Goal: Transaction & Acquisition: Purchase product/service

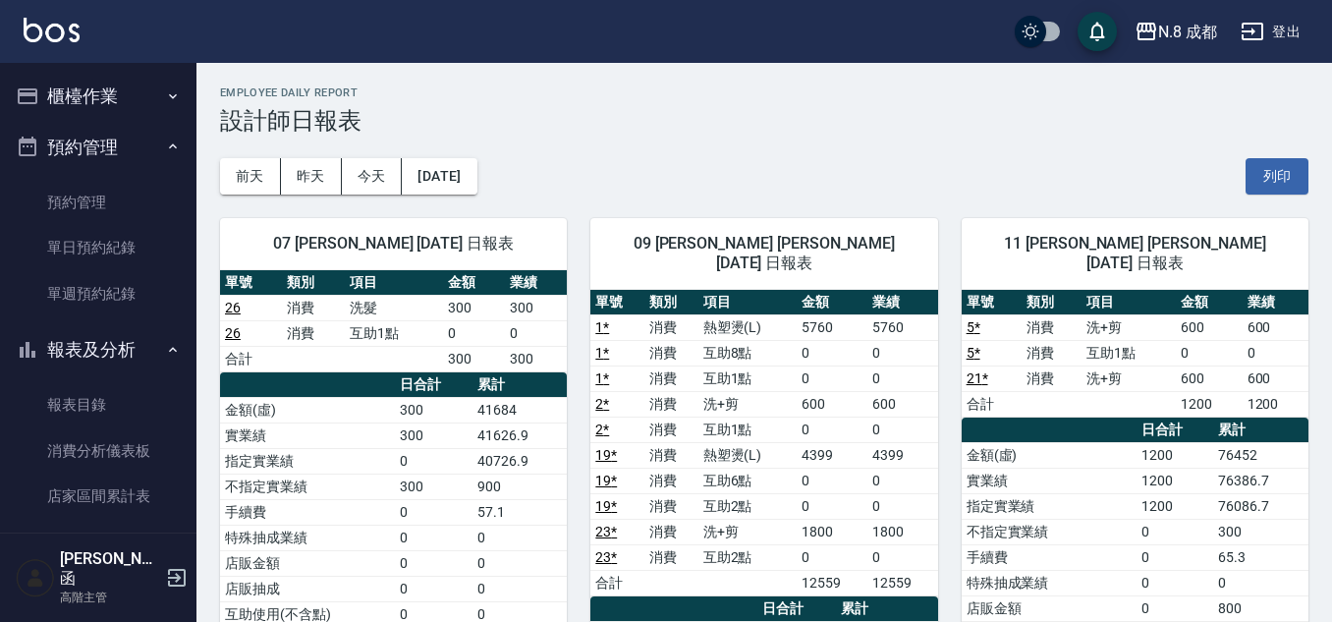
click at [117, 93] on button "櫃檯作業" at bounding box center [98, 96] width 181 height 51
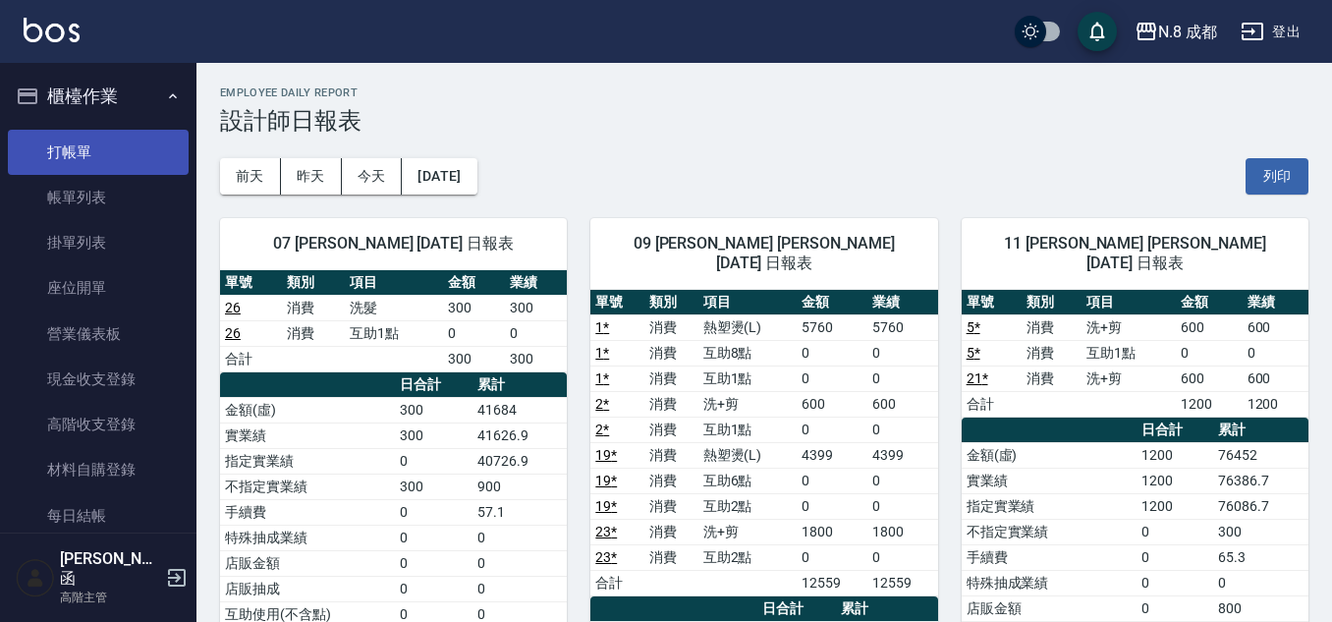
click at [124, 140] on link "打帳單" at bounding box center [98, 152] width 181 height 45
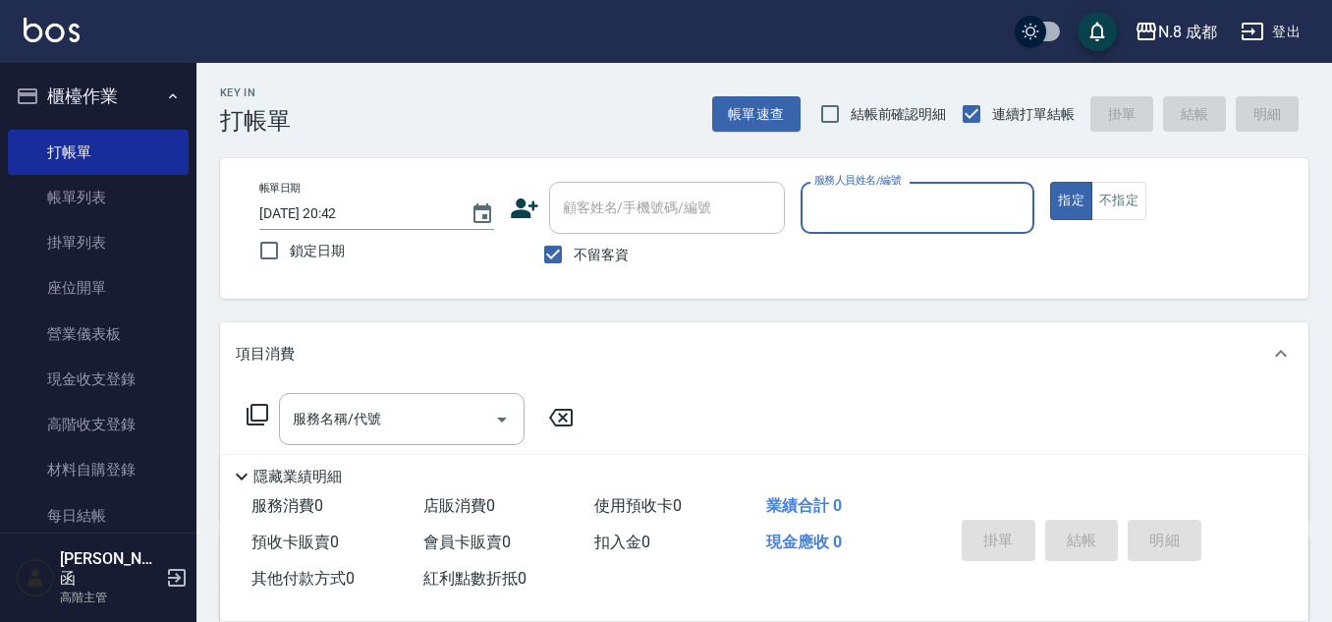
click at [599, 246] on span "不留客資" at bounding box center [601, 255] width 55 height 21
click at [574, 246] on input "不留客資" at bounding box center [552, 254] width 41 height 41
checkbox input "false"
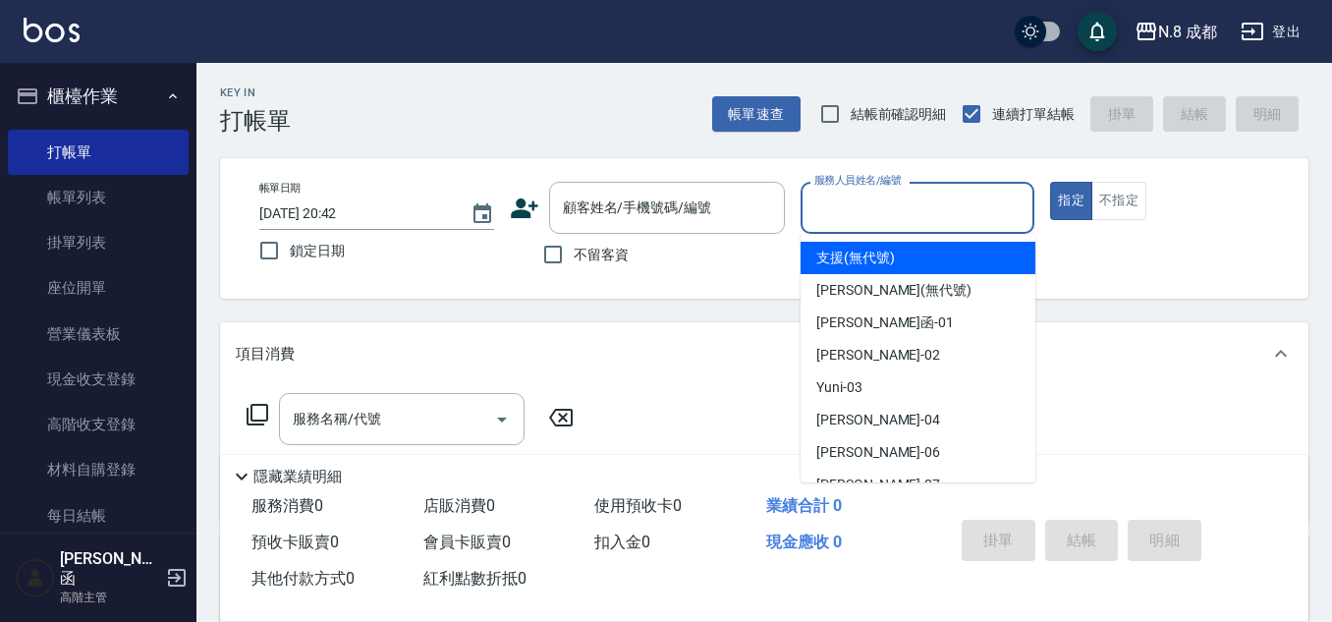
click at [829, 204] on input "服務人員姓名/編號" at bounding box center [917, 208] width 217 height 34
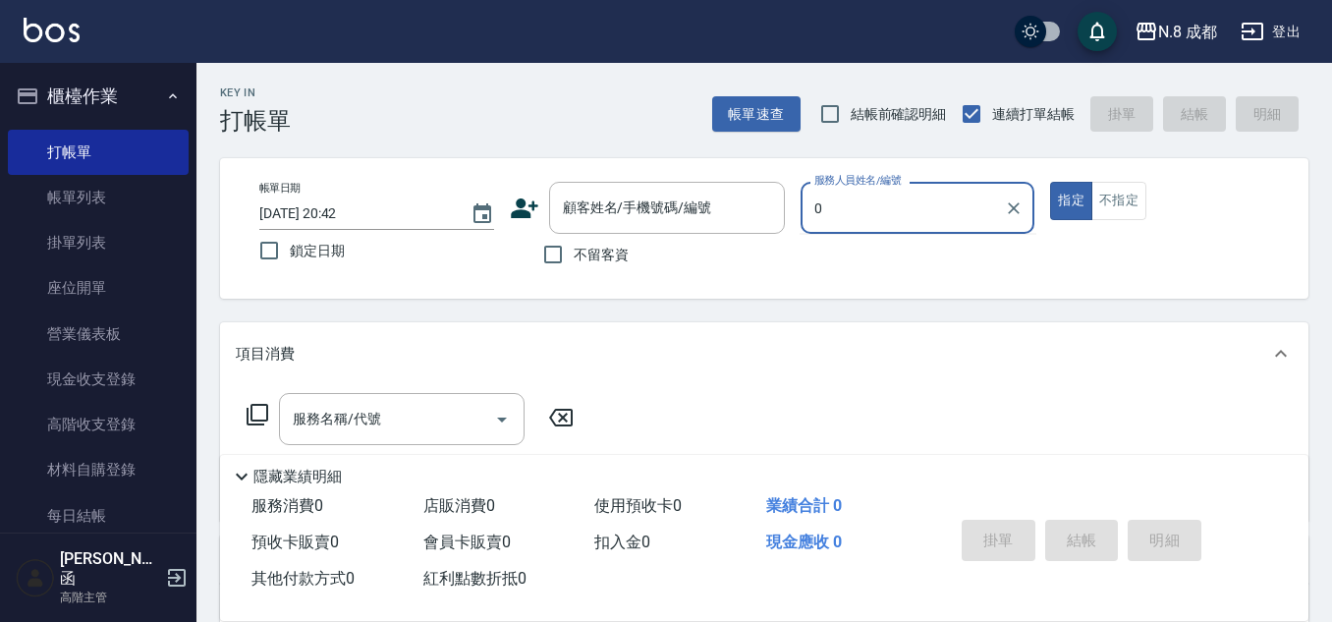
type input "0"
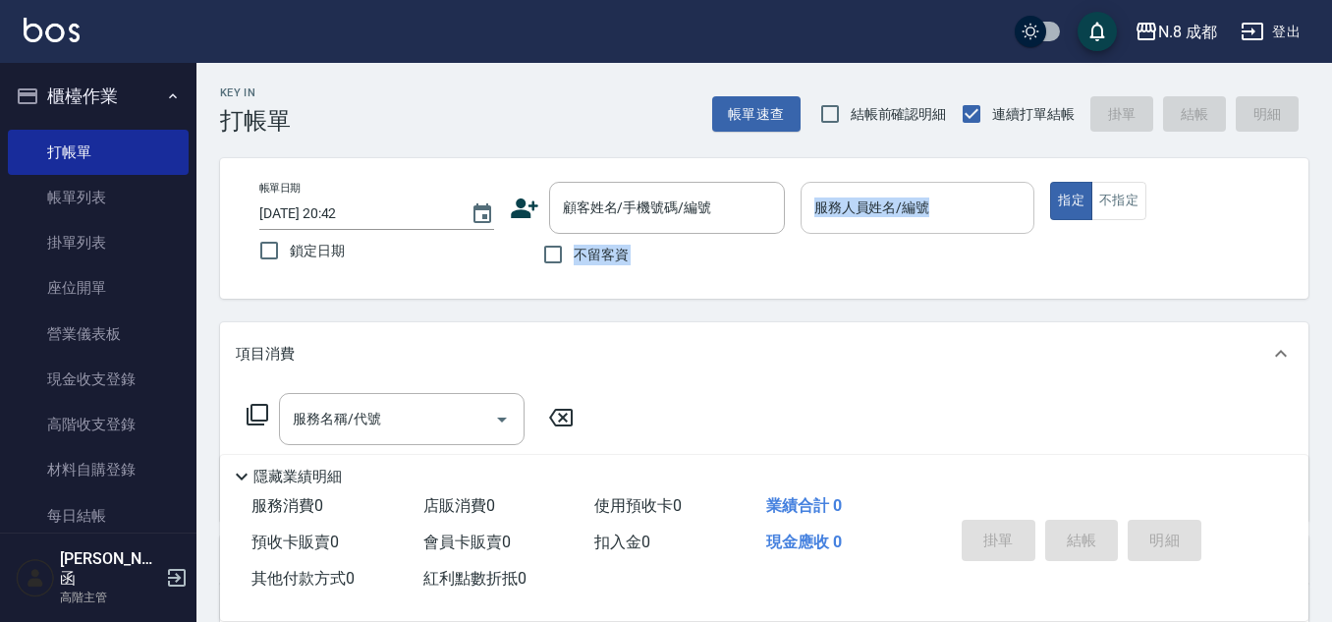
drag, startPoint x: 787, startPoint y: 230, endPoint x: 829, endPoint y: 216, distance: 44.4
click at [779, 226] on div "帳單日期 [DATE] 20:42 鎖定日期 顧客姓名/手機號碼/編號 顧客姓名/手機號碼/編號 不留客資 服務人員姓名/編號 服務人員姓名/編號 指定 不指定" at bounding box center [764, 228] width 1041 height 93
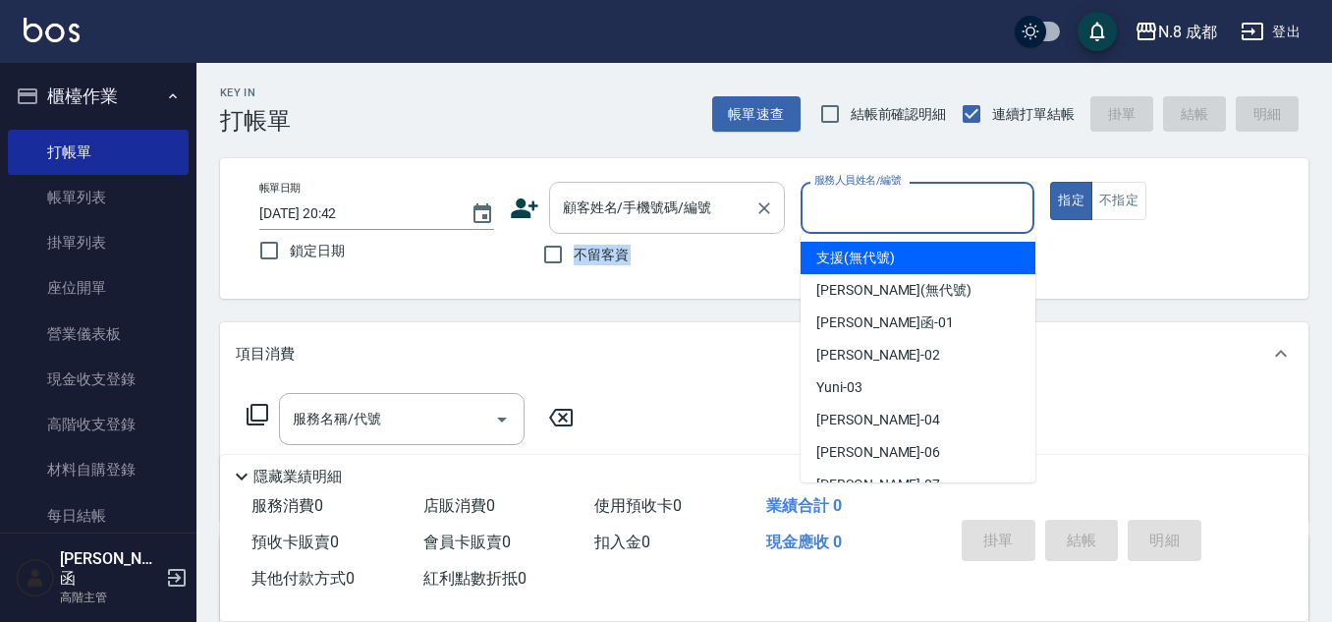
click at [748, 209] on div "顧客姓名/手機號碼/編號" at bounding box center [667, 208] width 236 height 52
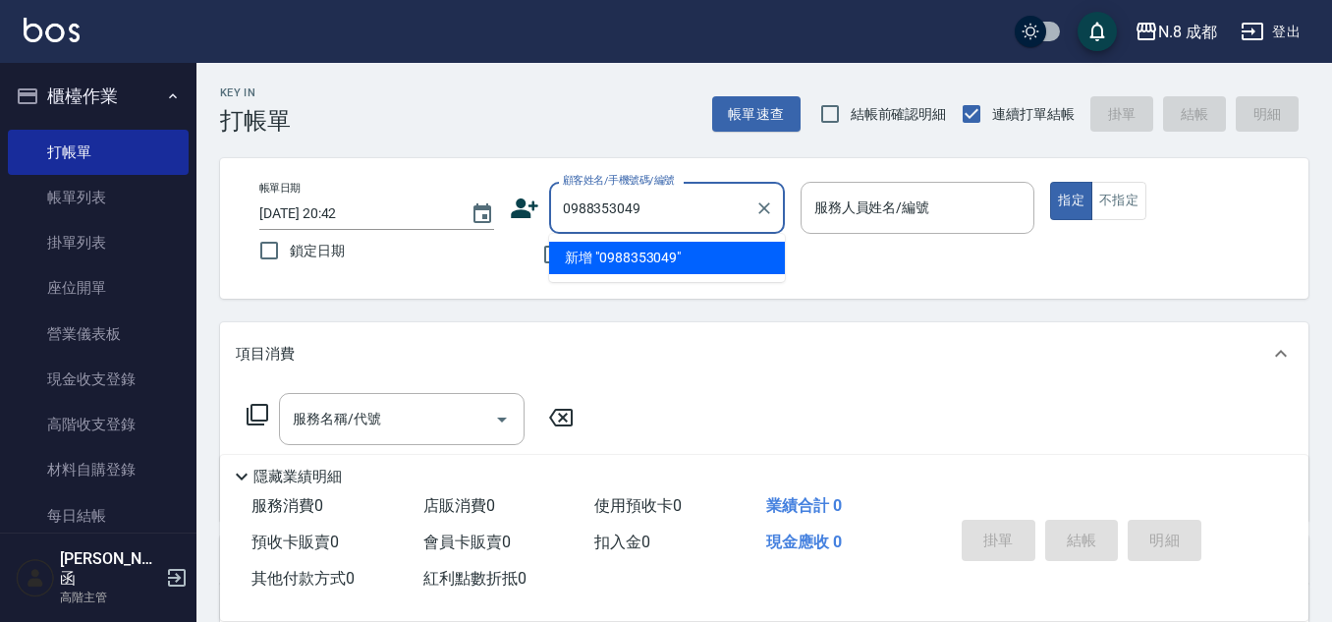
click at [739, 262] on li "新增 "0988353049"" at bounding box center [667, 258] width 236 height 32
type input "0988353049"
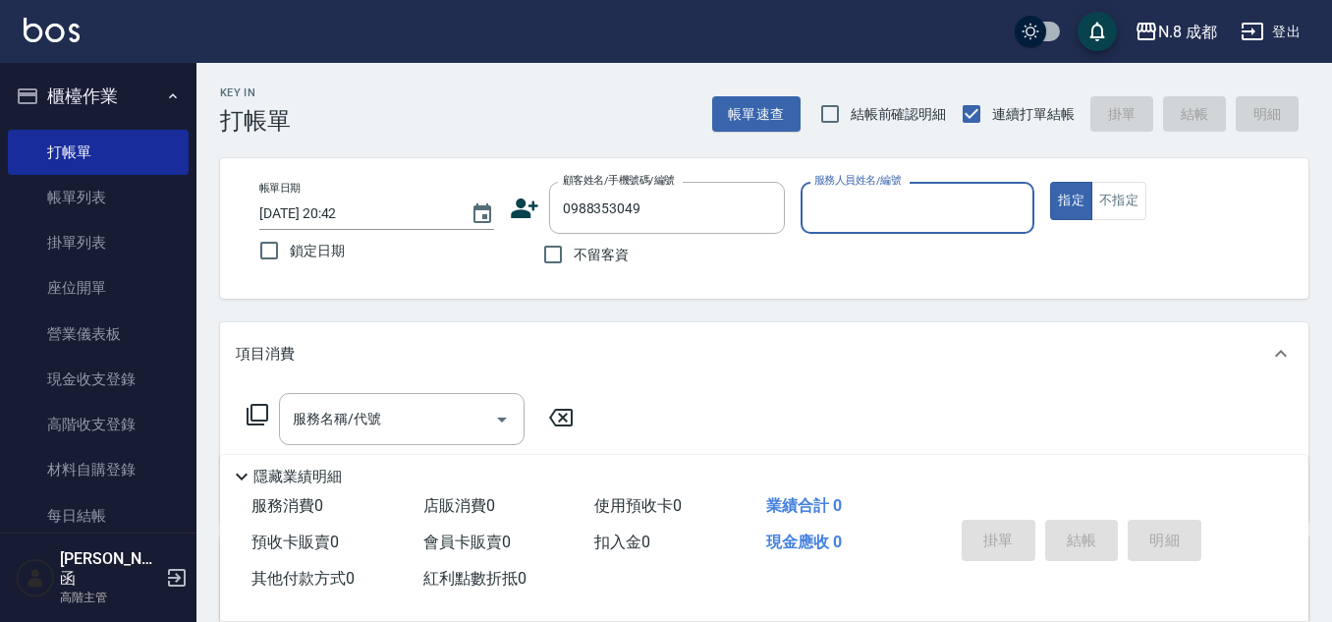
click at [537, 214] on icon at bounding box center [524, 208] width 29 height 29
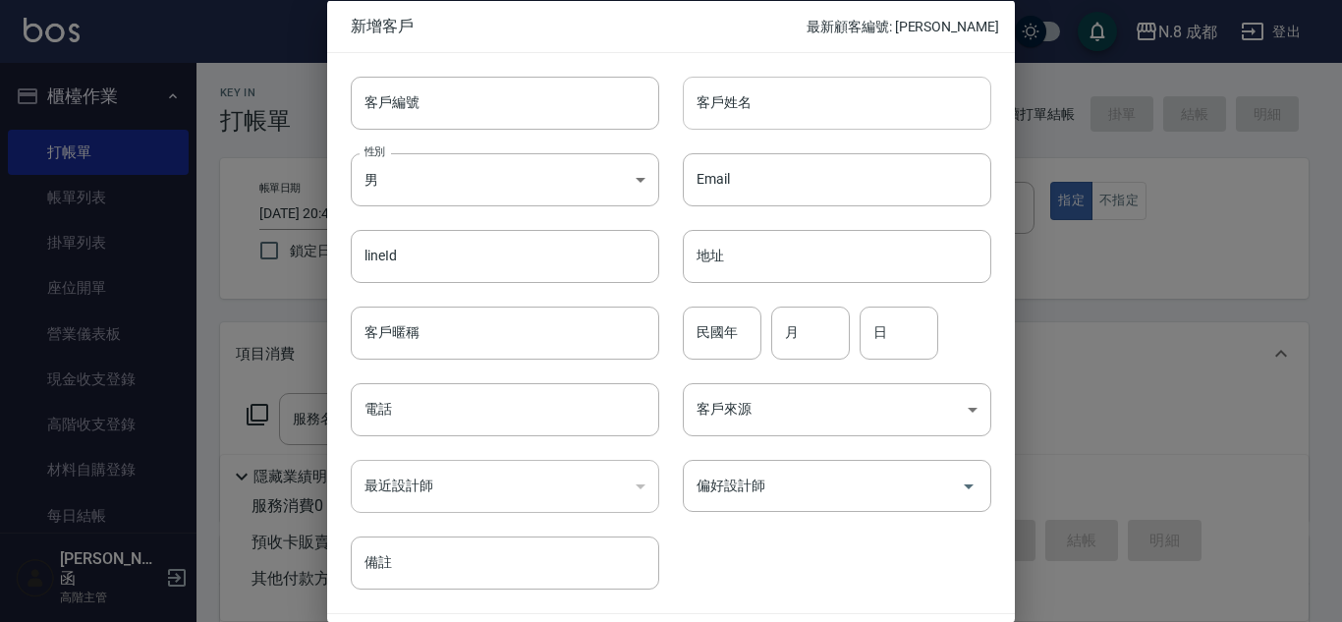
type input "0988353049"
click at [698, 113] on input "客戶姓名" at bounding box center [837, 102] width 308 height 53
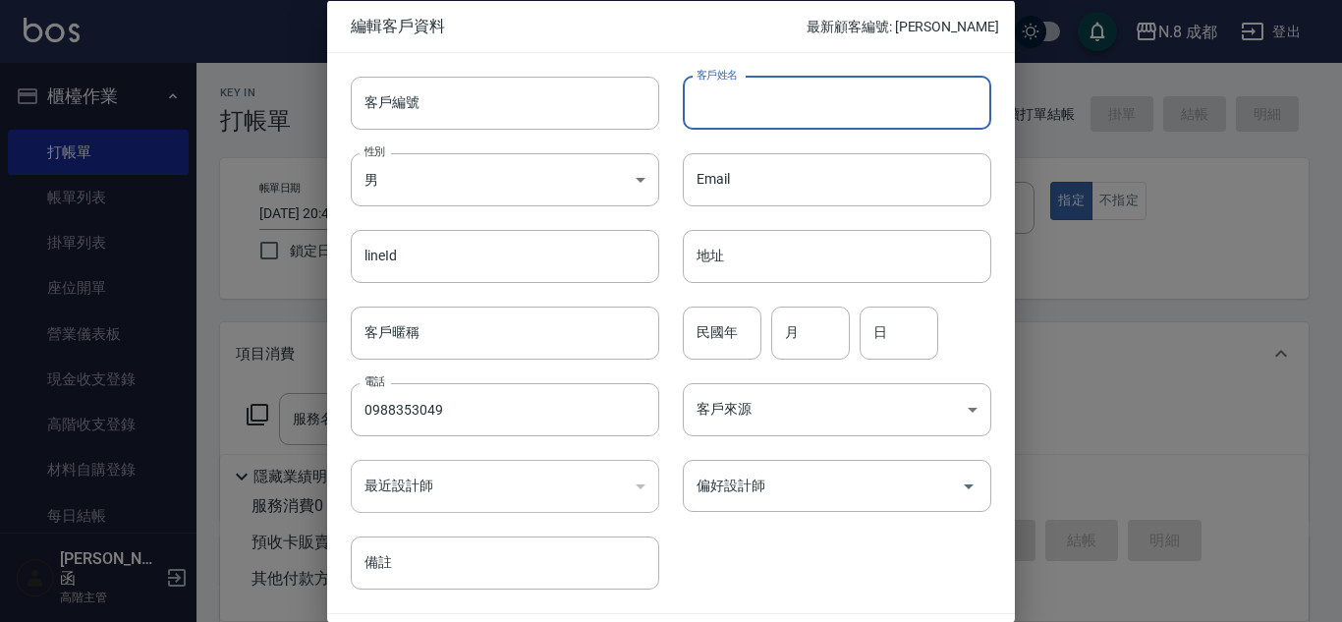
type input "ㄐ"
type input "[PERSON_NAME]"
click at [712, 329] on input "民國年" at bounding box center [722, 331] width 79 height 53
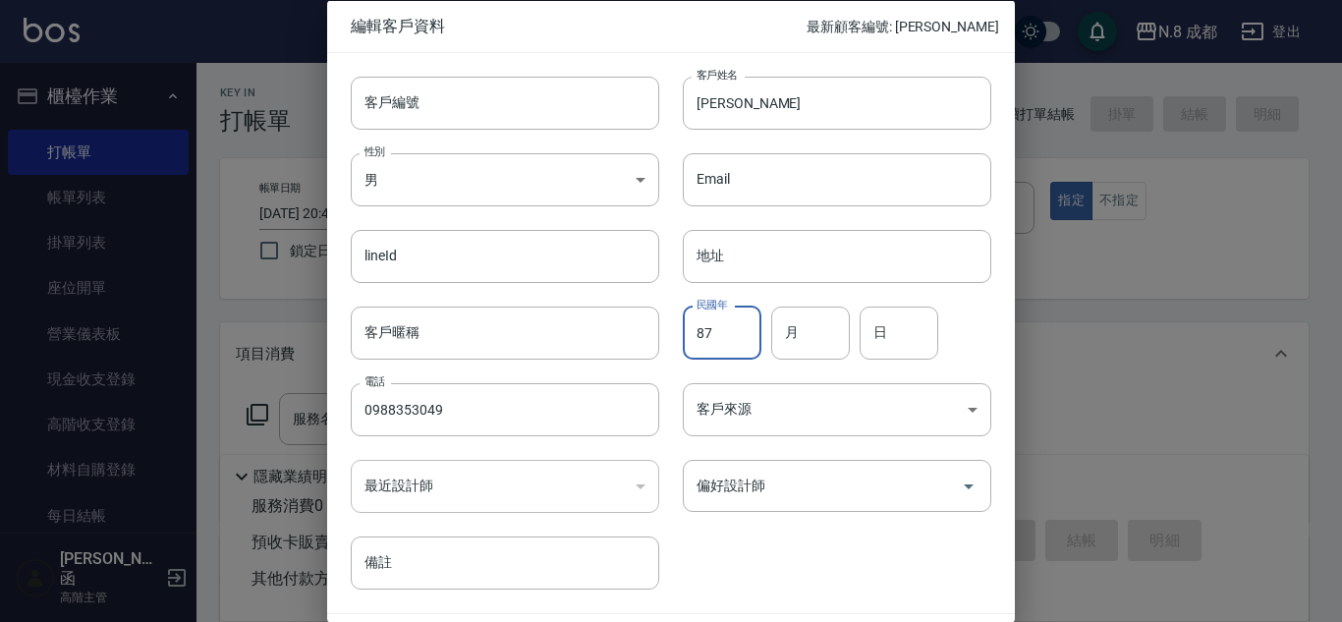
type input "87"
drag, startPoint x: 764, startPoint y: 324, endPoint x: 819, endPoint y: 329, distance: 55.2
click at [780, 324] on div "民國年 87 民國年 月 月 日 日" at bounding box center [825, 320] width 332 height 77
click at [828, 321] on input "月" at bounding box center [810, 331] width 79 height 53
type input "05"
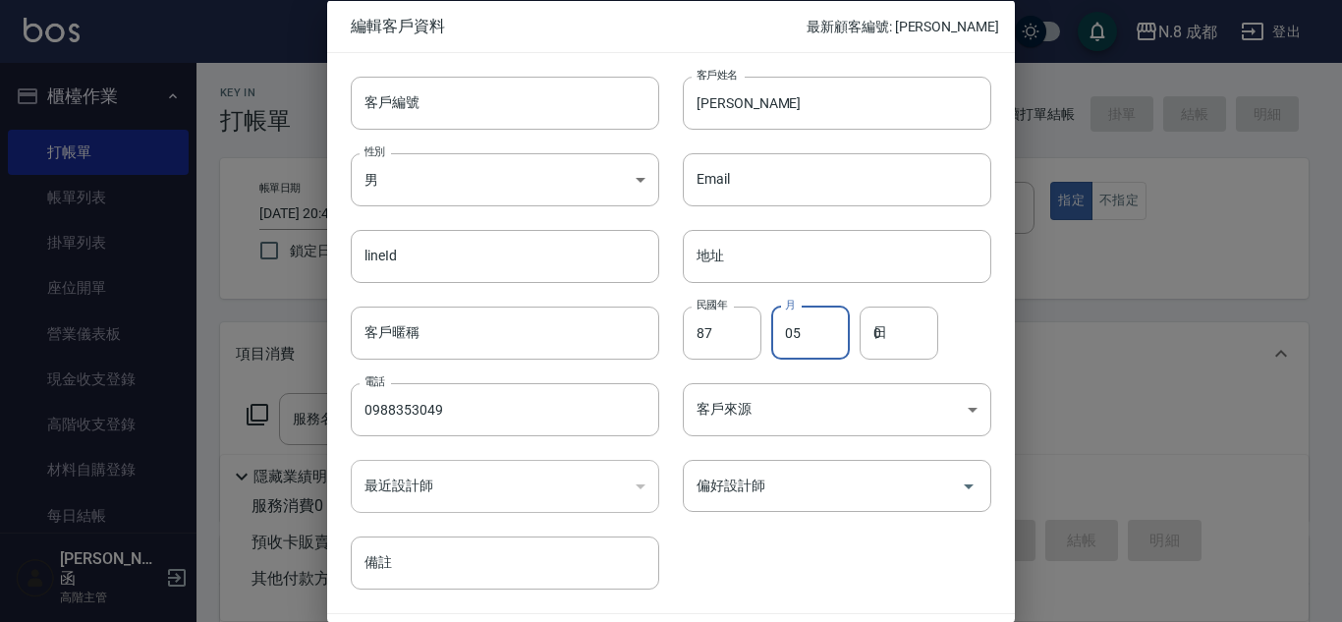
click at [869, 326] on input "0" at bounding box center [898, 331] width 79 height 53
type input "04"
click at [707, 568] on div "客戶編號 客戶編號 客戶姓名 [PERSON_NAME]姓名 性別 男 [DEMOGRAPHIC_DATA] 性別 Email Email lineId li…" at bounding box center [659, 320] width 664 height 537
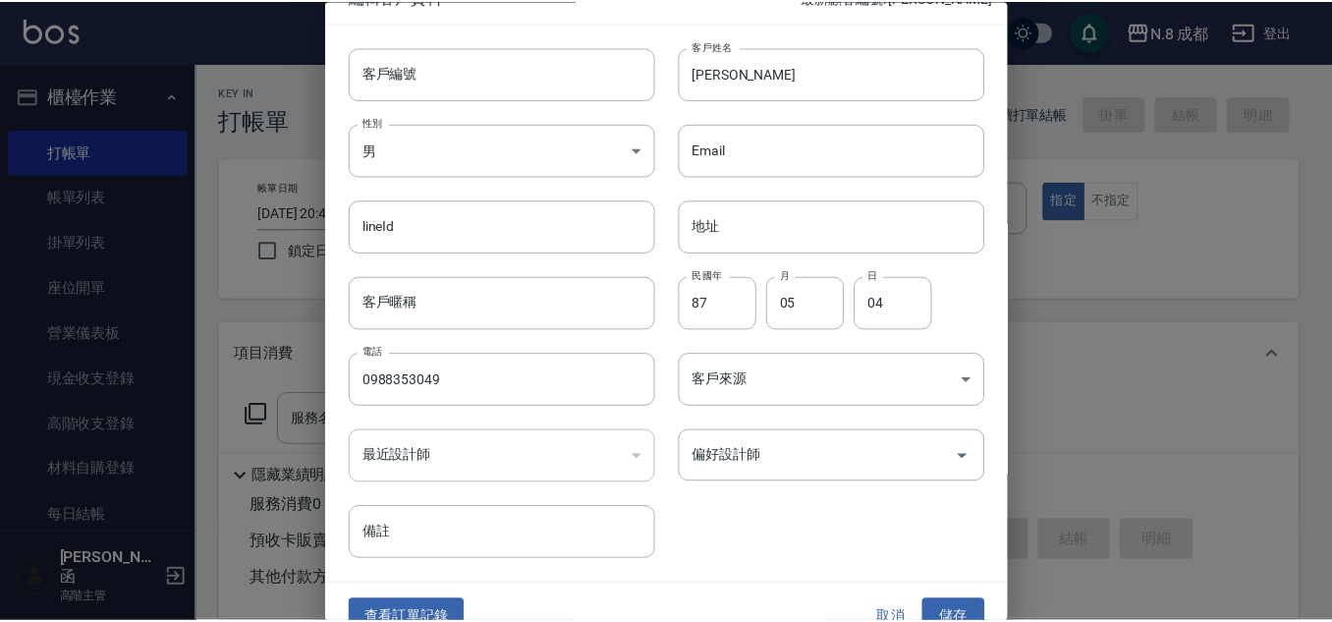
scroll to position [59, 0]
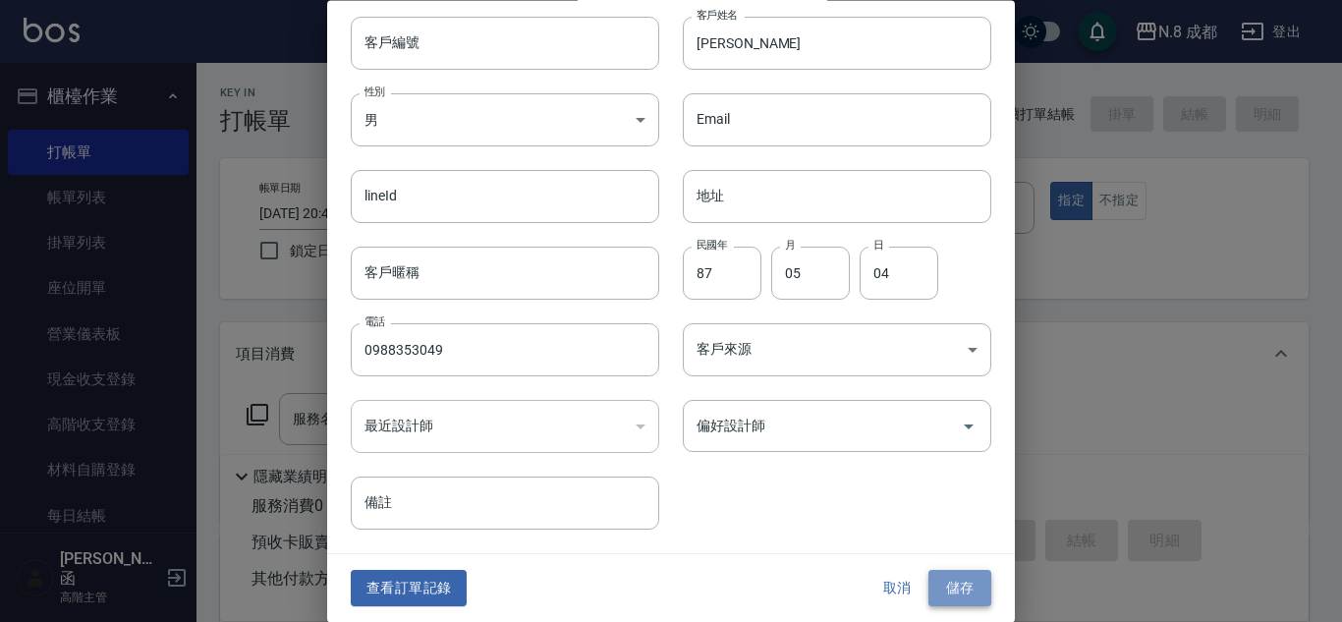
drag, startPoint x: 969, startPoint y: 593, endPoint x: 959, endPoint y: 497, distance: 96.8
click at [967, 593] on button "儲存" at bounding box center [959, 589] width 63 height 36
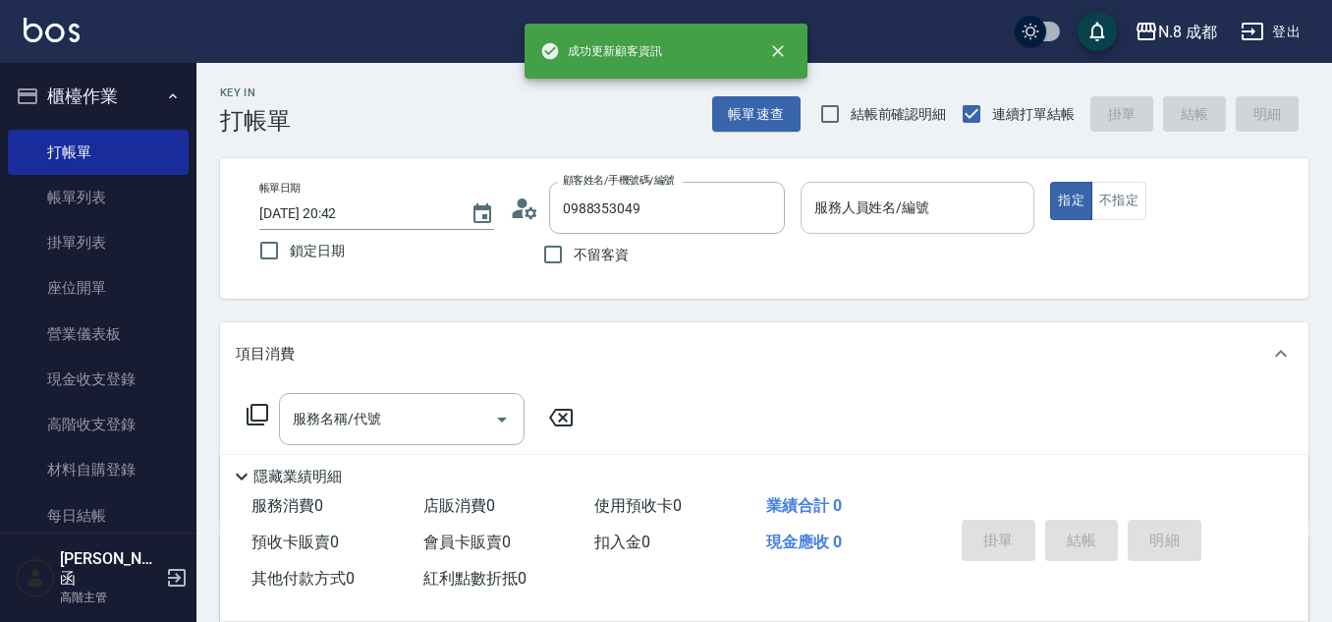
click at [961, 218] on input "服務人員姓名/編號" at bounding box center [917, 208] width 217 height 34
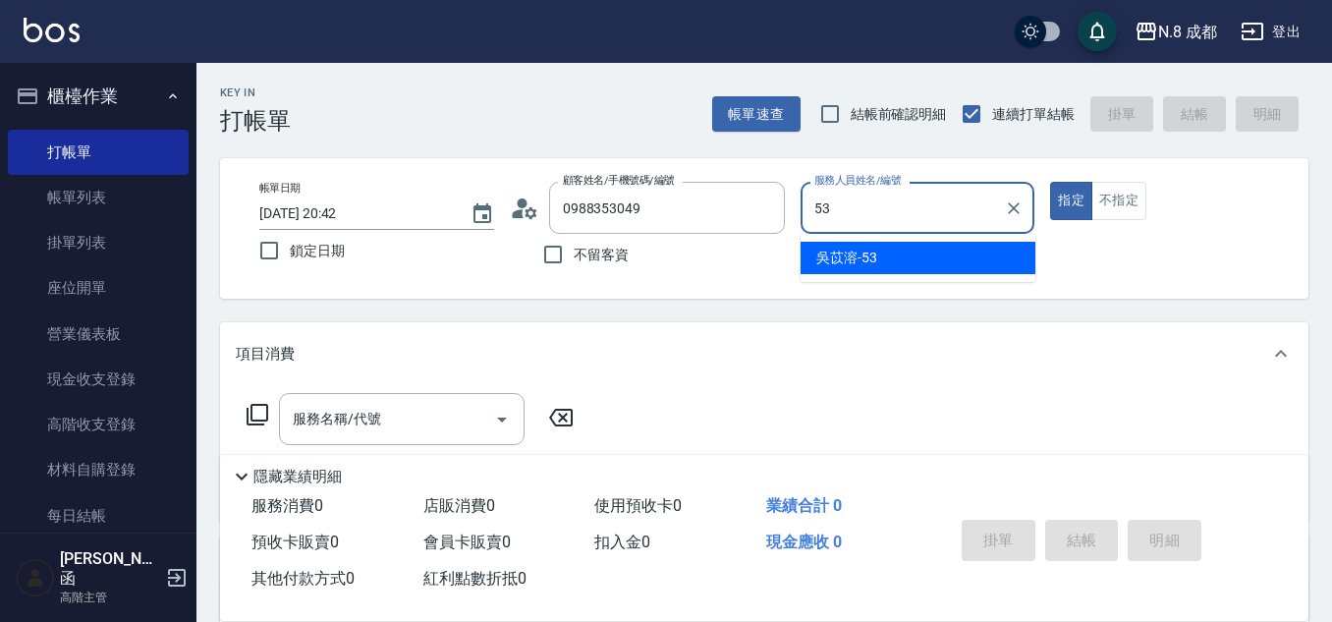
click at [943, 247] on div "[PERSON_NAME]-53" at bounding box center [918, 258] width 235 height 32
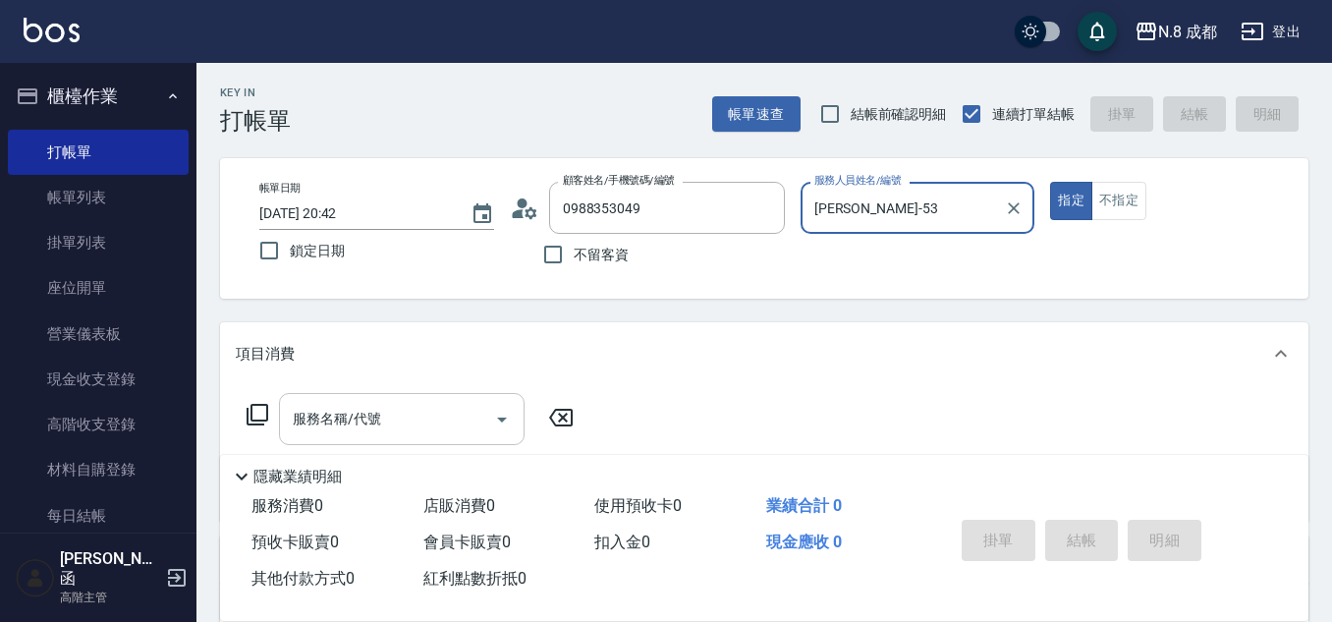
type input "[PERSON_NAME]-53"
click at [418, 408] on input "服務名稱/代號" at bounding box center [387, 419] width 198 height 34
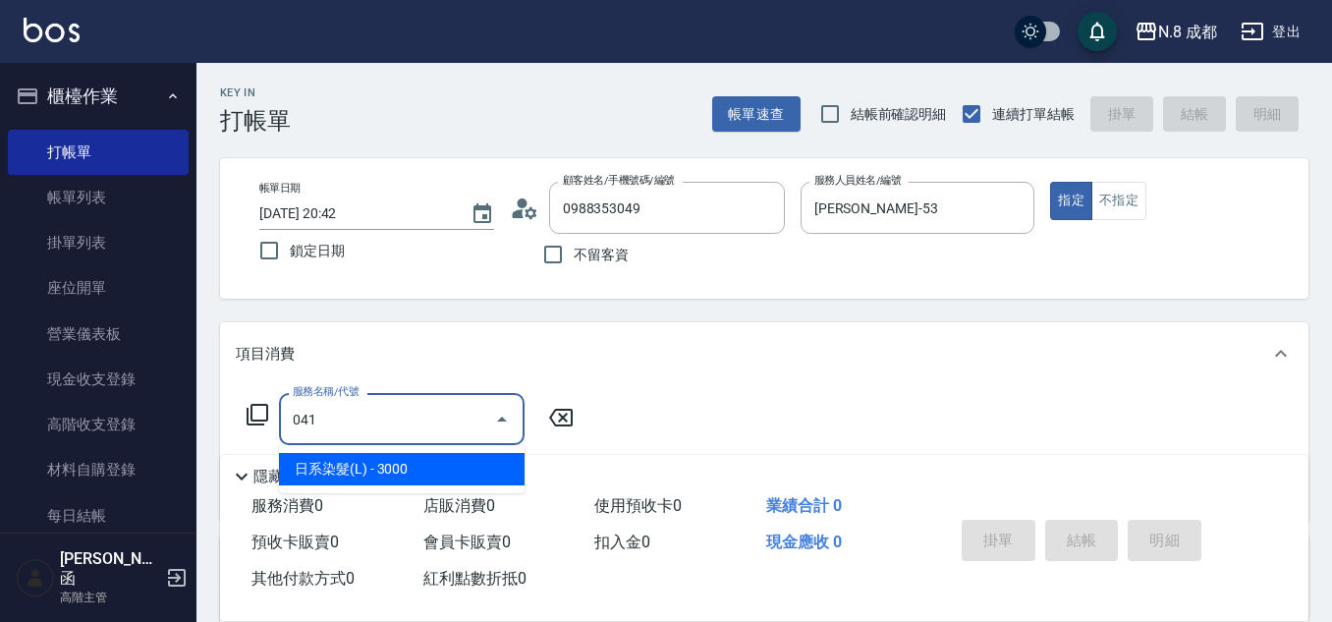
click at [458, 473] on span "日系染髮(L) - 3000" at bounding box center [402, 469] width 246 height 32
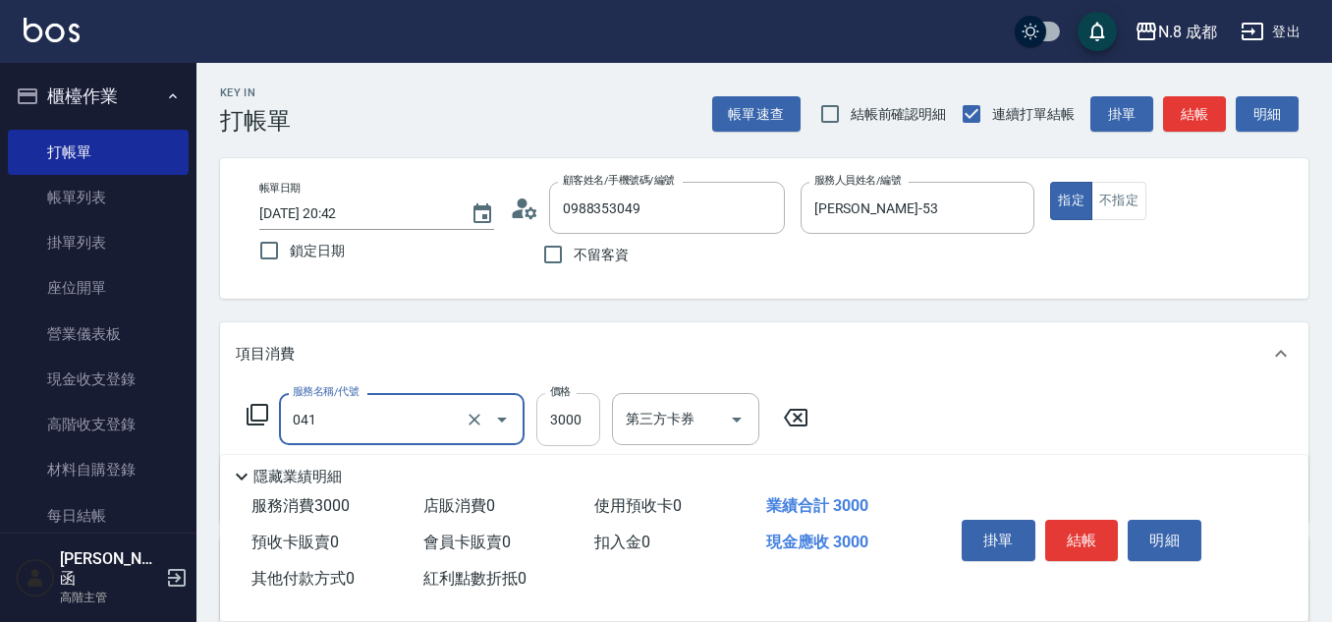
type input "日系染髮(L)(041)"
click at [572, 416] on input "3000" at bounding box center [568, 419] width 64 height 53
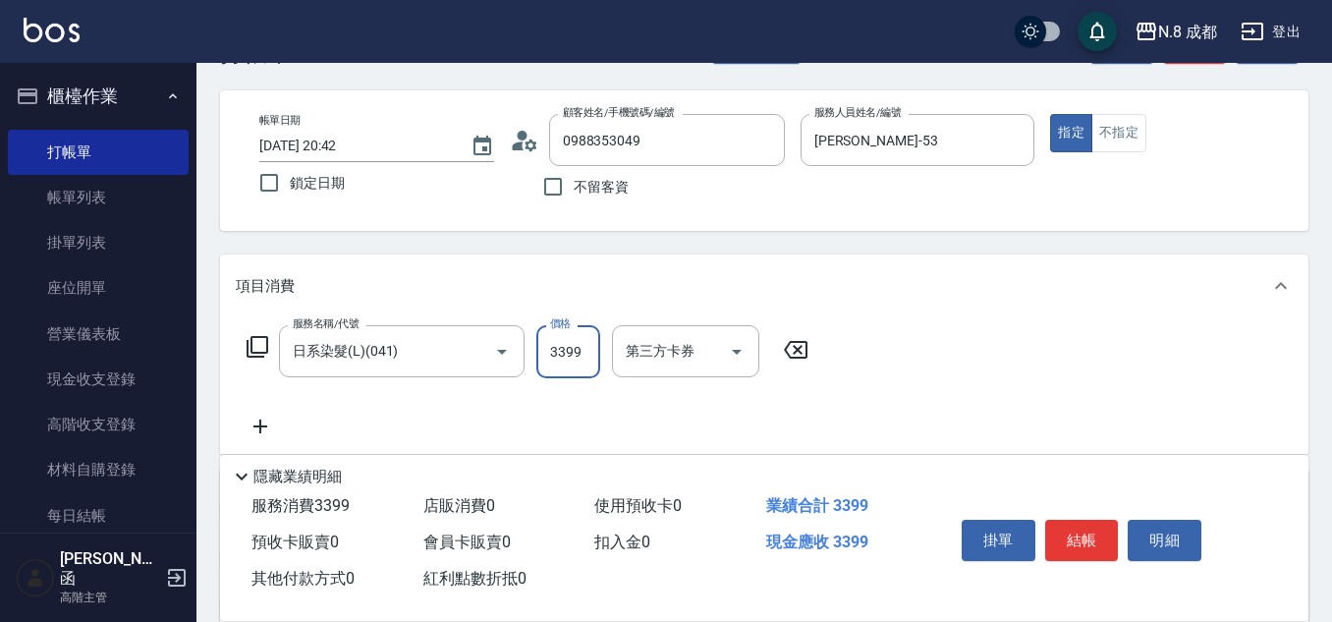
scroll to position [196, 0]
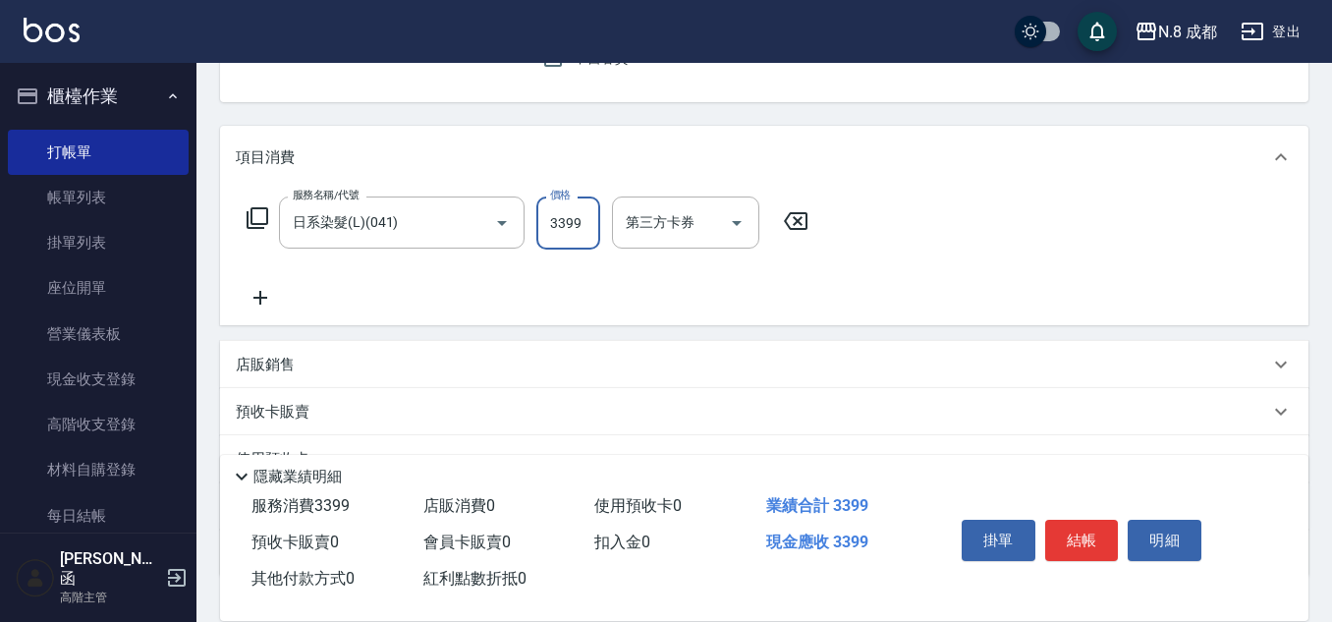
type input "3399"
click at [267, 296] on icon at bounding box center [260, 298] width 49 height 24
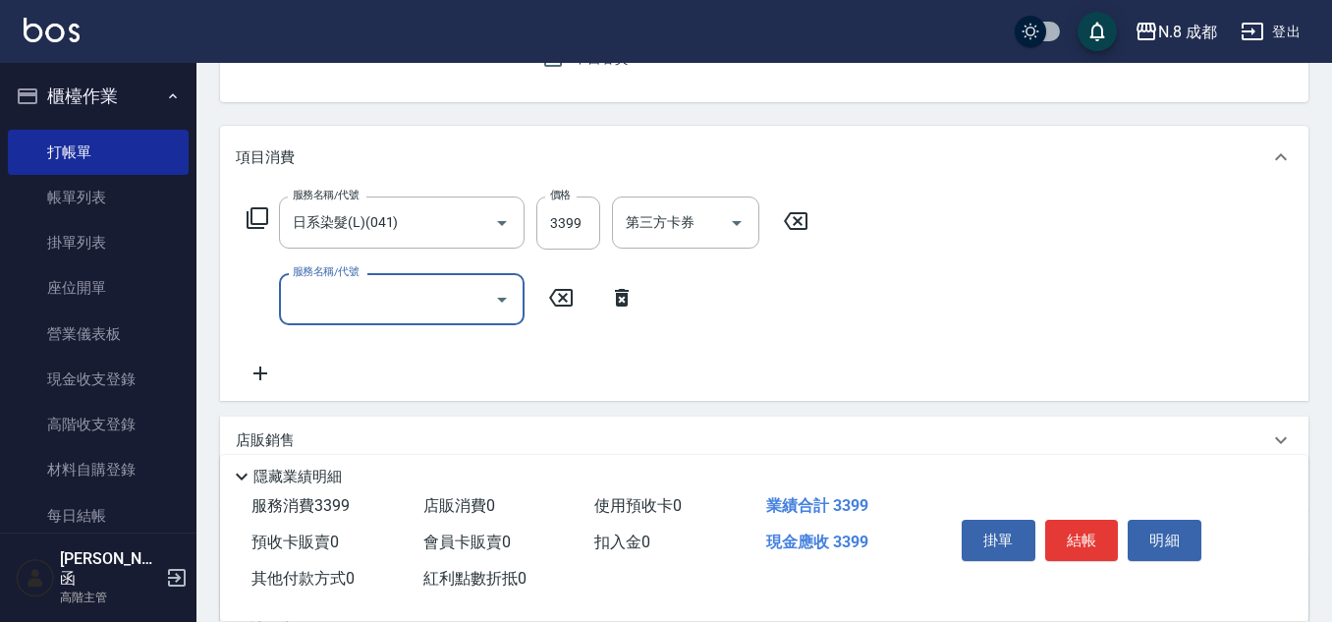
click at [368, 304] on input "服務名稱/代號" at bounding box center [387, 299] width 198 height 34
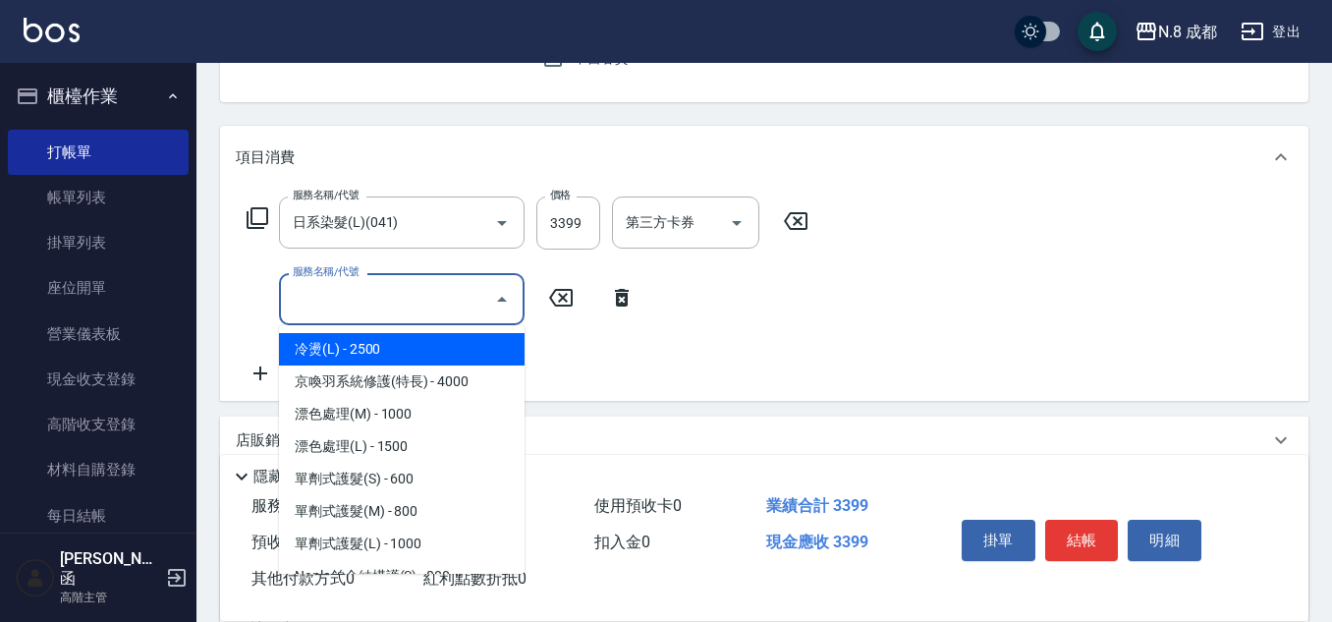
drag, startPoint x: 690, startPoint y: 352, endPoint x: 714, endPoint y: 349, distance: 24.7
click at [692, 352] on div "服務名稱/代號 日系染髮(L)(041) 服務名稱/代號 價格 3399 價格 第三方卡券 第三方卡券 服務名稱/代號 服務名稱/代號" at bounding box center [528, 290] width 584 height 189
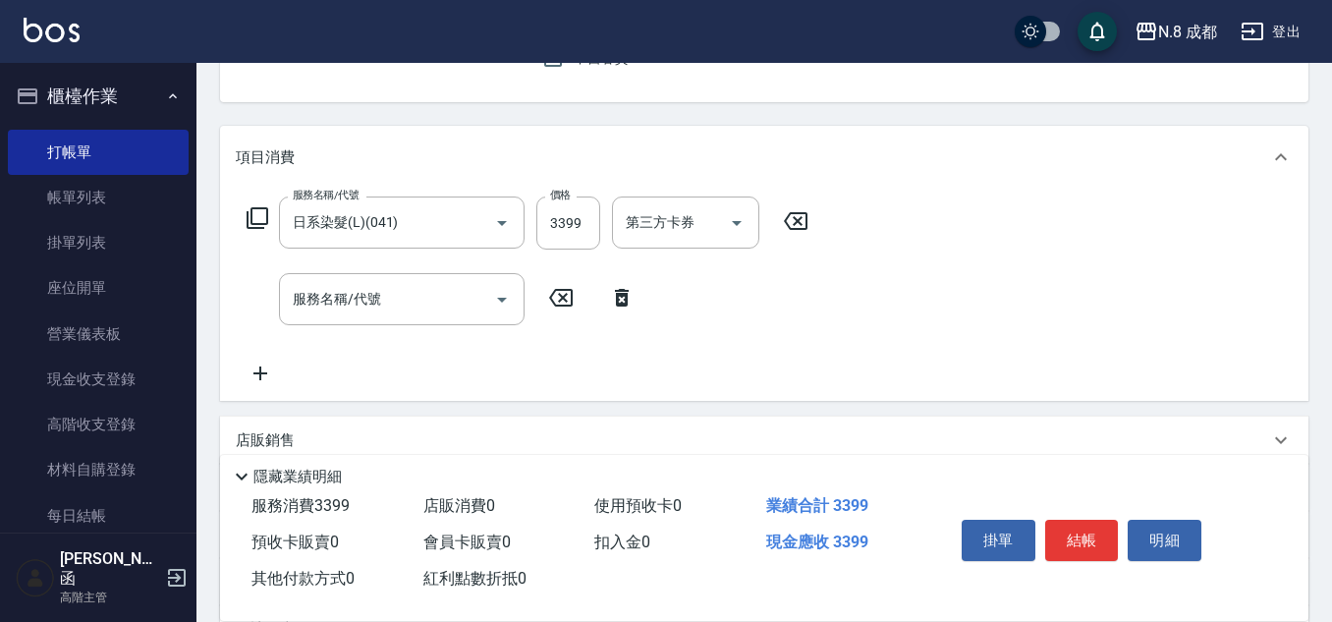
drag, startPoint x: 1054, startPoint y: 523, endPoint x: 470, endPoint y: 254, distance: 643.0
click at [470, 254] on div "Key In 打帳單 帳單速查 結帳前確認明細 連續打單結帳 掛單 結帳 明細 帳單日期 [DATE] 20:42 鎖定日期 顧客姓名/手機號碼/編號 098…" at bounding box center [764, 353] width 1136 height 974
click at [623, 298] on icon at bounding box center [621, 298] width 49 height 24
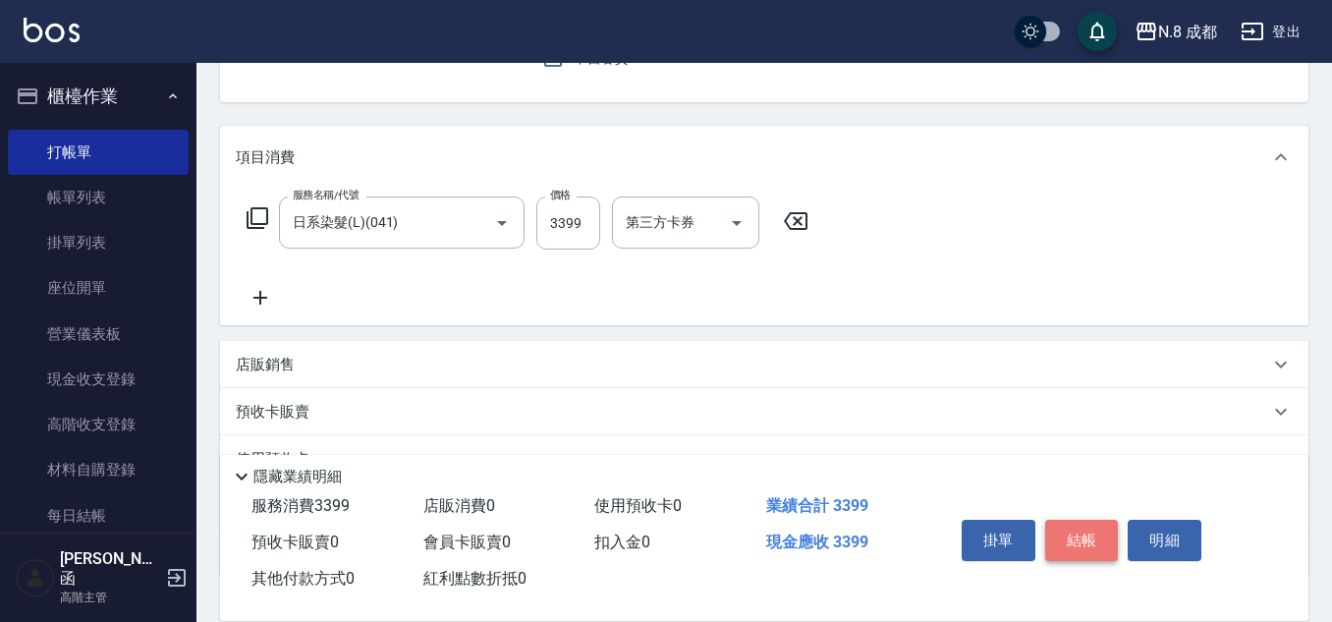
click at [1053, 520] on button "結帳" at bounding box center [1082, 540] width 74 height 41
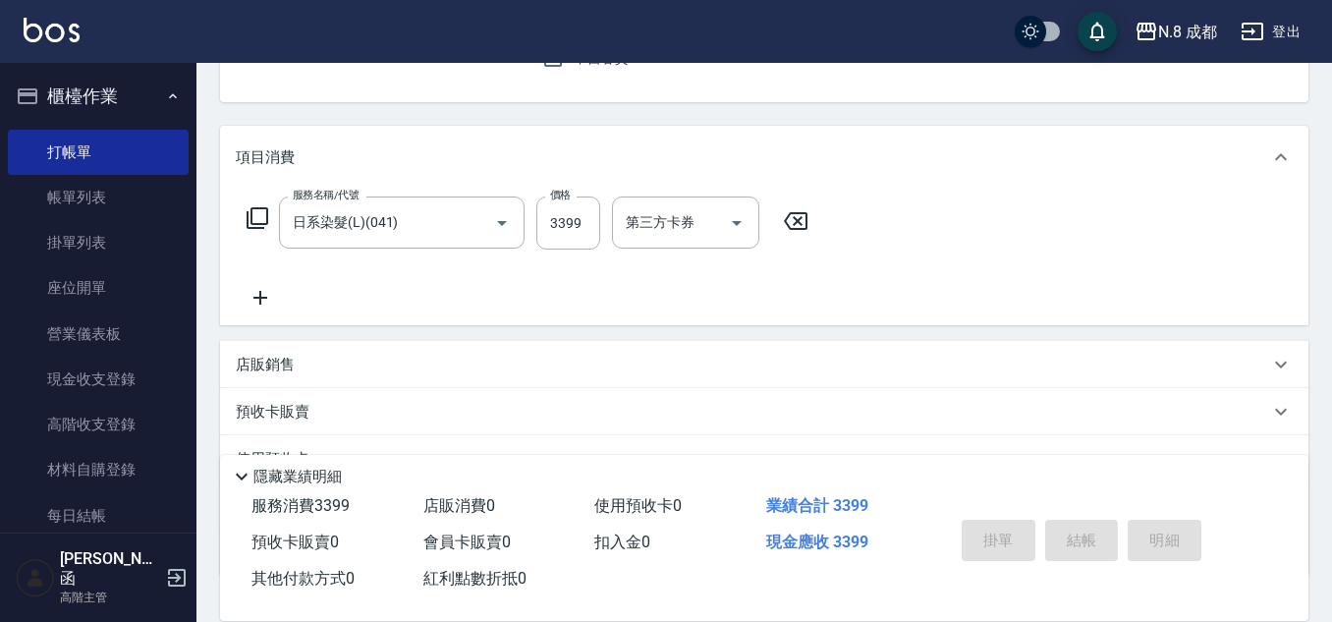
type input "[DATE] 20:43"
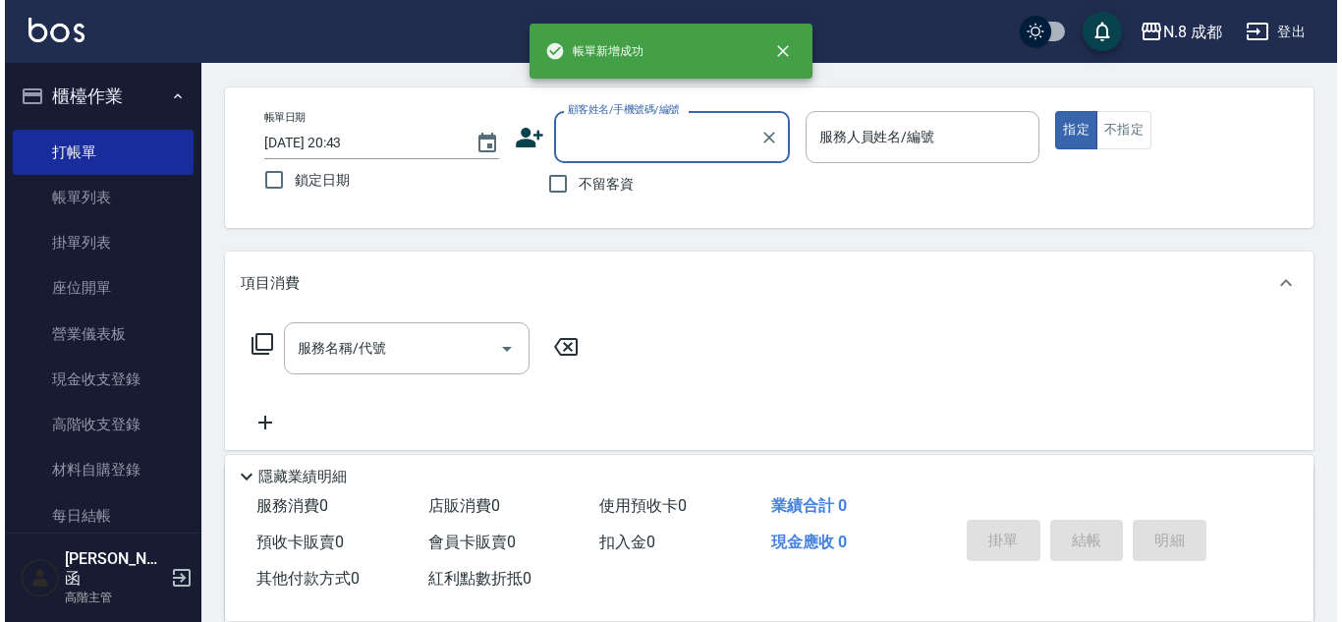
scroll to position [0, 0]
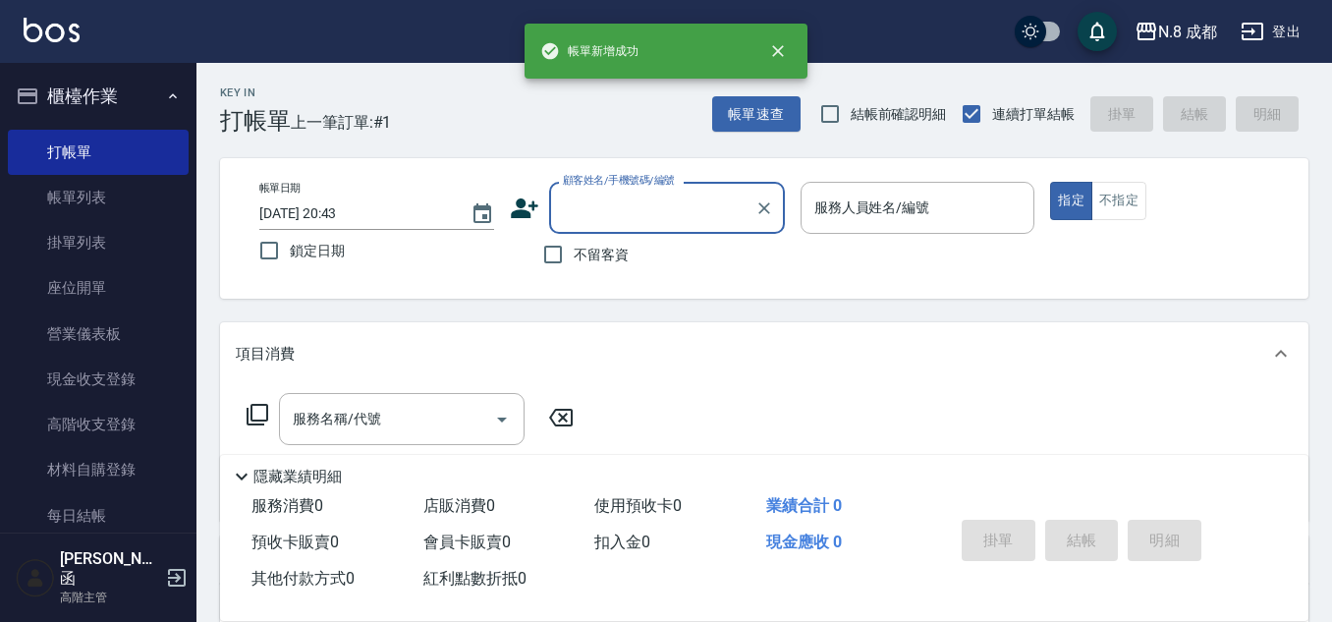
click at [666, 186] on label "顧客姓名/手機號碼/編號" at bounding box center [619, 180] width 112 height 15
click at [666, 191] on input "顧客姓名/手機號碼/編號" at bounding box center [652, 208] width 189 height 34
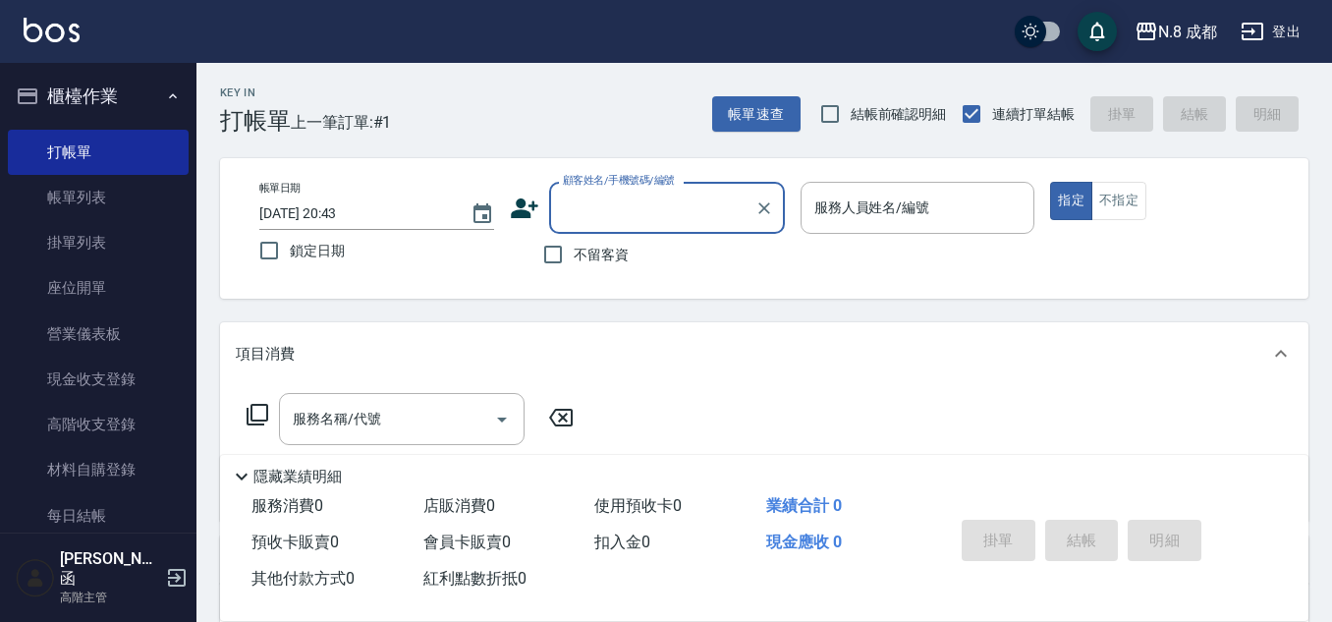
click at [665, 187] on label "顧客姓名/手機號碼/編號" at bounding box center [619, 180] width 112 height 15
click at [665, 191] on input "顧客姓名/手機號碼/編號" at bounding box center [652, 208] width 189 height 34
click at [665, 194] on input "顧客姓名/手機號碼/編號" at bounding box center [652, 208] width 189 height 34
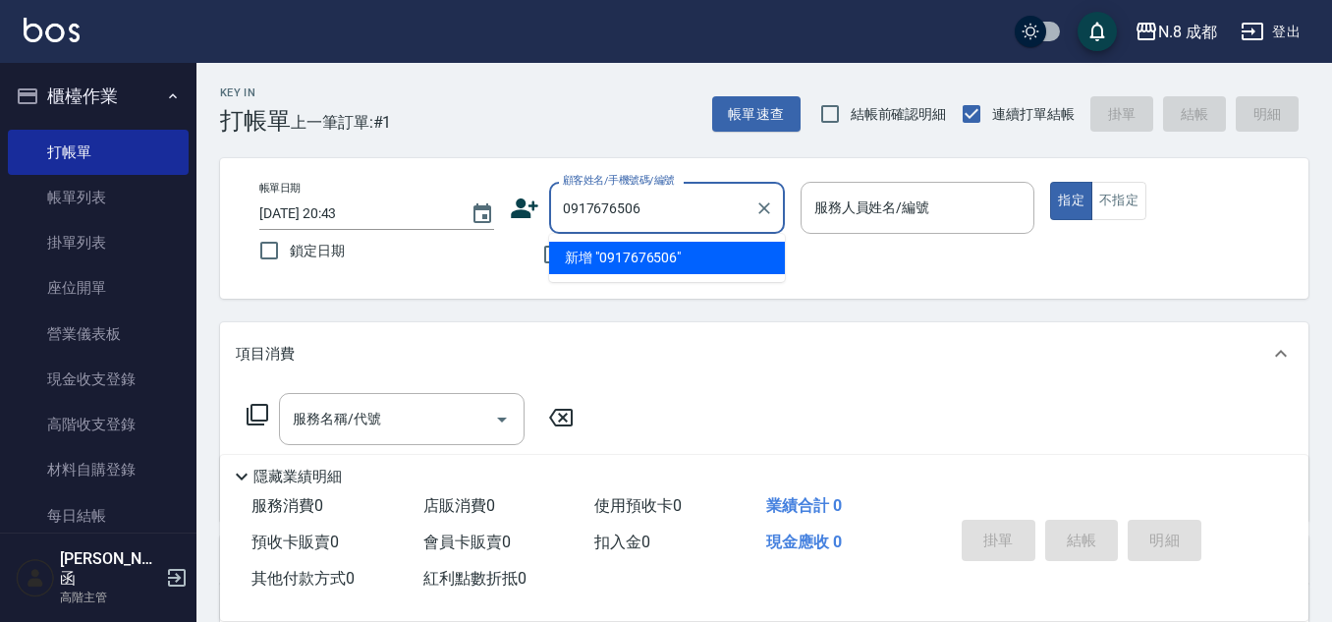
click at [652, 249] on li "新增 "0917676506"" at bounding box center [667, 258] width 236 height 32
type input "0917676506"
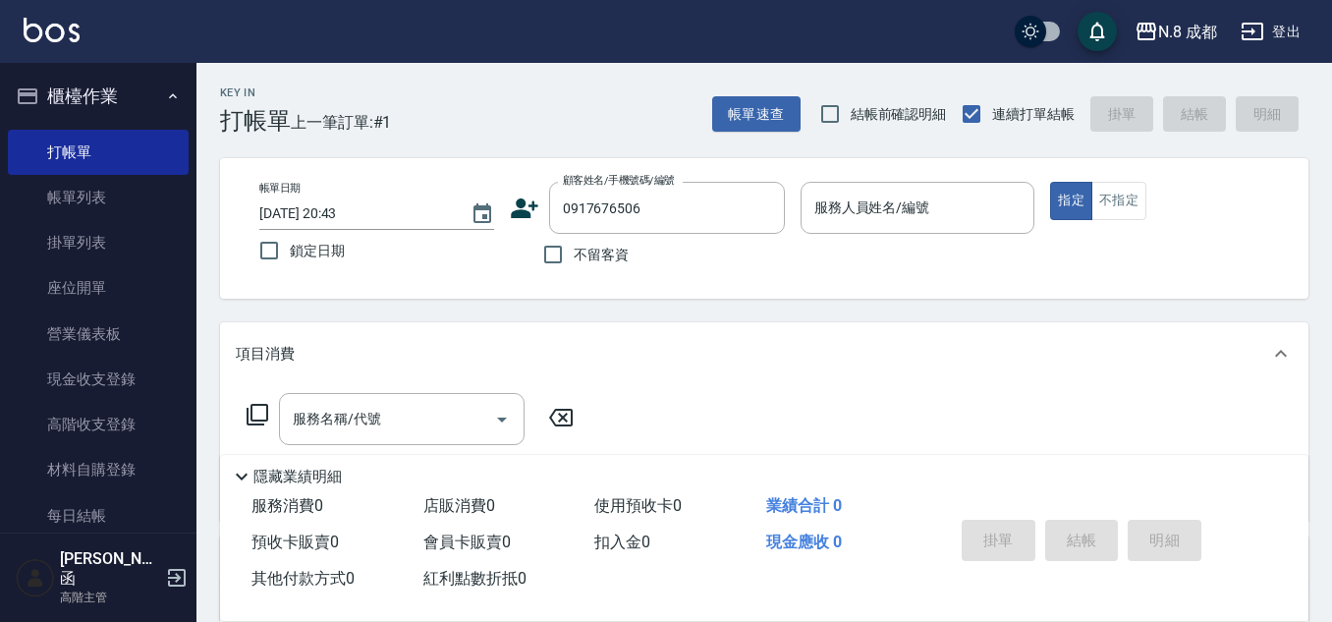
click at [536, 218] on icon at bounding box center [524, 208] width 29 height 29
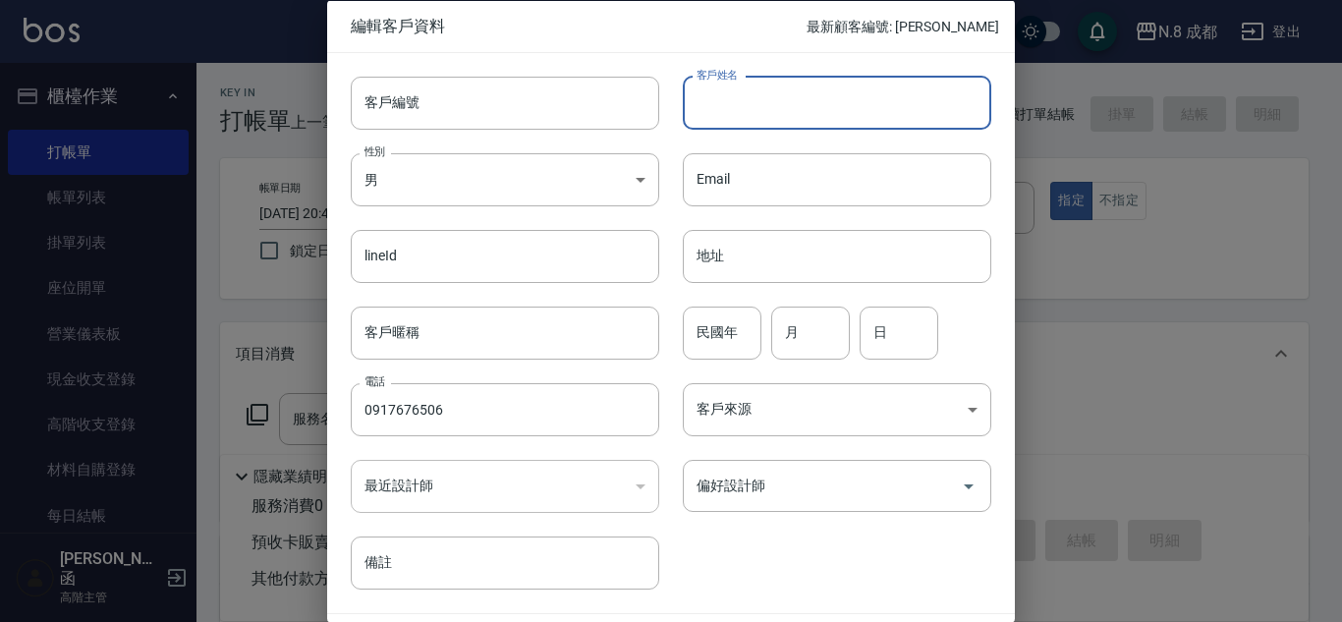
click at [807, 95] on input "客戶姓名" at bounding box center [837, 102] width 308 height 53
type input "[PERSON_NAME]"
click at [698, 344] on input "民國年" at bounding box center [722, 331] width 79 height 53
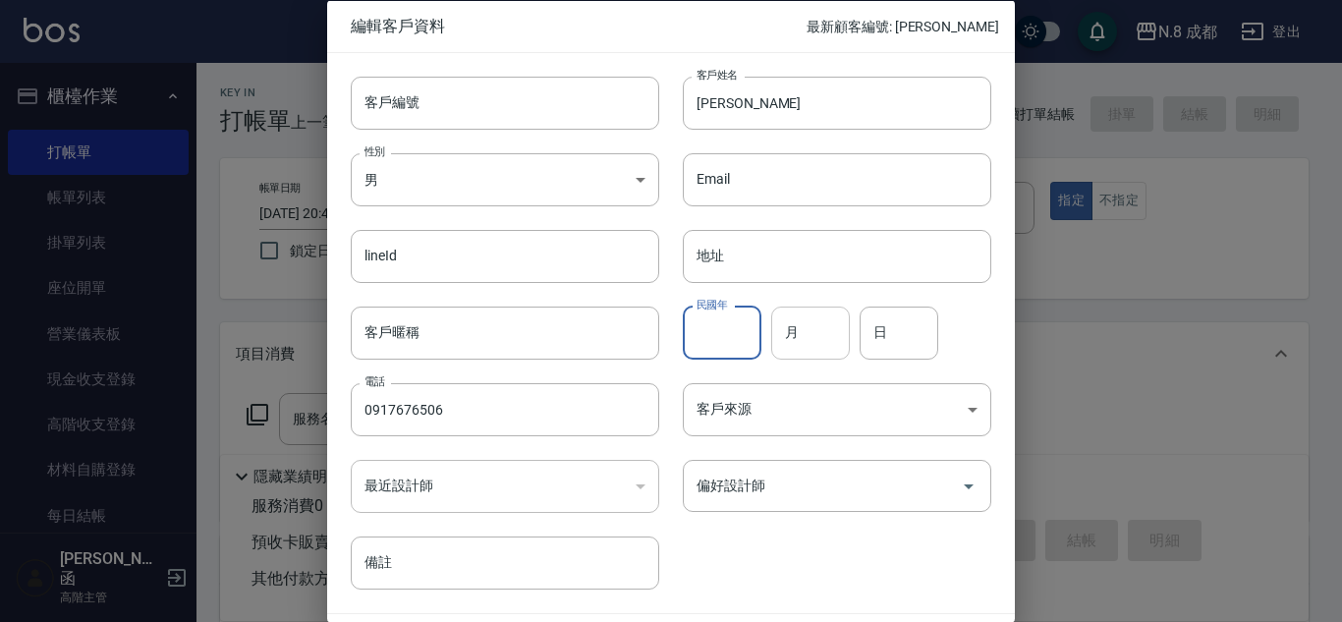
click at [834, 314] on input "月" at bounding box center [810, 331] width 79 height 53
type input "06"
click at [880, 348] on input "日" at bounding box center [898, 331] width 79 height 53
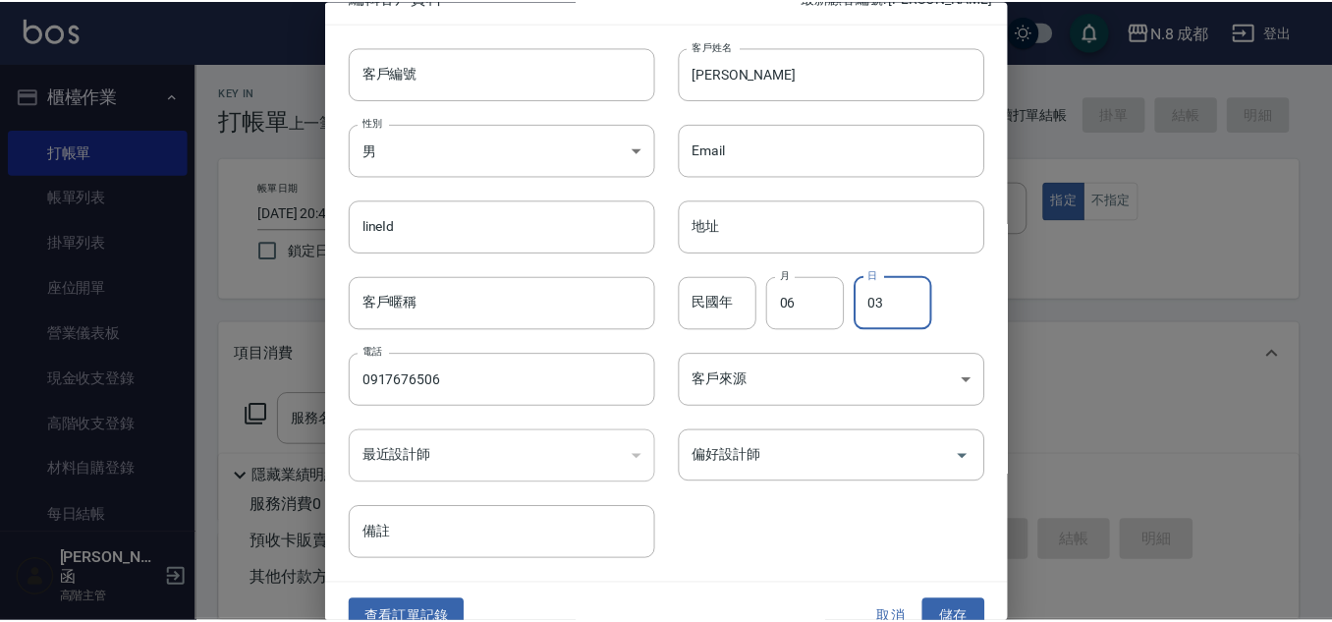
scroll to position [59, 0]
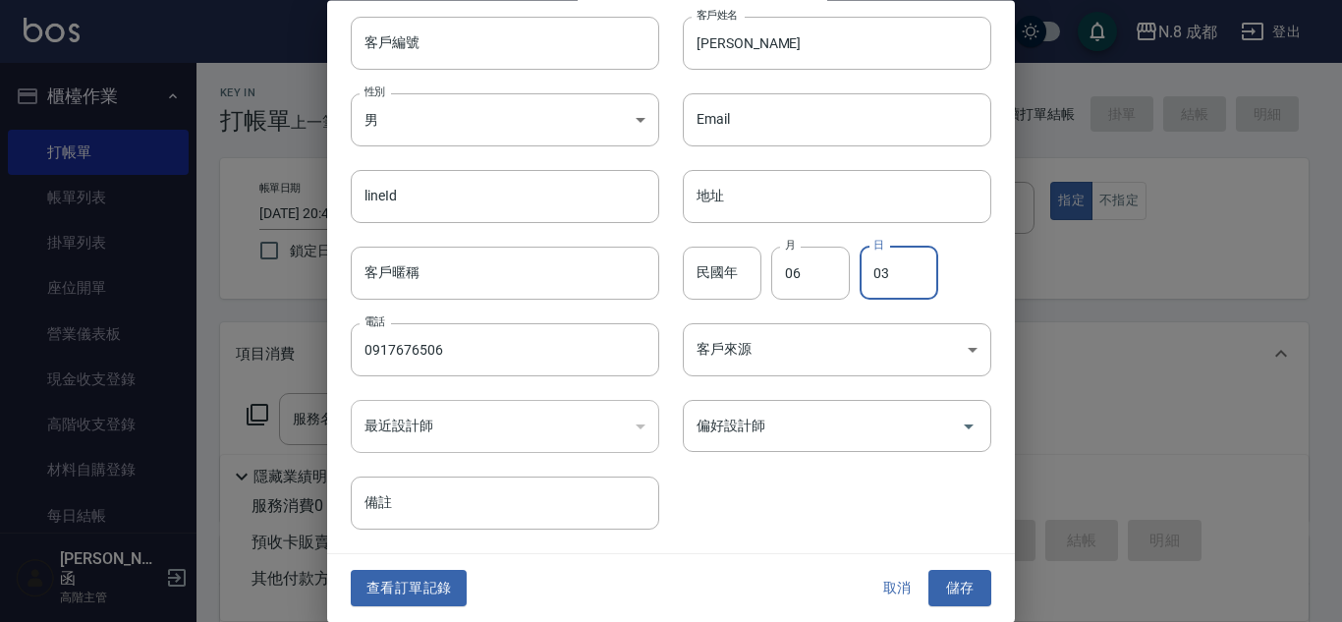
type input "03"
click at [810, 528] on div "客戶編號 客戶編號 客戶姓名 [PERSON_NAME] 客戶姓名 性別 男 [DEMOGRAPHIC_DATA] 性別 Email Email lineId…" at bounding box center [659, 261] width 664 height 537
click at [931, 564] on div "查看訂單記錄 取消 儲存" at bounding box center [671, 589] width 688 height 68
click at [937, 575] on button "儲存" at bounding box center [959, 589] width 63 height 36
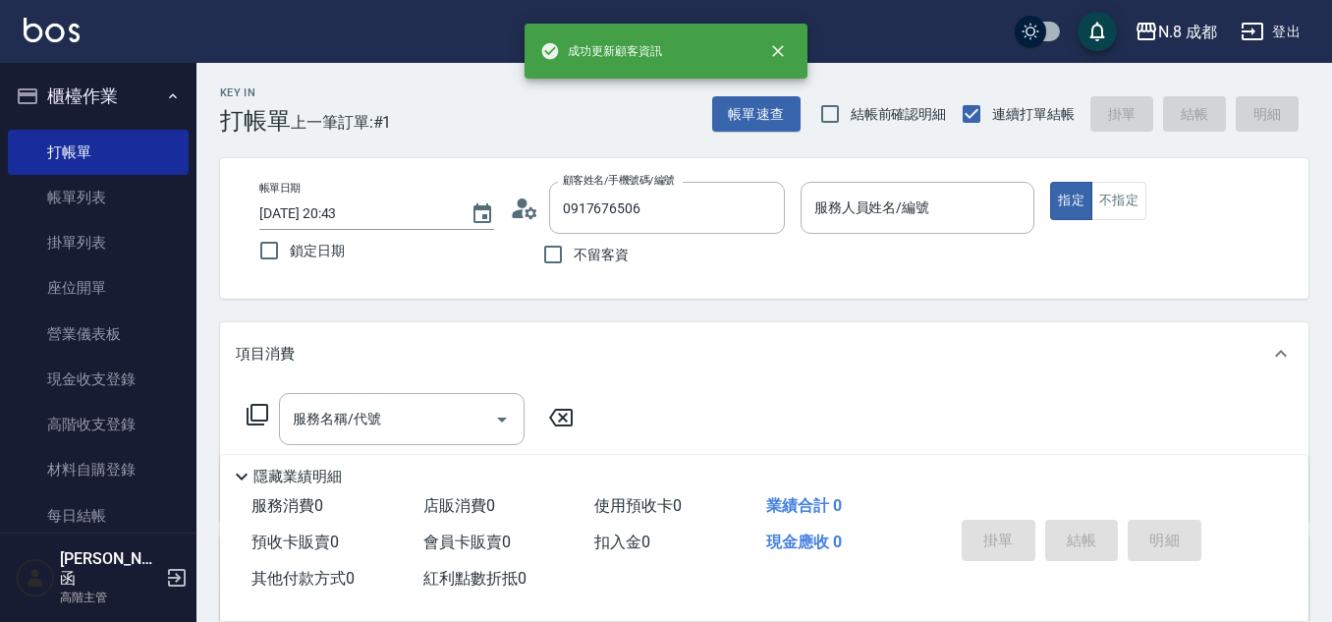
click at [888, 240] on p at bounding box center [918, 244] width 235 height 21
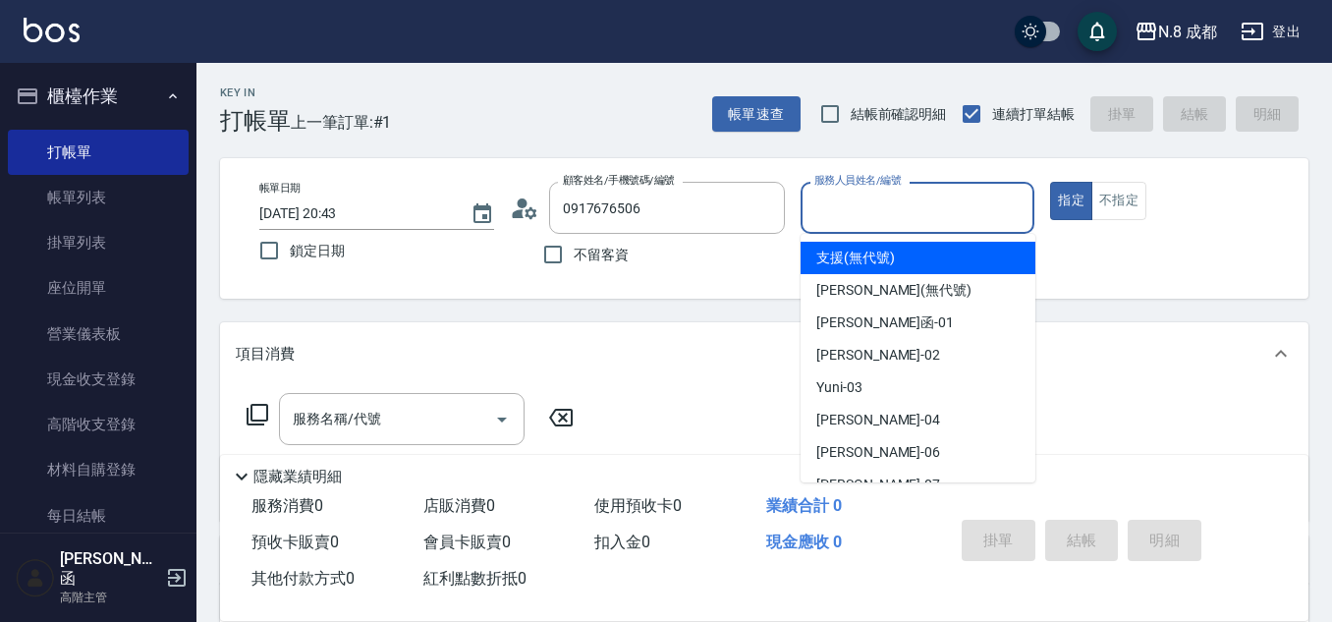
click at [888, 225] on input "服務人員姓名/編號" at bounding box center [917, 208] width 217 height 34
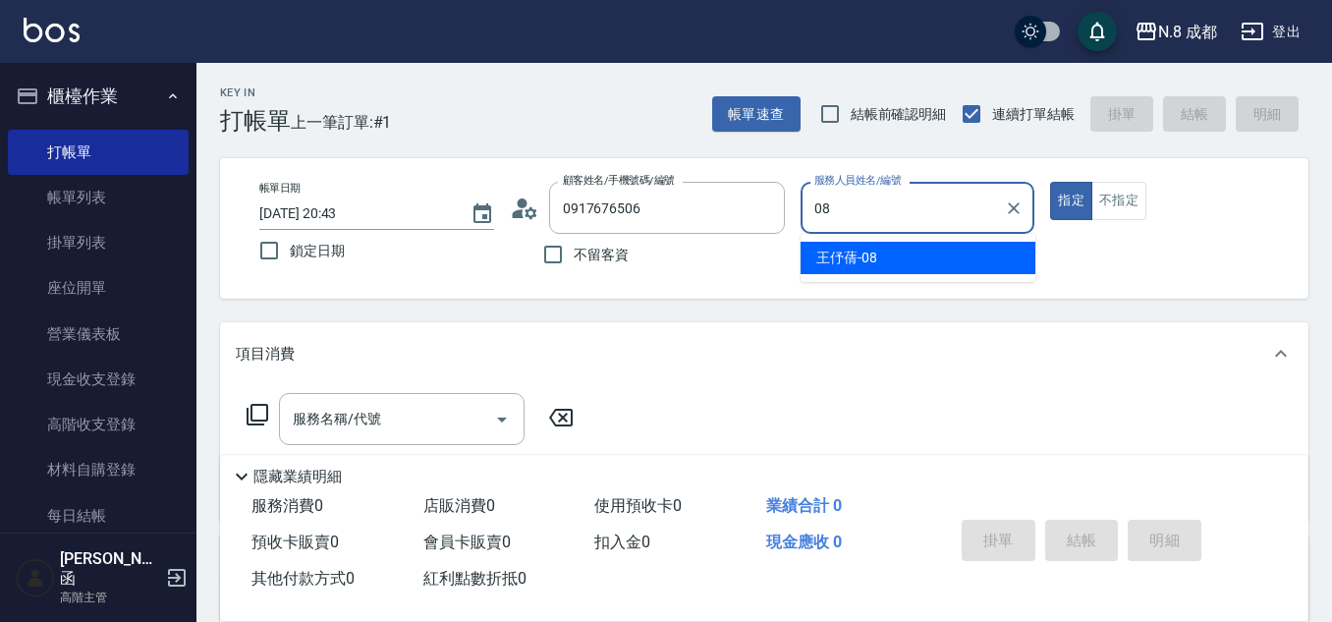
click at [890, 246] on div "[PERSON_NAME]-08" at bounding box center [918, 258] width 235 height 32
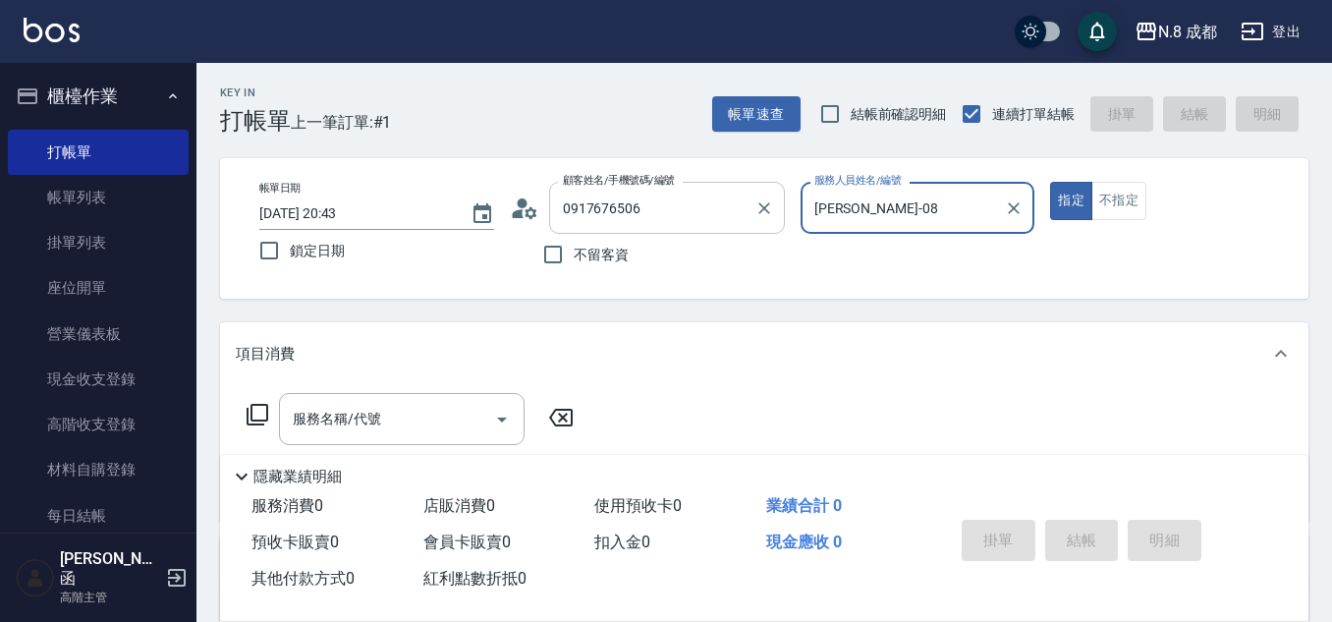
drag, startPoint x: 895, startPoint y: 202, endPoint x: 706, endPoint y: 206, distance: 188.6
click at [706, 206] on div "帳單日期 [DATE] 20:43 鎖定日期 顧客姓名/手機號碼/編號 0917676506 顧客姓名/手機號碼/編號 不留客資 服務人員姓名/編號 [PER…" at bounding box center [764, 228] width 1041 height 93
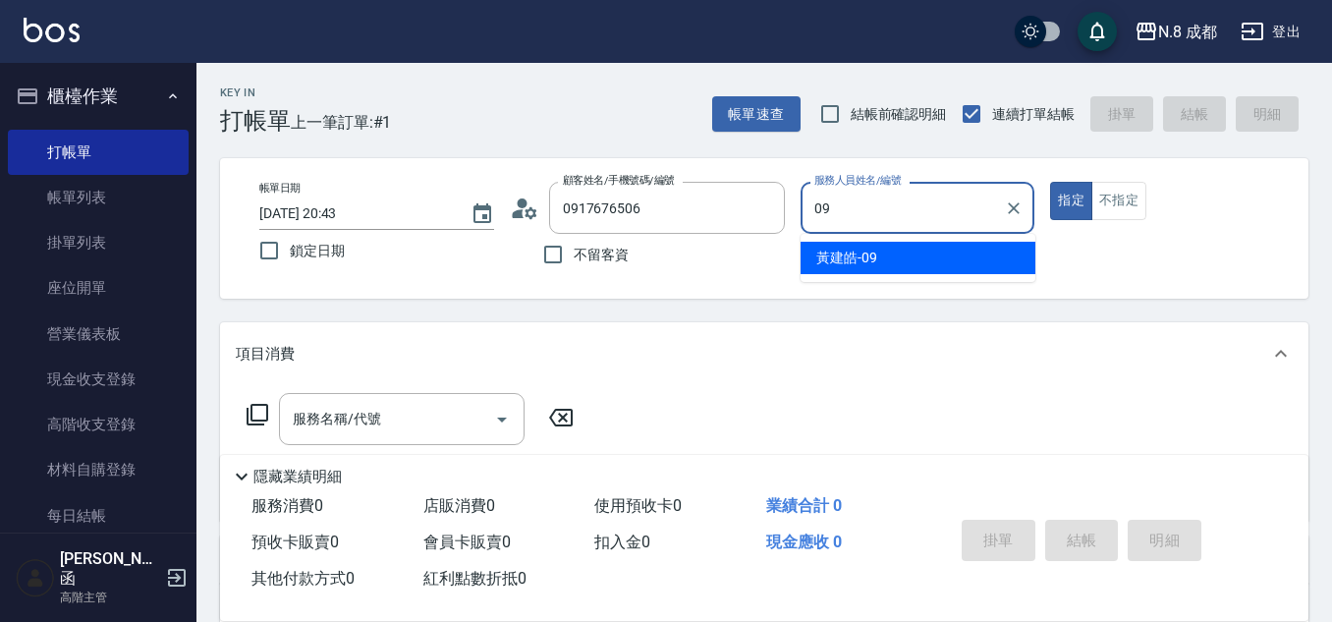
click at [884, 253] on div "[PERSON_NAME]-09" at bounding box center [918, 258] width 235 height 32
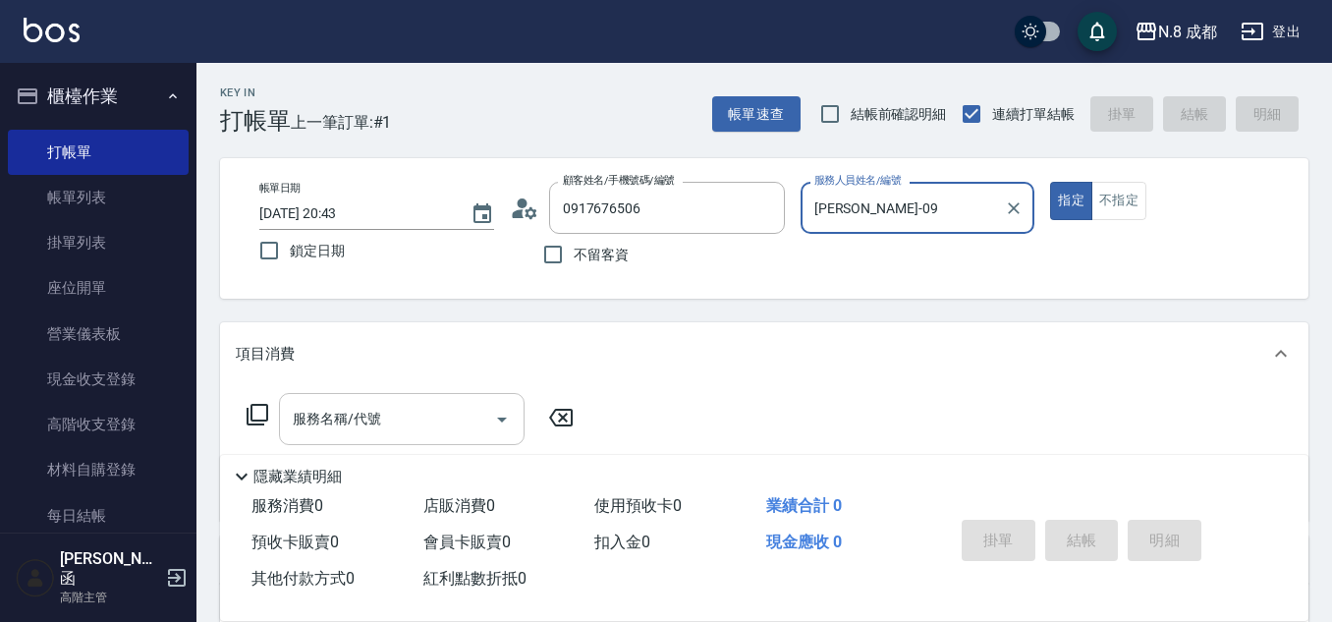
type input "[PERSON_NAME]-09"
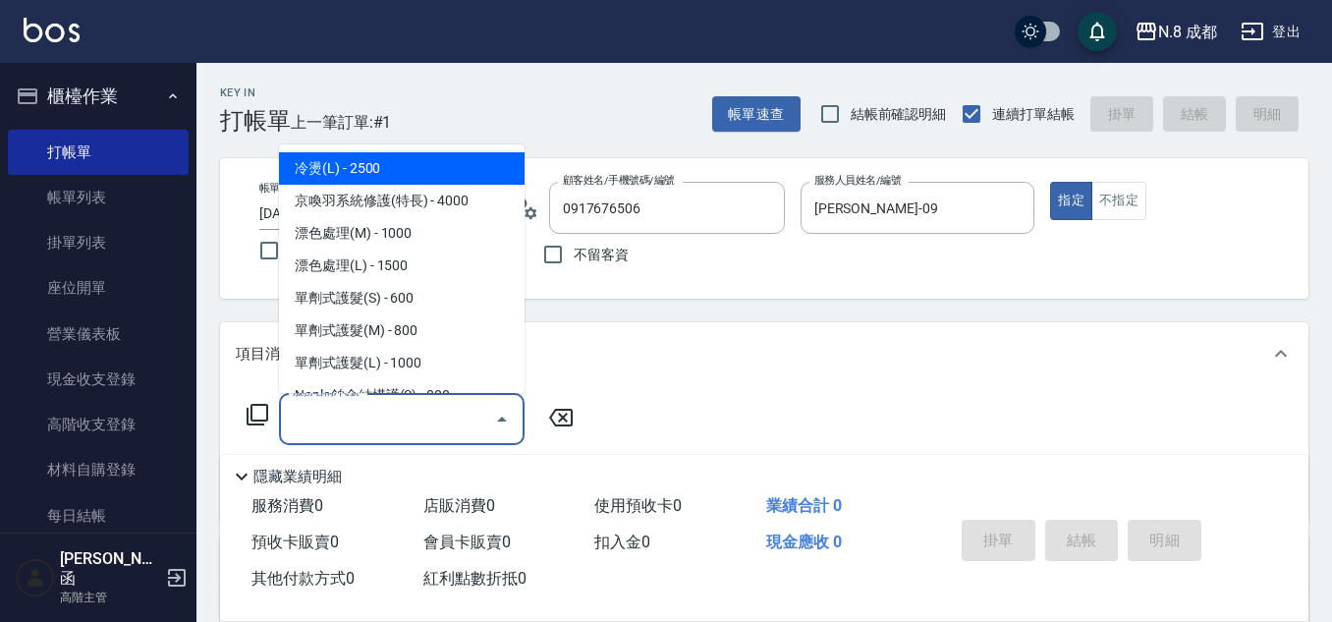
click at [389, 418] on input "服務名稱/代號" at bounding box center [387, 419] width 198 height 34
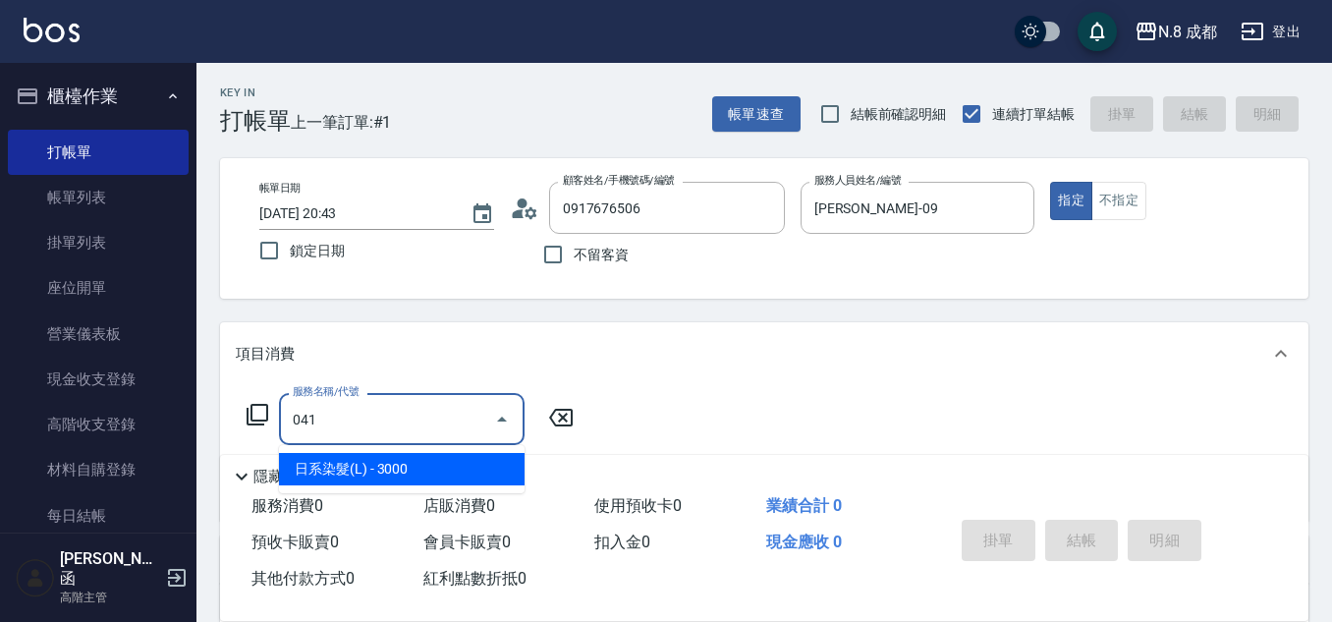
click at [402, 463] on span "日系染髮(L) - 3000" at bounding box center [402, 469] width 246 height 32
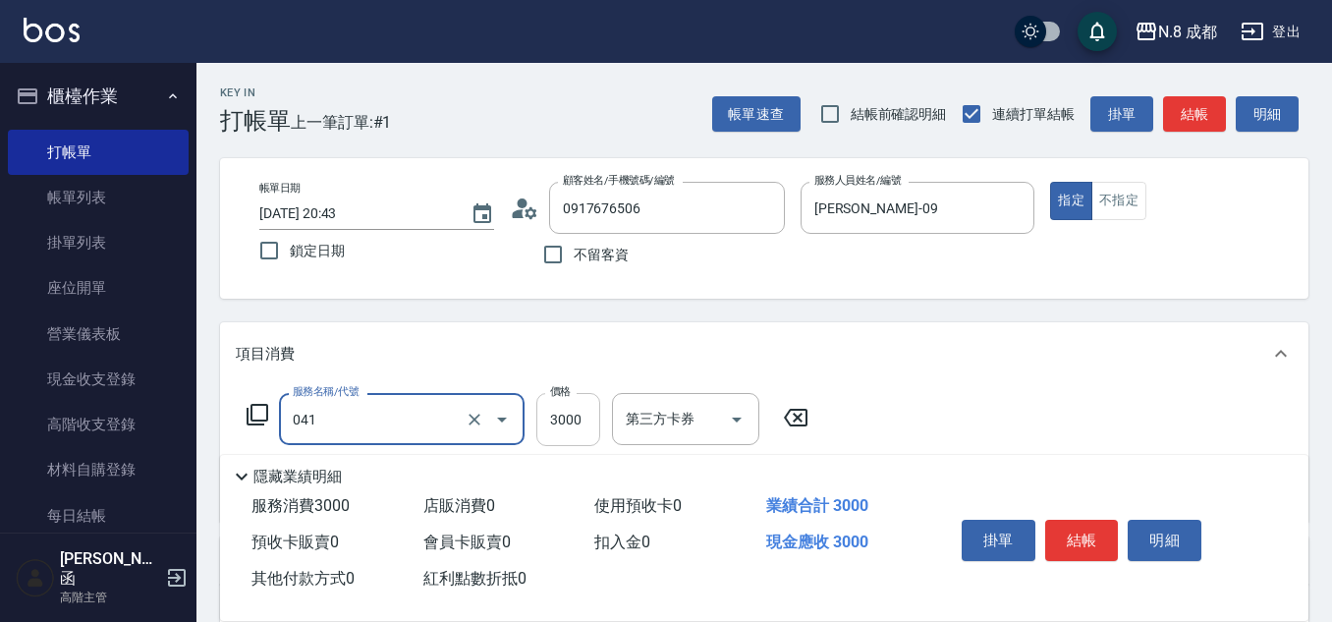
type input "日系染髮(L)(041)"
click at [567, 439] on input "3000" at bounding box center [568, 419] width 64 height 53
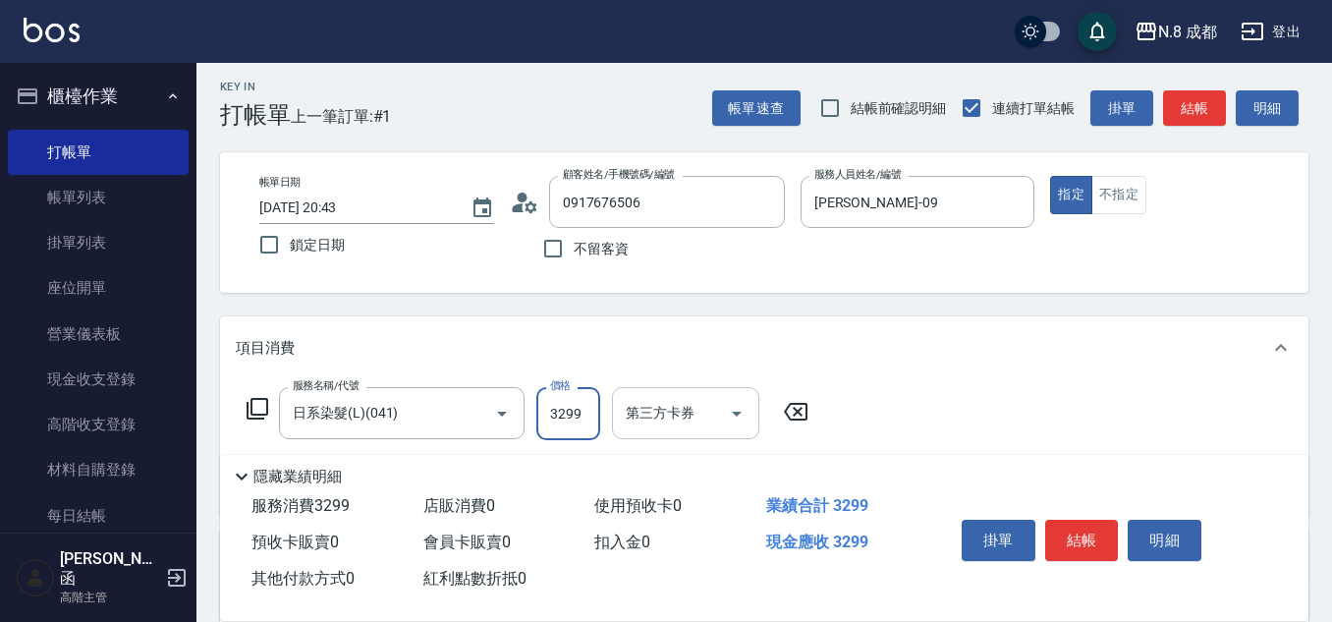
scroll to position [196, 0]
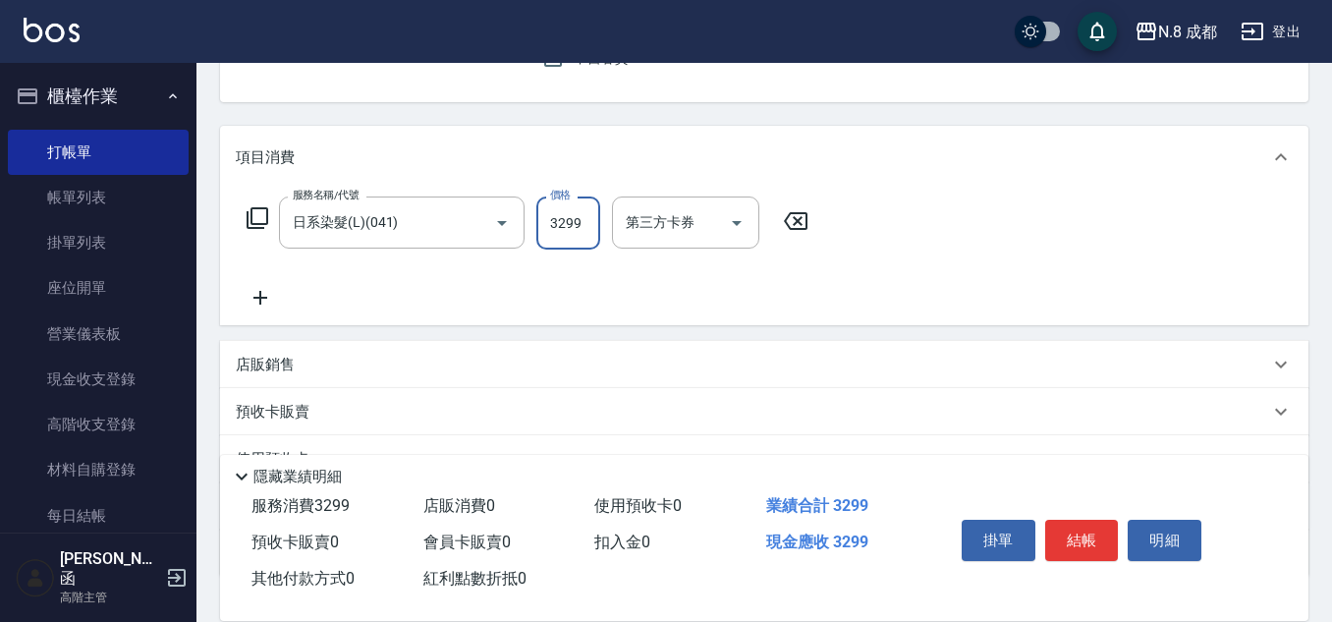
type input "3299"
click at [266, 301] on icon at bounding box center [260, 298] width 49 height 24
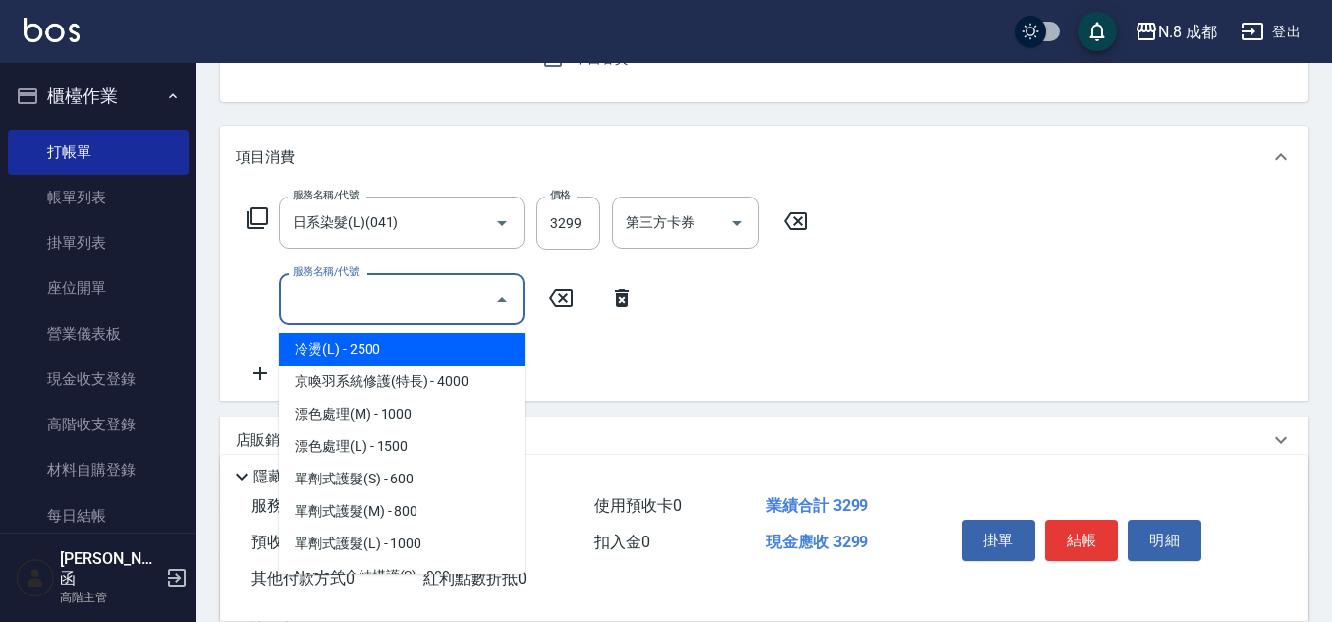
click at [344, 301] on input "服務名稱/代號" at bounding box center [387, 299] width 198 height 34
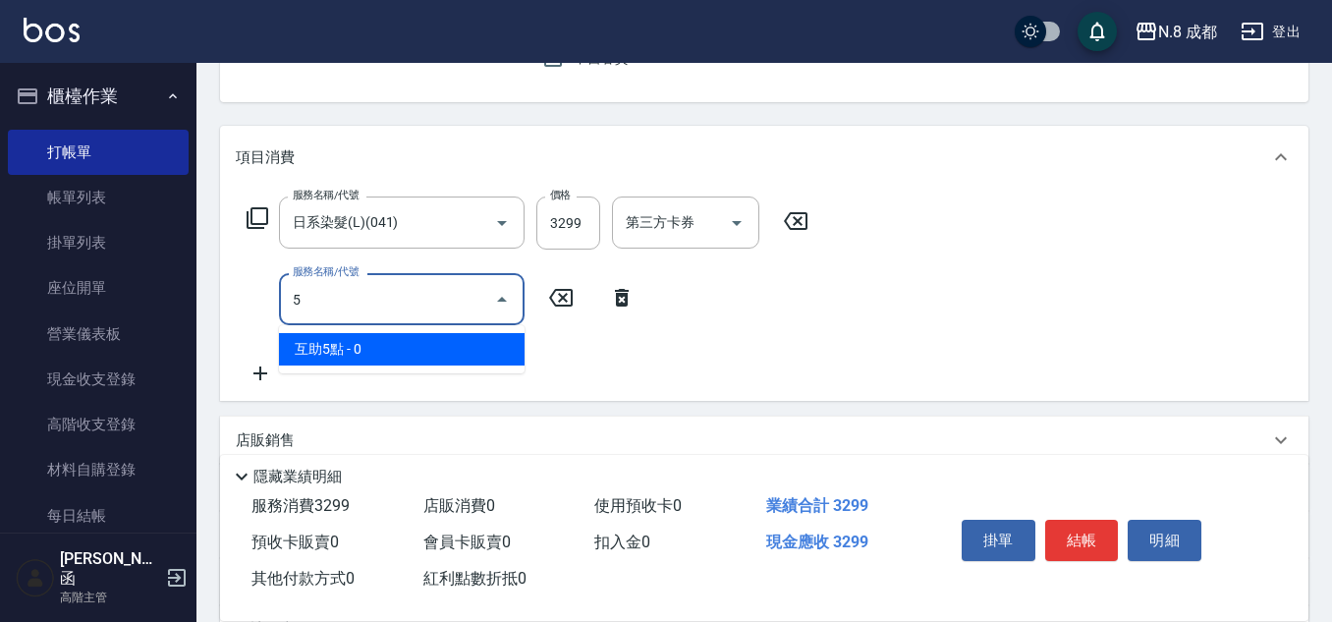
click at [385, 339] on span "互助5點 - 0" at bounding box center [402, 349] width 246 height 32
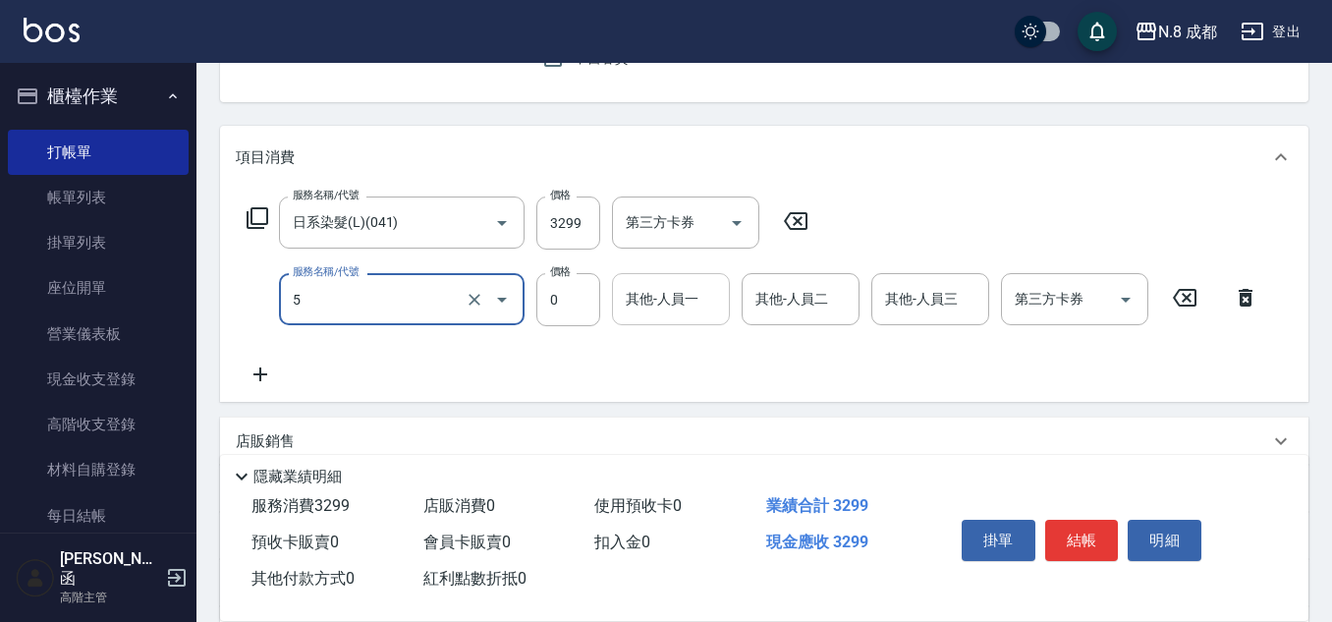
click at [650, 317] on div "其他-人員一" at bounding box center [671, 299] width 118 height 52
type input "互助5點(5)"
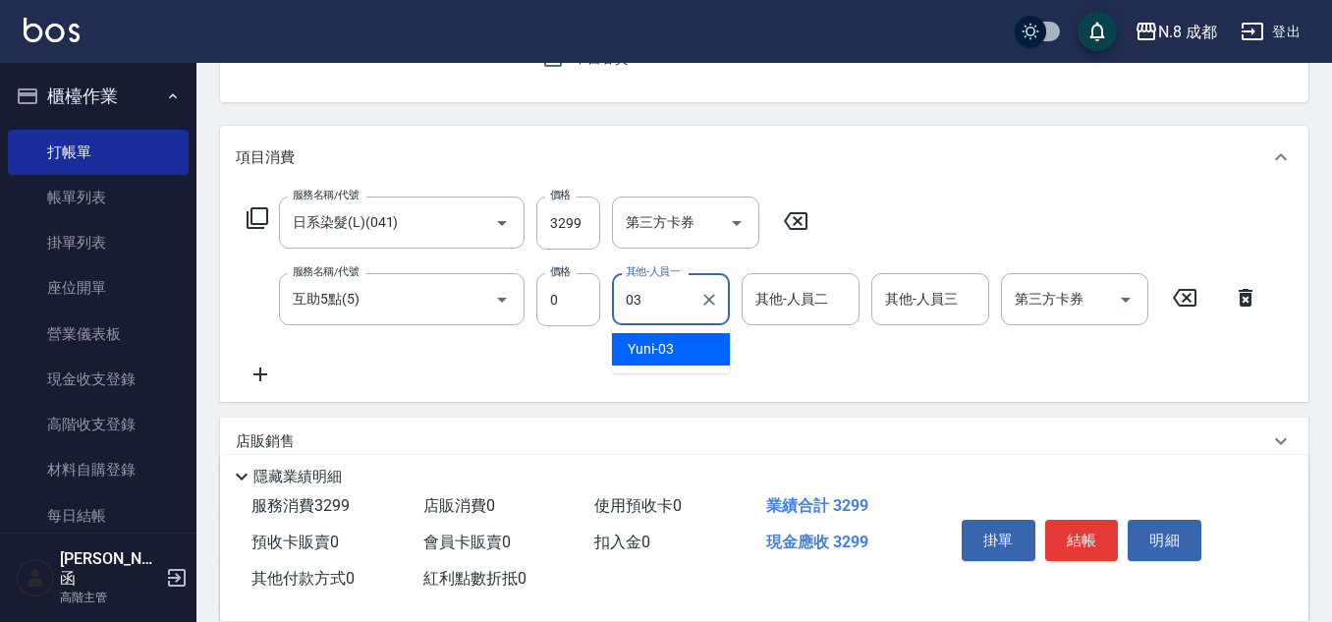
click at [669, 363] on div "Yuni -03" at bounding box center [671, 349] width 118 height 32
type input "Yuni-03"
click at [1052, 531] on button "結帳" at bounding box center [1082, 540] width 74 height 41
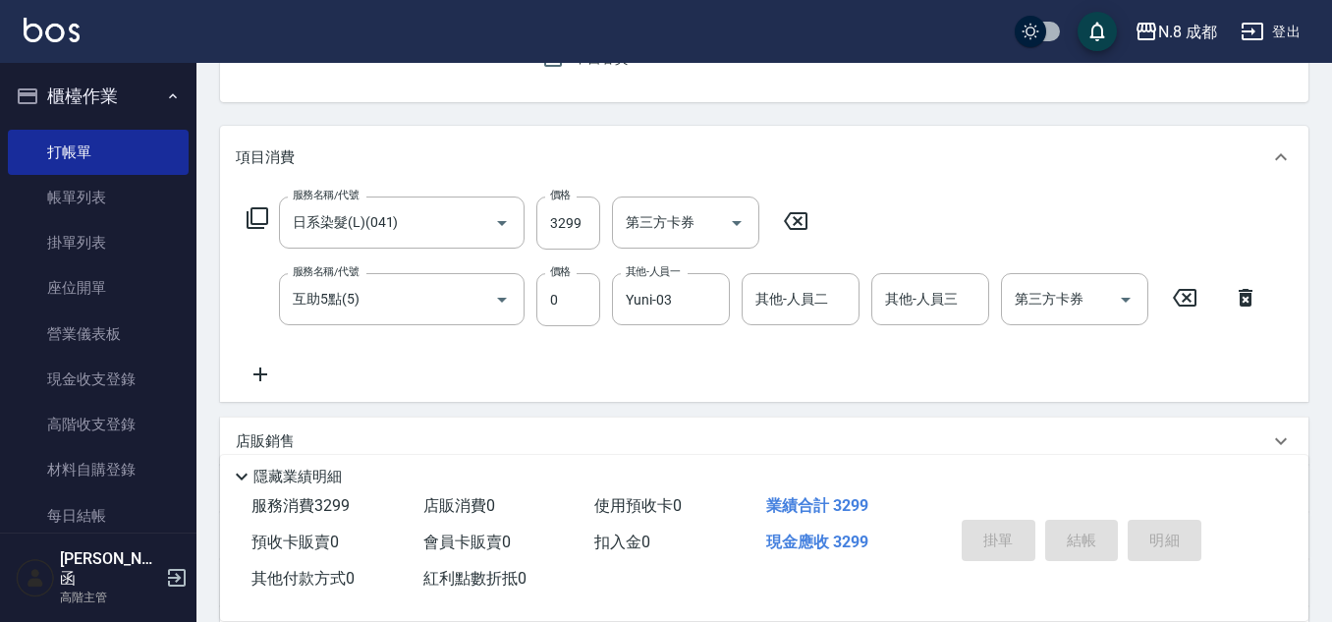
type input "[DATE] 20:44"
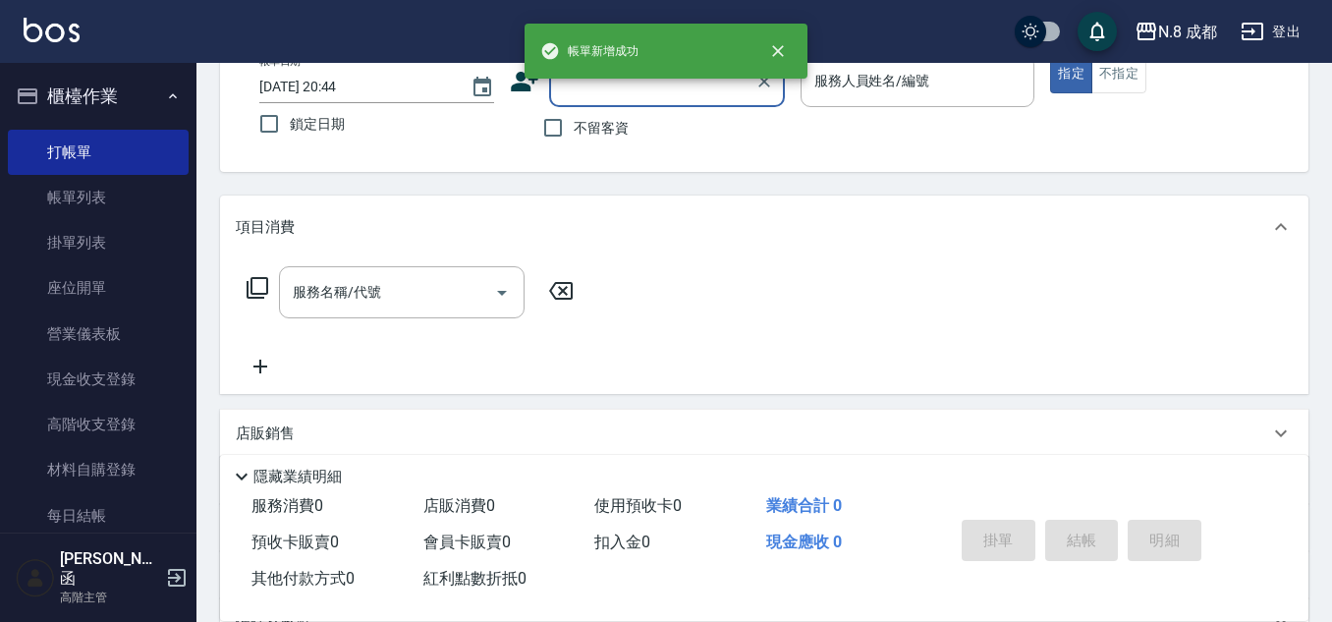
scroll to position [92, 0]
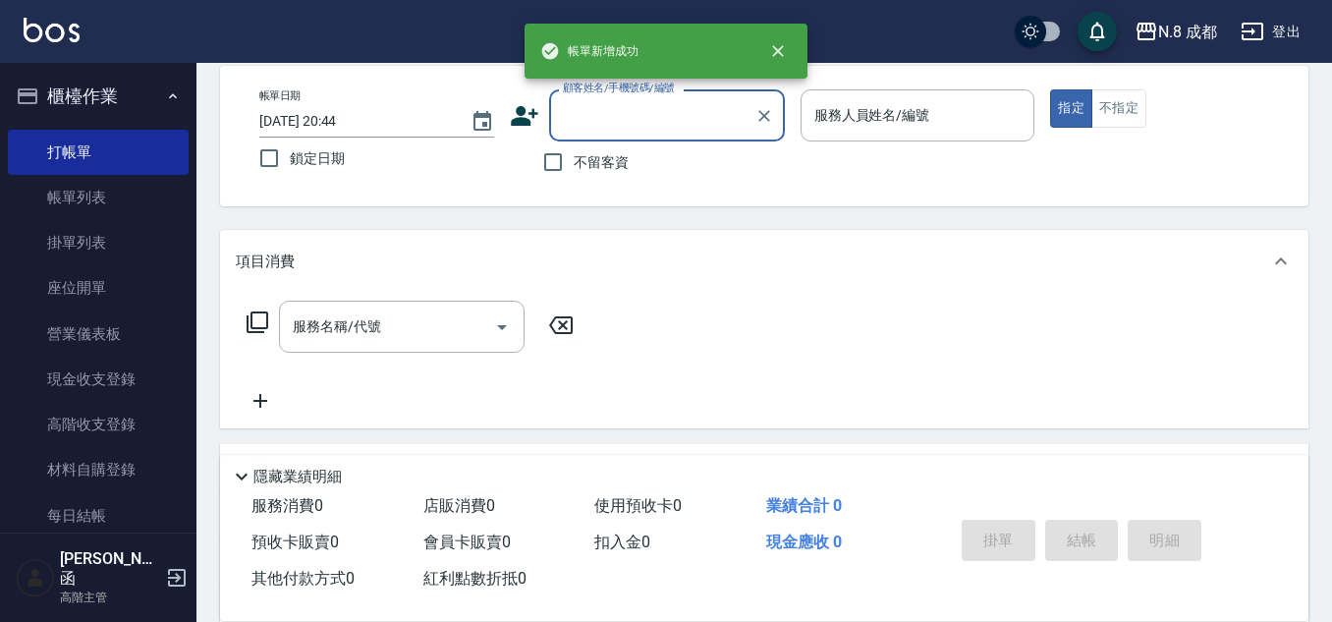
click at [664, 142] on div "不留客資" at bounding box center [647, 161] width 275 height 41
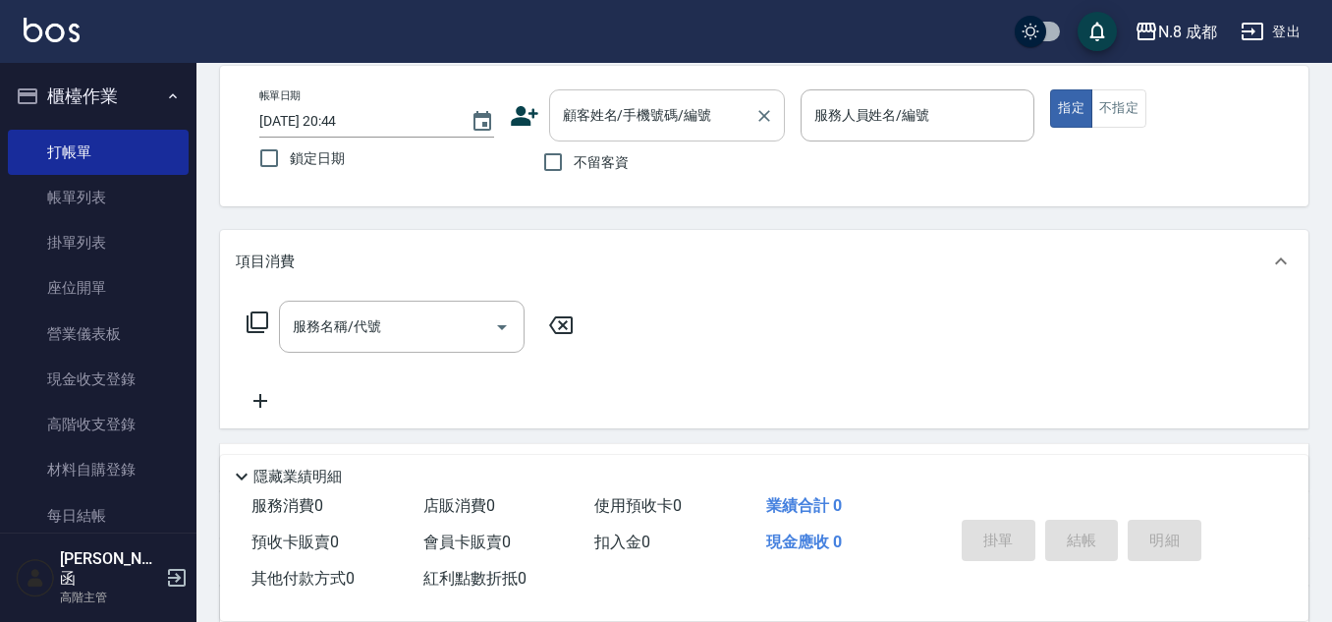
click at [664, 138] on div "顧客姓名/手機號碼/編號" at bounding box center [667, 115] width 236 height 52
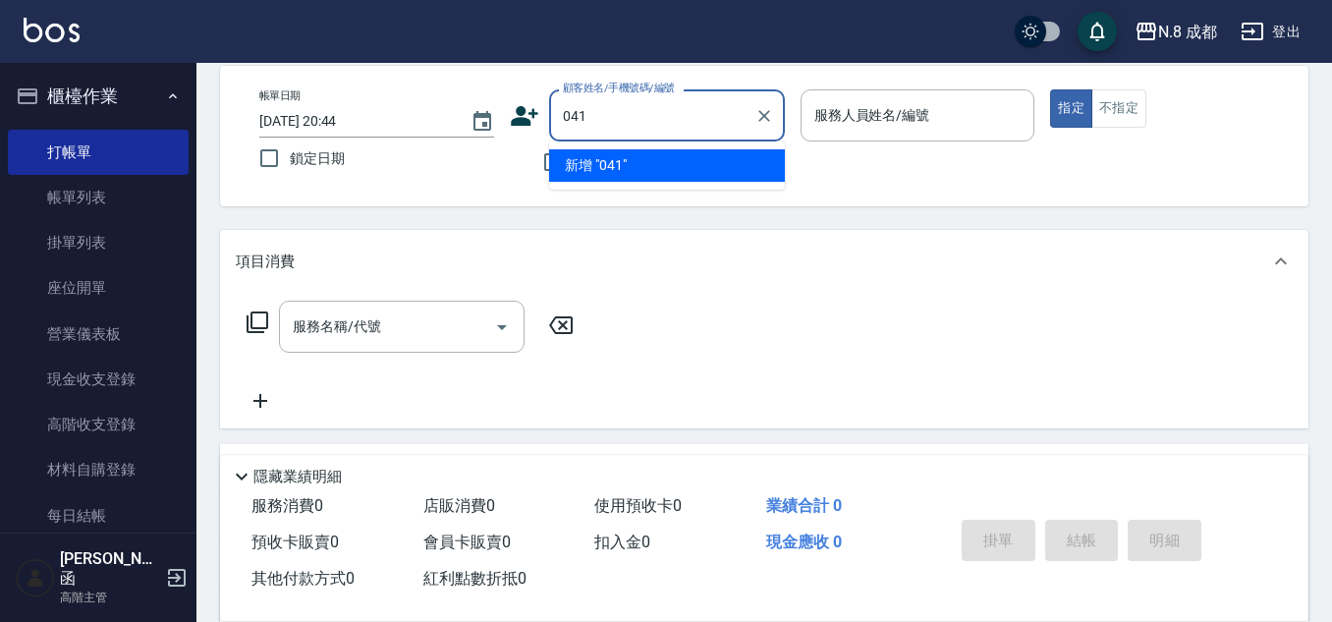
click at [667, 168] on li "新增 "041"" at bounding box center [667, 165] width 236 height 32
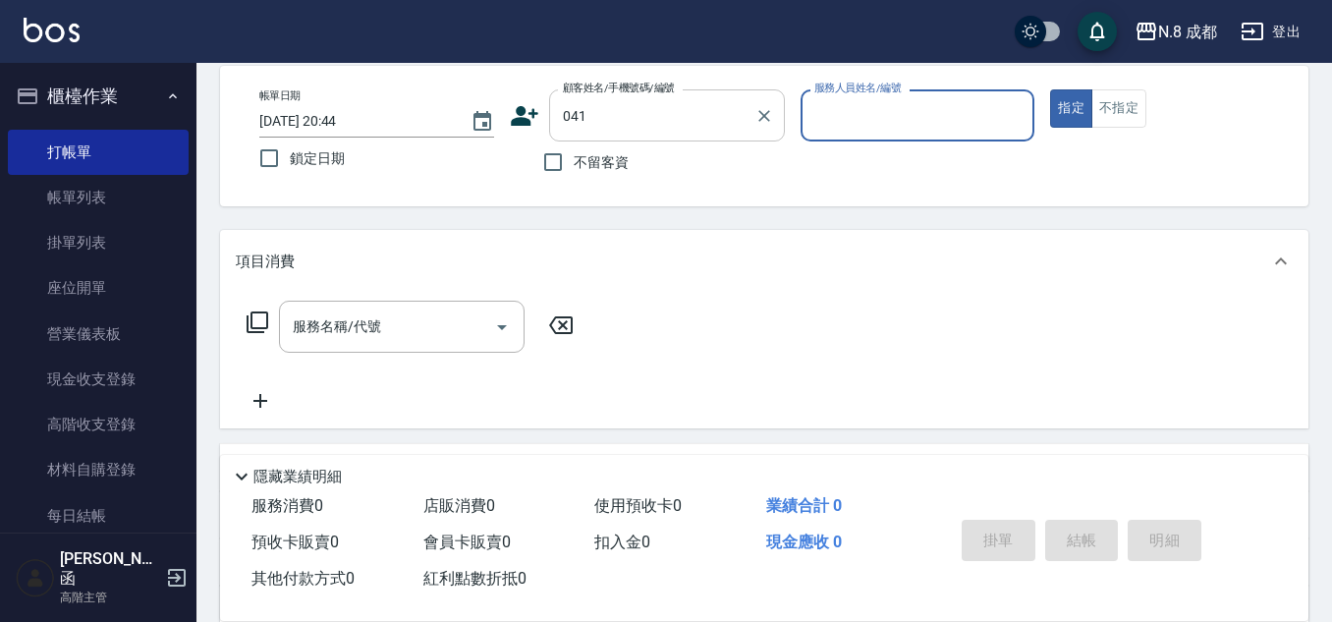
click at [637, 127] on input "041" at bounding box center [652, 115] width 189 height 34
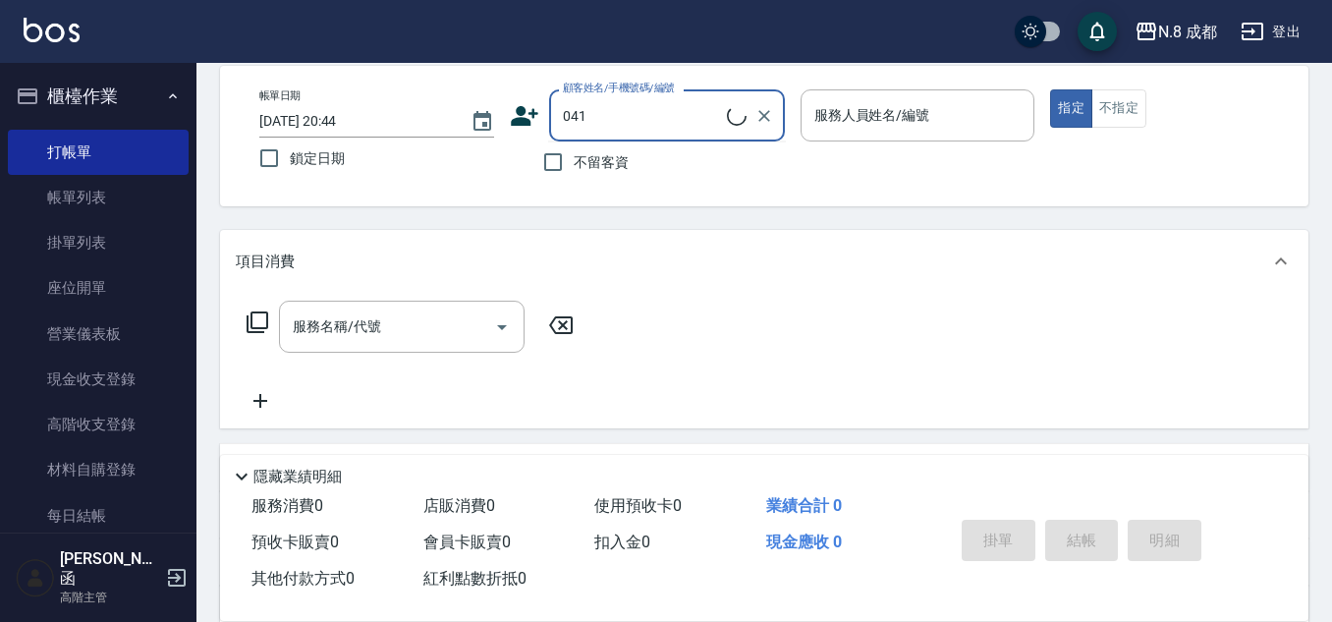
type input "新客人 姓名未設定/041/null"
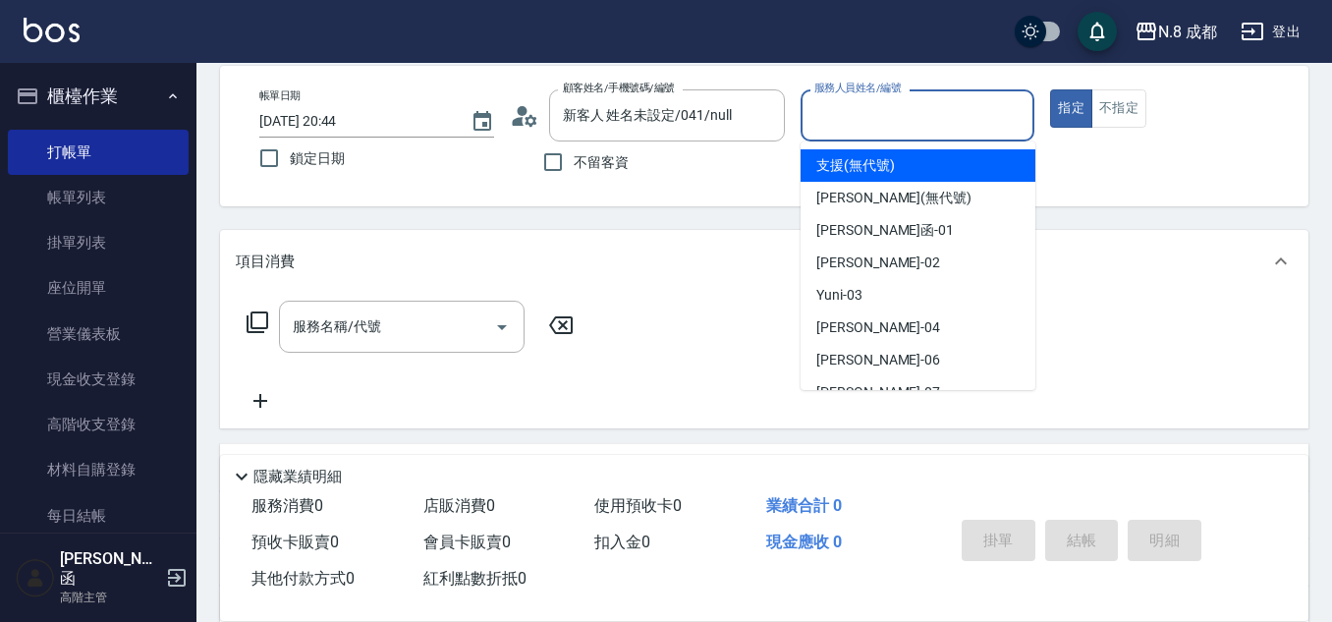
click at [854, 122] on input "服務人員姓名/編號" at bounding box center [917, 115] width 217 height 34
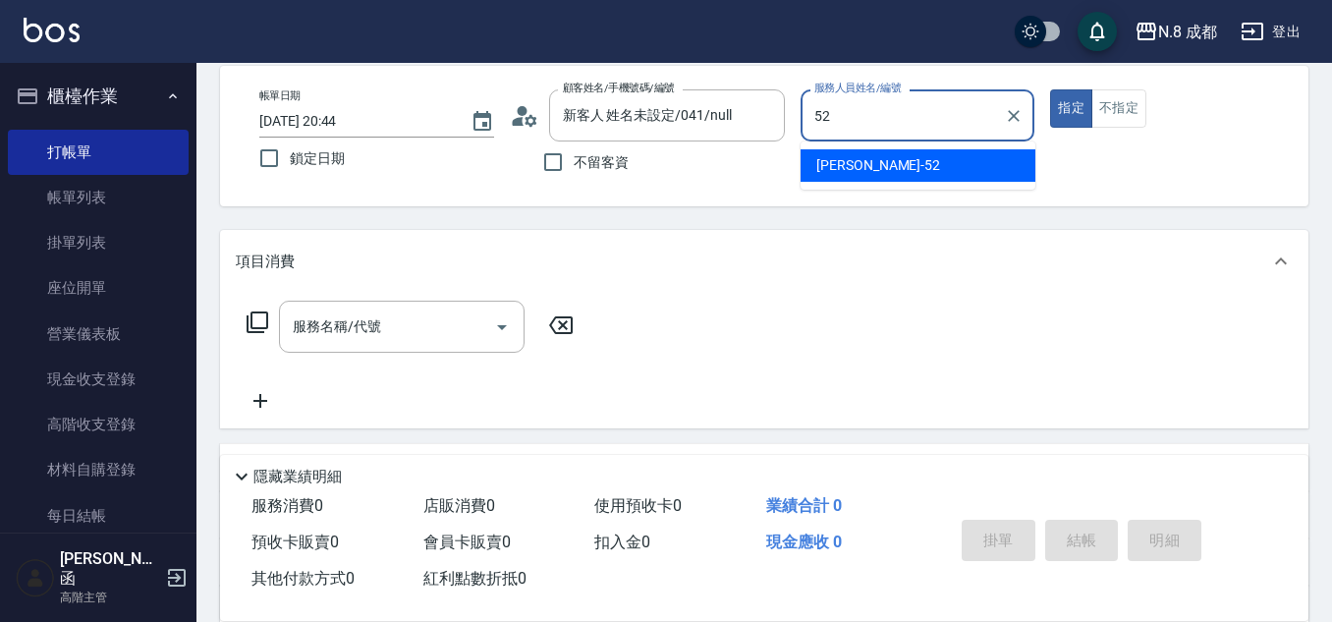
click at [875, 170] on span "[PERSON_NAME]-52" at bounding box center [878, 165] width 124 height 21
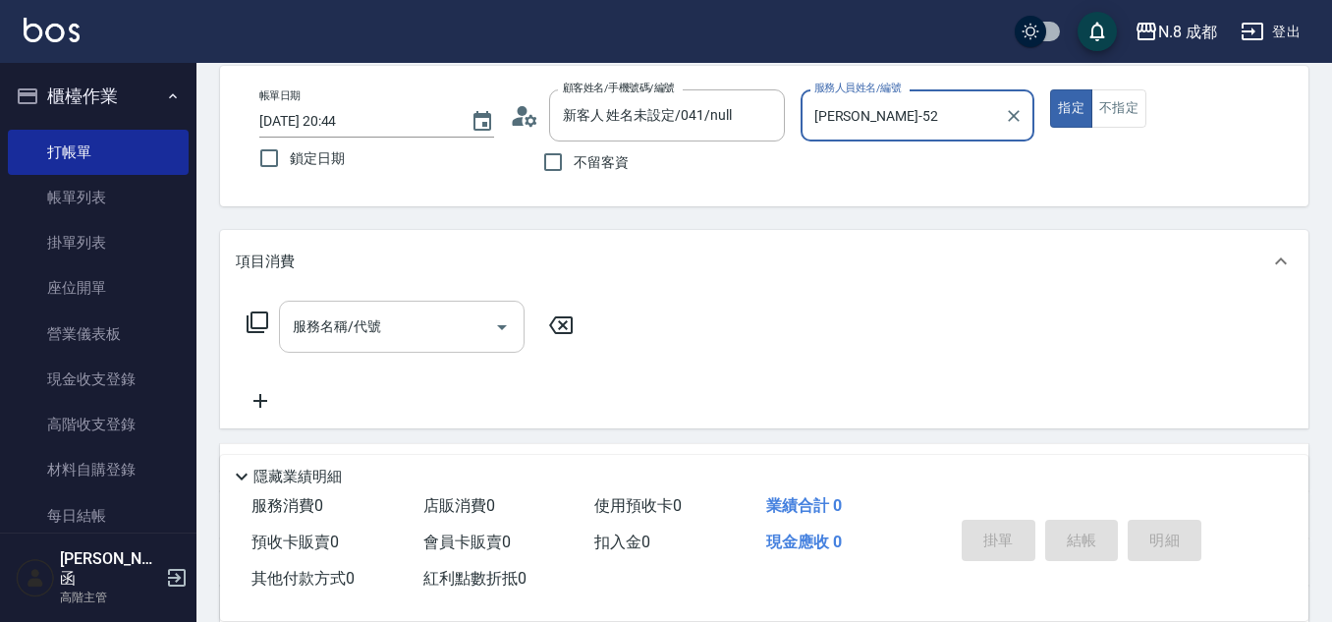
type input "[PERSON_NAME]-52"
click at [437, 334] on input "服務名稱/代號" at bounding box center [387, 326] width 198 height 34
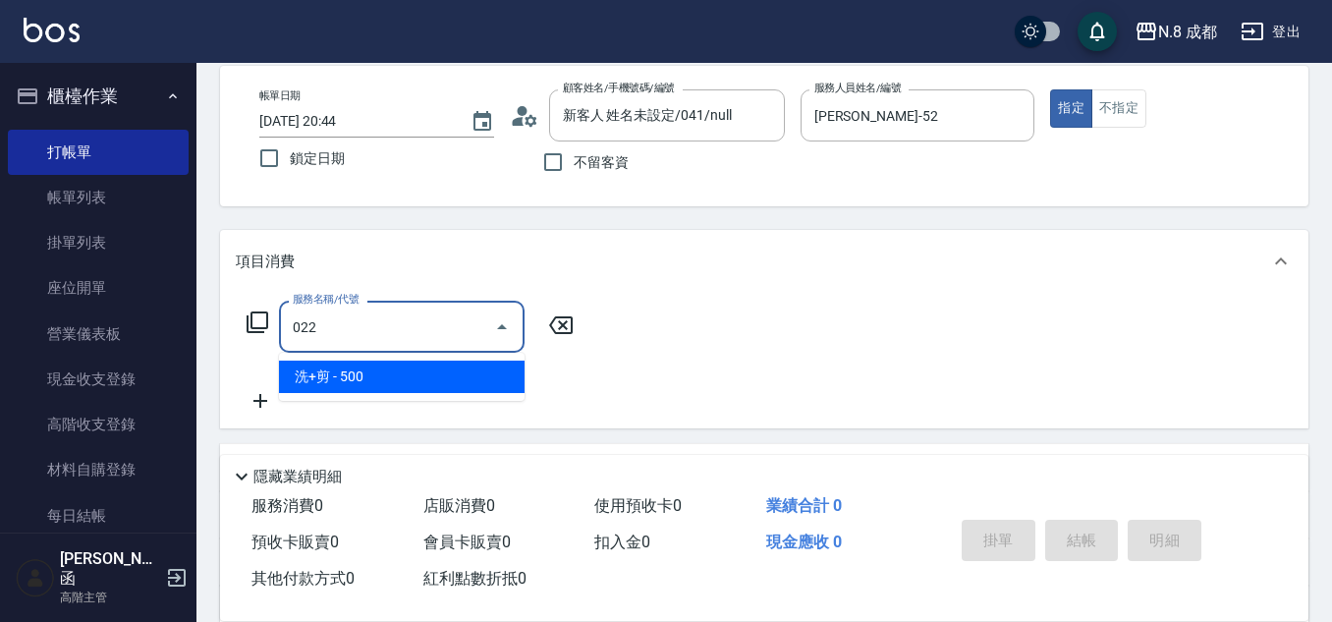
click at [446, 365] on span "洗+剪 - 500" at bounding box center [402, 376] width 246 height 32
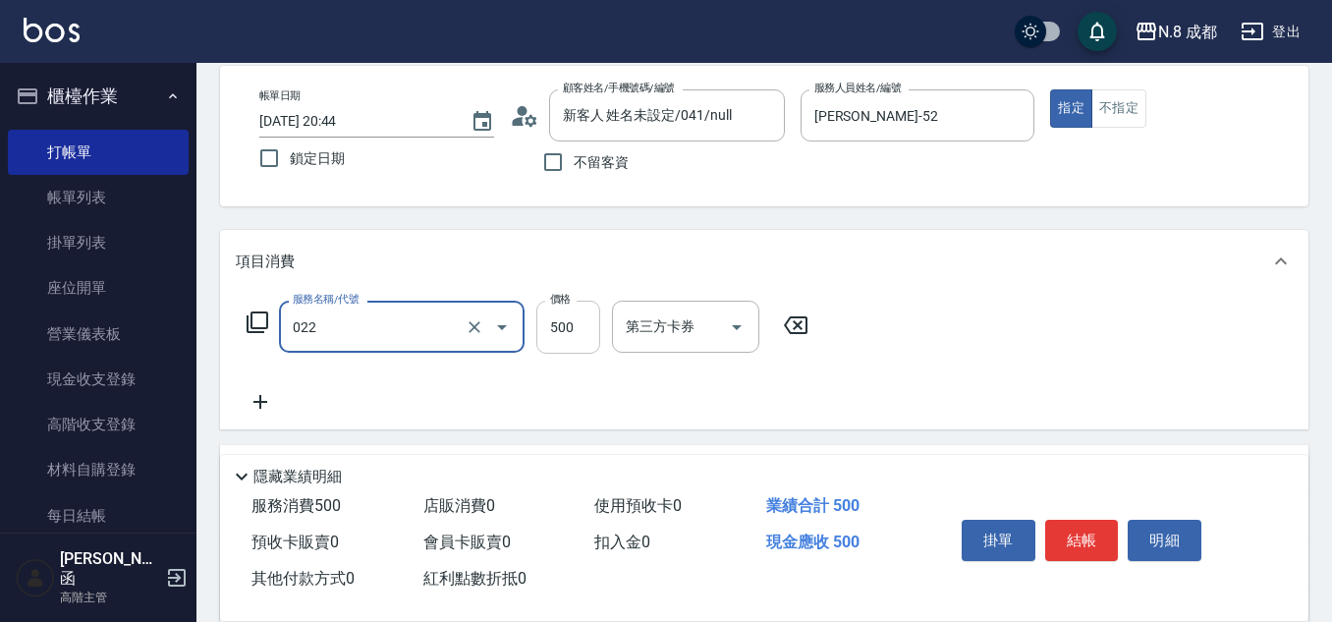
type input "洗+剪(022)"
click at [567, 326] on input "500" at bounding box center [568, 327] width 64 height 53
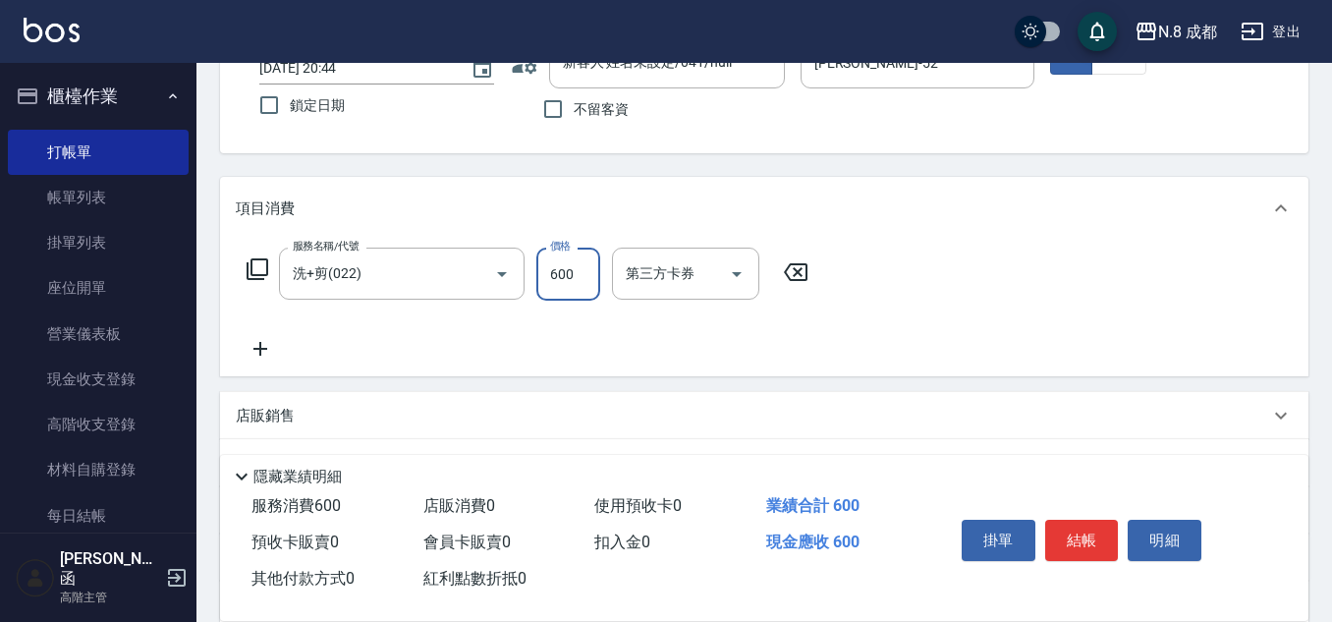
scroll to position [191, 0]
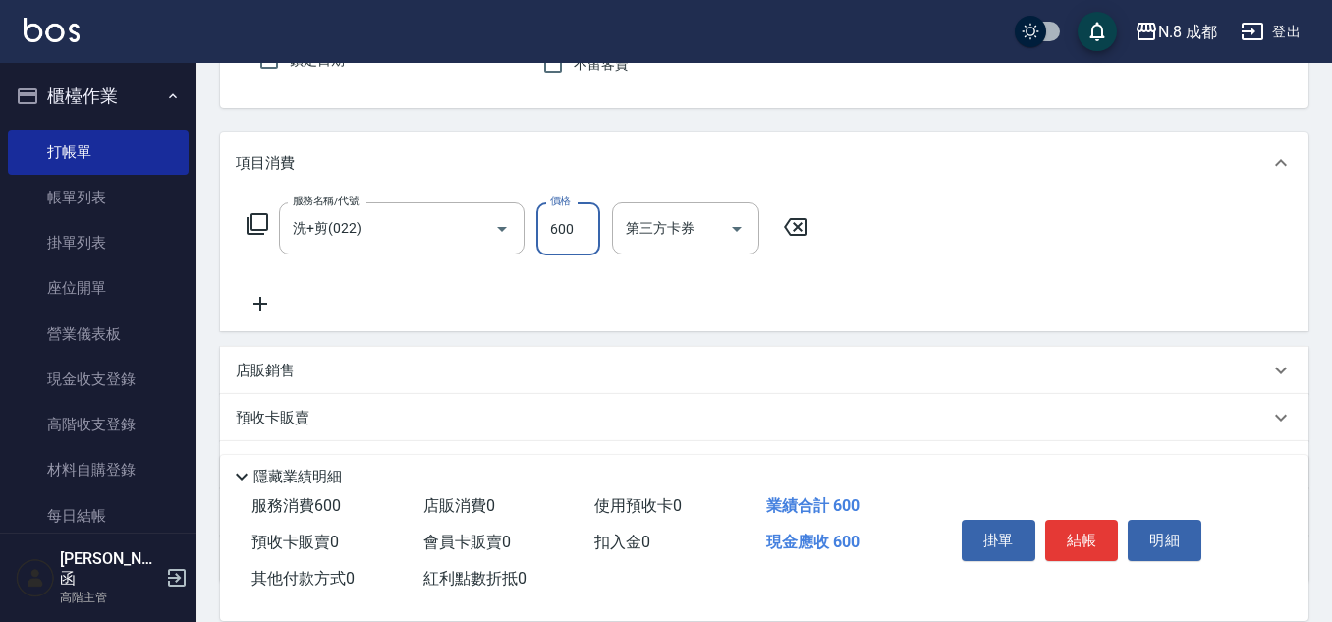
type input "600"
click at [272, 310] on icon at bounding box center [260, 304] width 49 height 24
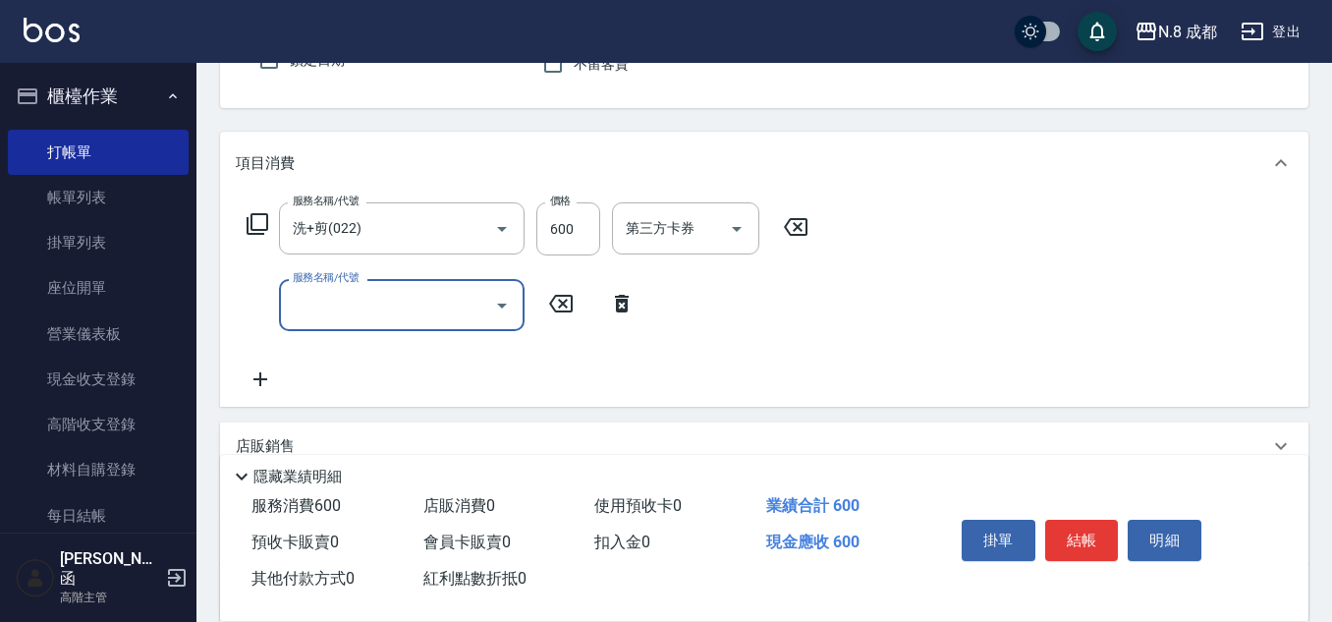
click at [415, 318] on input "服務名稱/代號" at bounding box center [387, 305] width 198 height 34
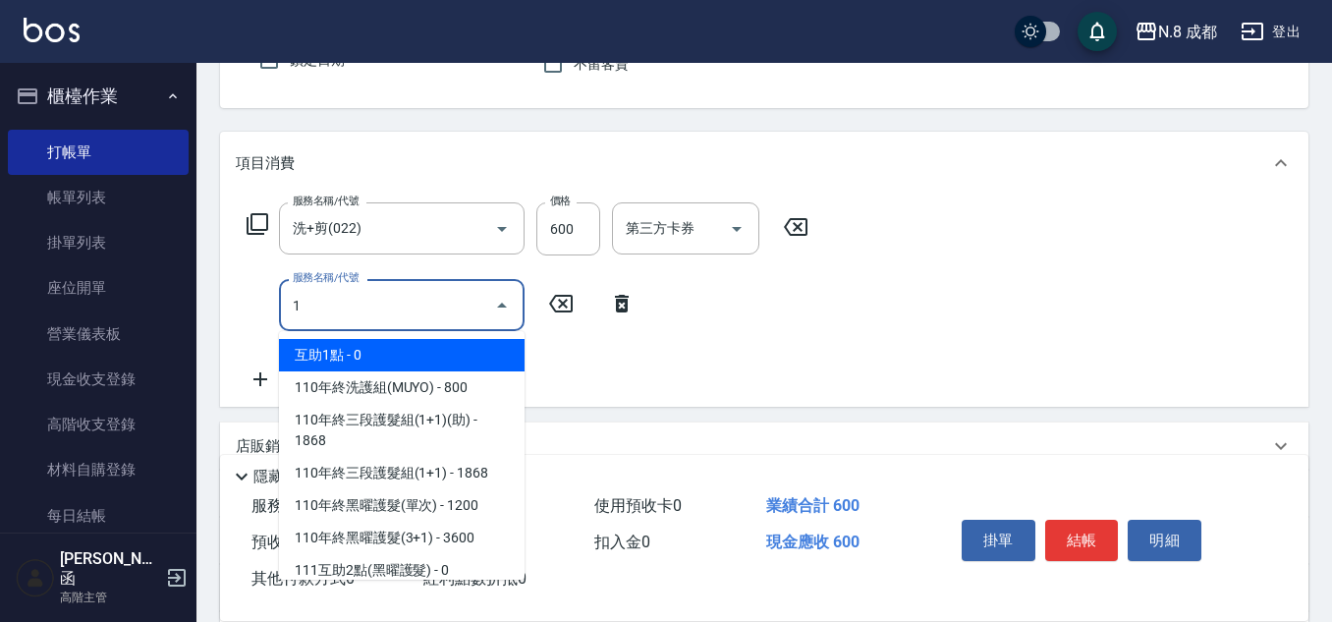
drag, startPoint x: 352, startPoint y: 311, endPoint x: 204, endPoint y: 309, distance: 147.4
click at [204, 309] on div "Key In 打帳單 上一筆訂單:#2 帳單速查 結帳前確認明細 連續打單結帳 掛單 結帳 明細 帳單日期 [DATE] 20:44 鎖定日期 顧客姓名/手機…" at bounding box center [764, 359] width 1136 height 974
click at [403, 347] on span "互助1點 - 0" at bounding box center [402, 355] width 246 height 32
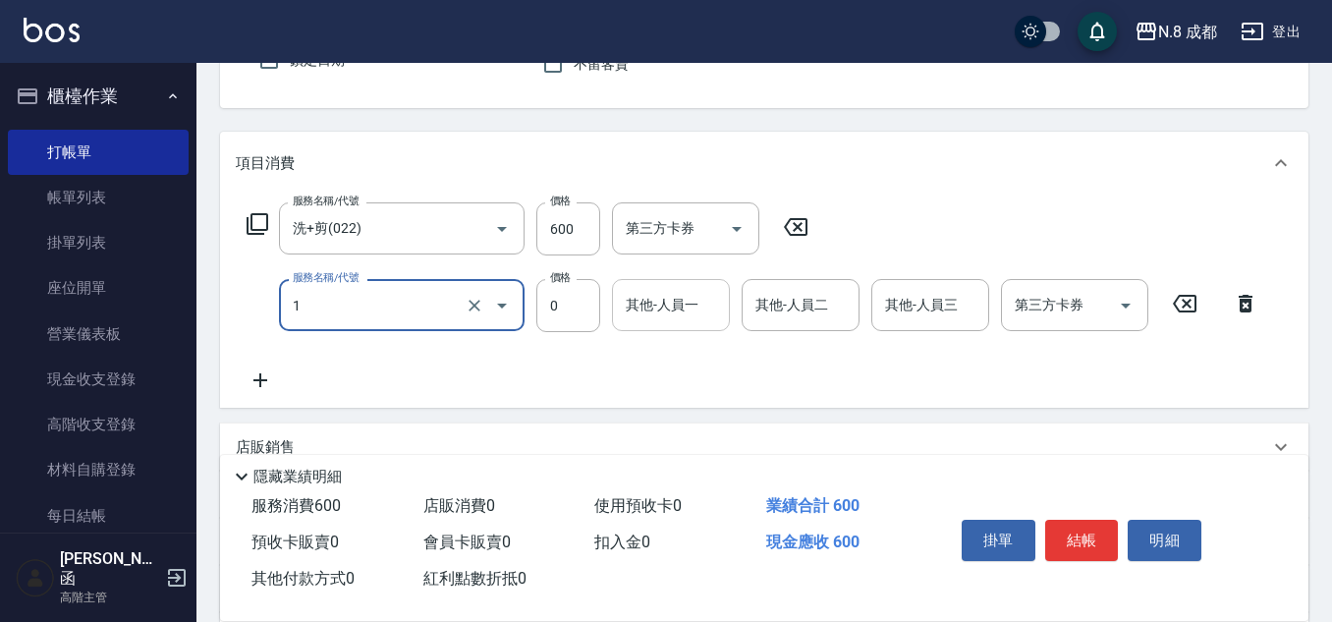
type input "互助1點(1)"
click at [661, 305] on input "其他-人員一" at bounding box center [671, 305] width 100 height 34
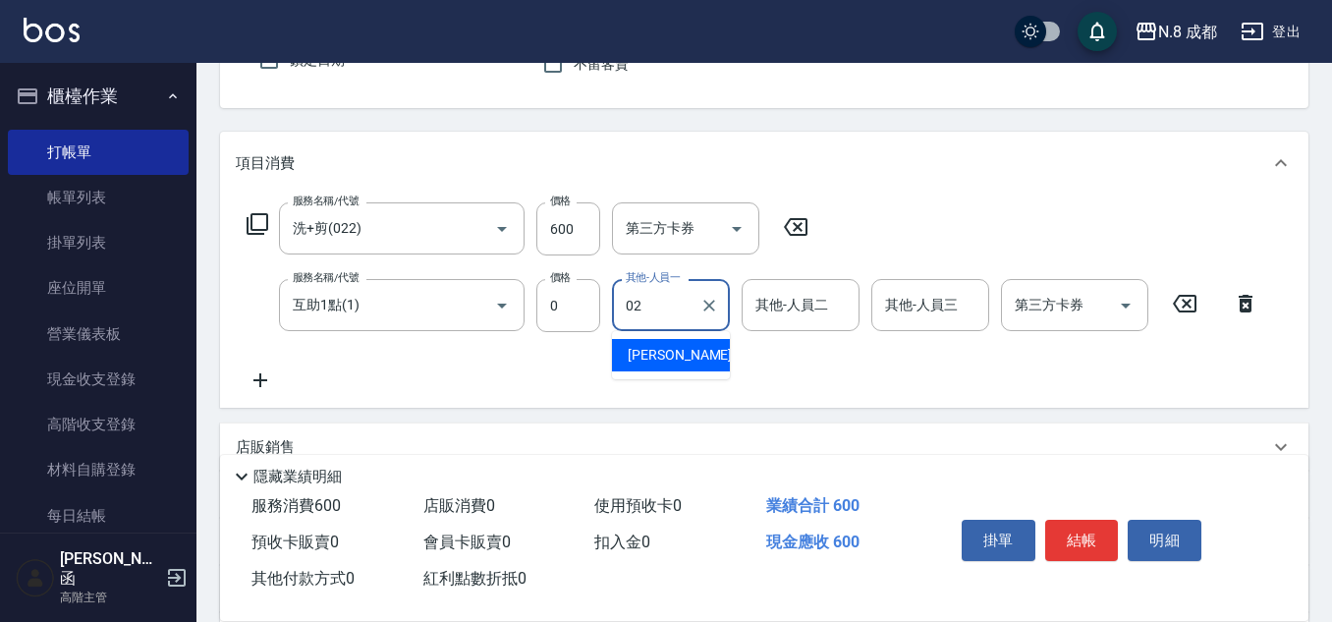
click at [686, 366] on div "[PERSON_NAME]-02" at bounding box center [671, 355] width 118 height 32
type input "[PERSON_NAME]-02"
click at [1238, 307] on icon at bounding box center [1245, 304] width 49 height 24
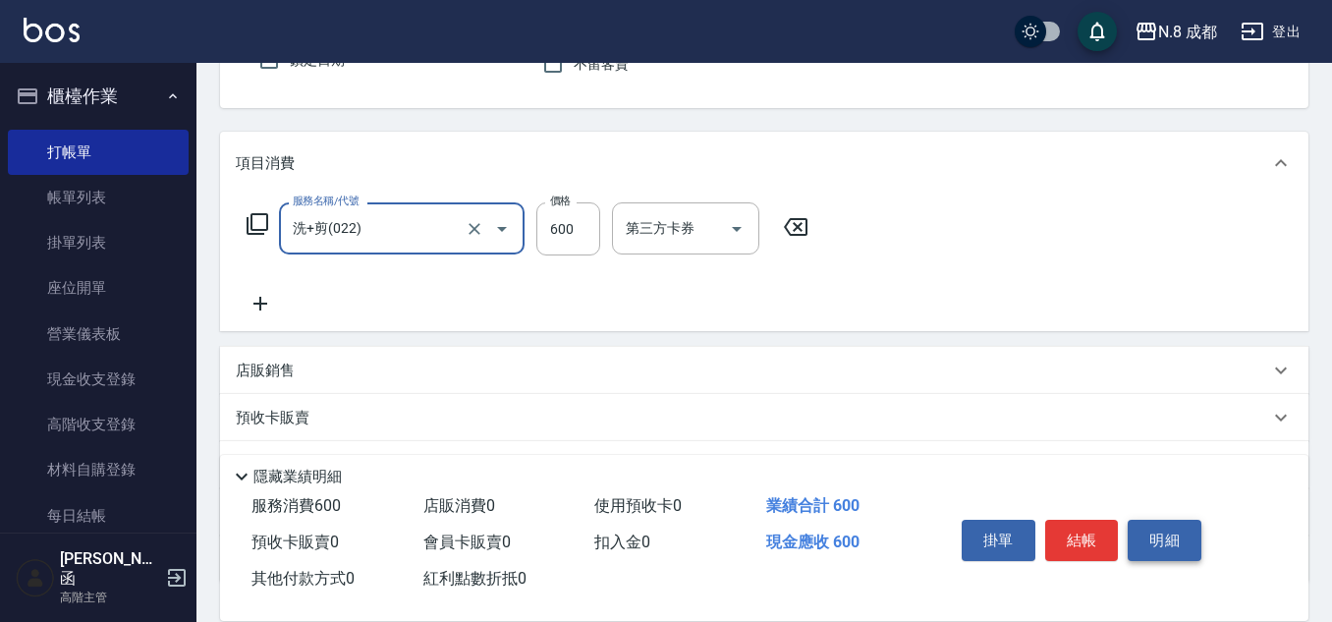
click at [1128, 520] on button "明細" at bounding box center [1165, 540] width 74 height 41
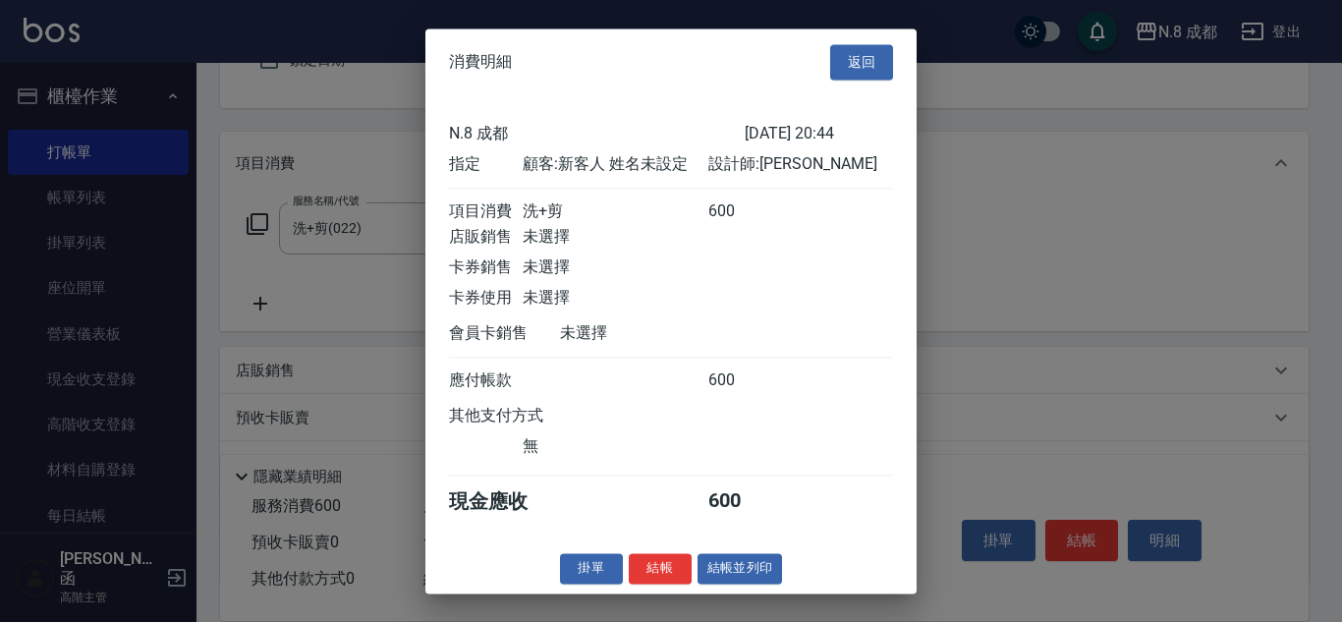
click at [873, 46] on button "返回" at bounding box center [861, 62] width 63 height 36
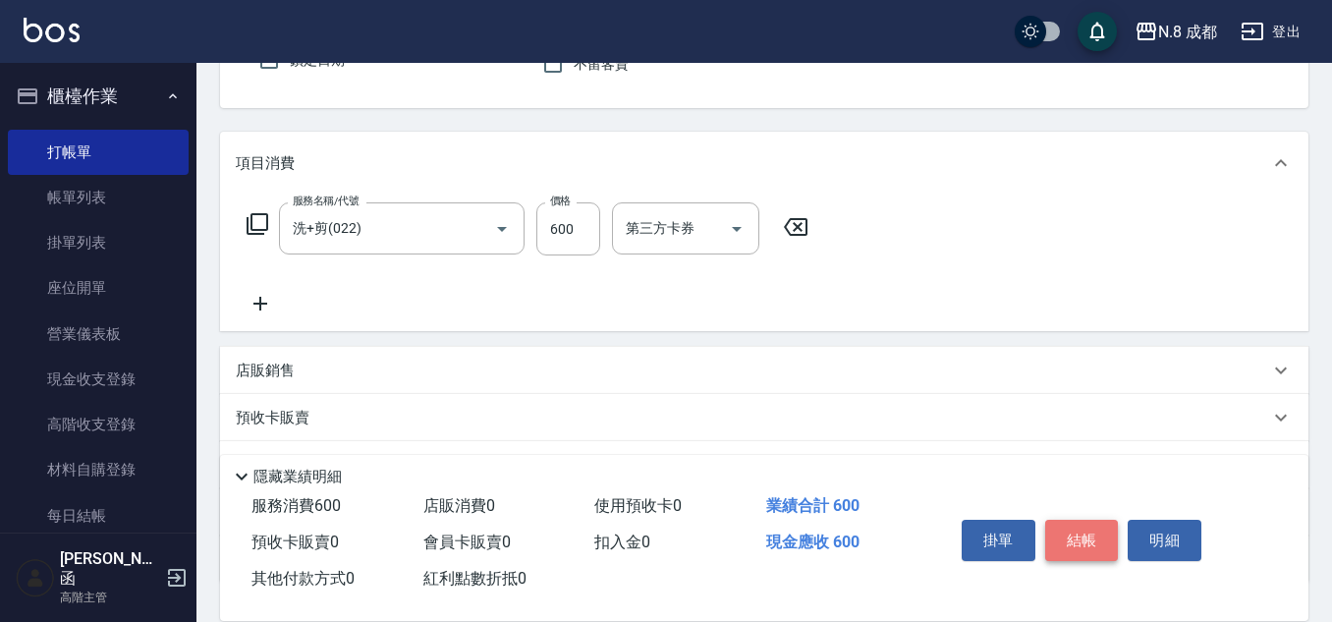
click at [1095, 545] on button "結帳" at bounding box center [1082, 540] width 74 height 41
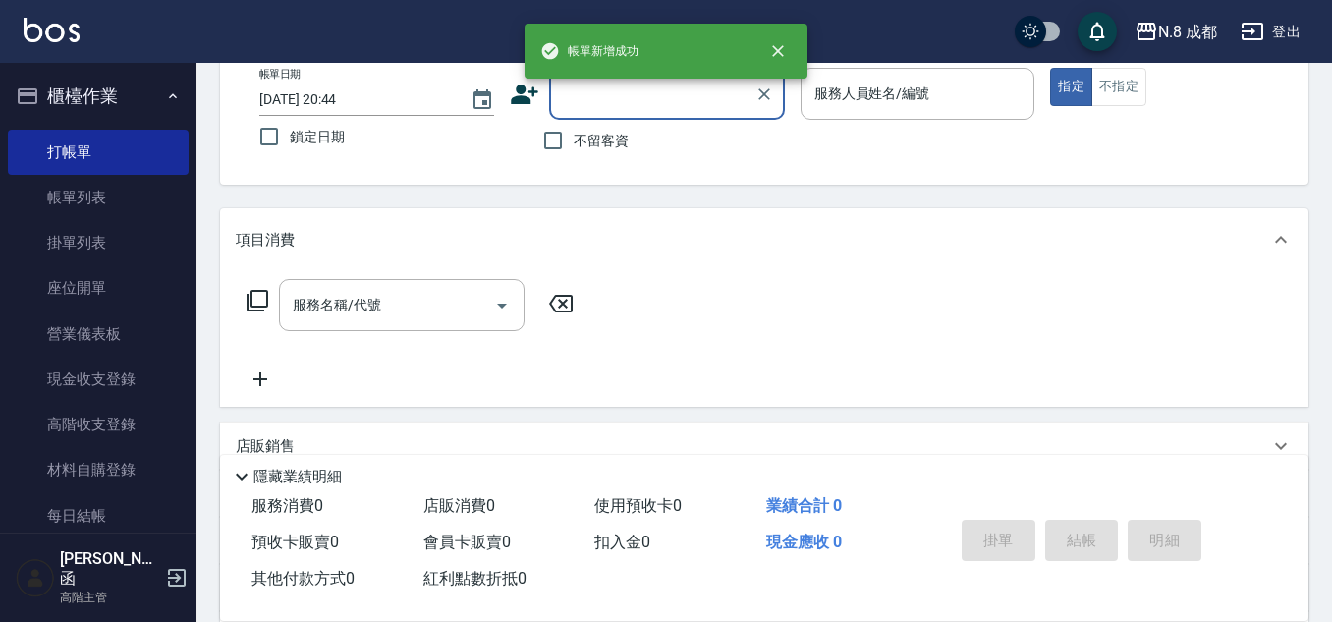
scroll to position [0, 0]
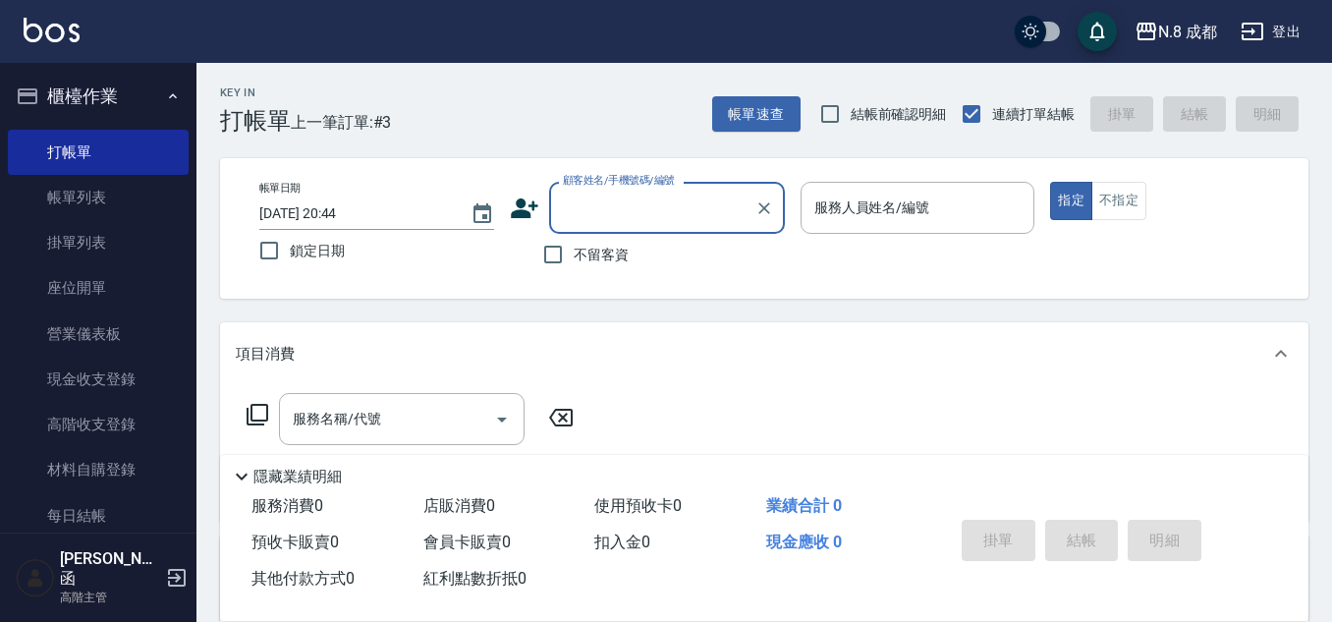
click at [638, 210] on input "顧客姓名/手機號碼/編號" at bounding box center [652, 208] width 189 height 34
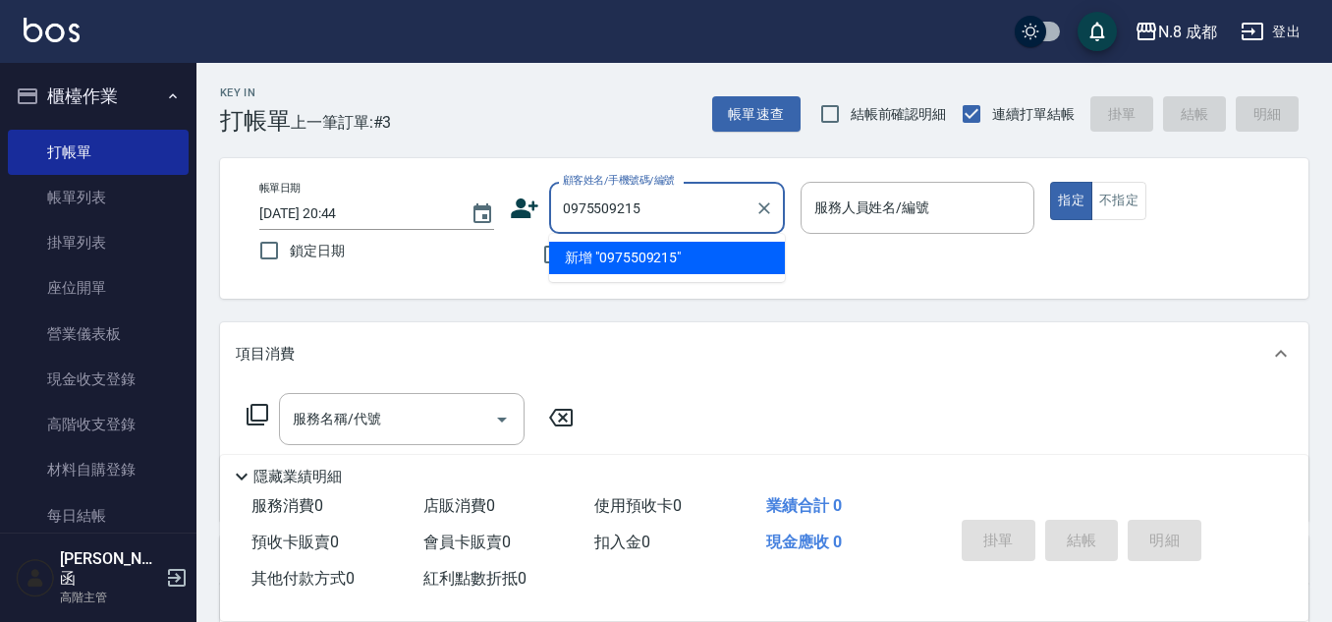
click at [668, 253] on li "新增 "0975509215"" at bounding box center [667, 258] width 236 height 32
type input "0975509215"
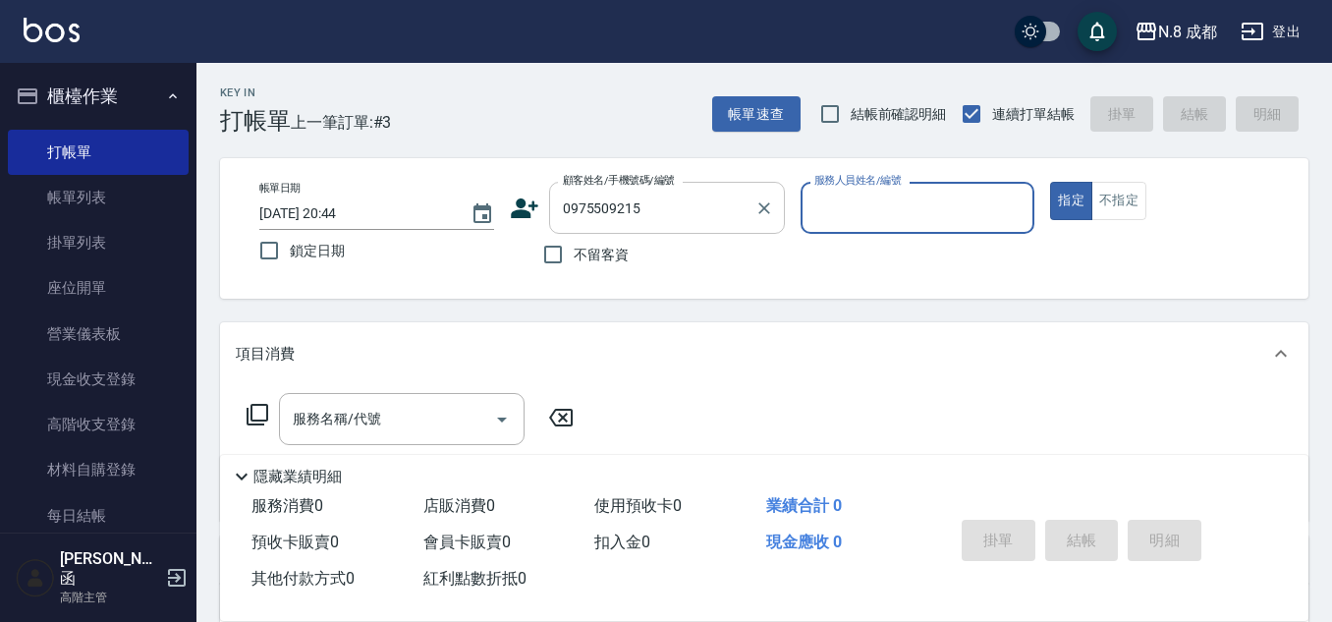
click at [552, 213] on div "0975509215 顧客姓名/手機號碼/編號" at bounding box center [667, 208] width 236 height 52
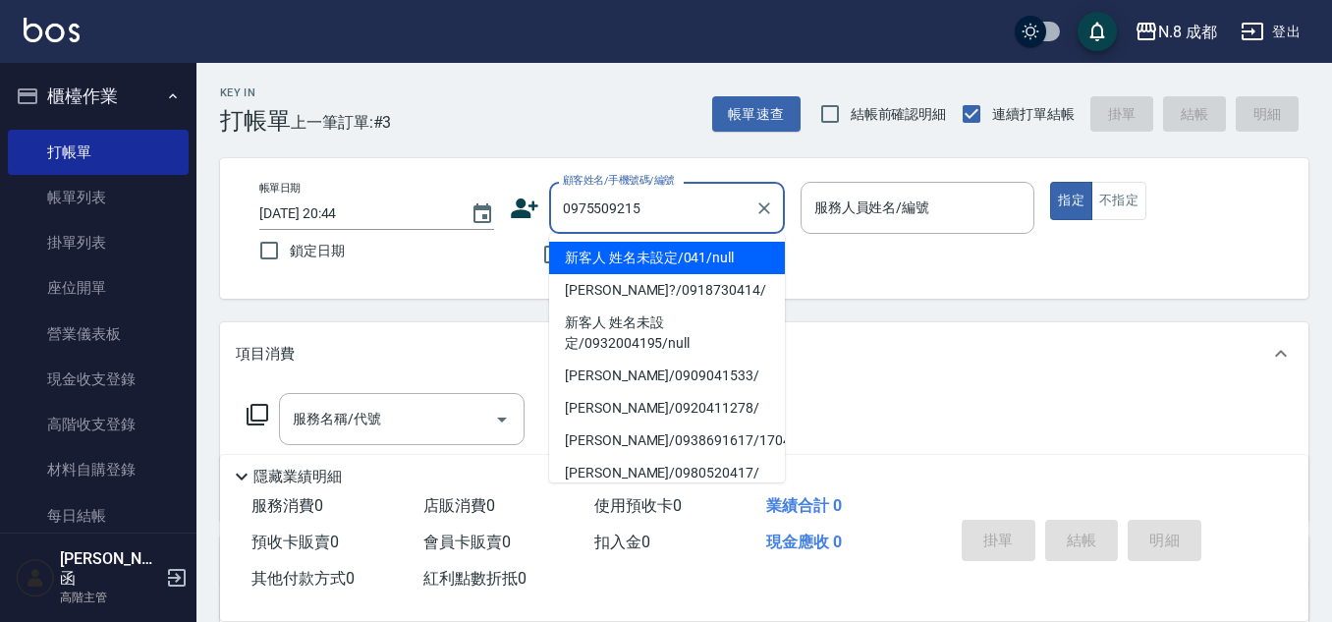
click at [542, 211] on div "顧客姓名/手機號碼/編號 0975509215 顧客姓名/手機號碼/編號" at bounding box center [647, 208] width 275 height 52
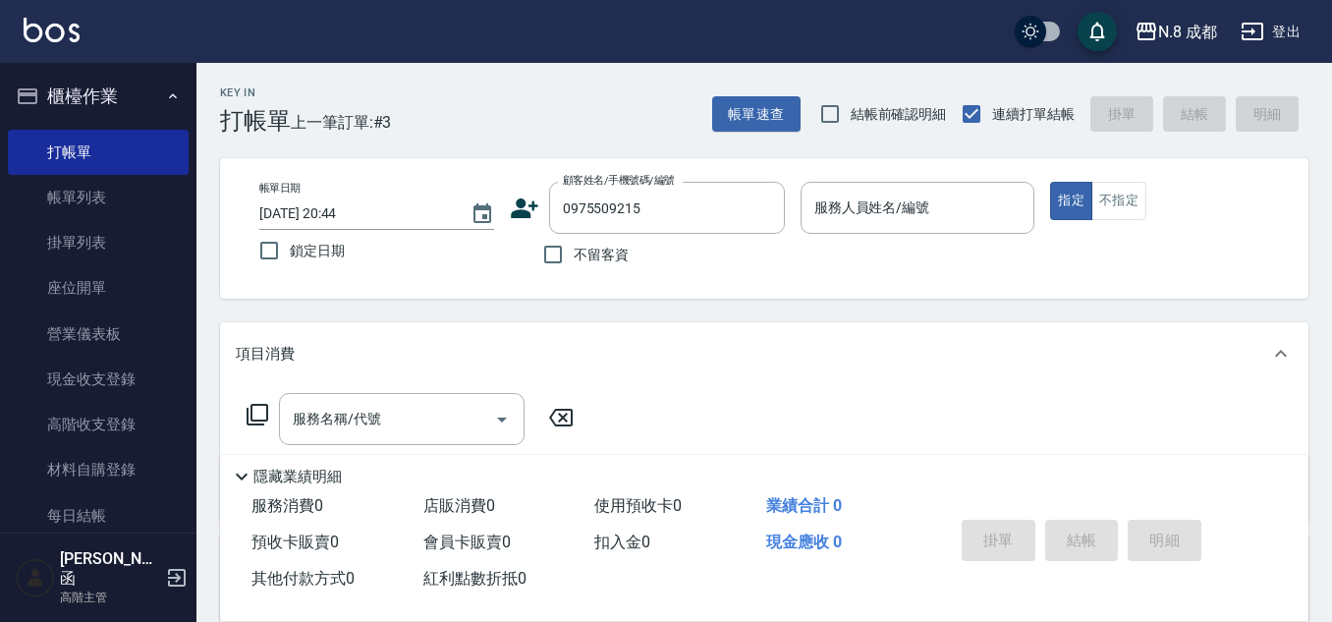
click at [545, 208] on div "顧客姓名/手機號碼/編號 0975509215 顧客姓名/手機號碼/編號" at bounding box center [647, 208] width 275 height 52
click at [504, 215] on button "Choose date, selected date is 2025-08-19" at bounding box center [482, 214] width 47 height 47
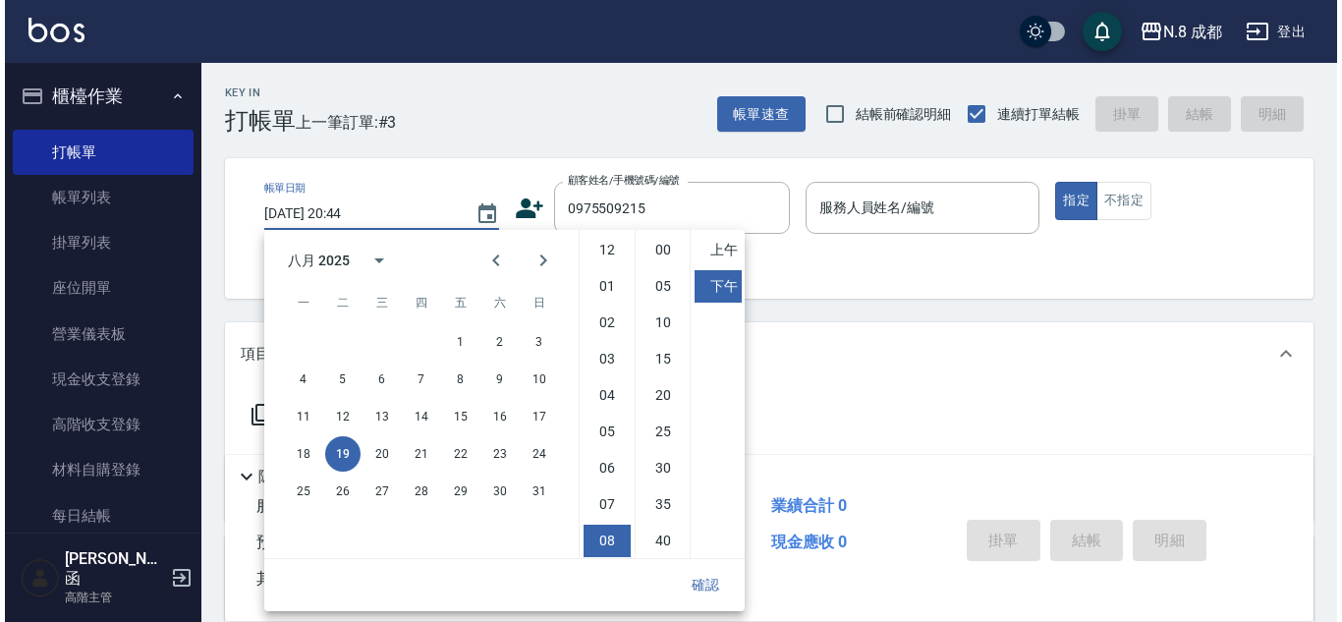
scroll to position [110, 0]
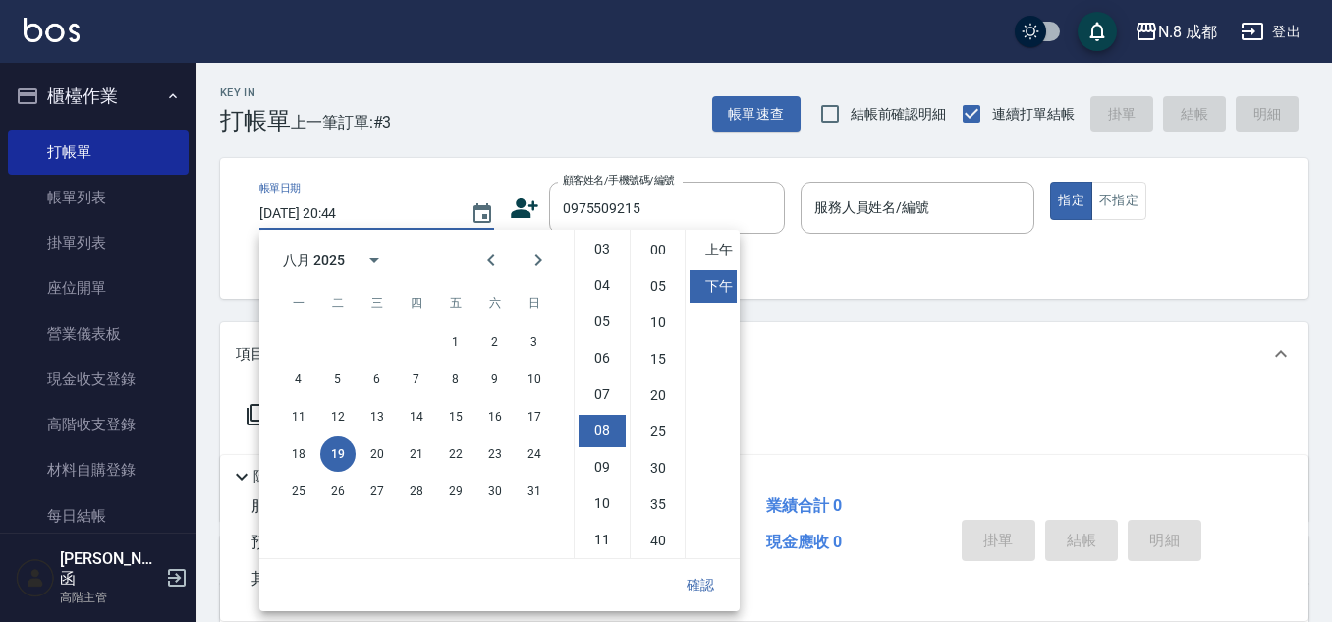
click at [526, 200] on icon at bounding box center [524, 208] width 29 height 29
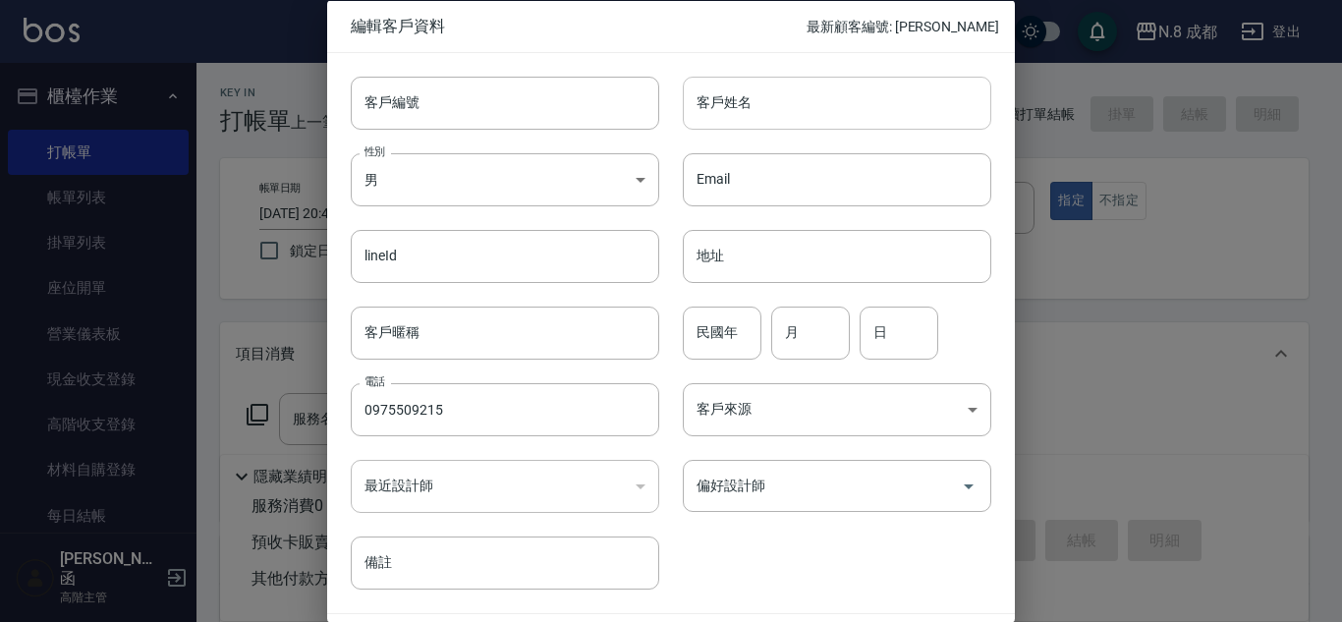
click at [788, 72] on div "客戶姓名 客戶姓名" at bounding box center [825, 90] width 332 height 77
click at [786, 98] on input "客戶姓名" at bounding box center [837, 102] width 308 height 53
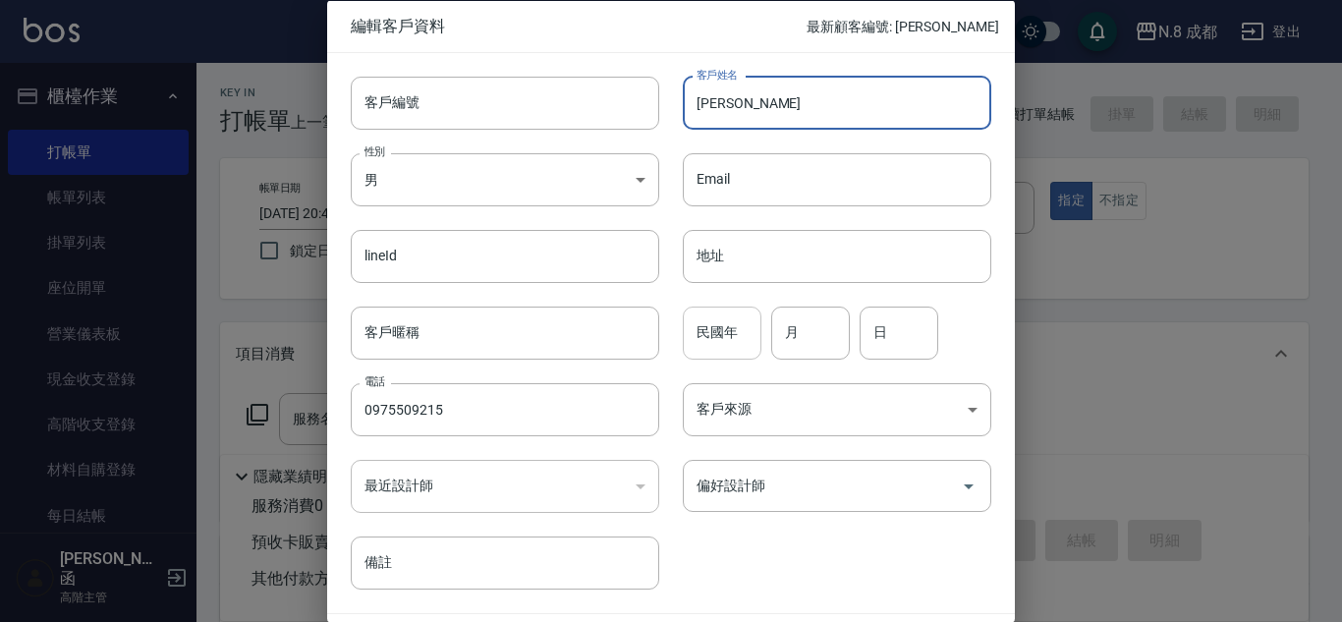
type input "[PERSON_NAME]"
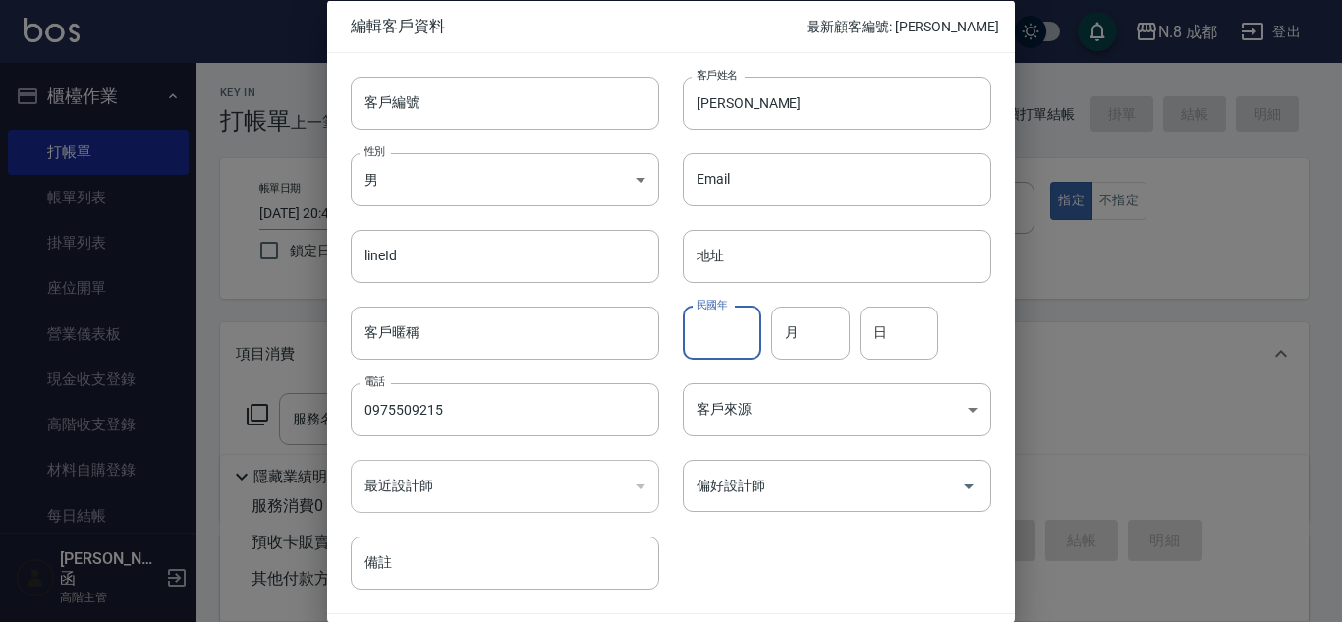
click at [731, 342] on input "民國年" at bounding box center [722, 331] width 79 height 53
type input "65"
click at [798, 344] on input "月" at bounding box center [810, 331] width 79 height 53
type input "07"
click at [904, 336] on input "日" at bounding box center [898, 331] width 79 height 53
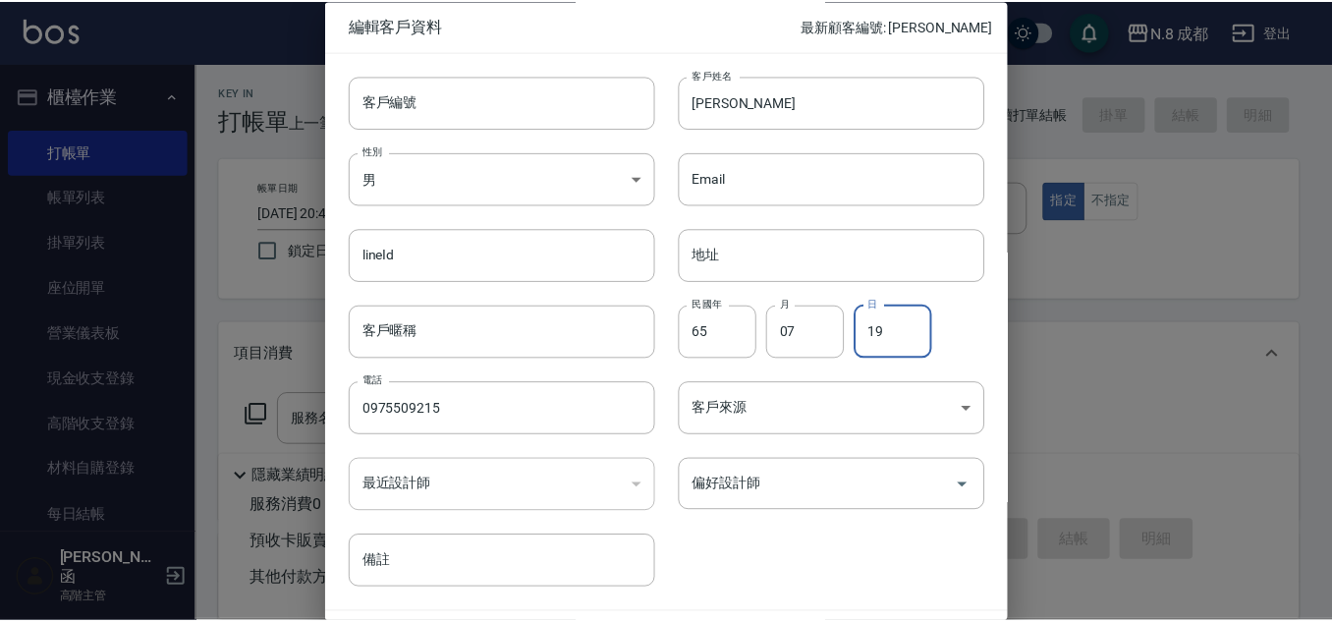
scroll to position [59, 0]
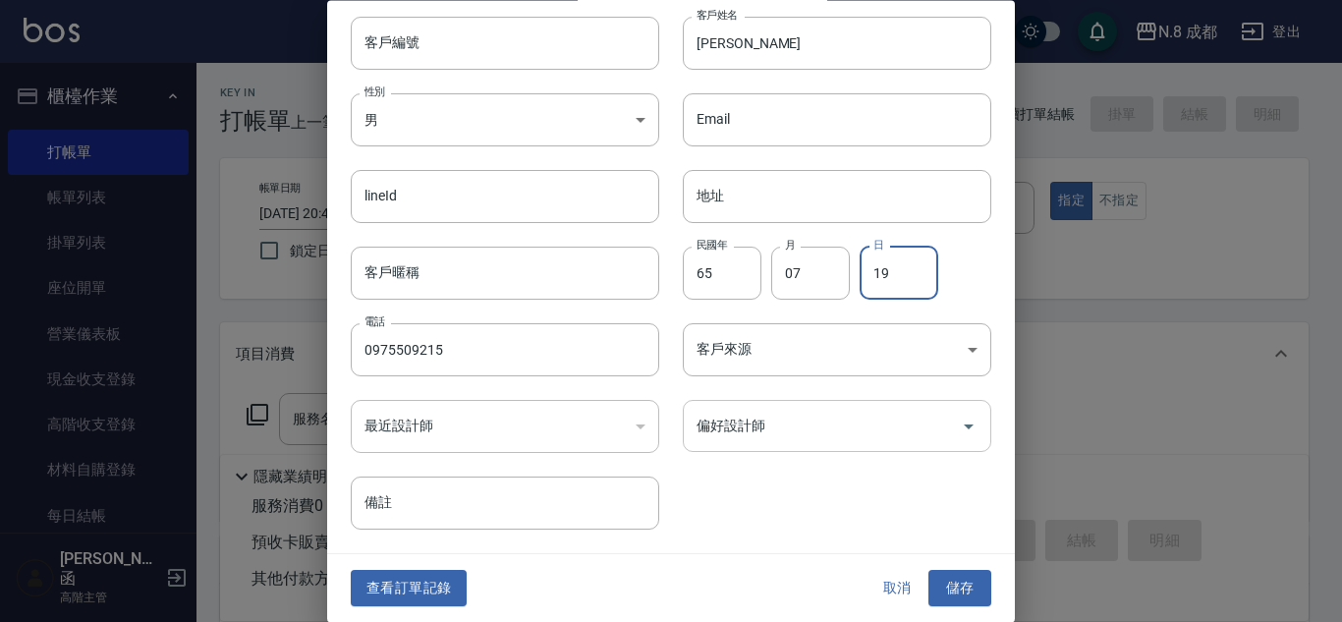
type input "19"
click at [735, 424] on input "偏好設計師" at bounding box center [822, 427] width 261 height 34
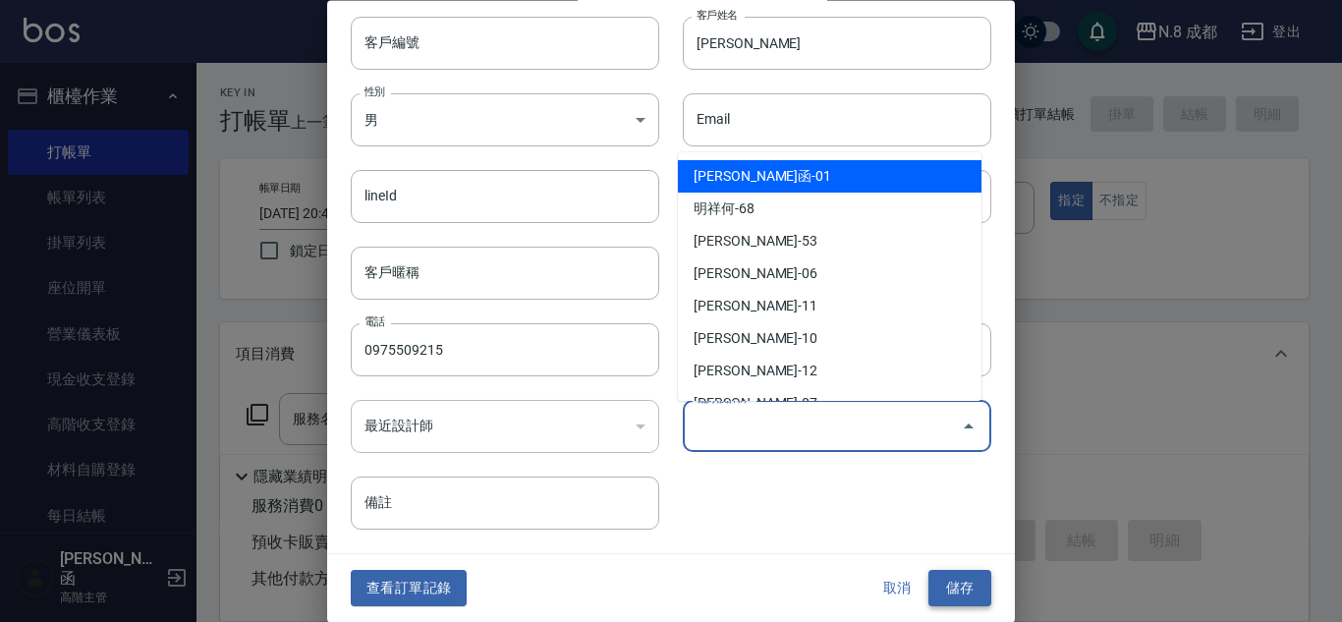
type input "[PERSON_NAME]函"
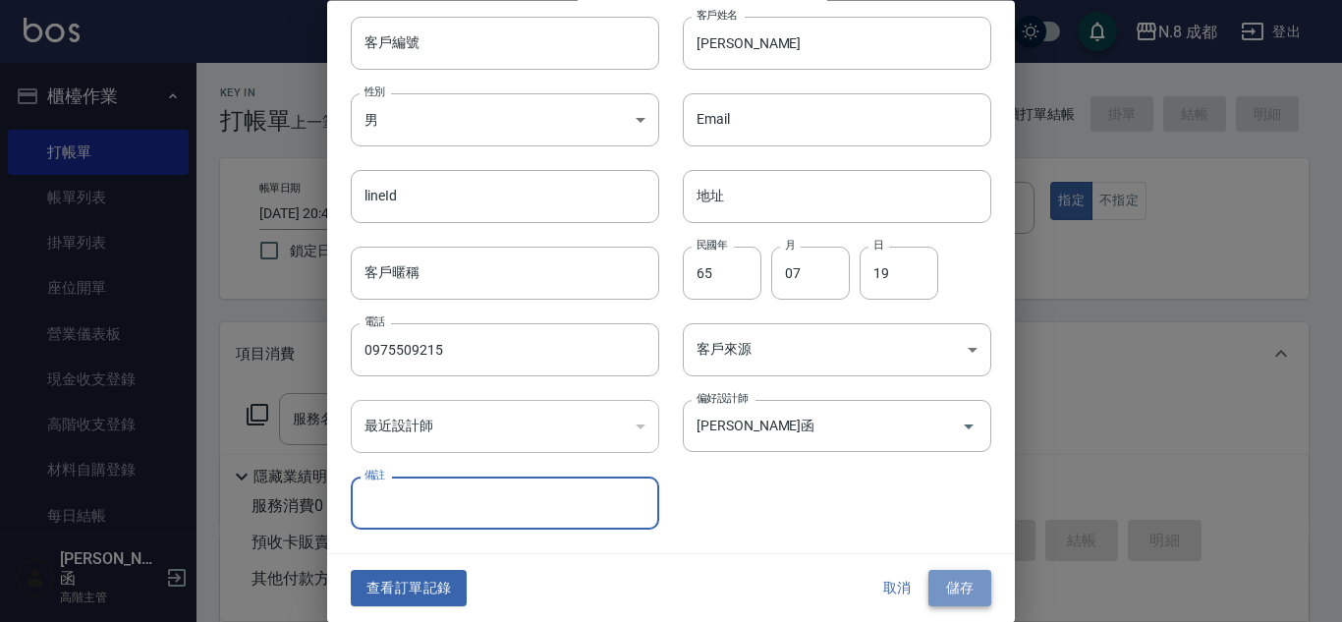
click at [938, 587] on button "儲存" at bounding box center [959, 589] width 63 height 36
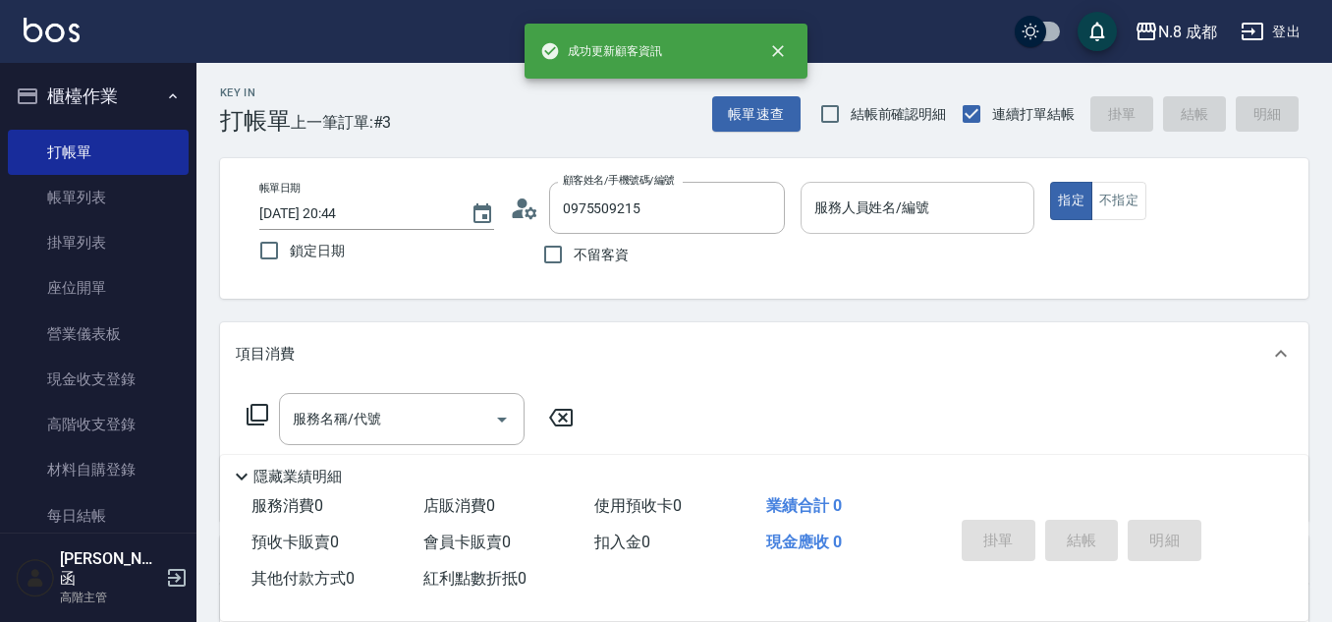
click at [913, 203] on input "服務人員姓名/編號" at bounding box center [917, 208] width 217 height 34
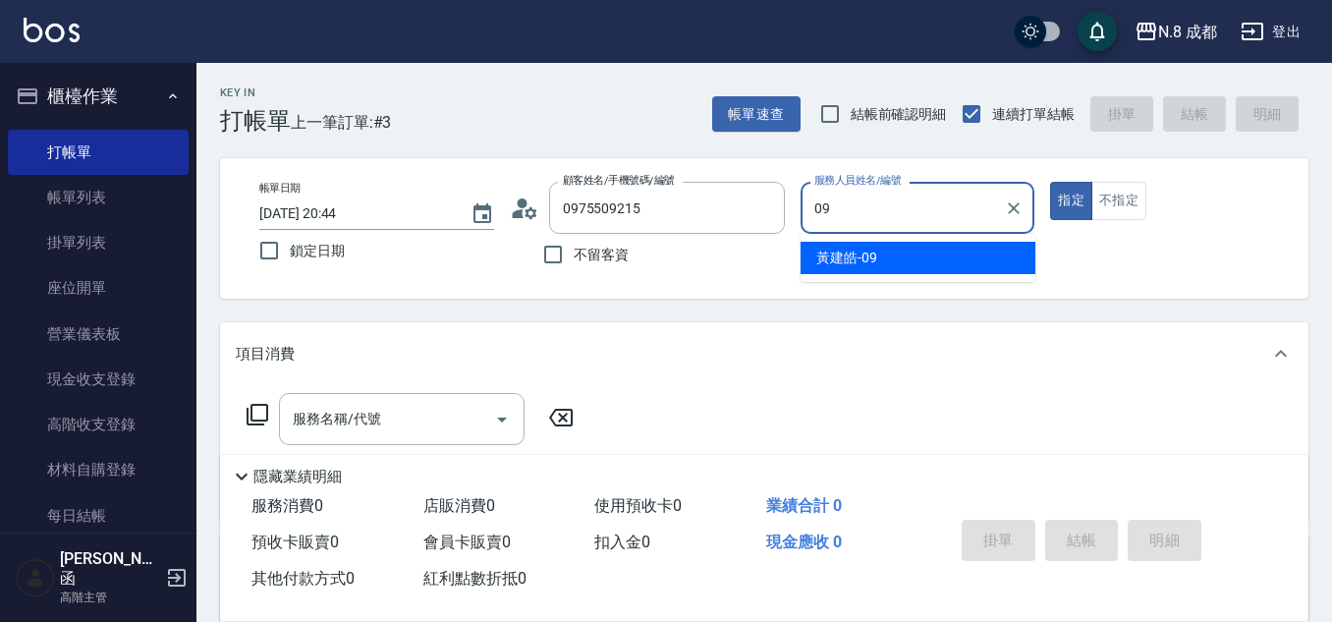
click at [888, 273] on div "[PERSON_NAME]-09" at bounding box center [918, 258] width 235 height 32
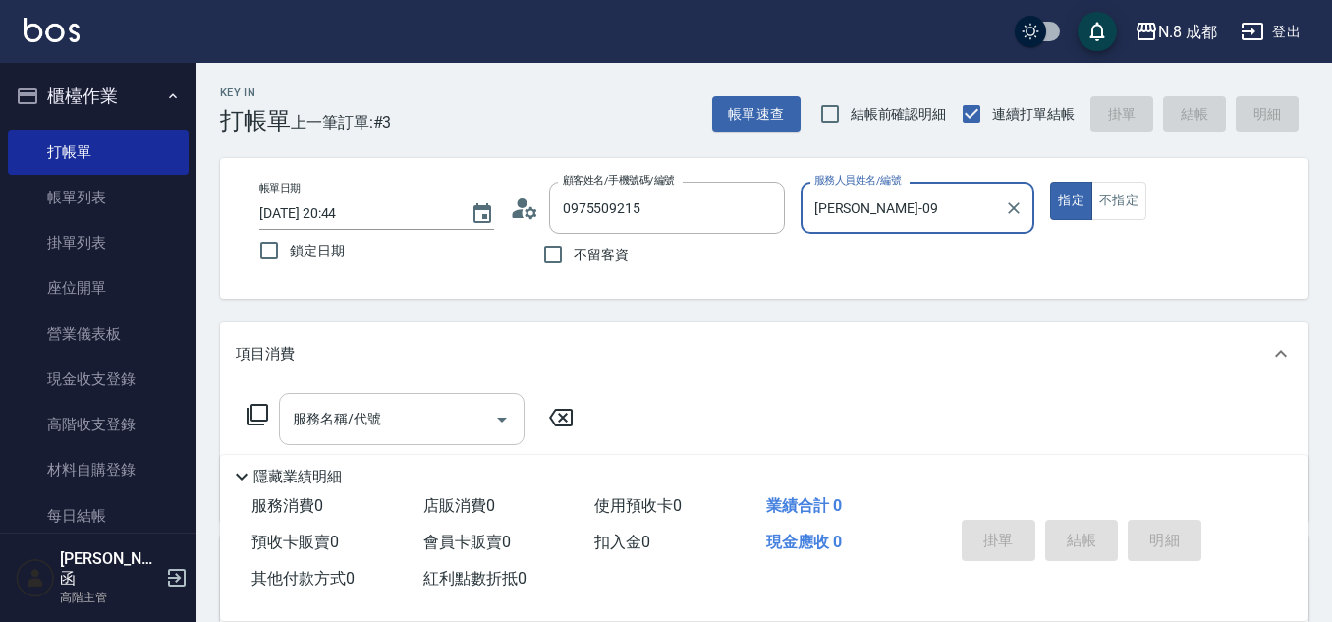
type input "[PERSON_NAME]-09"
click at [407, 415] on input "服務名稱/代號" at bounding box center [387, 419] width 198 height 34
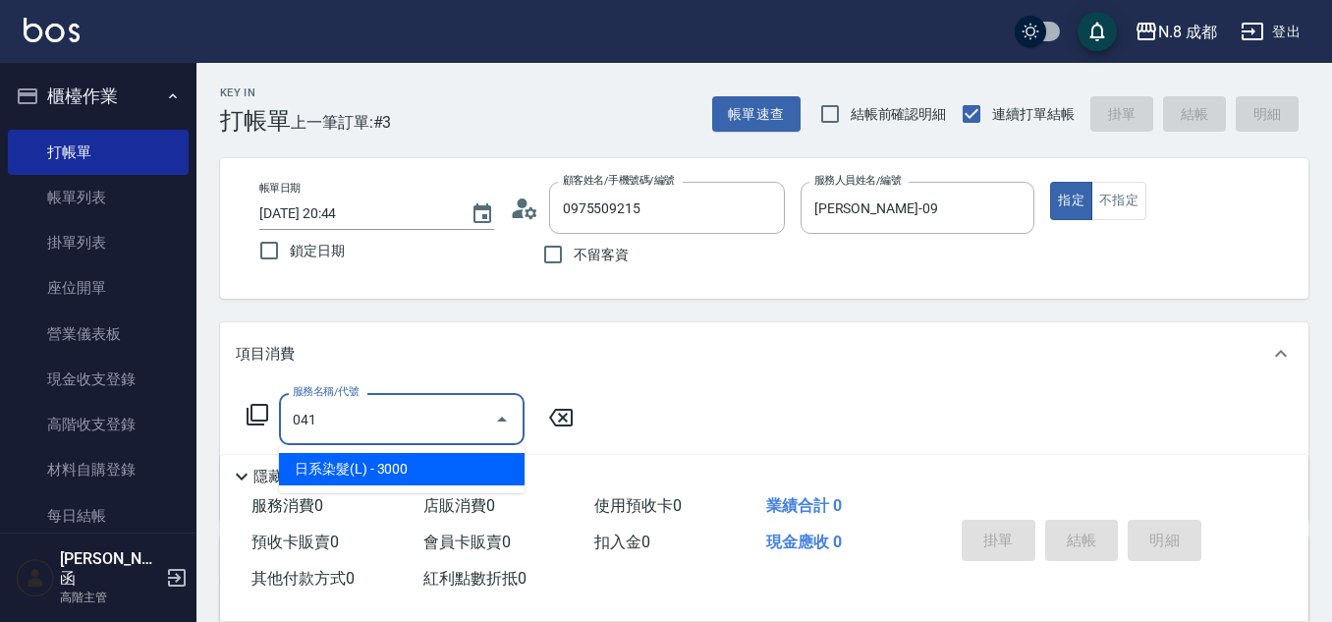
click at [446, 454] on span "日系染髮(L) - 3000" at bounding box center [402, 469] width 246 height 32
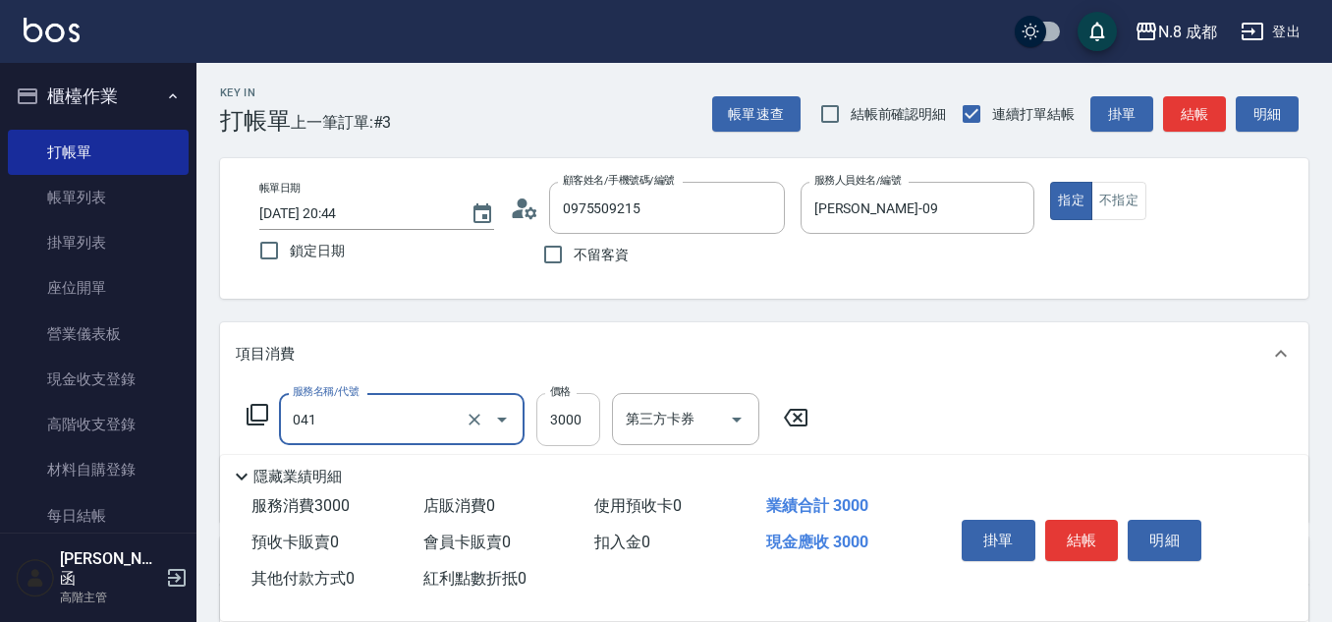
type input "日系染髮(L)(041)"
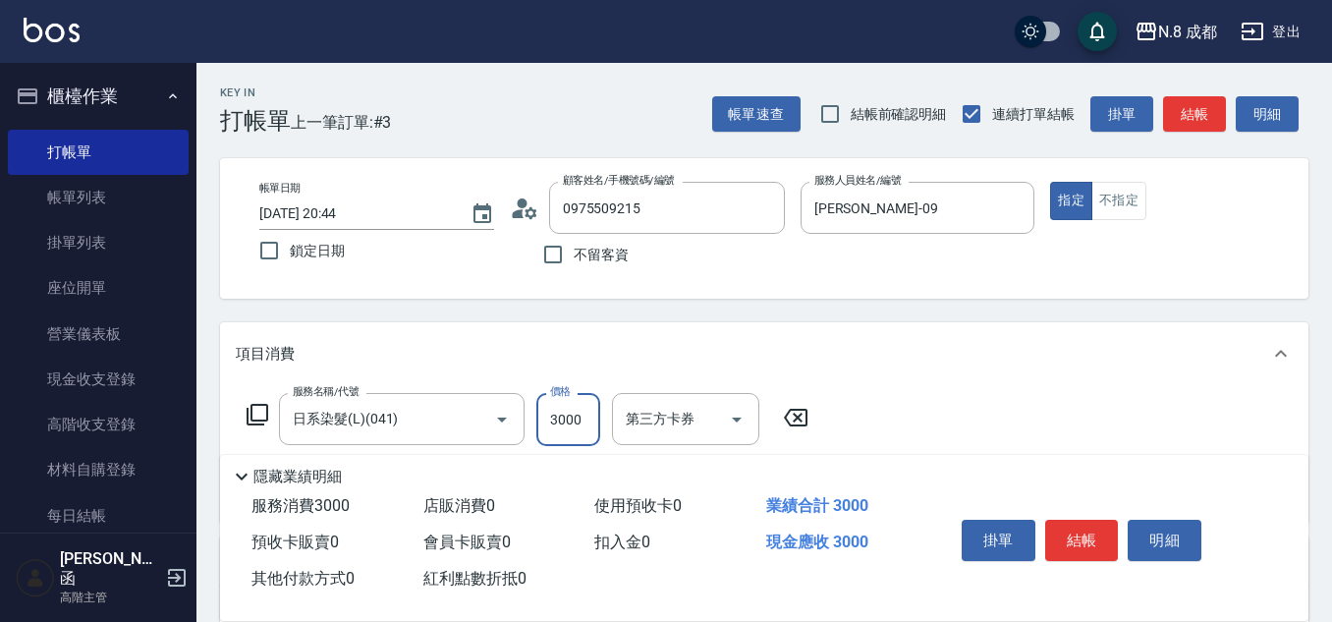
click at [552, 427] on input "3000" at bounding box center [568, 419] width 64 height 53
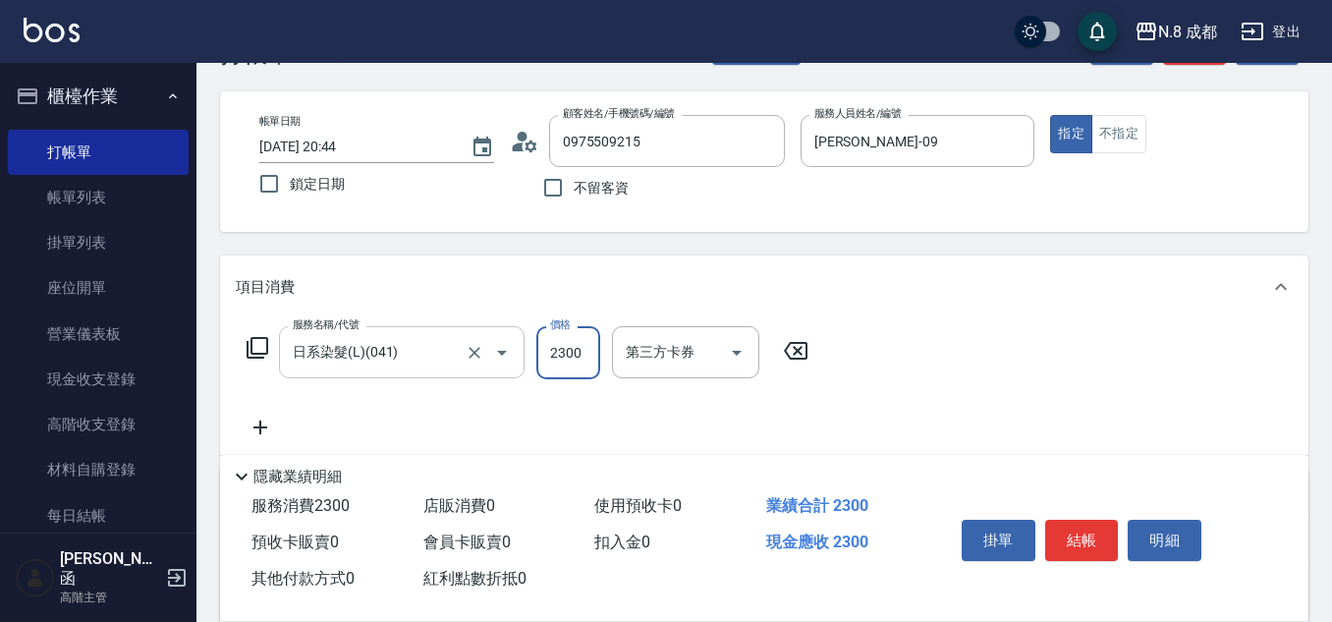
scroll to position [98, 0]
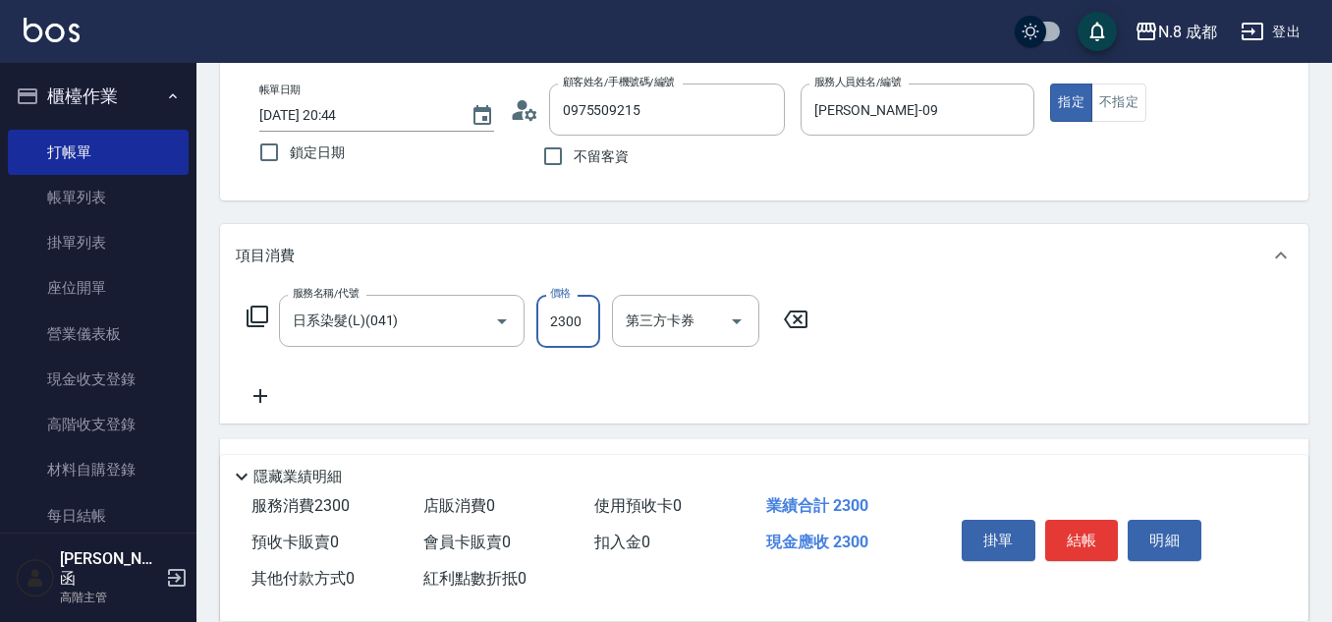
type input "2300"
click at [262, 395] on icon at bounding box center [260, 396] width 49 height 24
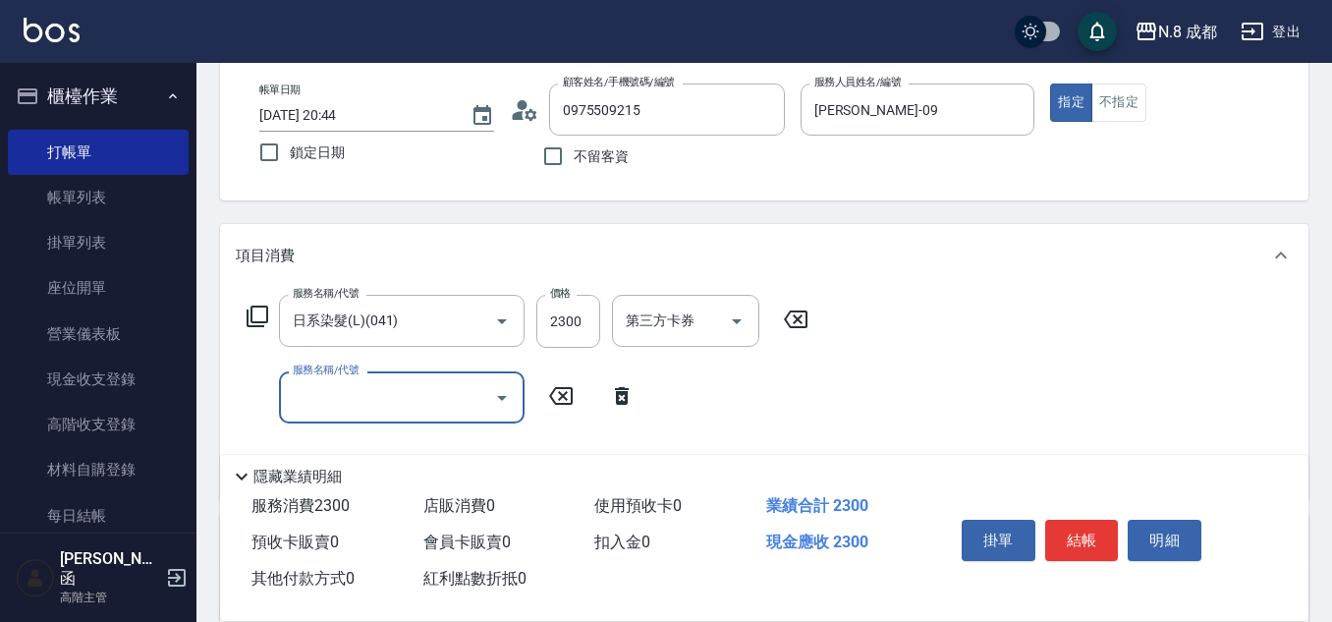
click at [340, 389] on div "服務名稱/代號 服務名稱/代號" at bounding box center [402, 397] width 246 height 52
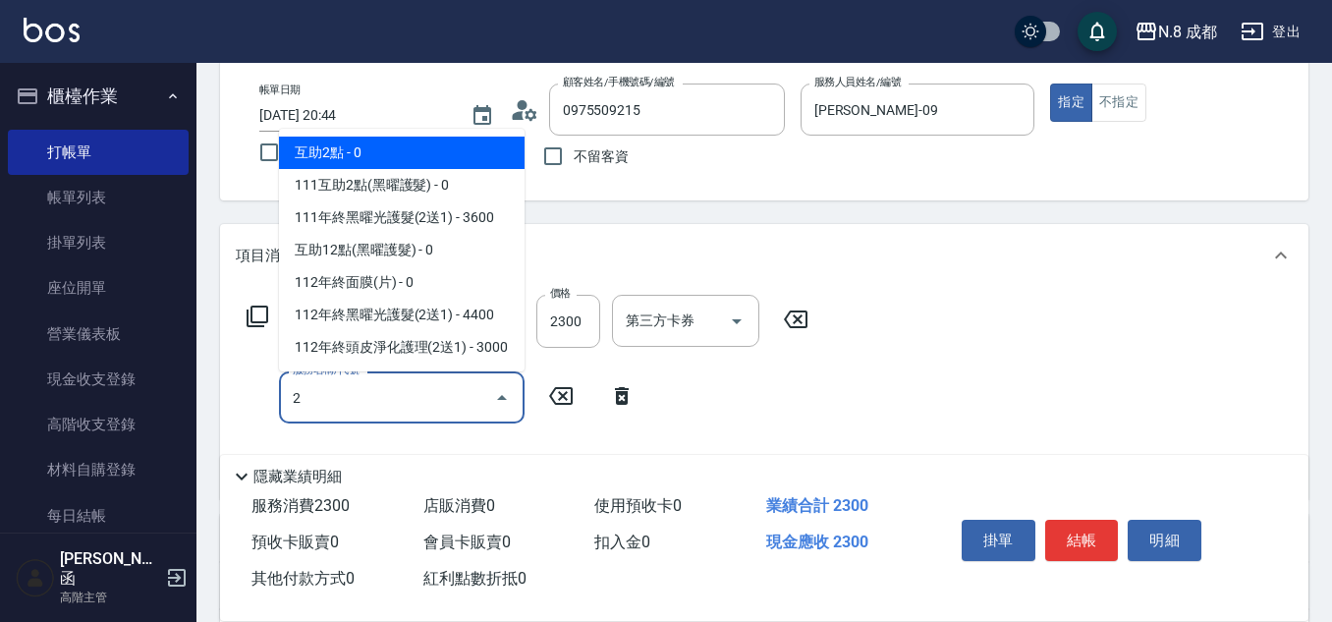
click at [360, 420] on div "2 服務名稱/代號" at bounding box center [402, 397] width 246 height 52
click at [370, 134] on ul "互助2點 - 0 111互助2點(黑曜護髮) - 0 111年終黑曜光護髮(2送1) - 3600 互助12點(黑曜護髮) - 0 112年終面膜(片) - …" at bounding box center [402, 250] width 246 height 243
click at [435, 154] on span "互助2點 - 0" at bounding box center [402, 153] width 246 height 32
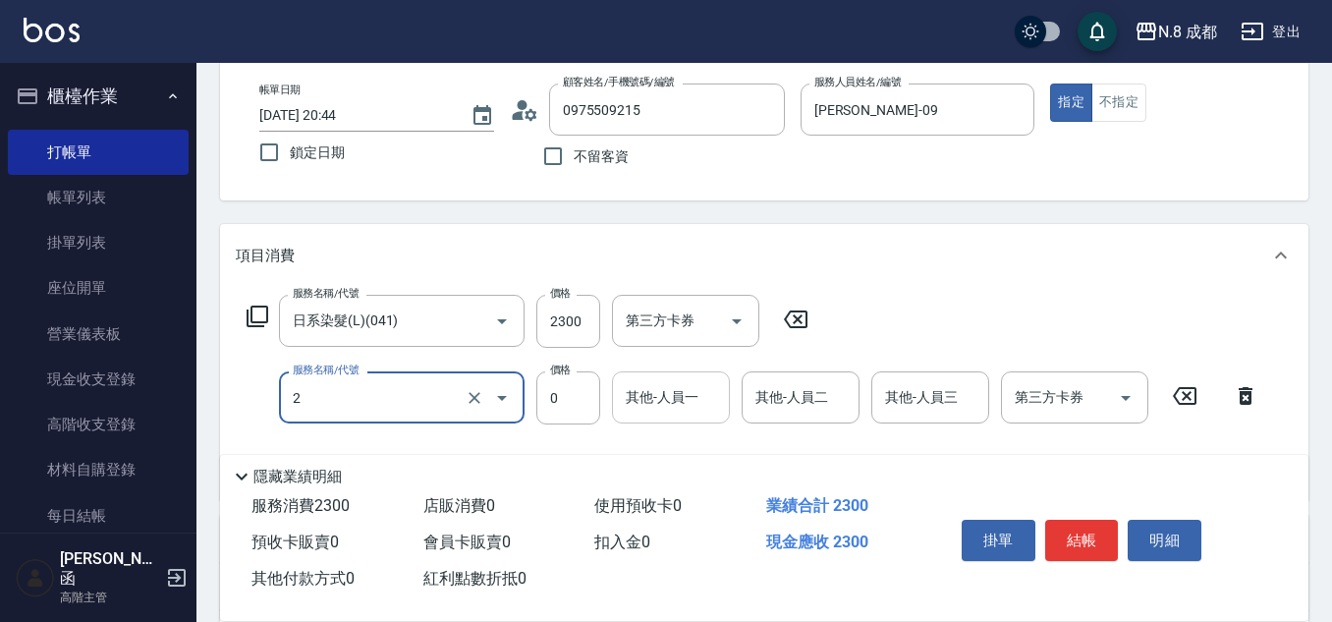
type input "互助2點(2)"
click at [703, 405] on input "其他-人員一" at bounding box center [671, 397] width 100 height 34
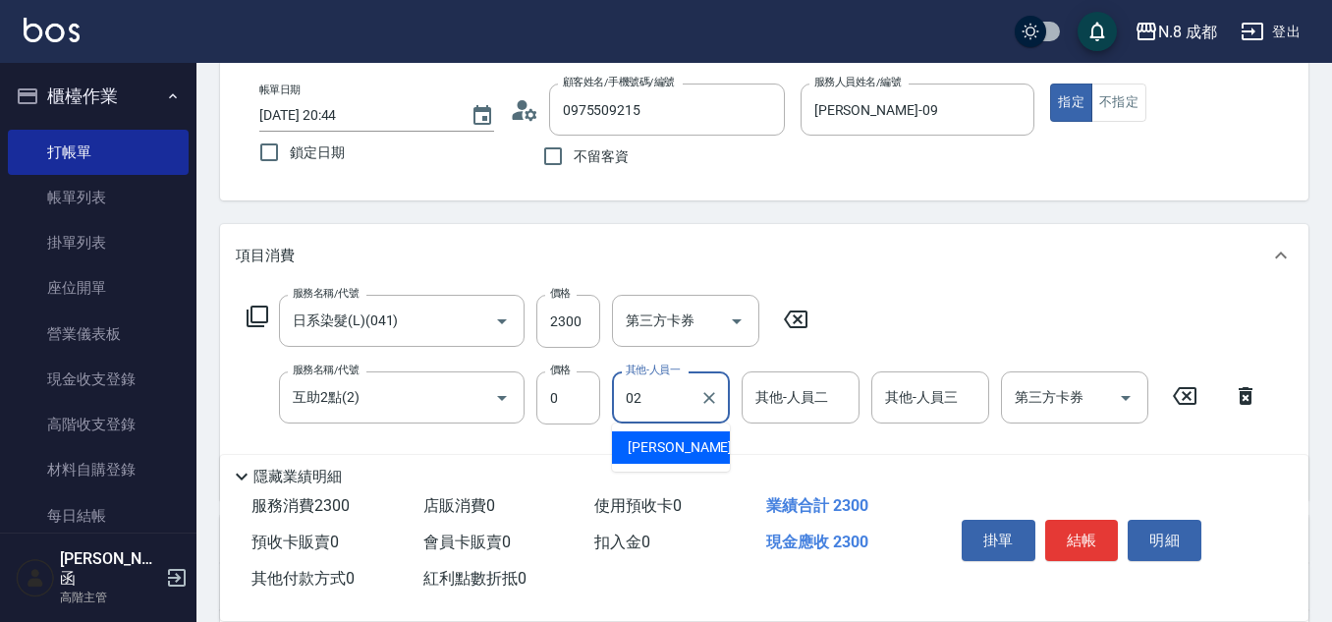
click at [704, 426] on ul "[PERSON_NAME]-02" at bounding box center [671, 447] width 118 height 48
drag, startPoint x: 634, startPoint y: 384, endPoint x: 586, endPoint y: 396, distance: 48.6
click at [586, 395] on div "服務名稱/代號 互助2點(2) 服務名稱/代號 價格 0 價格 其他-人員一 02 其他-人員一 其他-人員二 其他-人員二 其他-人員三 其他-人員三 第三…" at bounding box center [753, 397] width 1034 height 53
click at [680, 423] on ul "Yuni -03" at bounding box center [671, 447] width 118 height 48
click at [678, 437] on div "Yuni -03" at bounding box center [671, 447] width 118 height 32
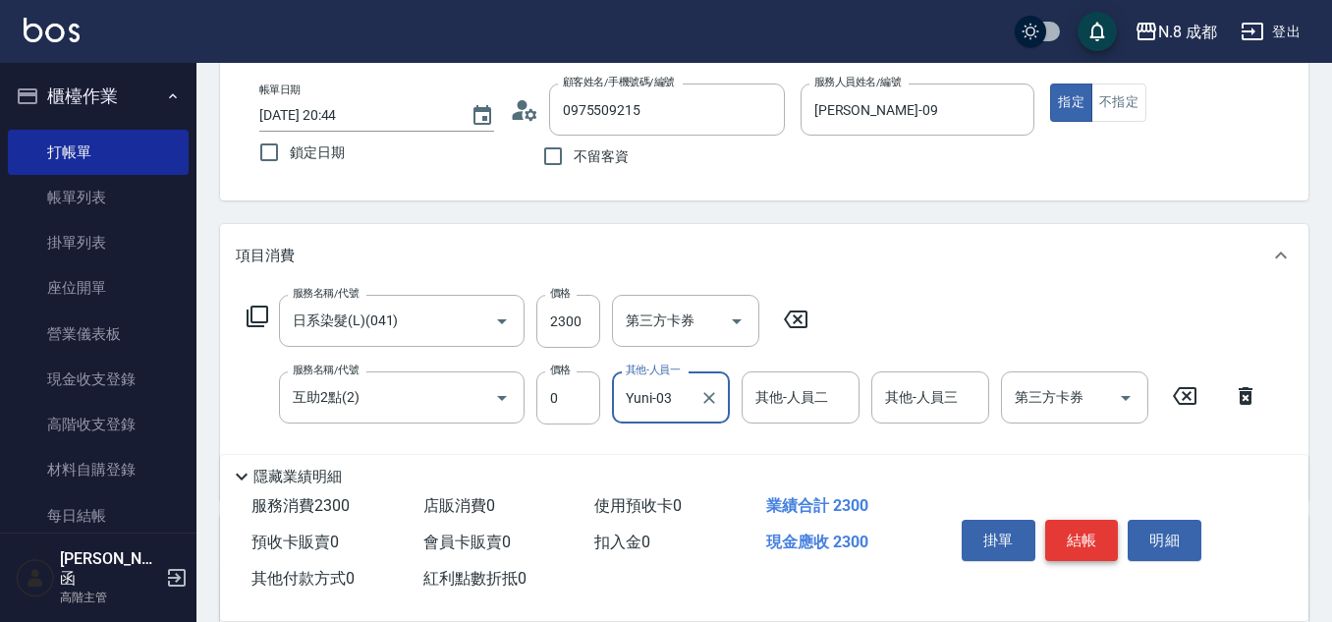
type input "Yuni-03"
click at [1077, 531] on button "結帳" at bounding box center [1082, 540] width 74 height 41
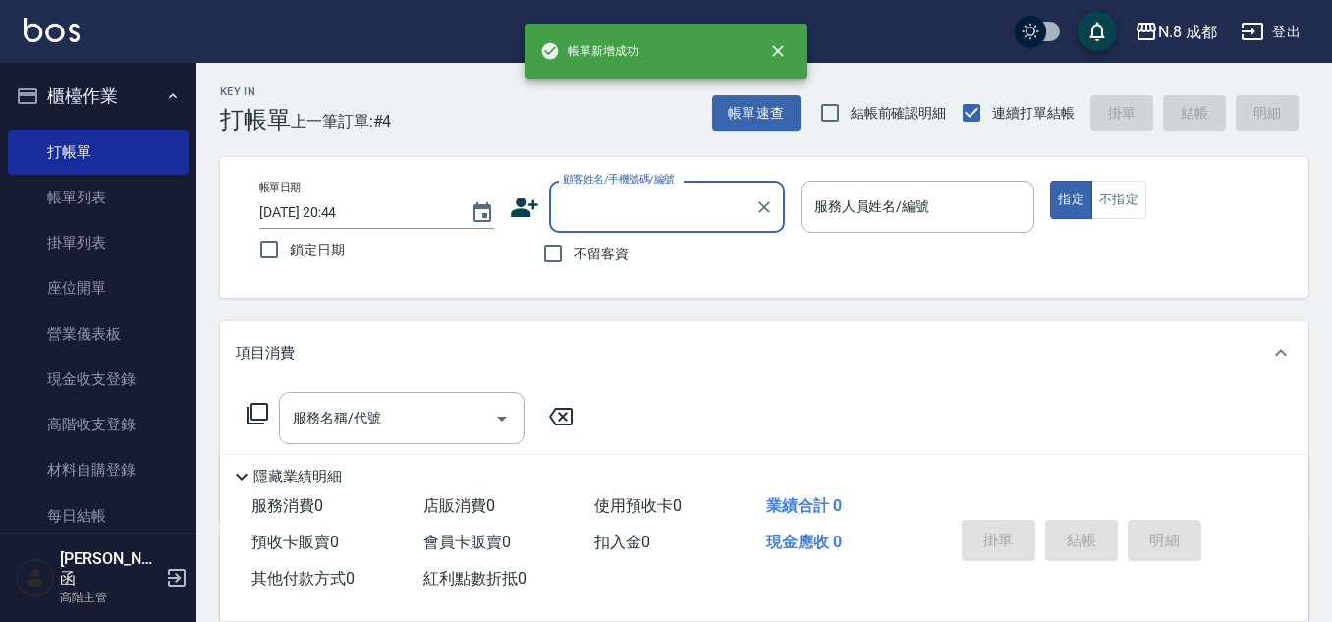
scroll to position [0, 0]
click at [638, 236] on div "不留客資" at bounding box center [647, 254] width 275 height 41
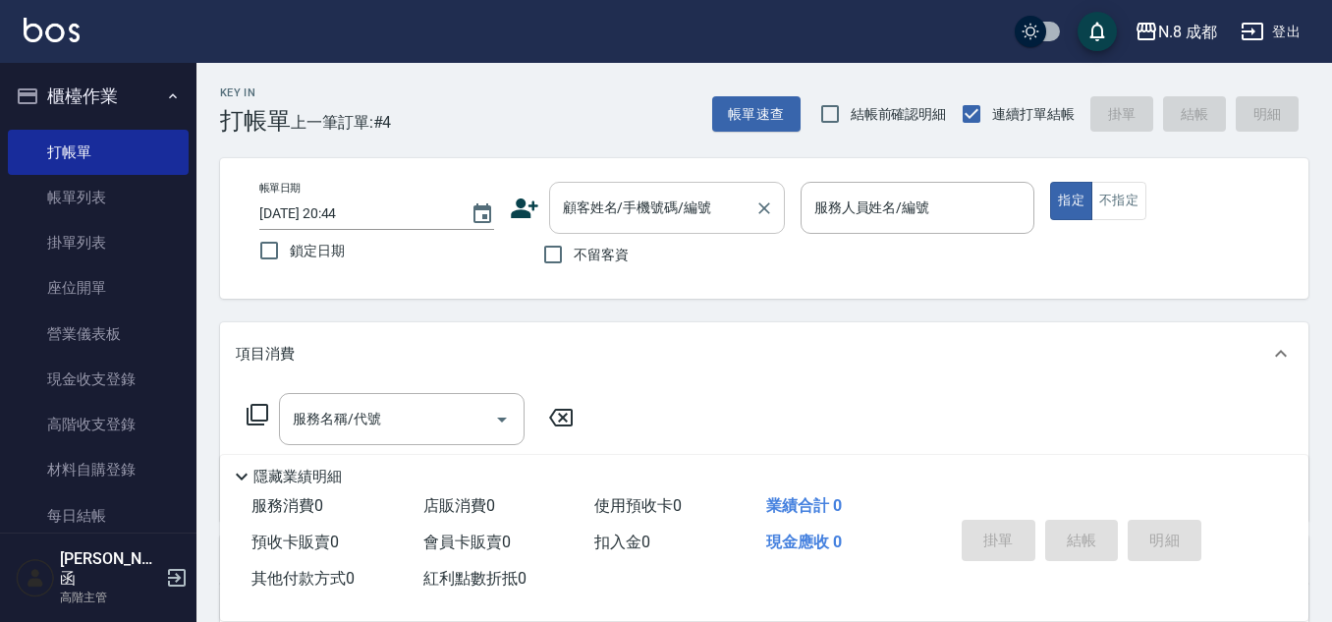
click at [638, 218] on input "顧客姓名/手機號碼/編號" at bounding box center [652, 208] width 189 height 34
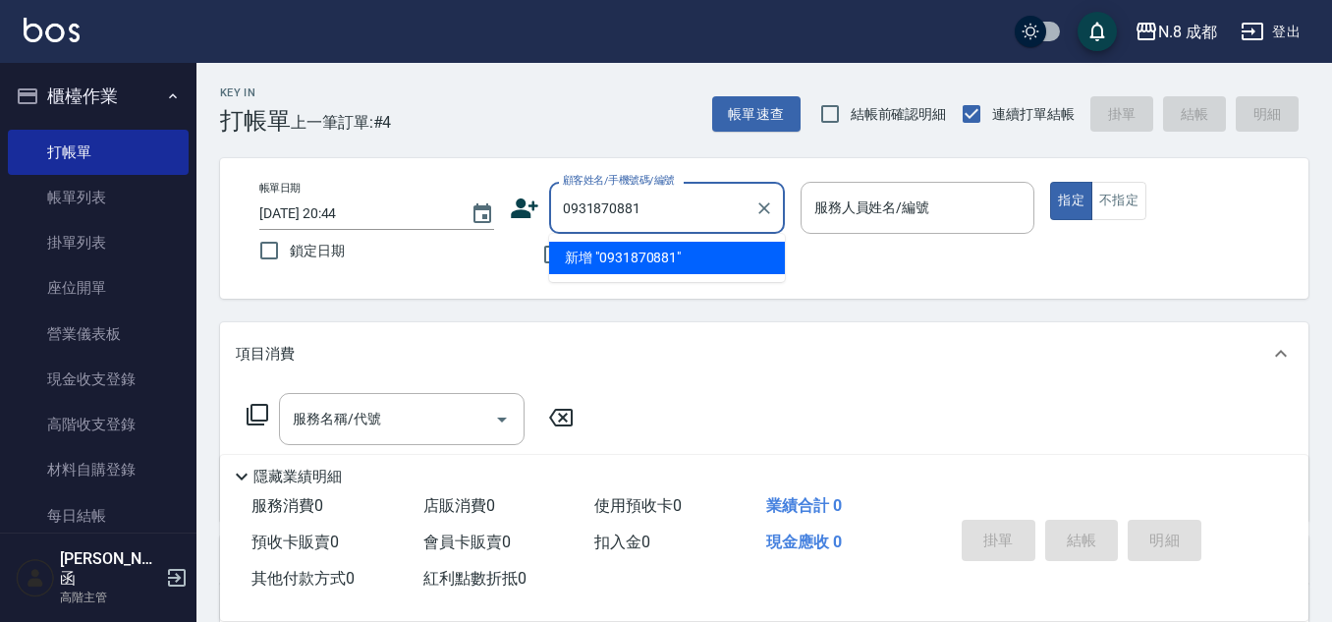
drag, startPoint x: 674, startPoint y: 262, endPoint x: 666, endPoint y: 255, distance: 10.4
click at [674, 264] on li "新增 "0931870881"" at bounding box center [667, 258] width 236 height 32
type input "0931870881"
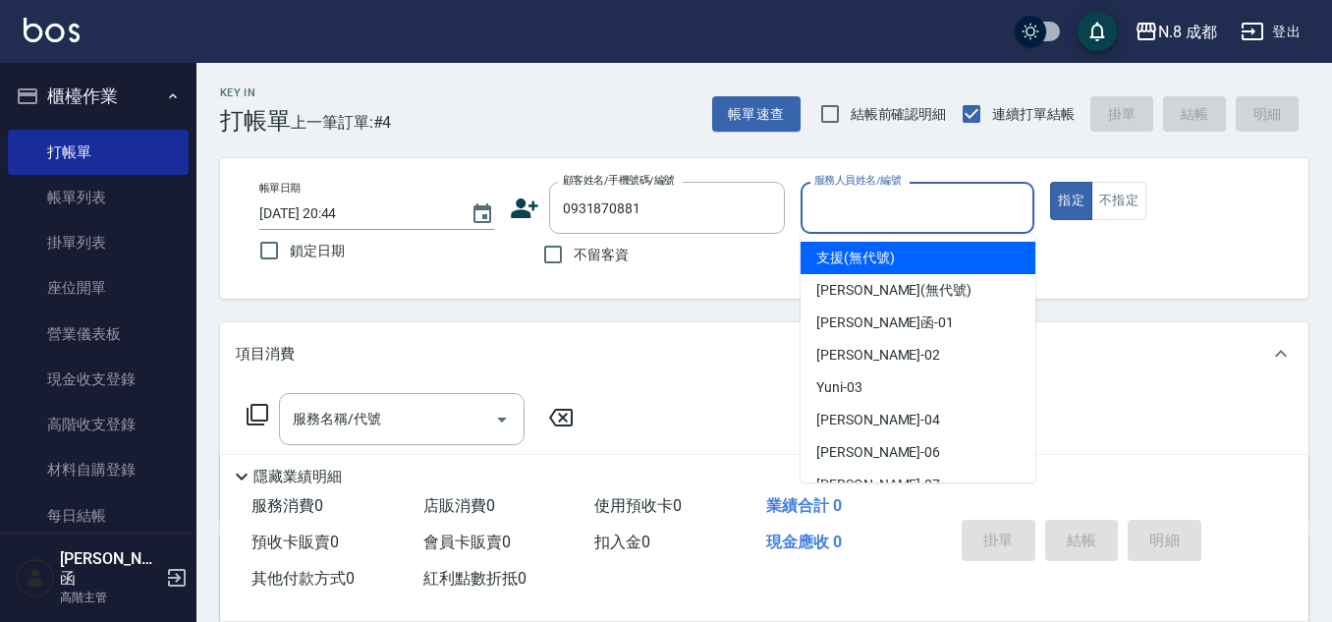
click at [859, 221] on input "服務人員姓名/編號" at bounding box center [917, 208] width 217 height 34
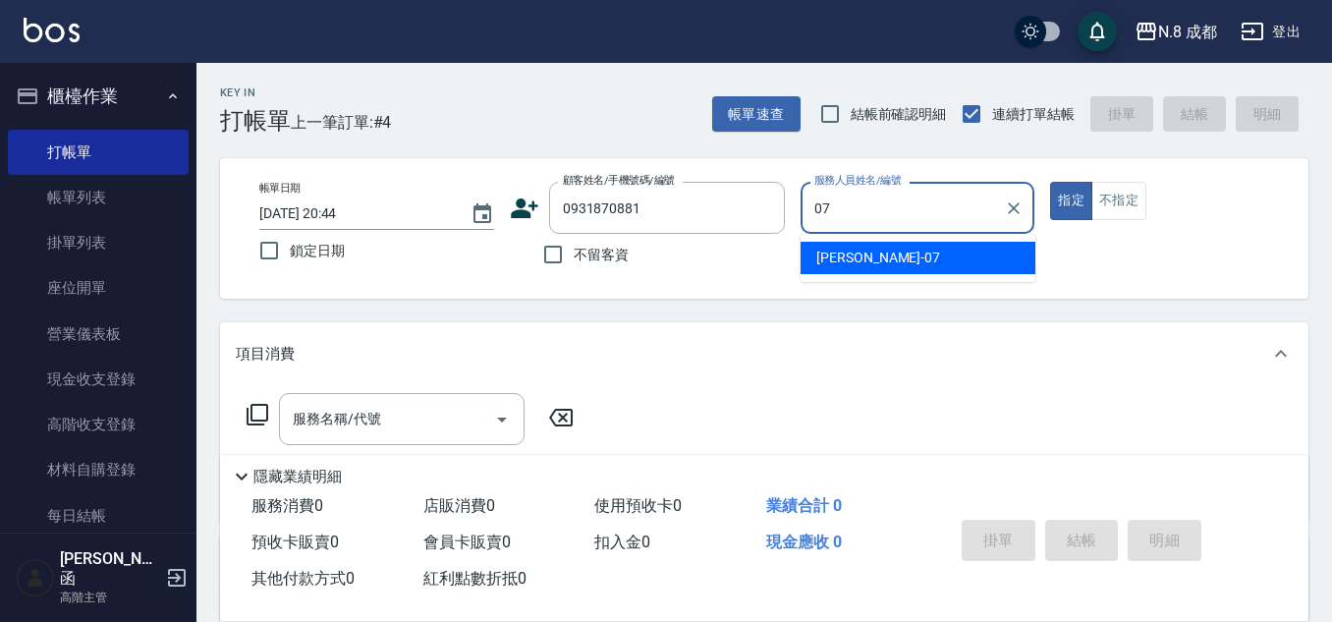
click at [861, 248] on span "[PERSON_NAME] -07" at bounding box center [878, 258] width 124 height 21
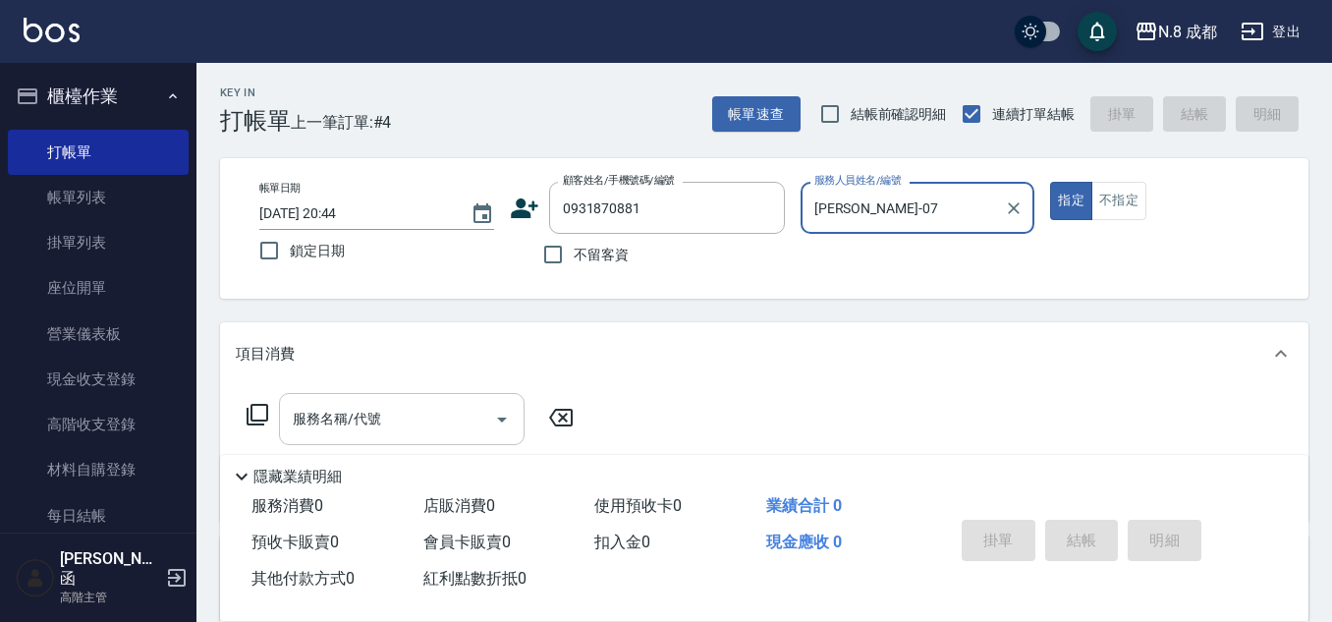
type input "[PERSON_NAME]-07"
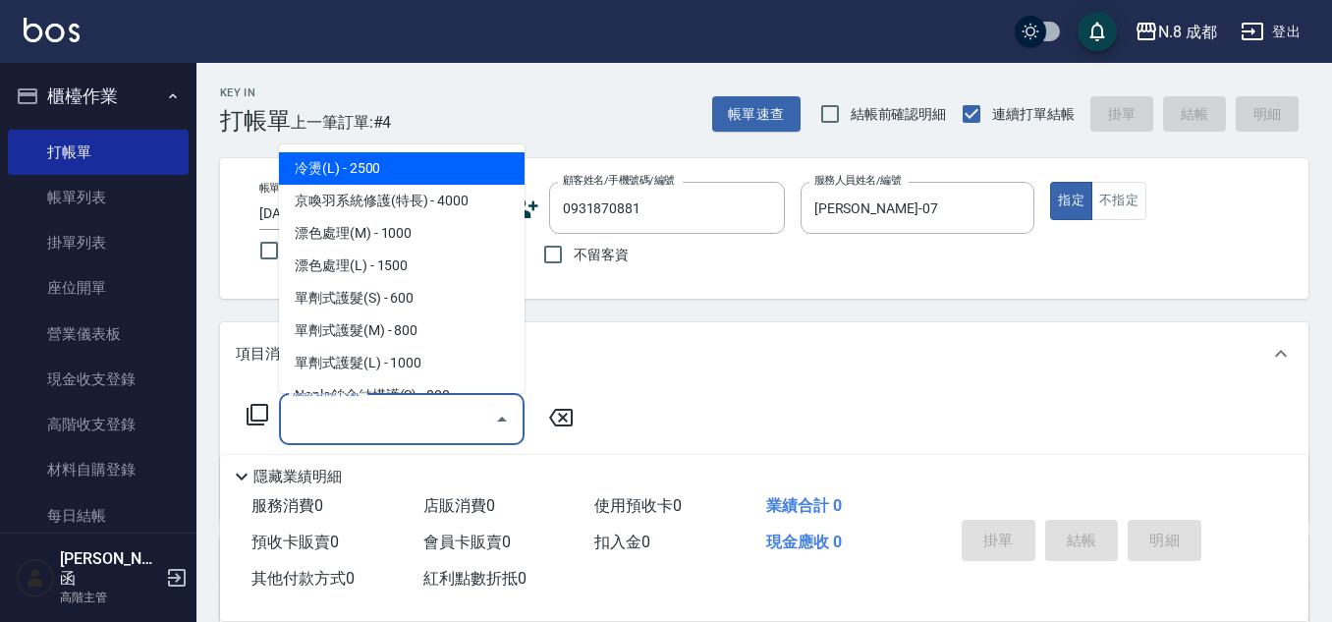
click at [392, 419] on input "服務名稱/代號" at bounding box center [387, 419] width 198 height 34
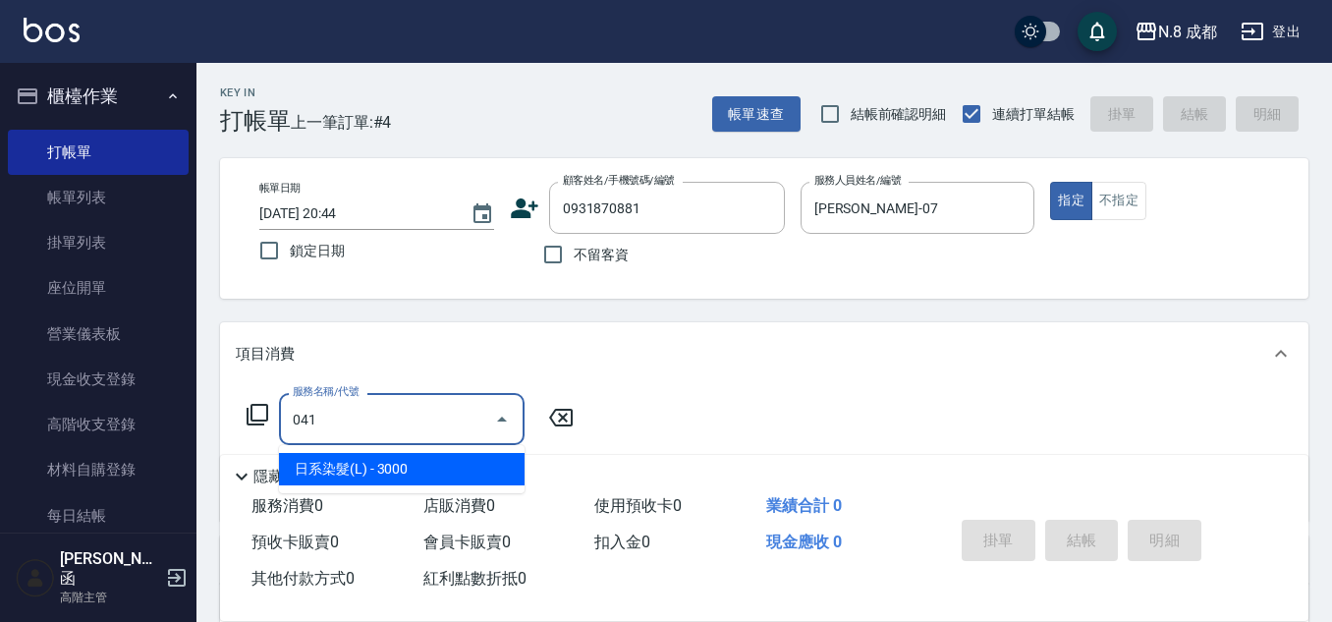
drag, startPoint x: 402, startPoint y: 455, endPoint x: 410, endPoint y: 466, distance: 13.4
click at [402, 461] on ul "日系染髮(L) - 3000" at bounding box center [402, 469] width 246 height 48
click at [424, 467] on span "日系染髮(L) - 3000" at bounding box center [402, 469] width 246 height 32
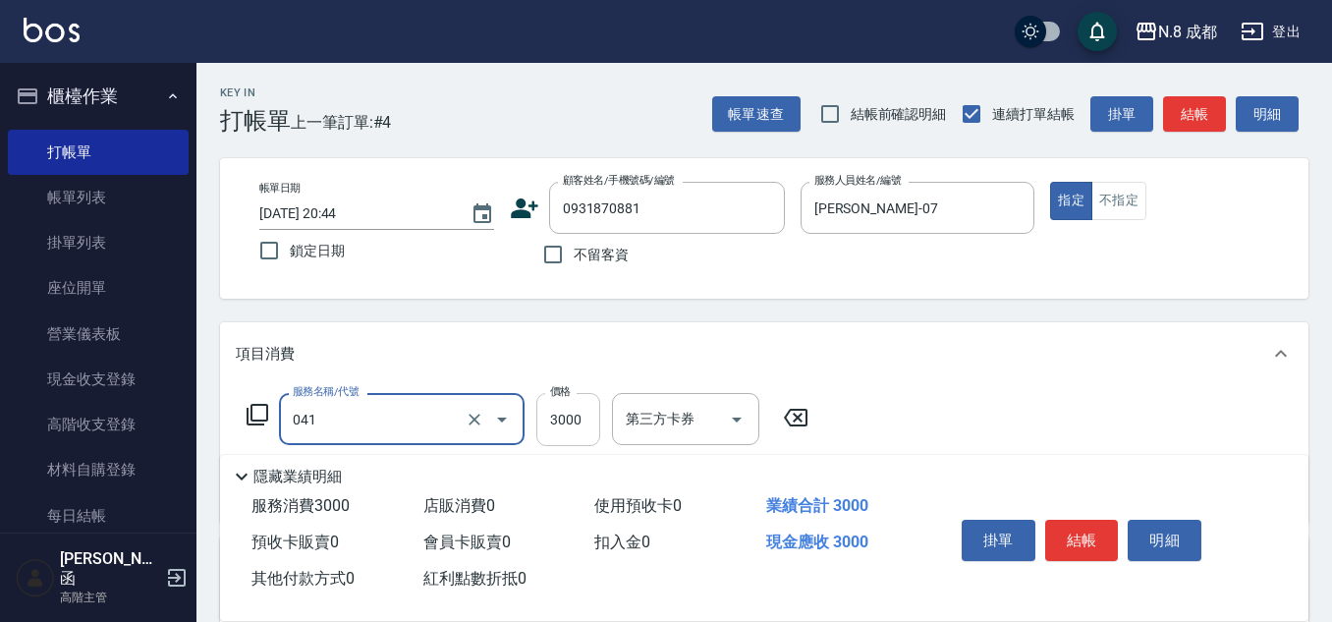
type input "日系染髮(L)(041)"
click at [589, 426] on input "3000" at bounding box center [568, 419] width 64 height 53
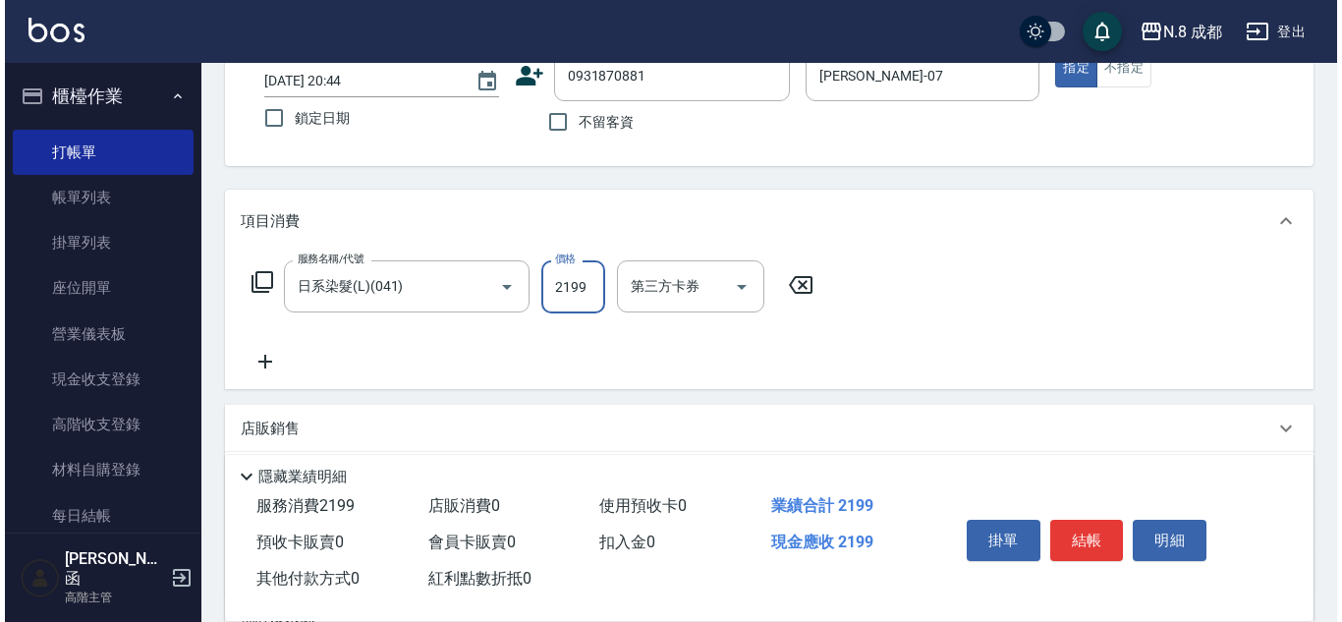
scroll to position [98, 0]
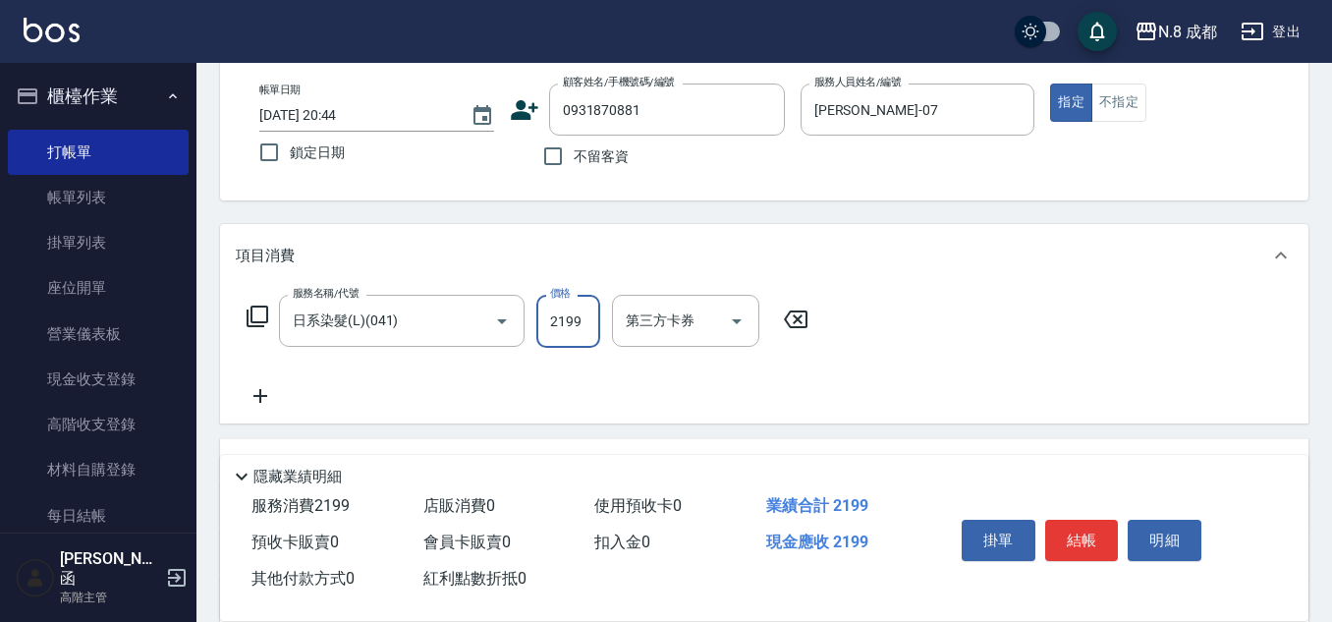
type input "2199"
click at [535, 107] on icon at bounding box center [525, 110] width 28 height 20
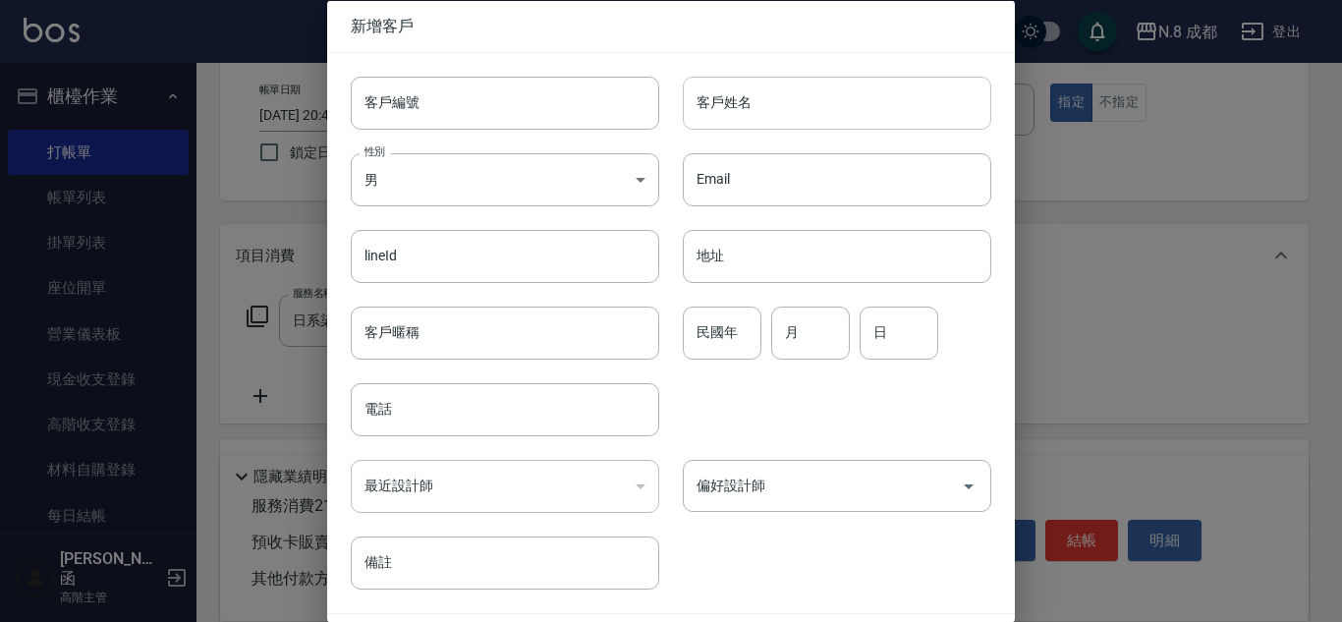
type input "0931870881"
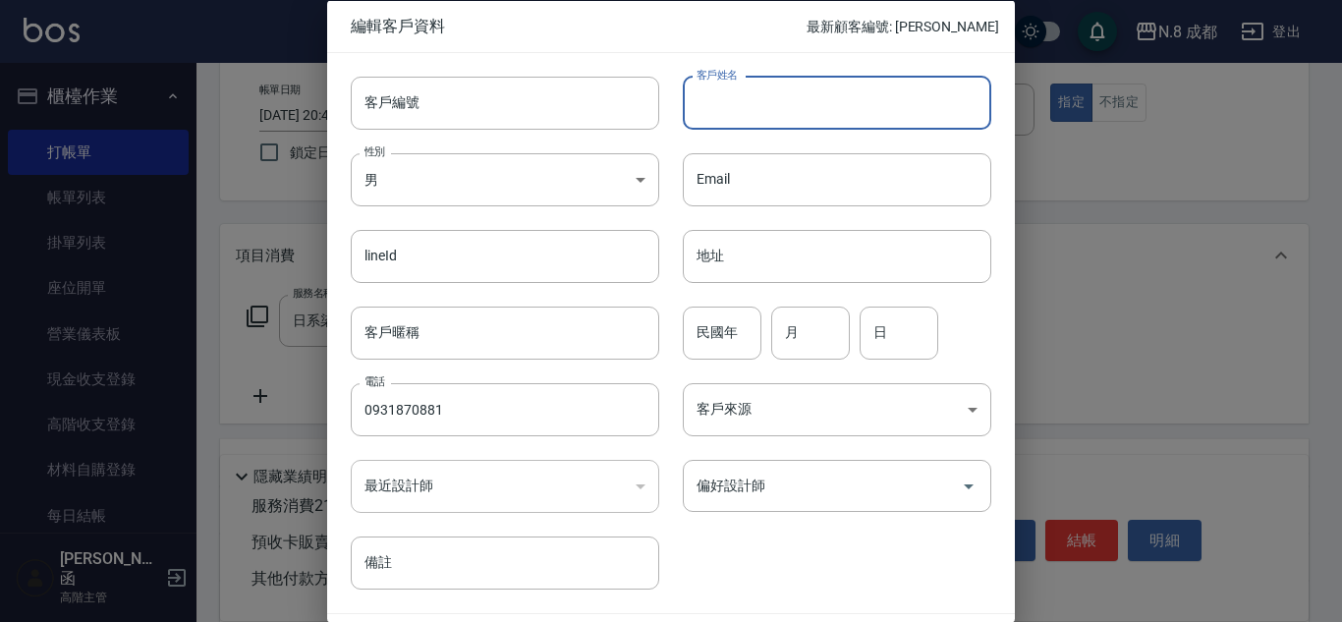
click at [778, 112] on input "客戶姓名" at bounding box center [837, 102] width 308 height 53
type input "ㄘ"
click at [731, 106] on input "王映ˋ筑" at bounding box center [837, 102] width 308 height 53
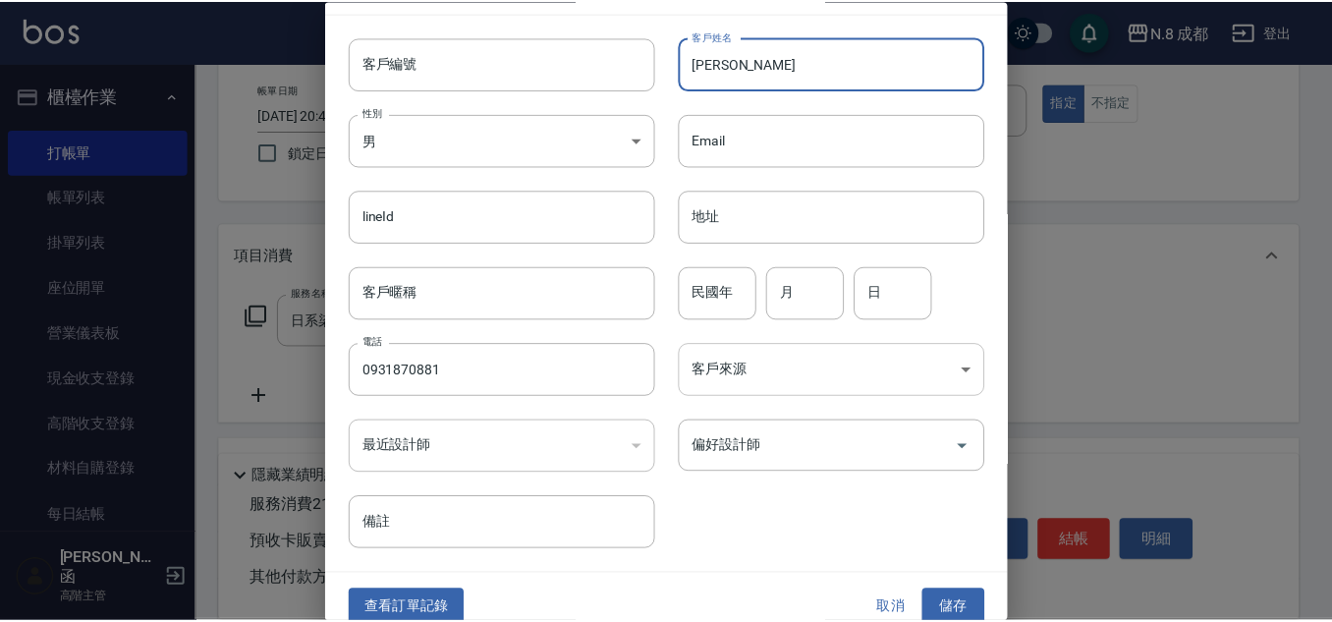
scroll to position [59, 0]
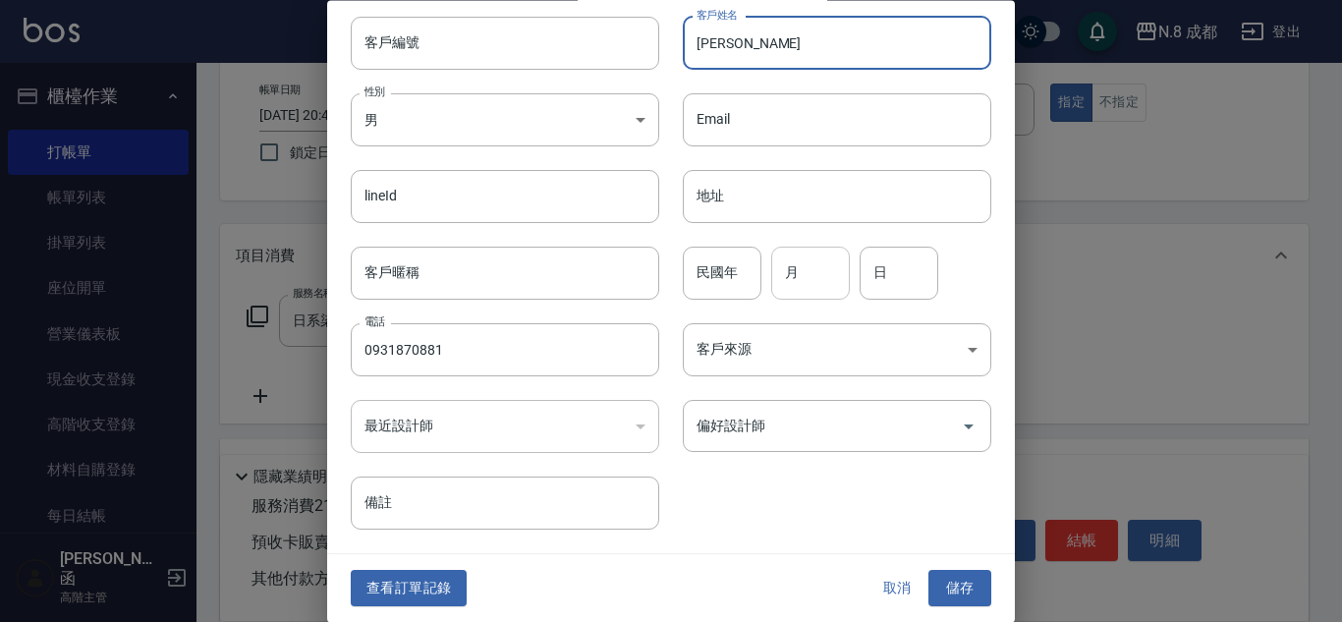
type input "[PERSON_NAME]"
click at [810, 276] on input "月" at bounding box center [810, 273] width 79 height 53
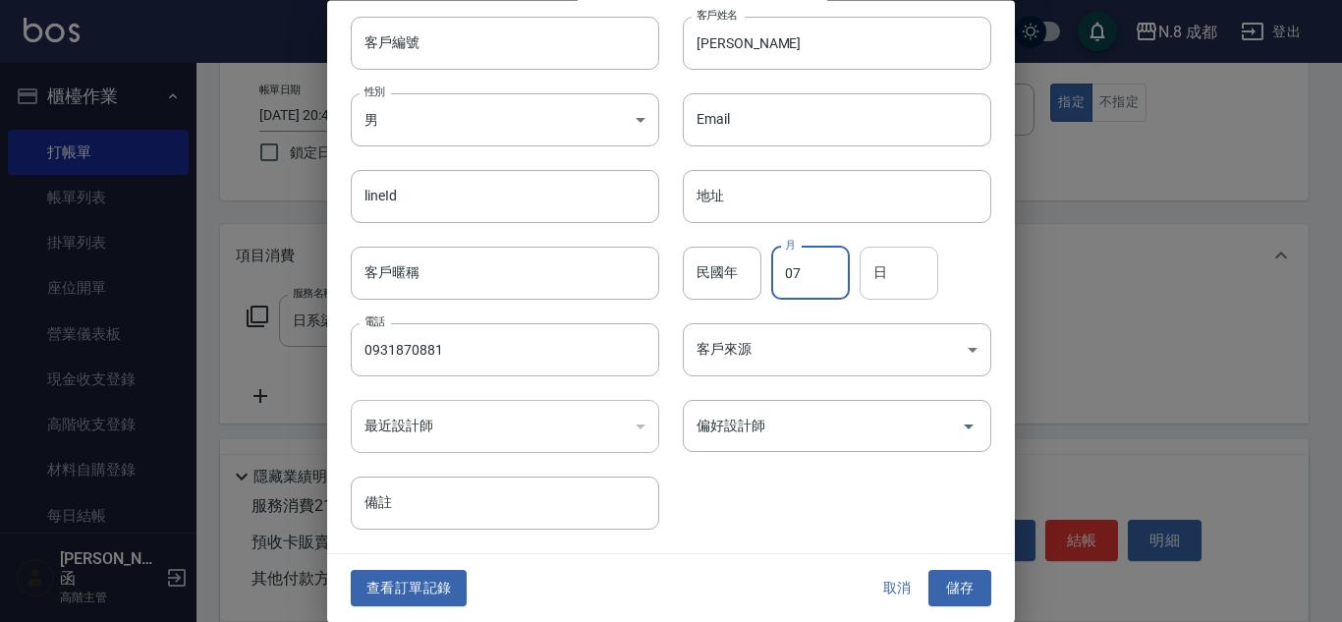
type input "07"
click at [883, 276] on input "日" at bounding box center [898, 273] width 79 height 53
drag, startPoint x: 875, startPoint y: 276, endPoint x: 847, endPoint y: 281, distance: 28.9
click at [847, 281] on div "民國年 民國年 月 07 月 日 3 日" at bounding box center [825, 261] width 332 height 77
click at [817, 277] on div "民國年 民國年 月 07 月 日 13 日" at bounding box center [825, 261] width 332 height 77
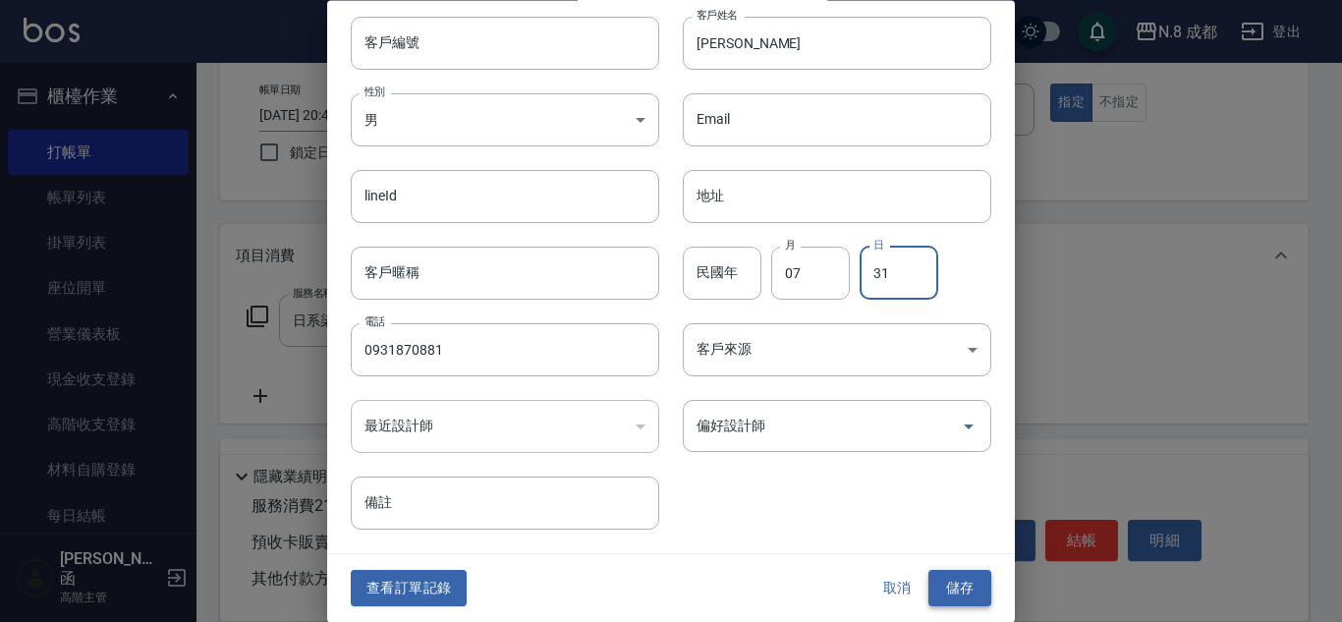
type input "31"
drag, startPoint x: 947, startPoint y: 578, endPoint x: 955, endPoint y: 585, distance: 11.1
click at [949, 582] on button "儲存" at bounding box center [959, 589] width 63 height 36
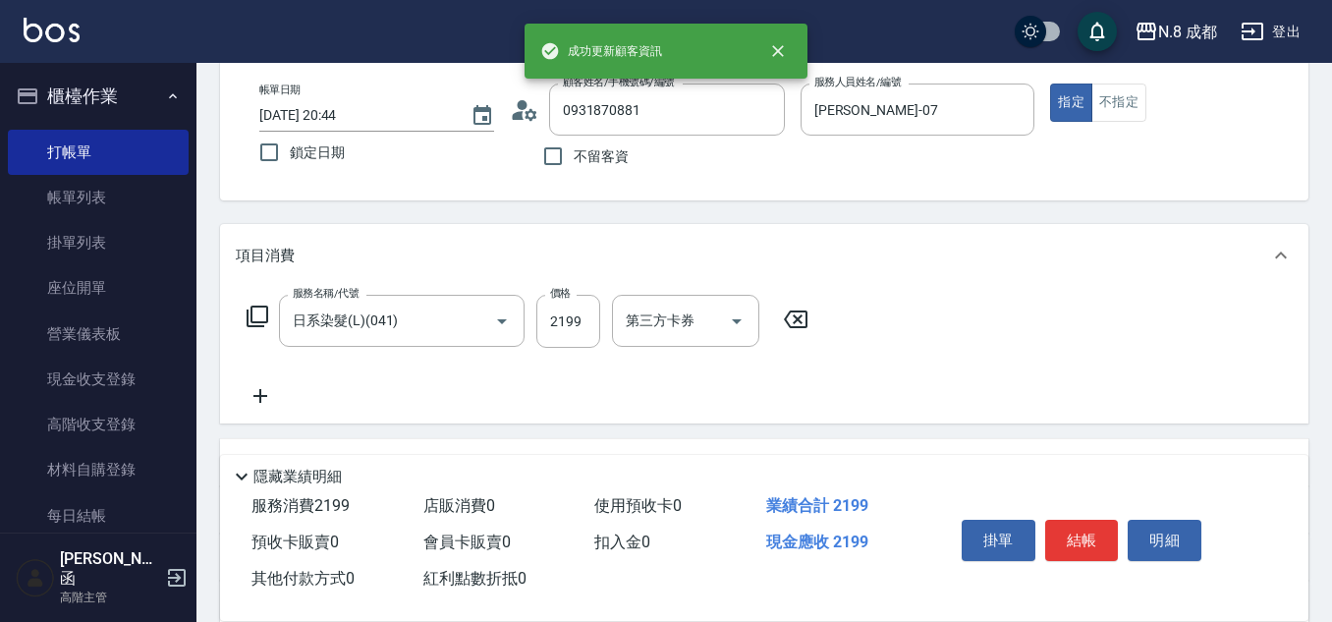
click at [1070, 520] on button "結帳" at bounding box center [1082, 540] width 74 height 41
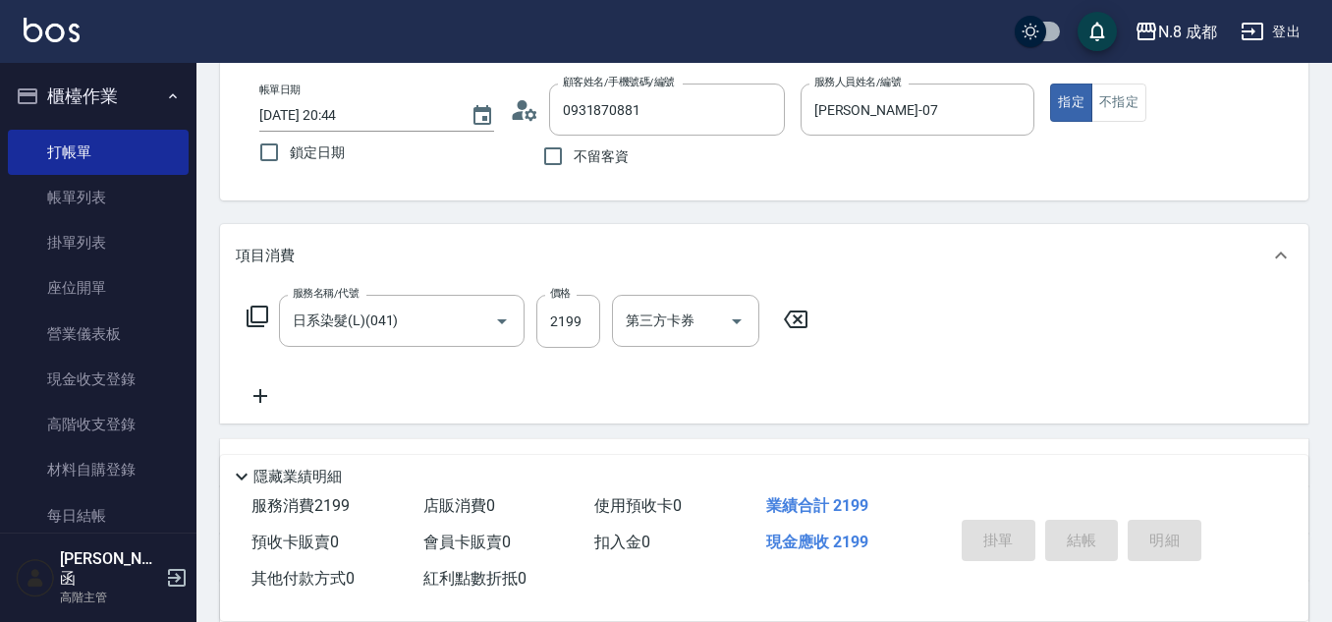
type input "[DATE] 20:45"
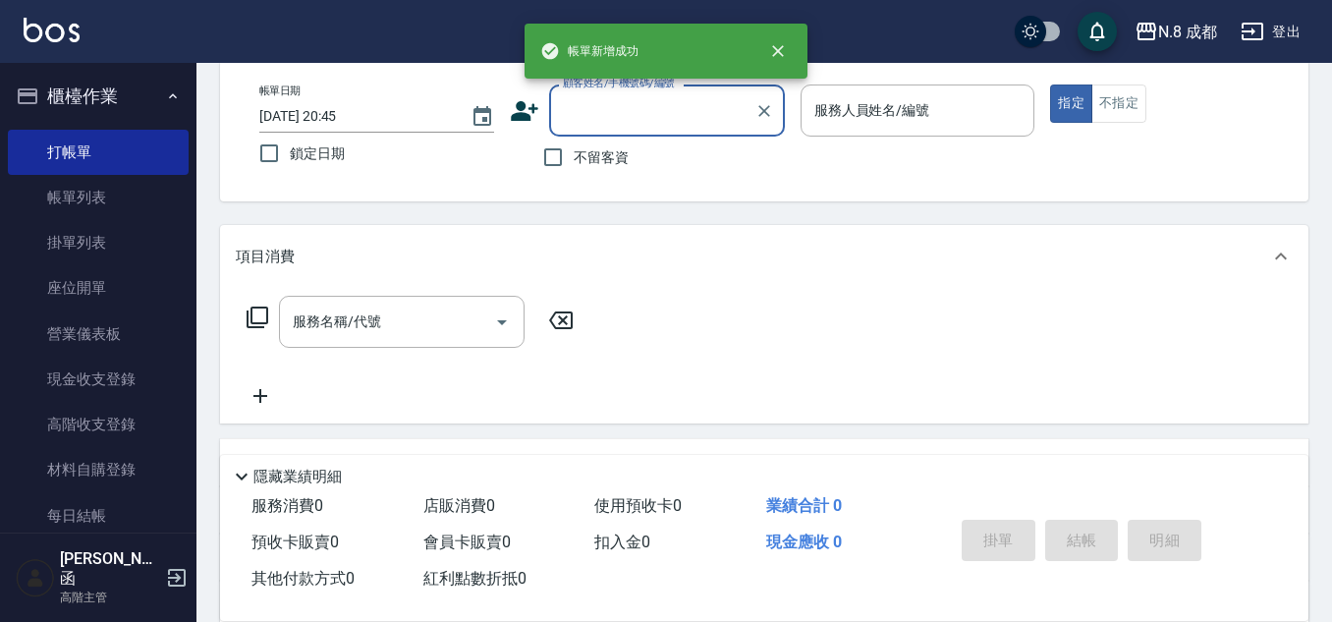
scroll to position [19, 0]
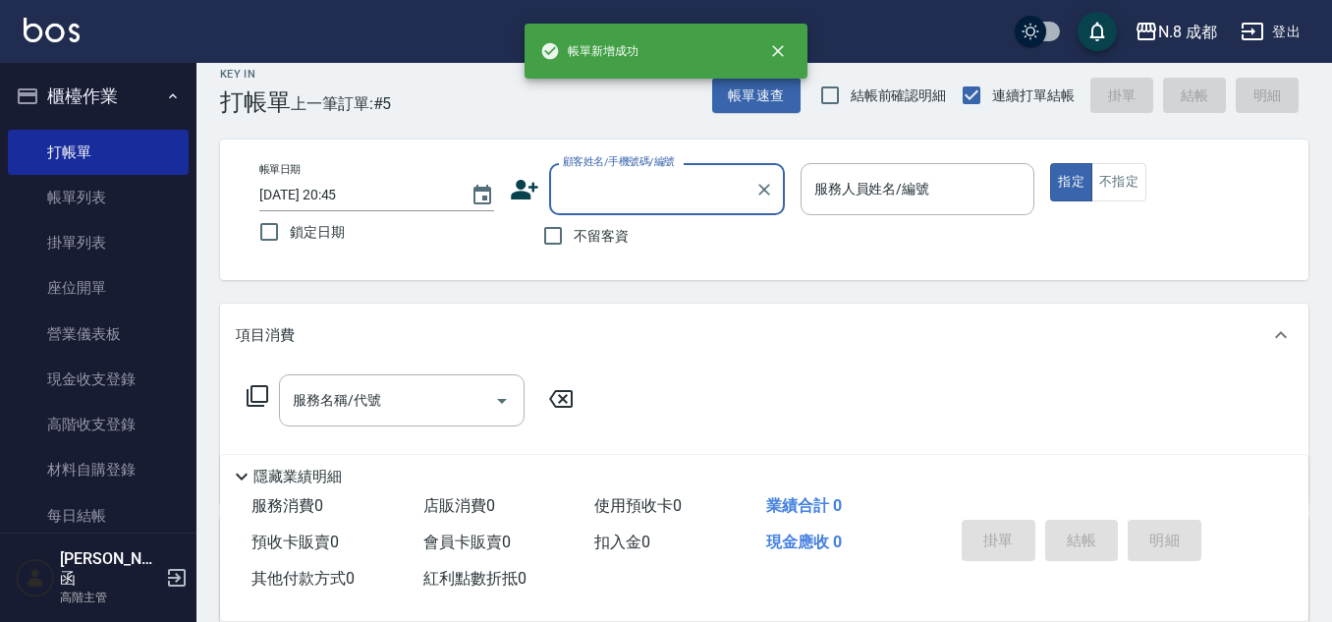
click at [645, 124] on div "Key In 打帳單 上一筆訂單:#5 帳單速查 結帳前確認明細 連續打單結帳 掛單 結帳 明細 帳單日期 [DATE] 20:45 鎖定日期 顧客姓名/手機…" at bounding box center [764, 493] width 1136 height 898
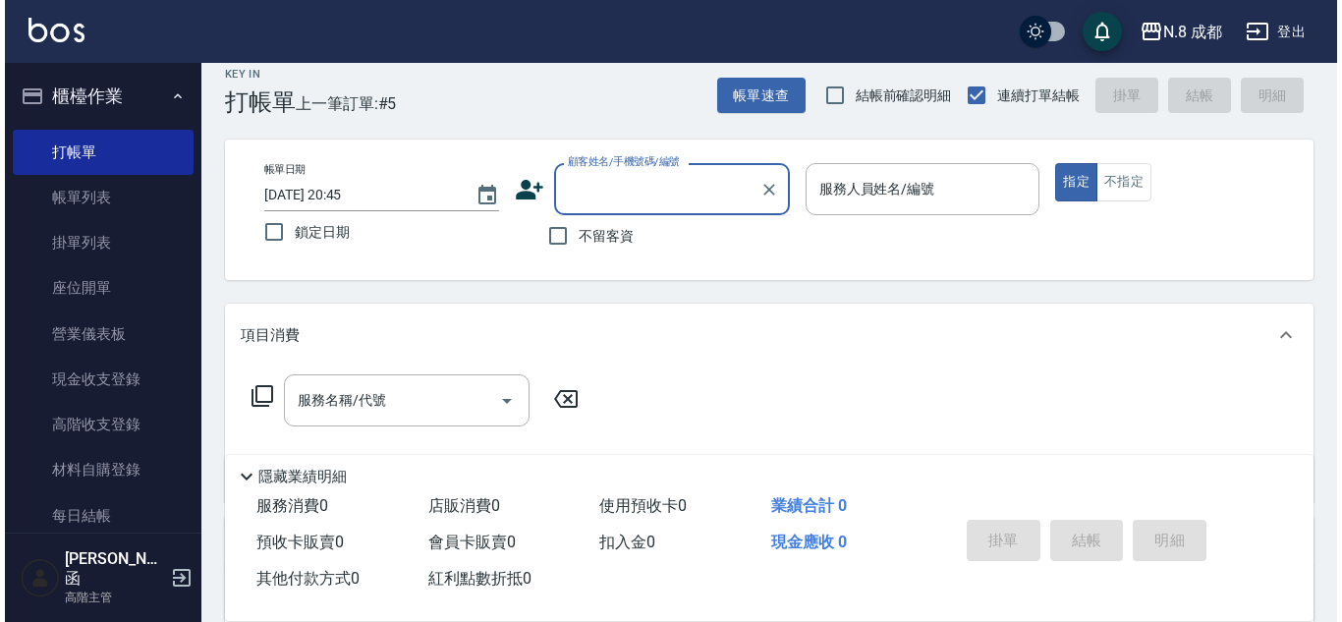
scroll to position [0, 0]
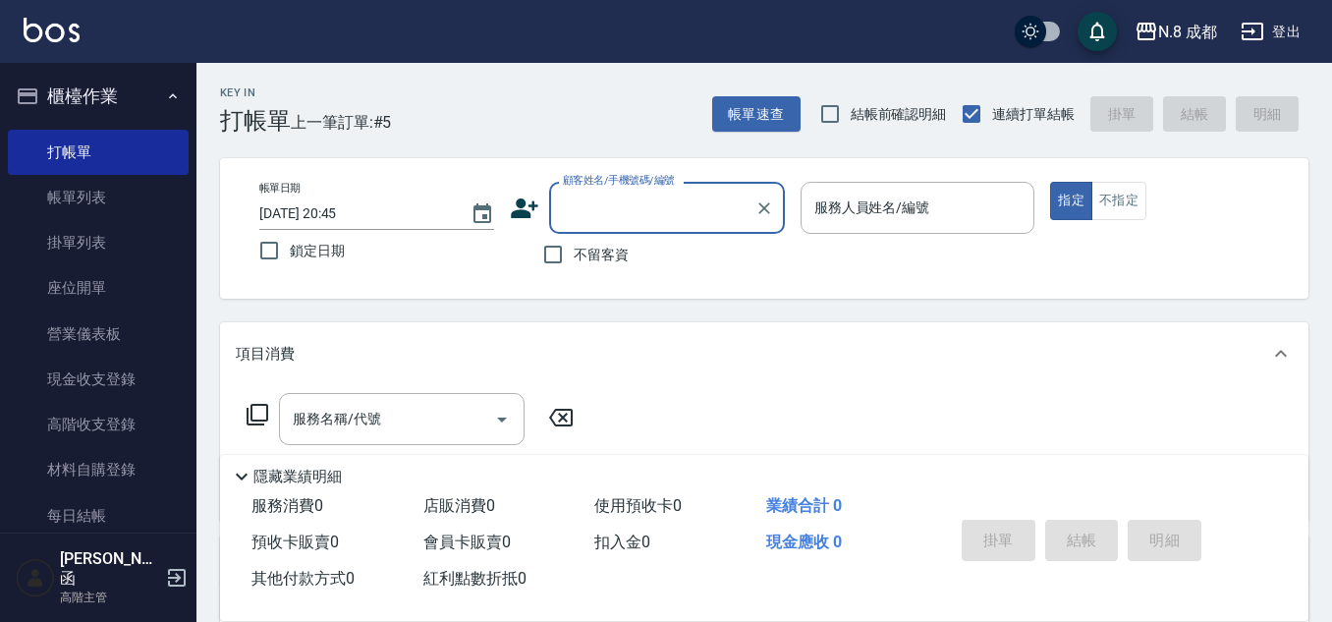
click at [667, 194] on input "顧客姓名/手機號碼/編號" at bounding box center [652, 208] width 189 height 34
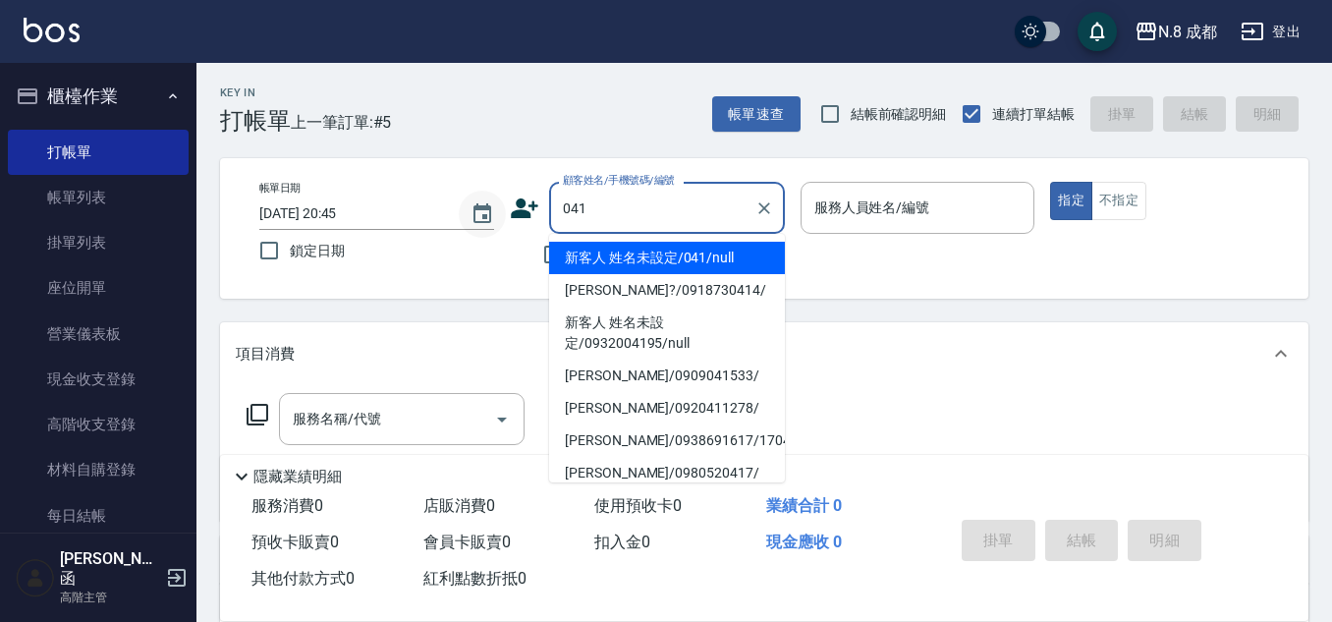
drag, startPoint x: 580, startPoint y: 203, endPoint x: 494, endPoint y: 210, distance: 85.7
click at [494, 210] on div "帳單日期 [DATE] 20:45 鎖定日期 顧客姓名/手機號碼/編號 041 顧客姓名/手機號碼/編號 不留客資 服務人員姓名/編號 服務人員姓名/編號 指…" at bounding box center [764, 228] width 1041 height 93
drag, startPoint x: 589, startPoint y: 218, endPoint x: 459, endPoint y: 218, distance: 130.6
click at [459, 218] on div "帳單日期 [DATE] 20:45 鎖定日期 顧客姓名/手機號碼/編號 041 顧客姓名/手機號碼/編號 不留客資 服務人員姓名/編號 服務人員姓名/編號 指…" at bounding box center [764, 228] width 1041 height 93
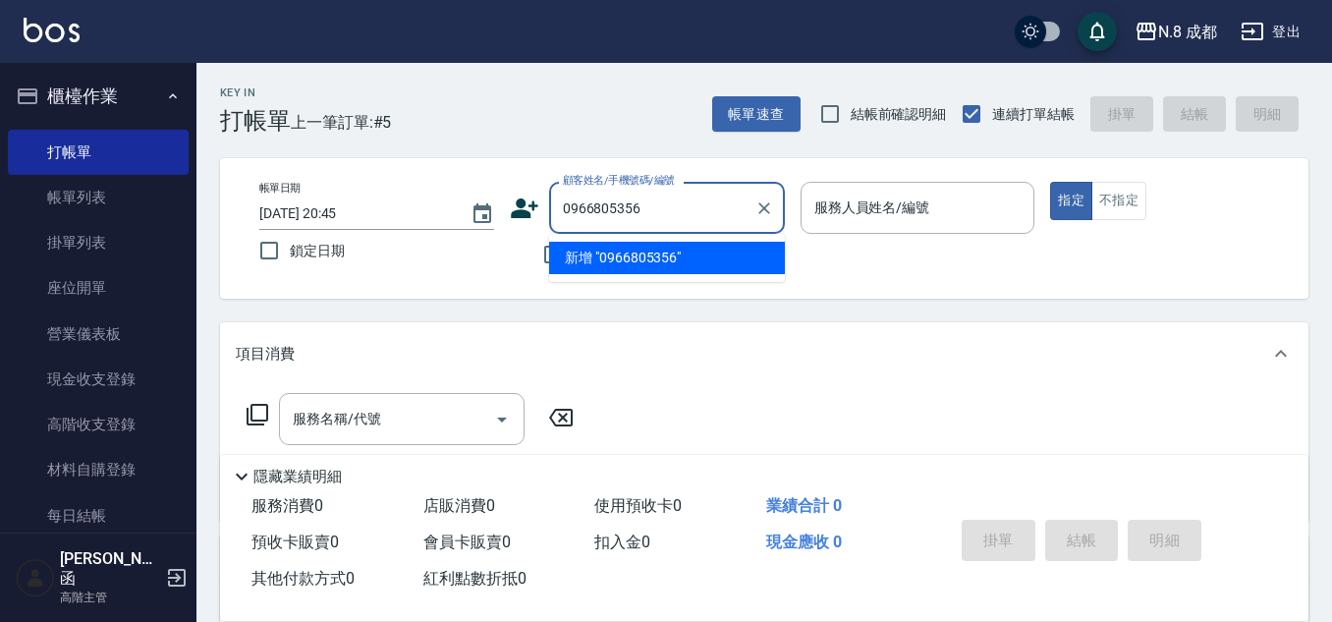
click at [633, 259] on li "新增 "0966805356"" at bounding box center [667, 258] width 236 height 32
type input "0966805356"
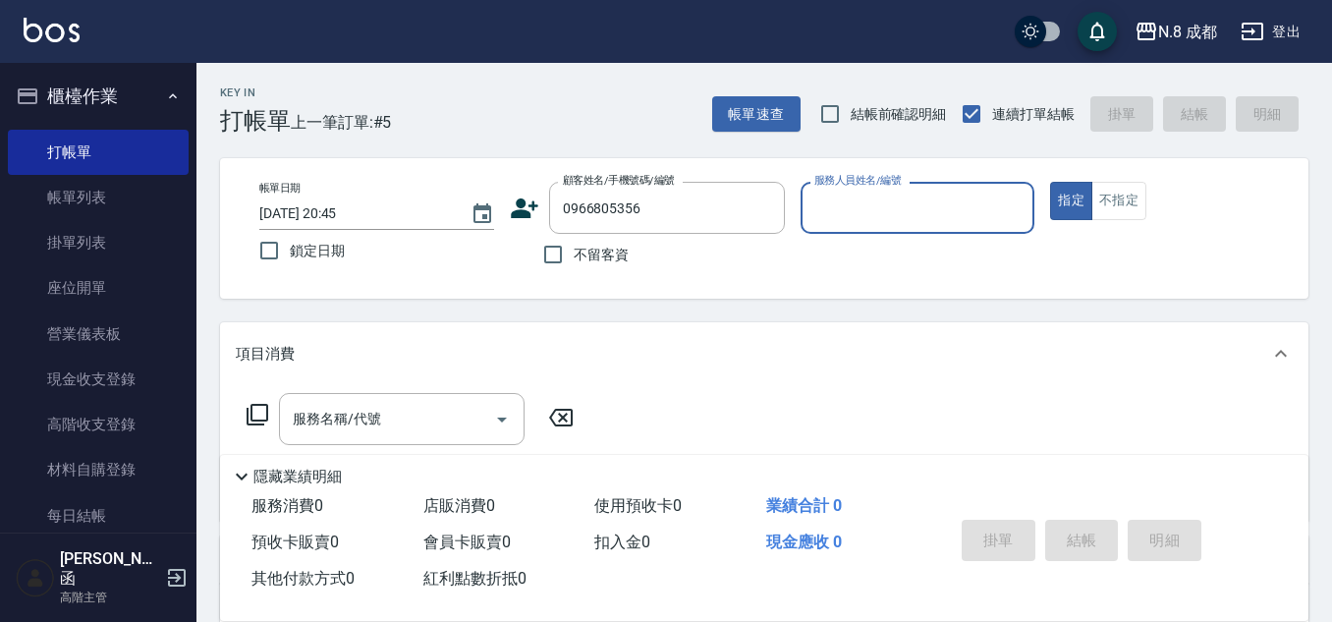
click at [517, 201] on icon at bounding box center [525, 208] width 28 height 20
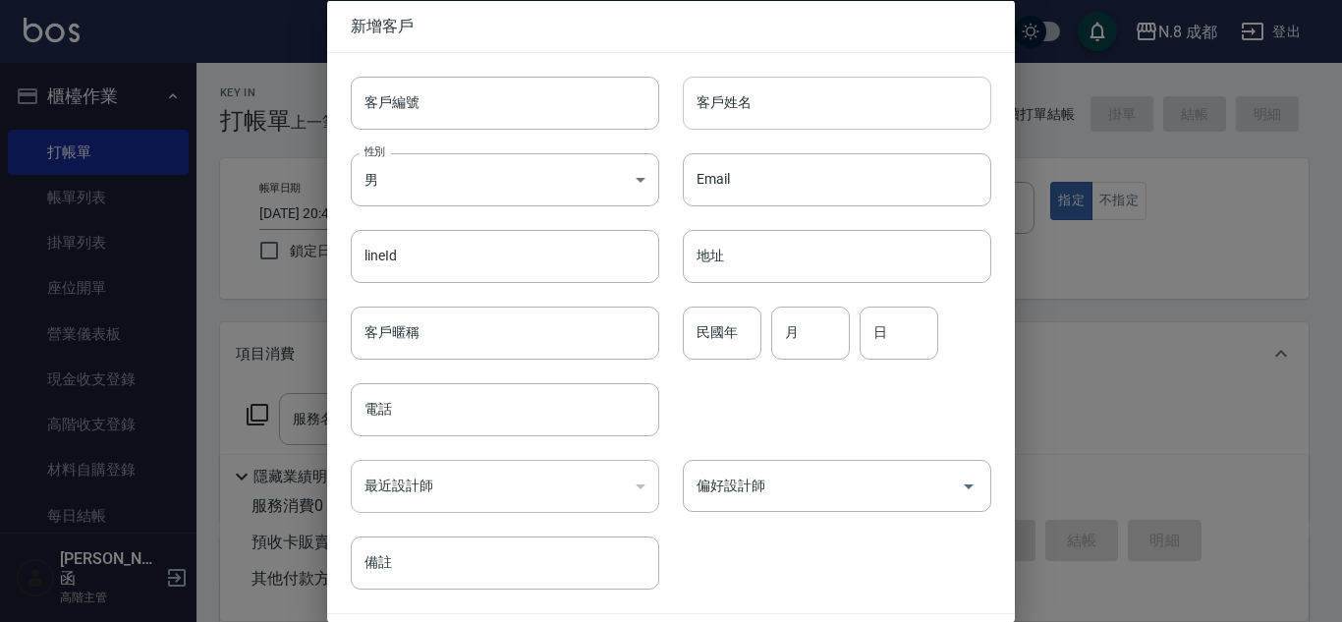
type input "0966805356"
click at [721, 96] on div "客戶姓名 客戶姓名" at bounding box center [837, 102] width 308 height 53
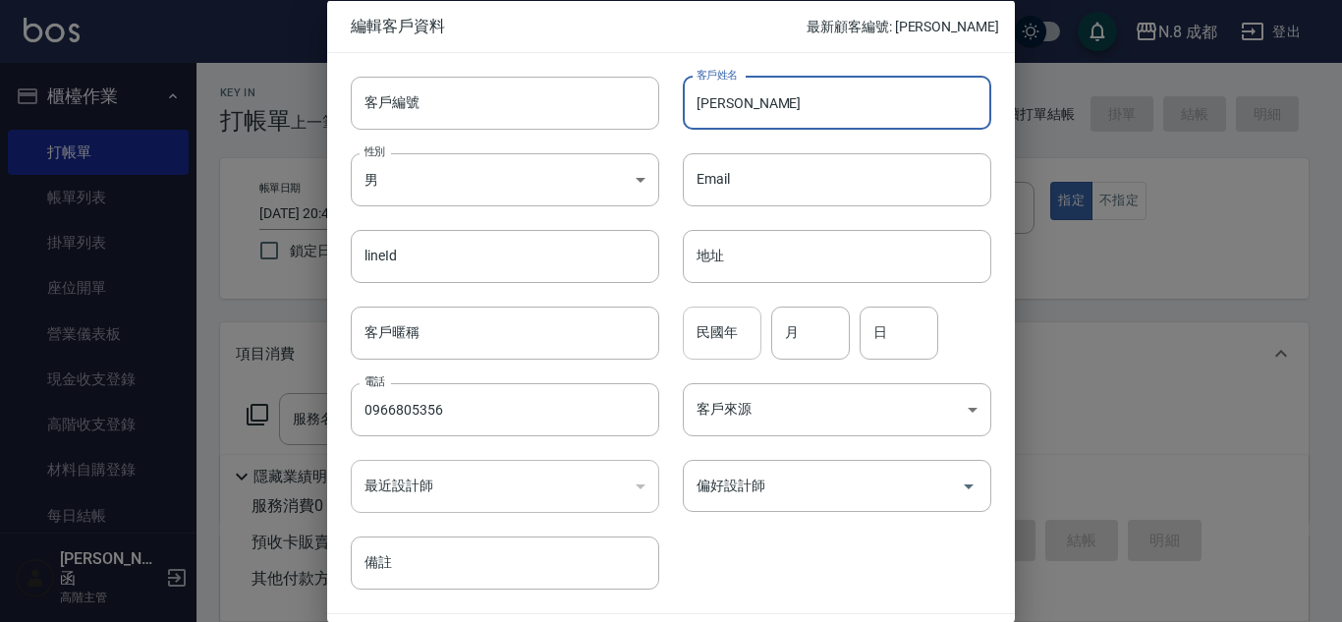
type input "[PERSON_NAME]"
click at [737, 318] on input "民國年" at bounding box center [722, 331] width 79 height 53
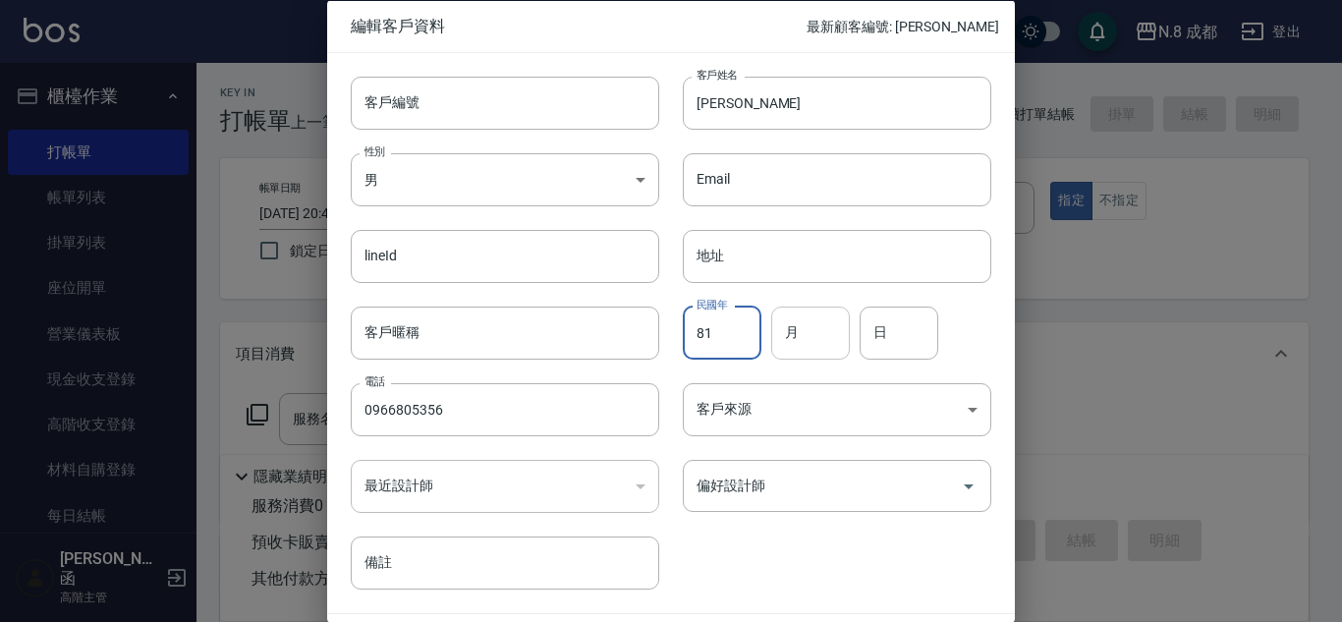
type input "81"
click at [791, 313] on div "月 月" at bounding box center [810, 331] width 79 height 53
click at [882, 338] on input "日" at bounding box center [898, 331] width 79 height 53
drag, startPoint x: 818, startPoint y: 335, endPoint x: 766, endPoint y: 338, distance: 52.1
click at [771, 338] on input "07" at bounding box center [810, 331] width 79 height 53
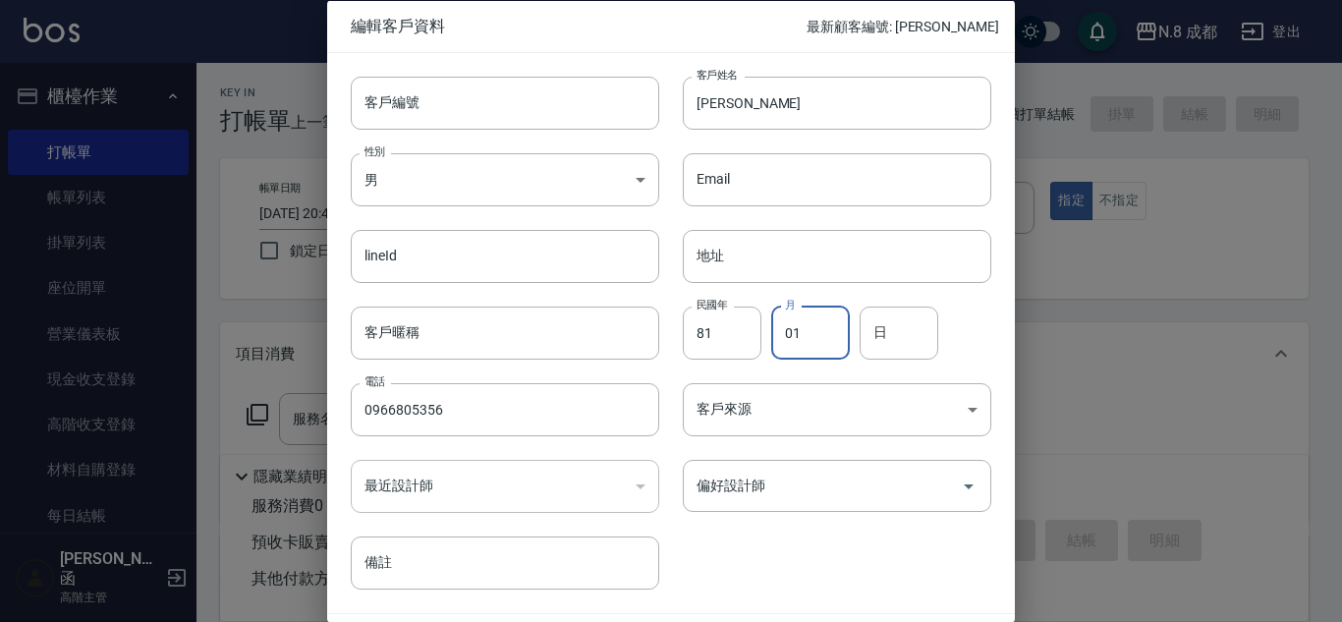
drag, startPoint x: 813, startPoint y: 354, endPoint x: 813, endPoint y: 342, distance: 11.8
click at [813, 354] on input "01" at bounding box center [810, 331] width 79 height 53
click at [811, 341] on input "01" at bounding box center [810, 331] width 79 height 53
type input "01"
click at [885, 332] on input "日" at bounding box center [898, 331] width 79 height 53
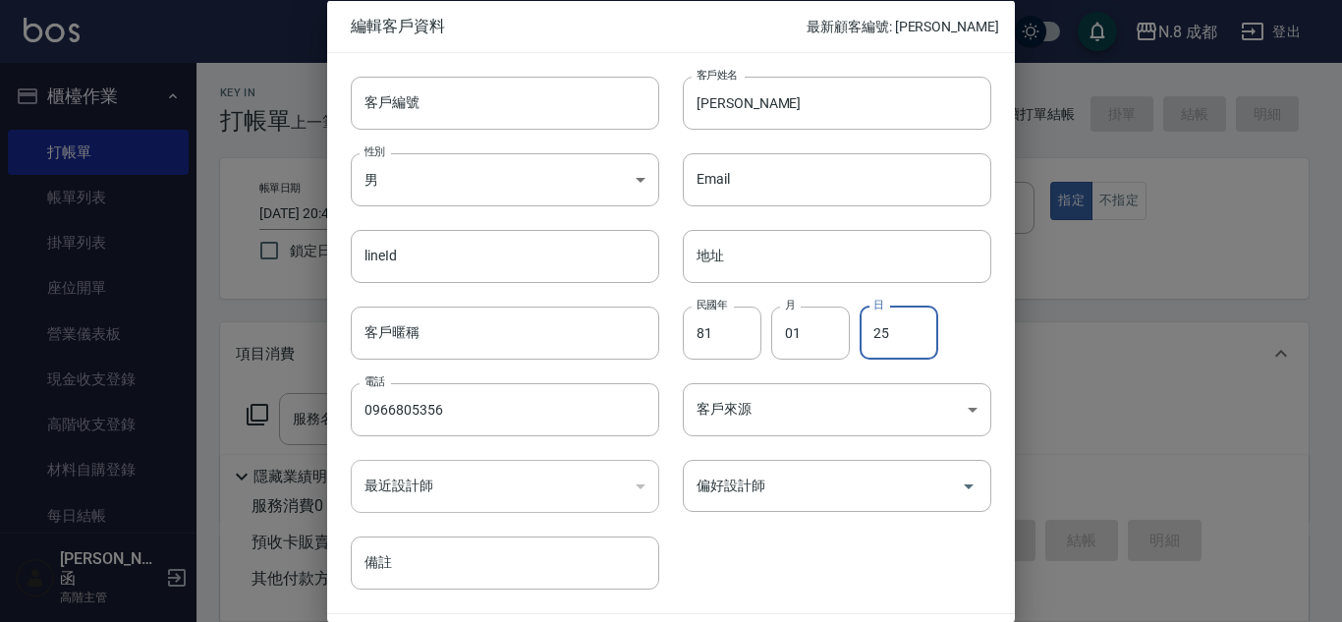
type input "25"
click at [793, 374] on div "客戶來源 ​ 客戶來源" at bounding box center [825, 398] width 332 height 77
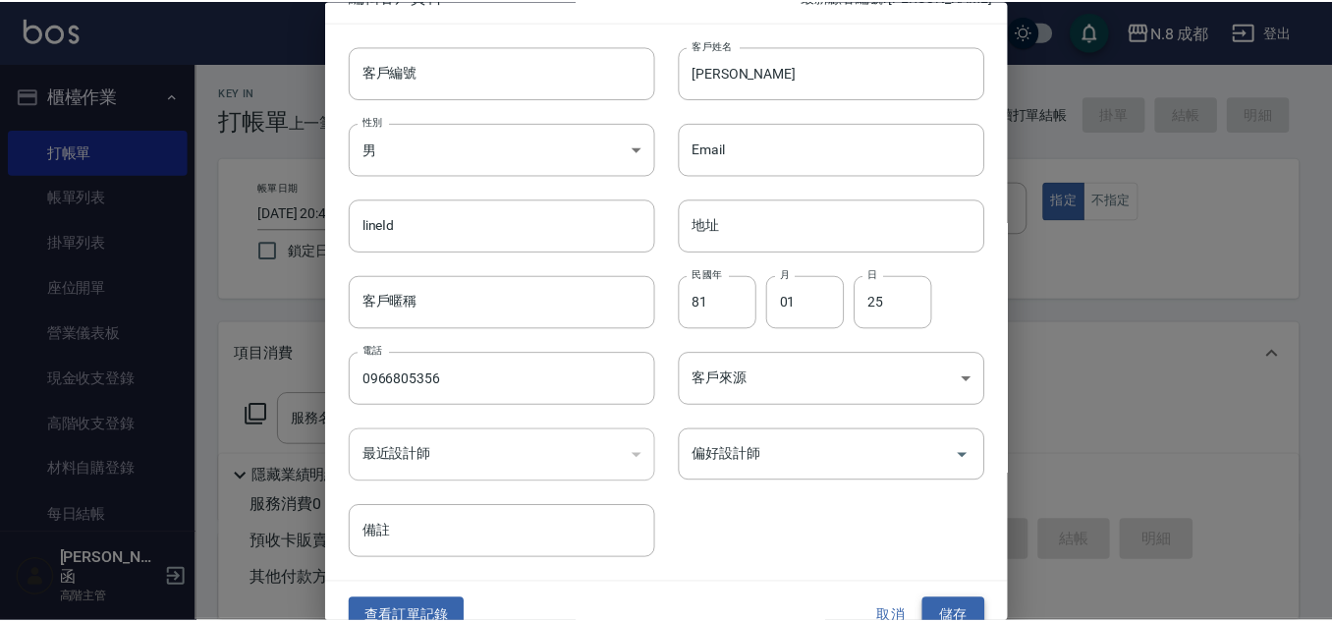
scroll to position [59, 0]
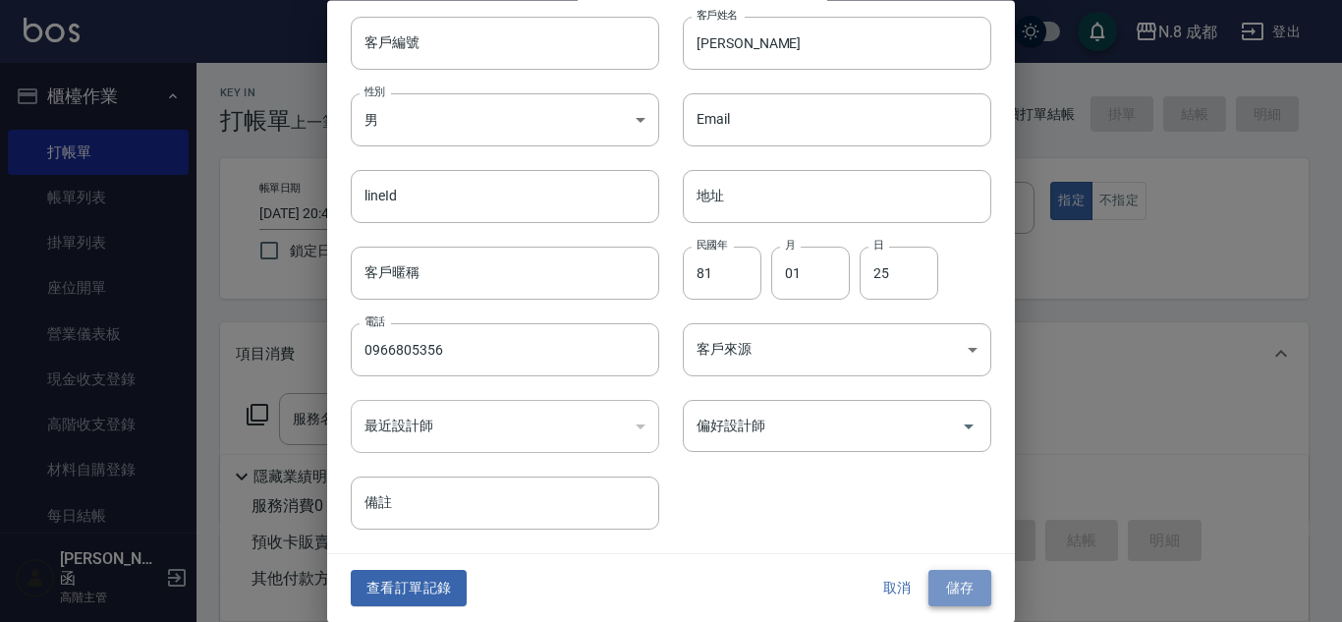
click at [956, 573] on button "儲存" at bounding box center [959, 589] width 63 height 36
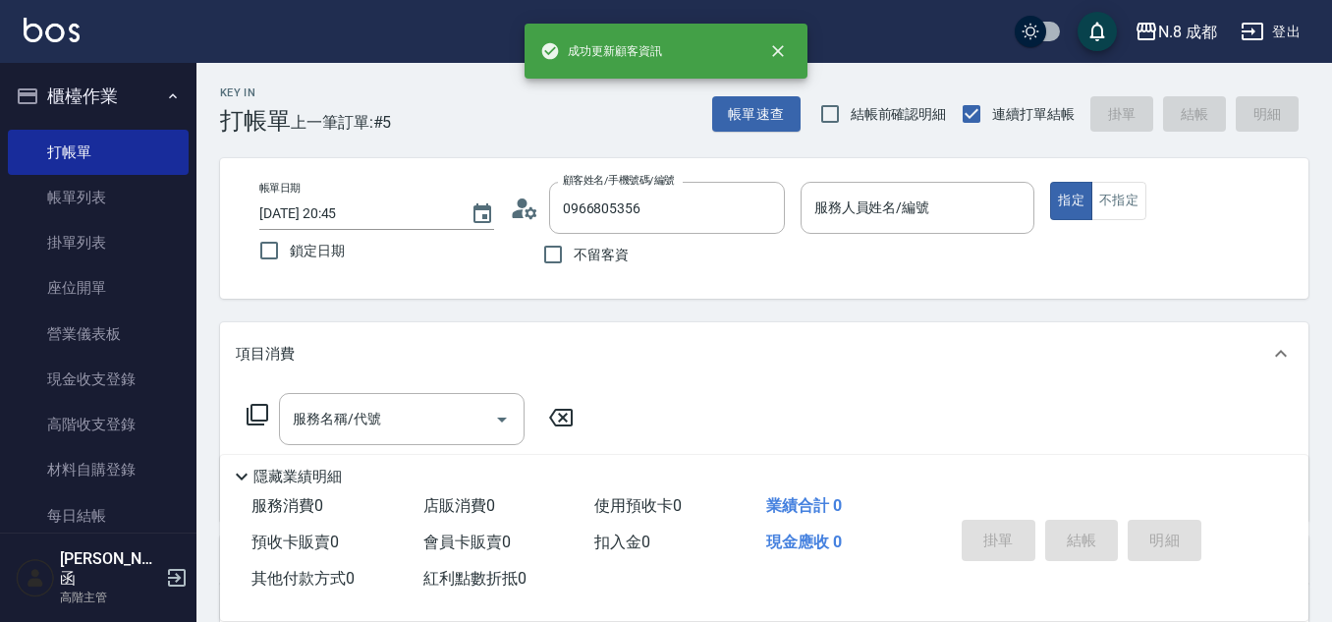
click at [931, 205] on input "服務人員姓名/編號" at bounding box center [917, 208] width 217 height 34
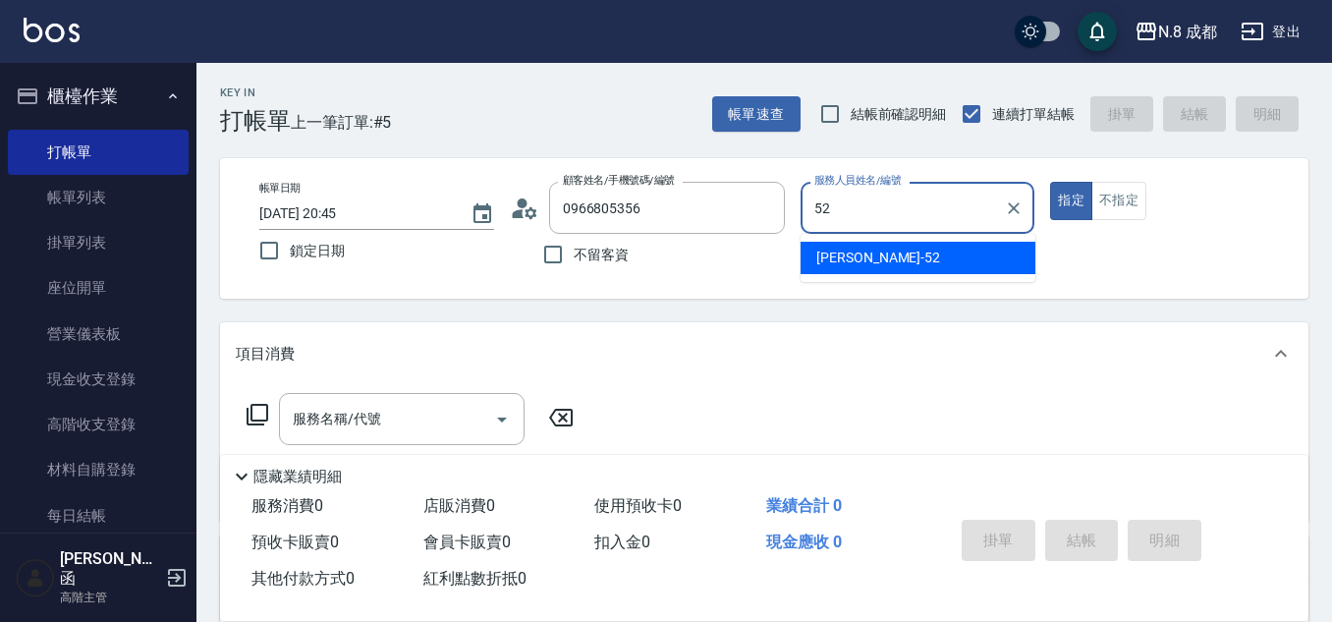
click at [929, 240] on ul "[PERSON_NAME]-52" at bounding box center [918, 258] width 235 height 48
click at [927, 253] on div "[PERSON_NAME]-52" at bounding box center [918, 258] width 235 height 32
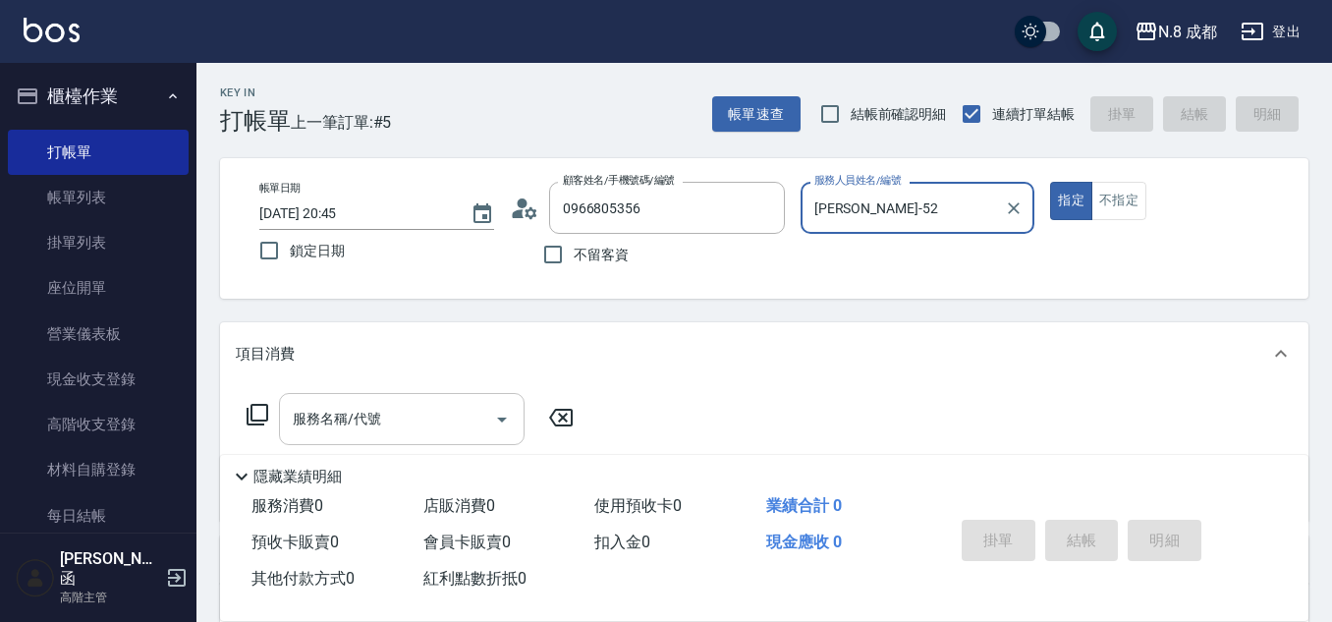
type input "[PERSON_NAME]-52"
click at [411, 417] on input "服務名稱/代號" at bounding box center [387, 419] width 198 height 34
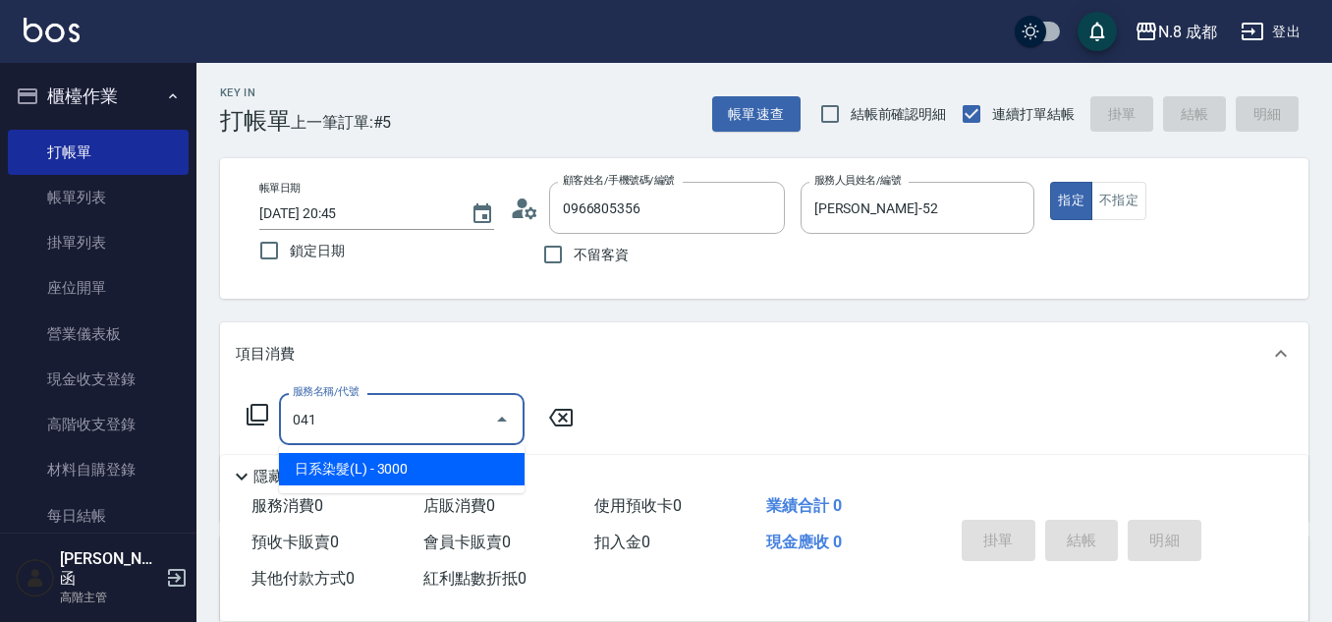
click at [423, 489] on ul "日系染髮(L) - 3000" at bounding box center [402, 469] width 246 height 48
click at [423, 481] on span "日系染髮(L) - 3000" at bounding box center [402, 469] width 246 height 32
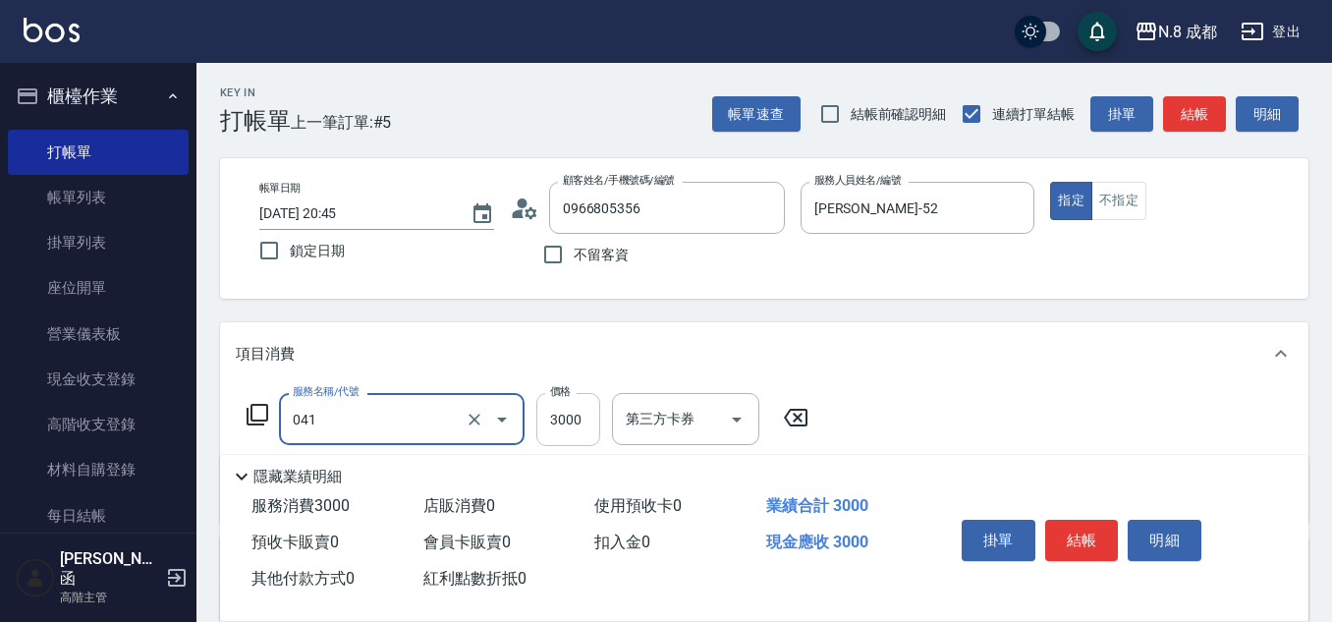
type input "日系染髮(L)(041)"
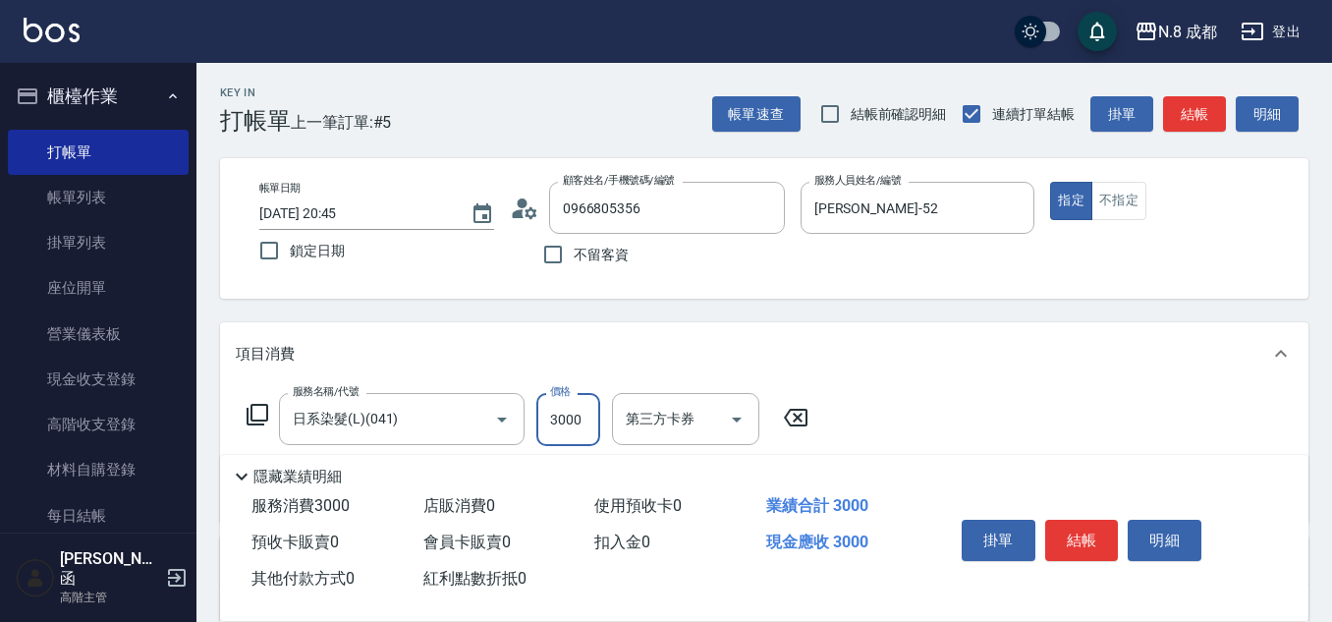
click at [558, 433] on input "3000" at bounding box center [568, 419] width 64 height 53
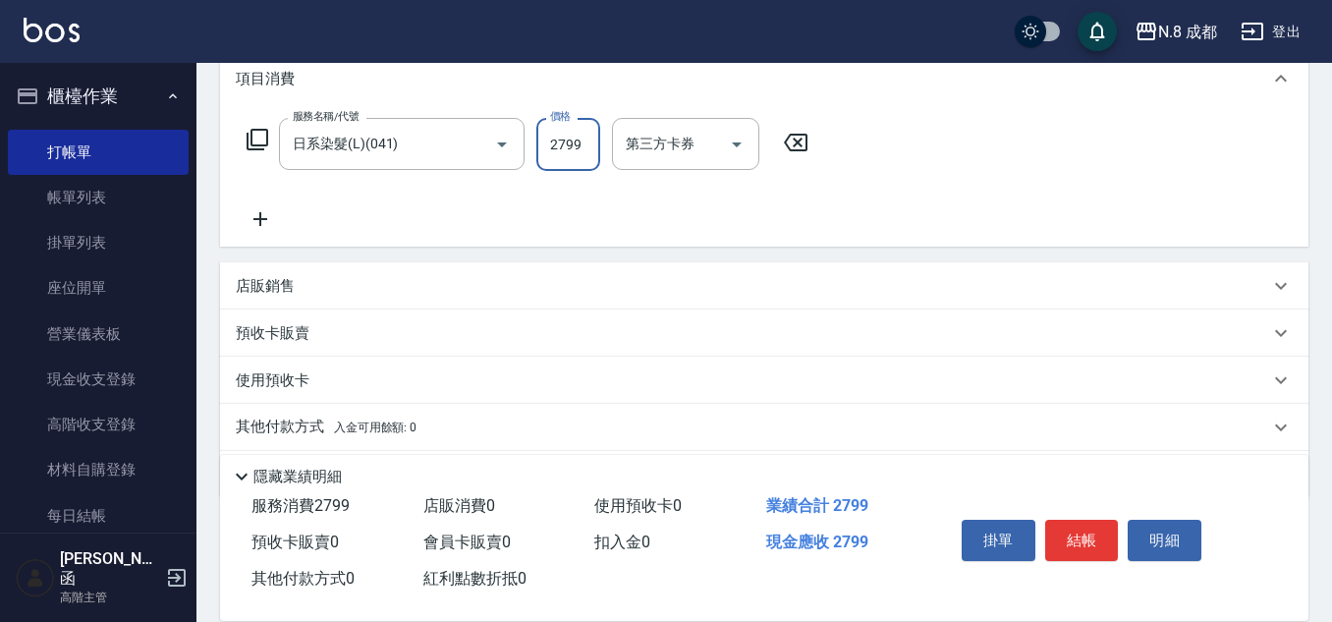
scroll to position [295, 0]
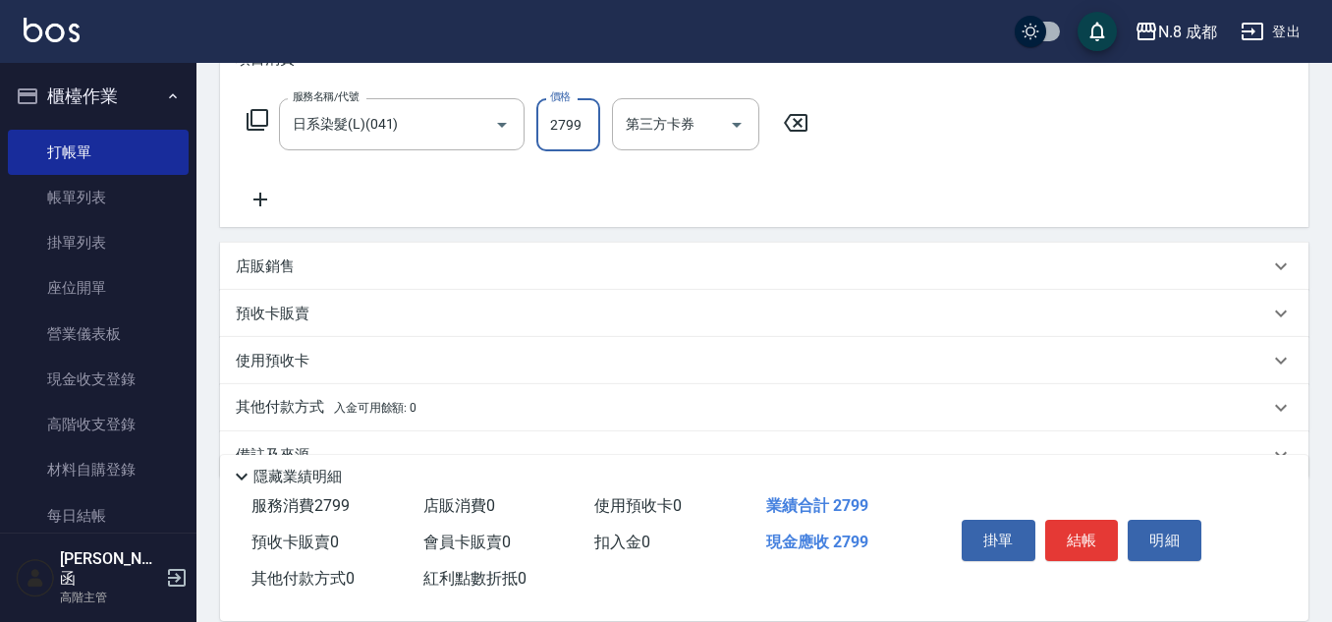
type input "2799"
click at [262, 207] on icon at bounding box center [260, 200] width 49 height 24
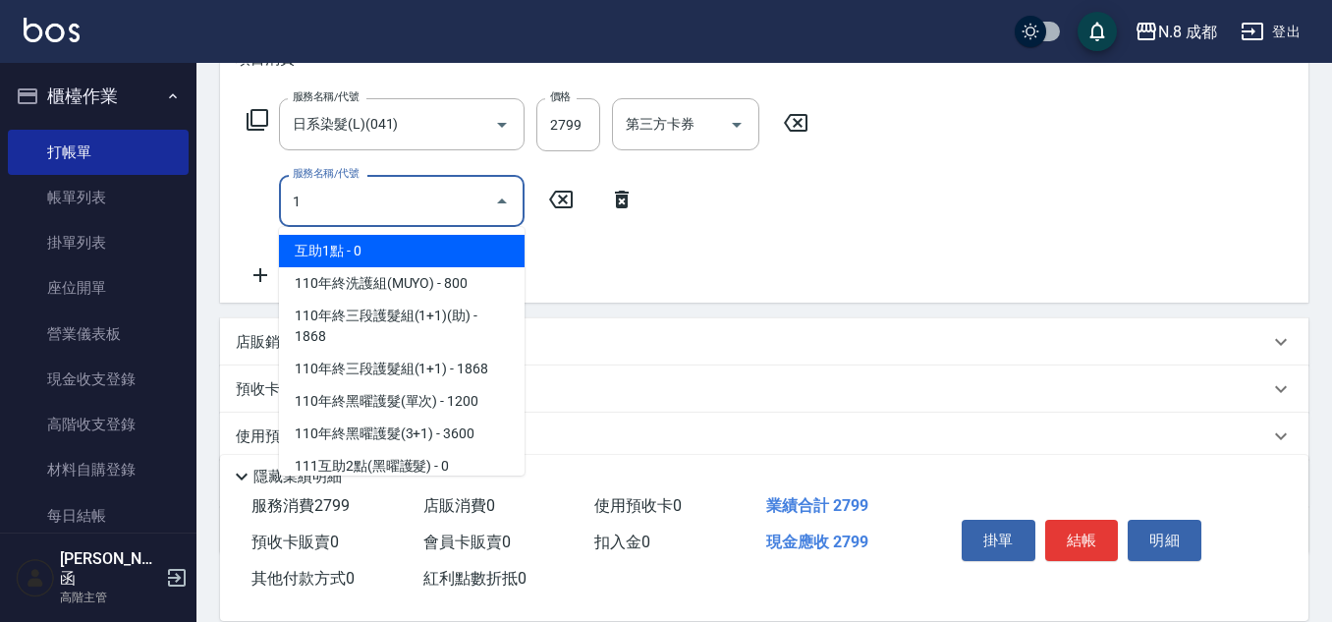
drag, startPoint x: 336, startPoint y: 243, endPoint x: 381, endPoint y: 241, distance: 45.2
click at [338, 245] on span "互助1點 - 0" at bounding box center [402, 251] width 246 height 32
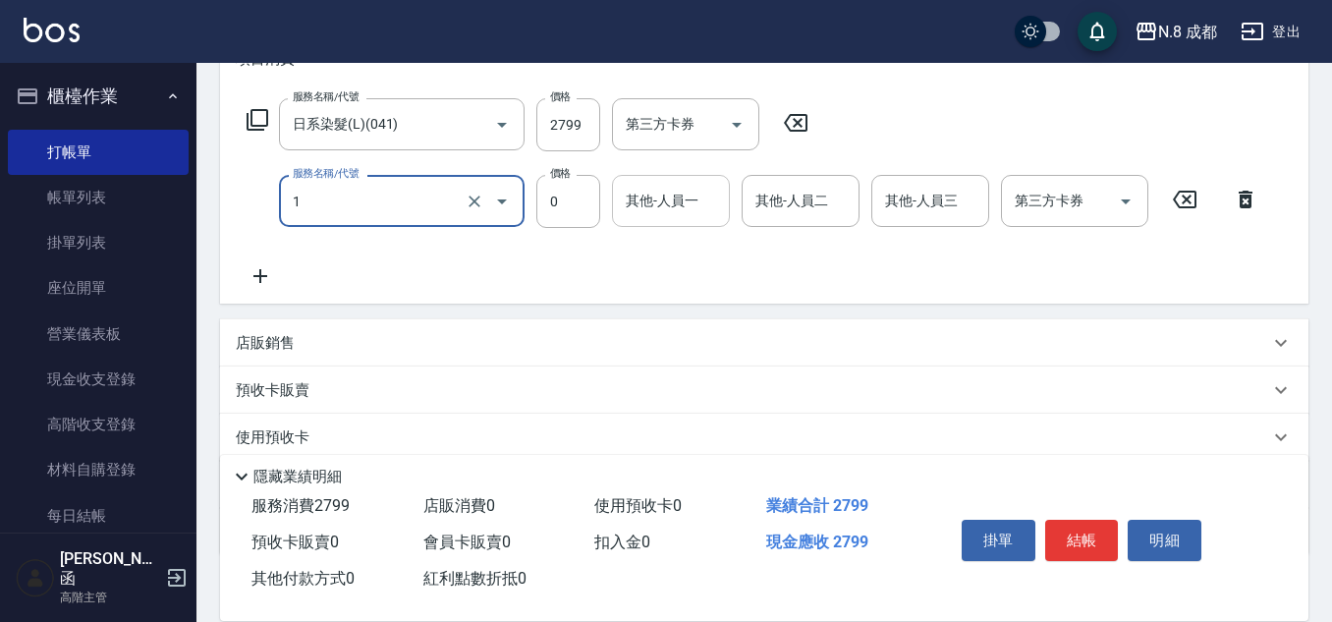
click at [619, 194] on div "其他-人員一" at bounding box center [671, 201] width 118 height 52
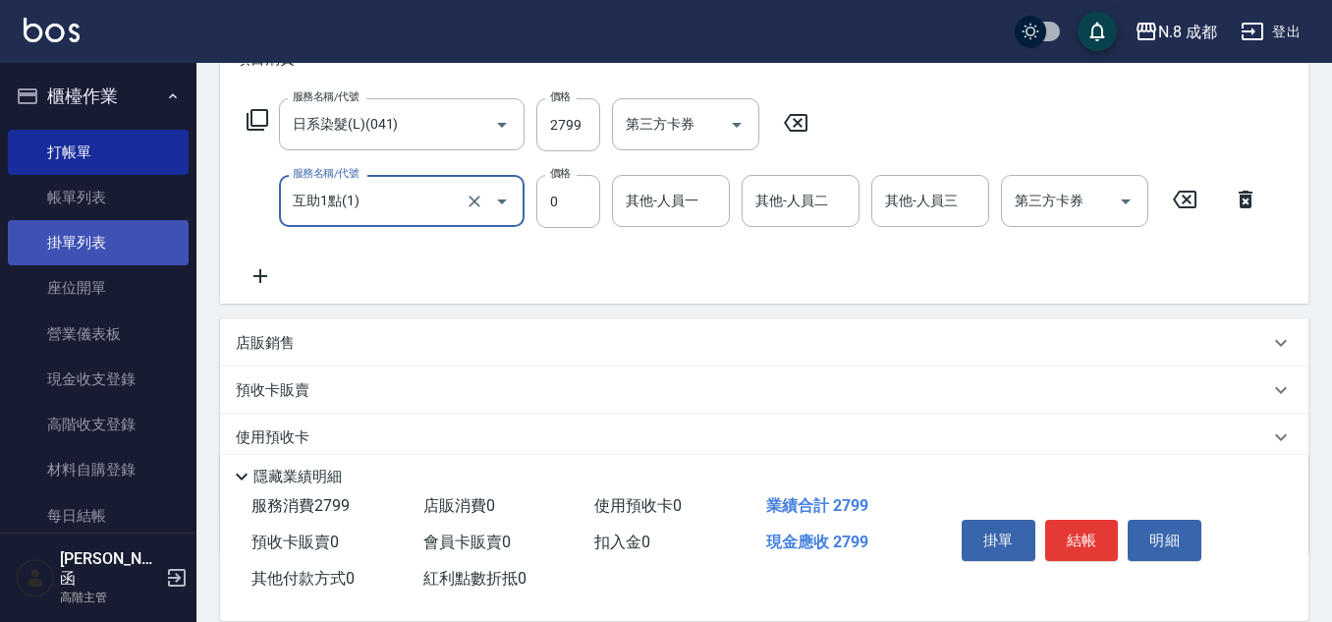
drag, startPoint x: 236, startPoint y: 214, endPoint x: 154, endPoint y: 227, distance: 82.5
click at [154, 227] on div "N.8 成都 登出 櫃檯作業 打帳單 帳單列表 掛單列表 座位開單 營業儀表板 現金收支登錄 高階收支登錄 材料自購登錄 每日結帳 排班表 現場電腦打卡 掃碼…" at bounding box center [666, 224] width 1332 height 1038
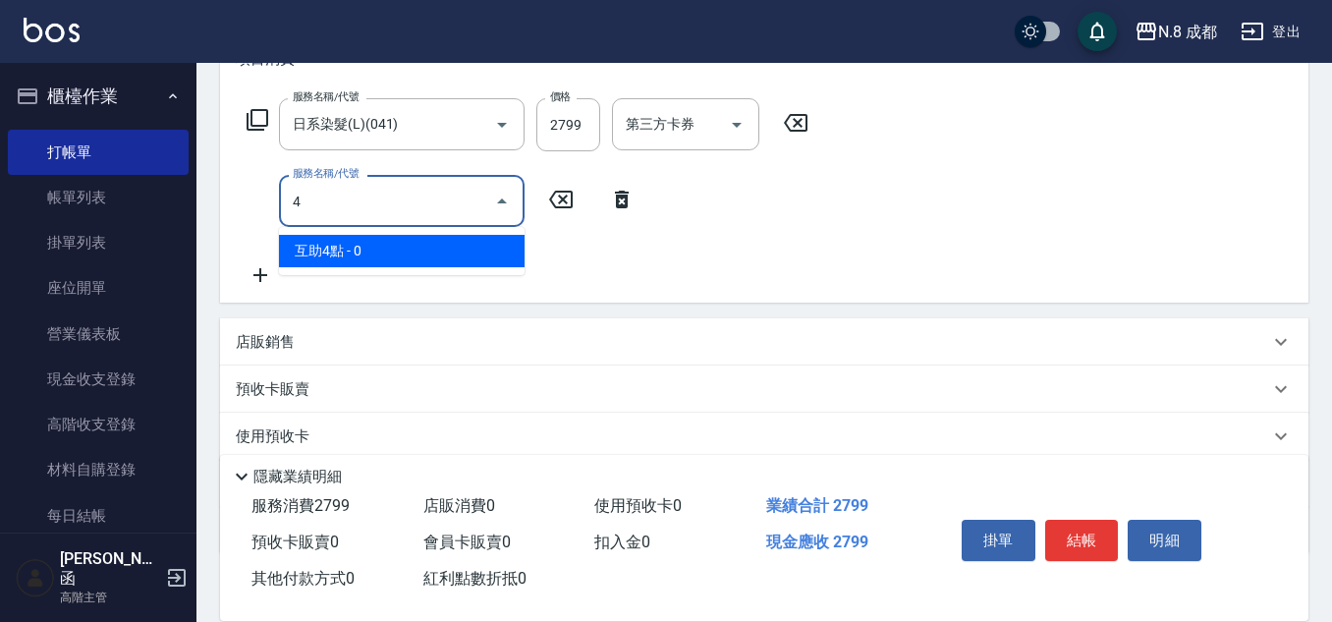
click at [396, 253] on span "互助4點 - 0" at bounding box center [402, 251] width 246 height 32
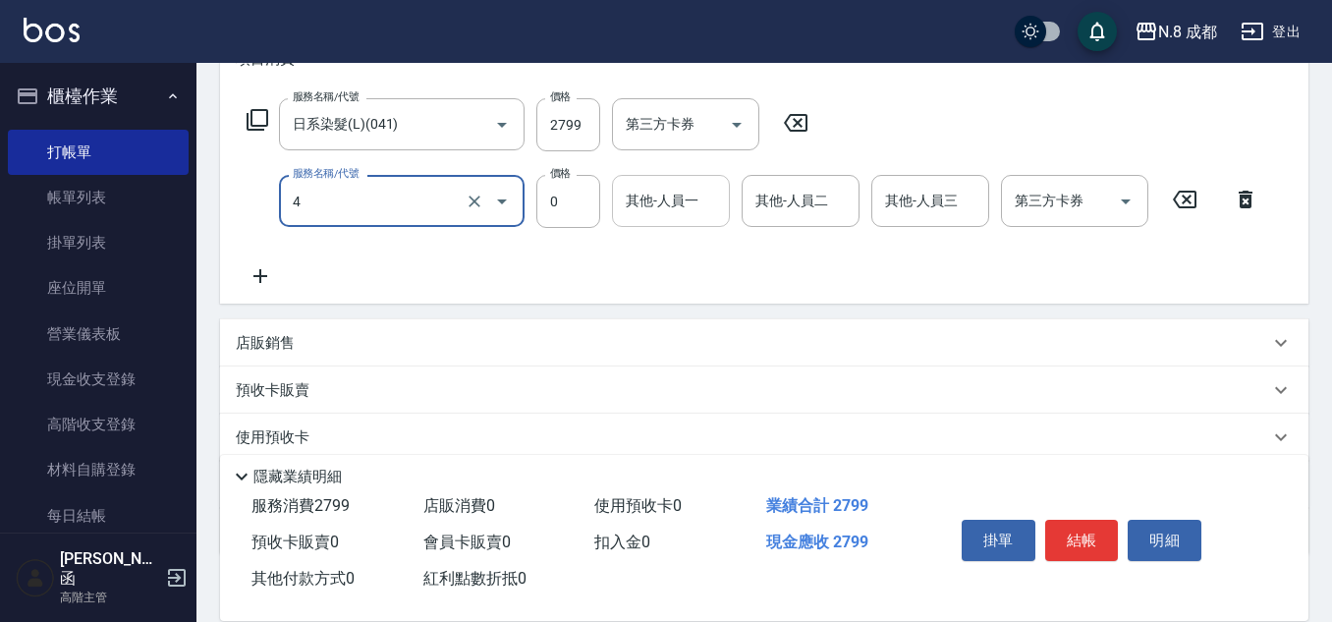
type input "互助4點(4)"
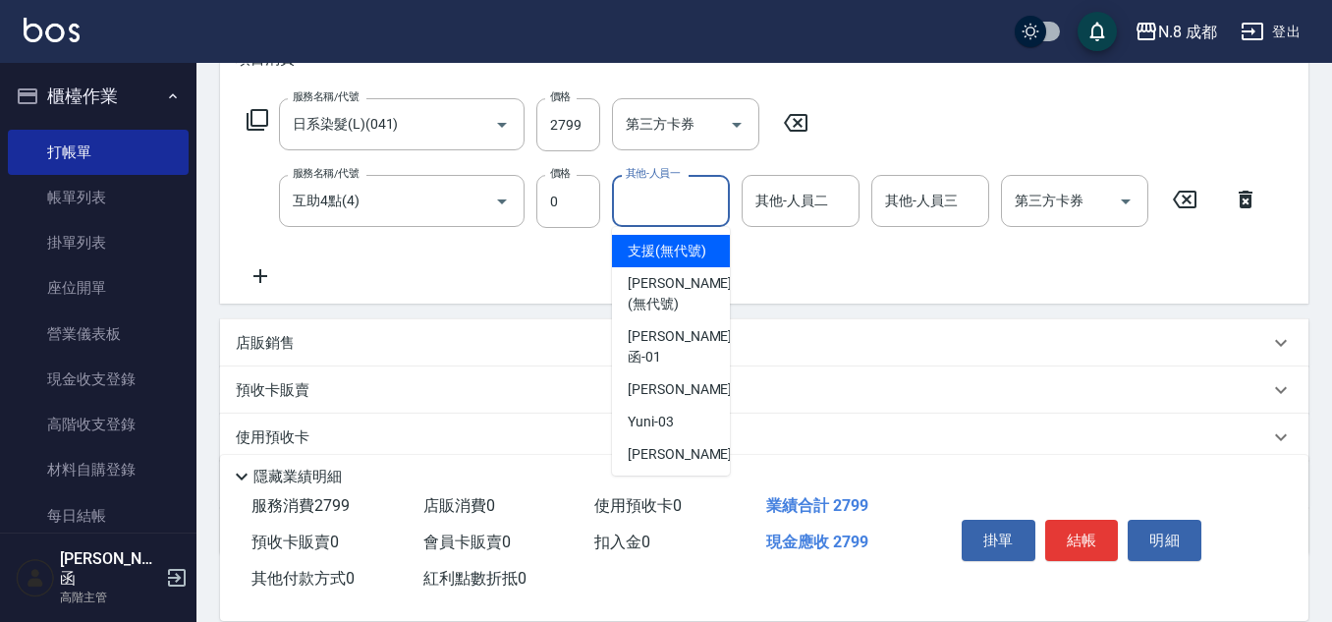
click at [673, 201] on input "其他-人員一" at bounding box center [671, 201] width 100 height 34
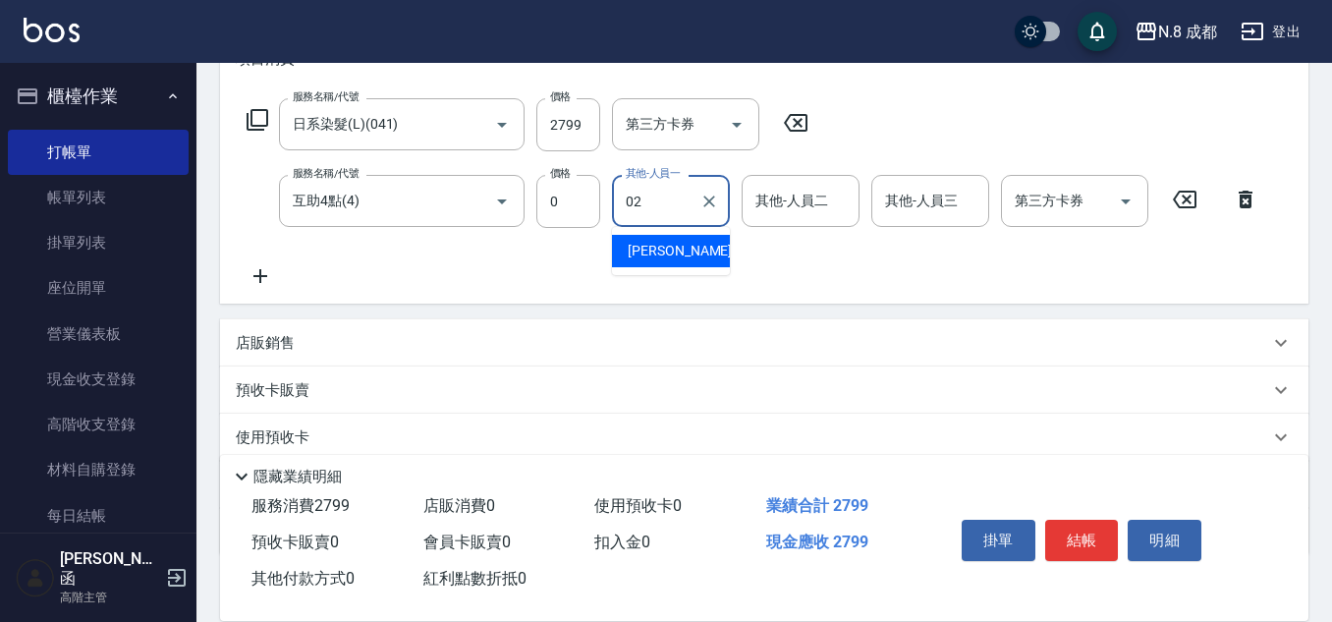
click at [681, 247] on span "[PERSON_NAME]-02" at bounding box center [690, 251] width 124 height 21
type input "[PERSON_NAME]-02"
click at [1083, 534] on button "結帳" at bounding box center [1082, 540] width 74 height 41
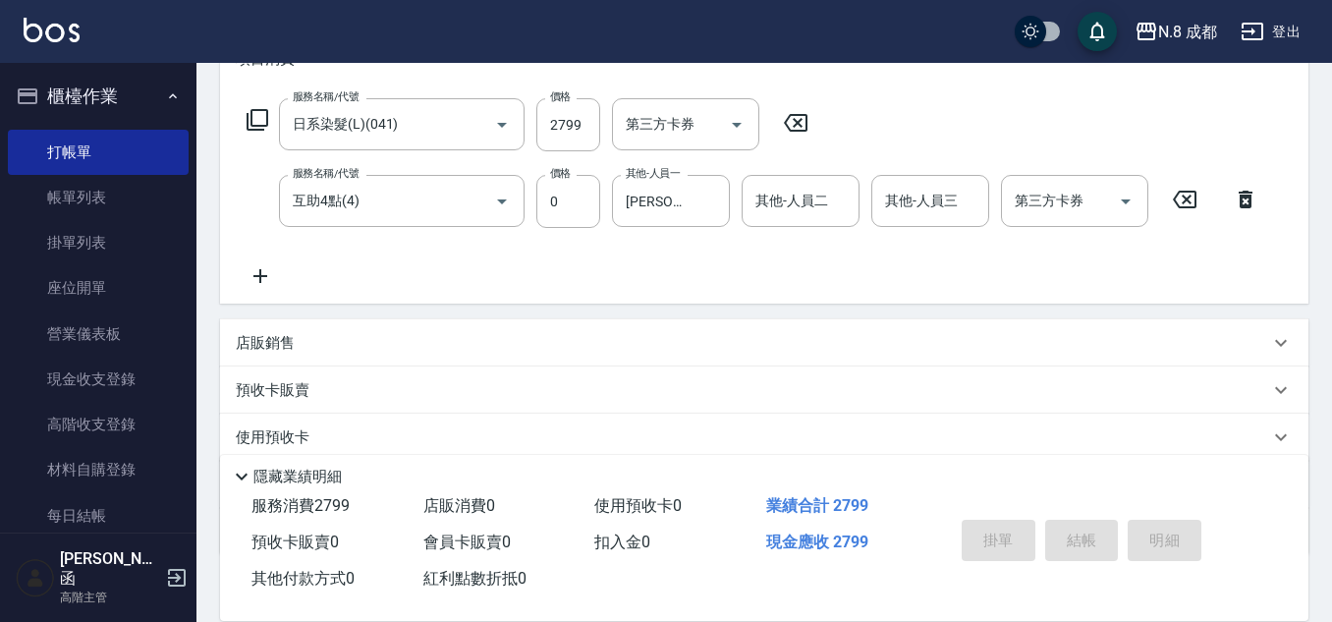
type input "[DATE] 20:46"
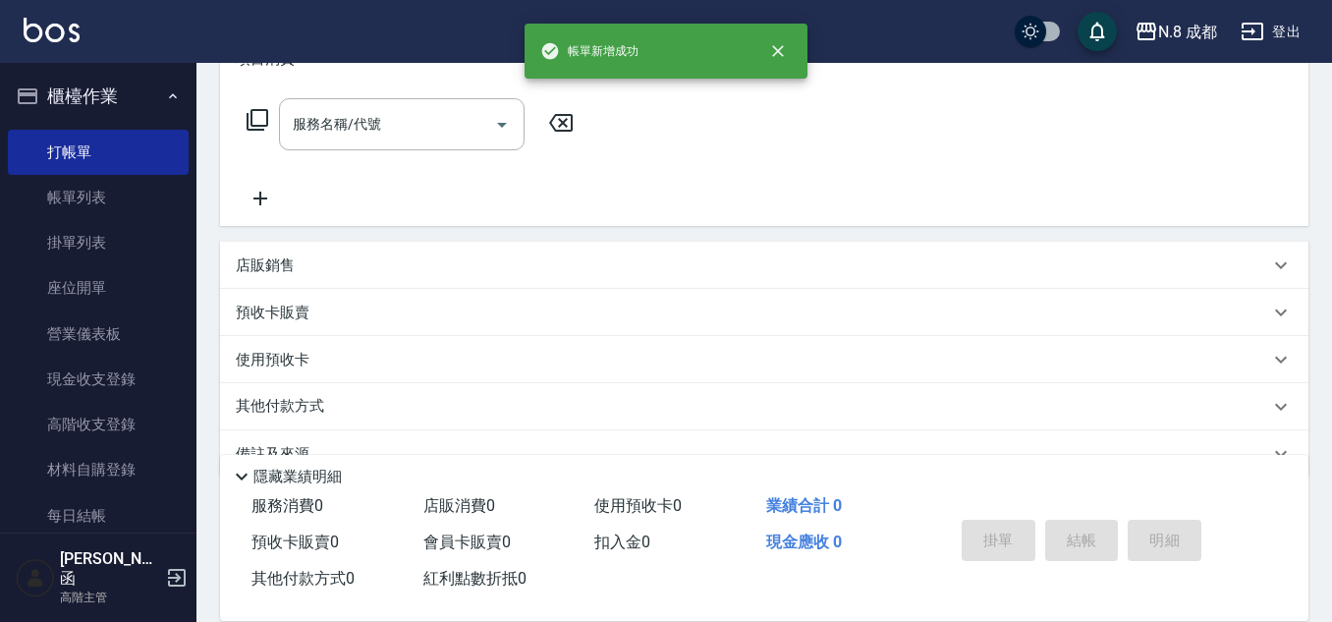
scroll to position [0, 0]
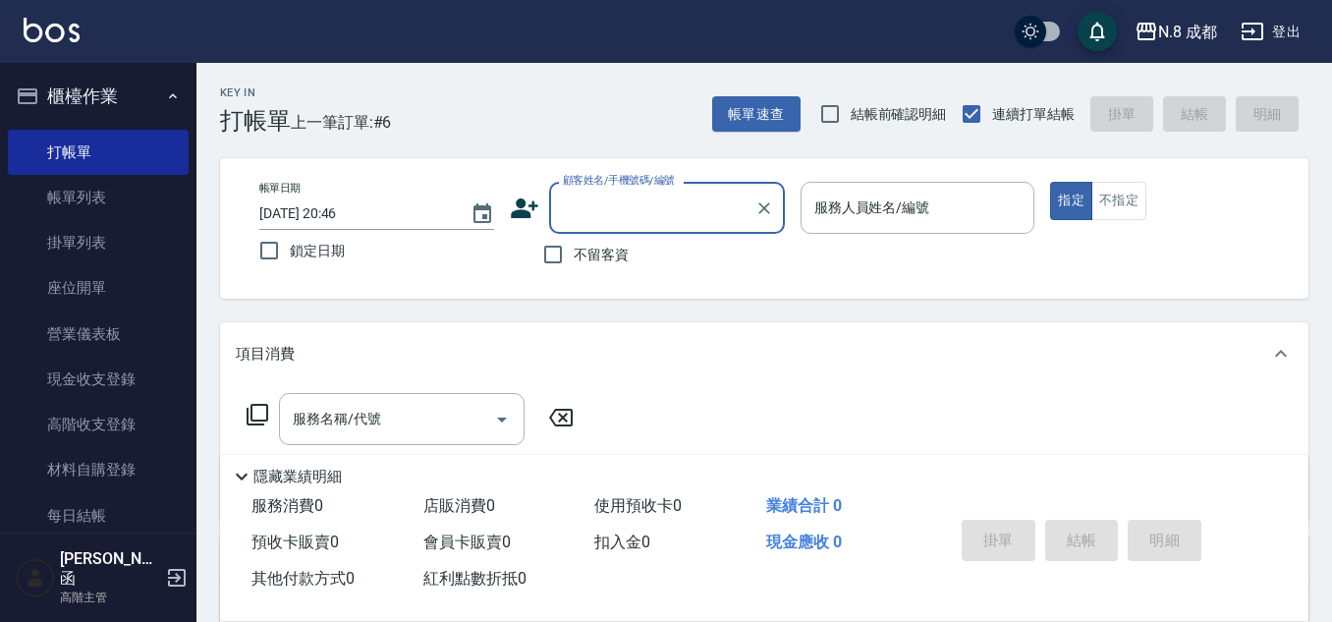
click at [711, 223] on input "顧客姓名/手機號碼/編號" at bounding box center [652, 208] width 189 height 34
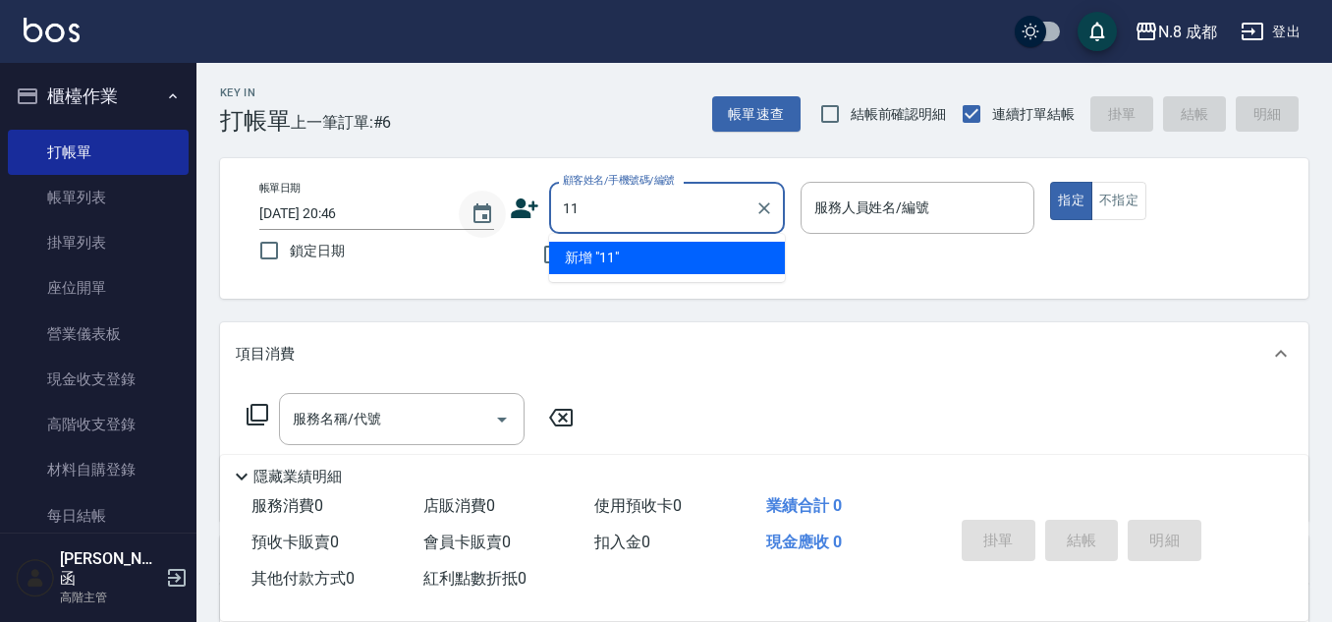
drag, startPoint x: 409, startPoint y: 203, endPoint x: 469, endPoint y: 209, distance: 60.2
click at [409, 204] on div "帳單日期 [DATE] 20:46 鎖定日期 顧客姓名/手機號碼/編號 11 顧客姓名/手機號碼/編號 不留客資 服務人員姓名/編號 服務人員姓名/編號 指定…" at bounding box center [764, 228] width 1041 height 93
click at [635, 253] on li "新增 "041"" at bounding box center [667, 258] width 236 height 32
type input "041"
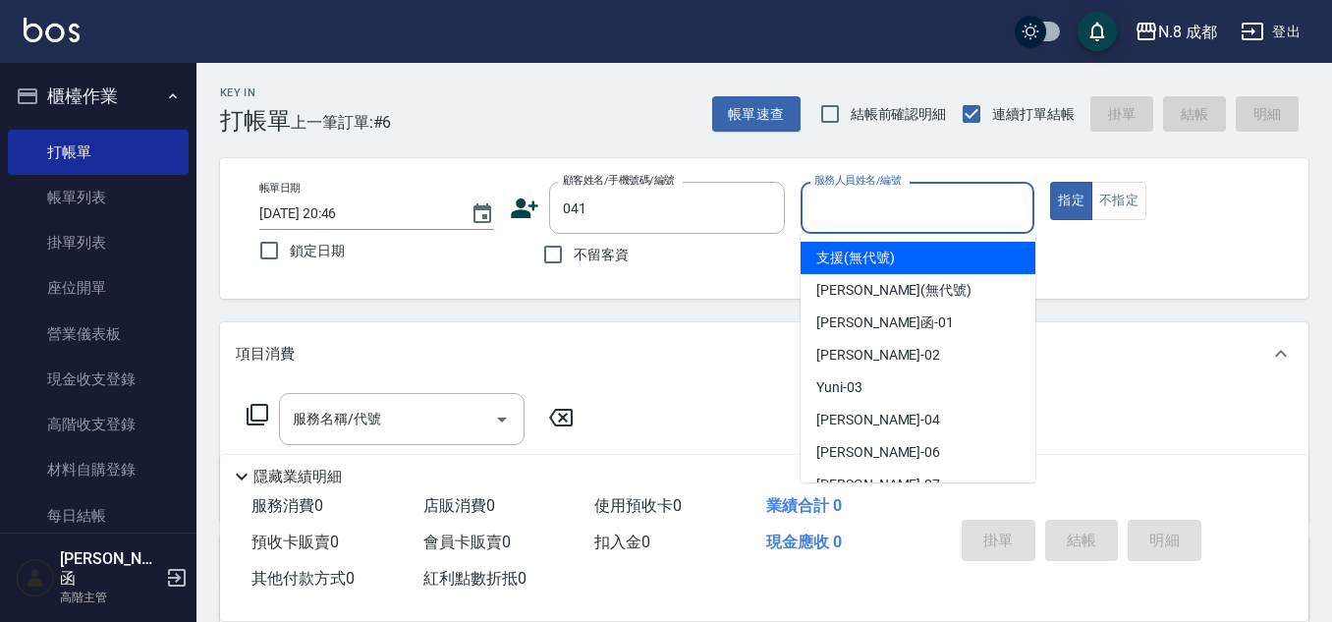
click at [843, 223] on input "服務人員姓名/編號" at bounding box center [917, 208] width 217 height 34
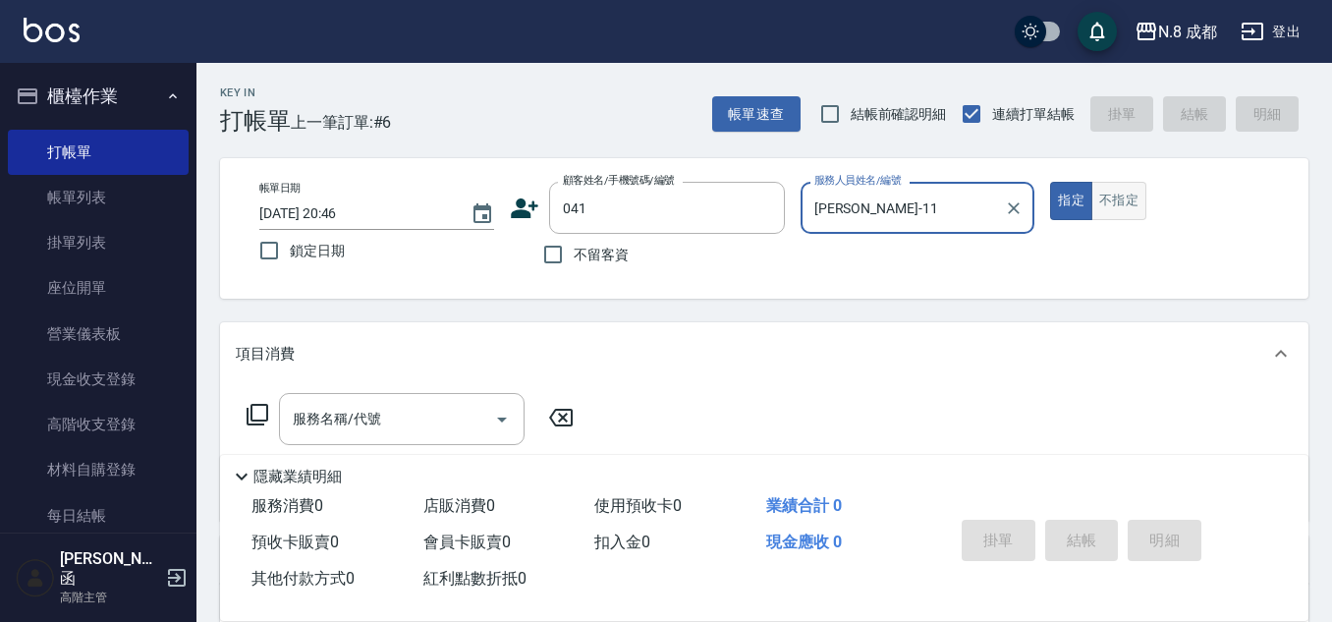
type input "[PERSON_NAME]-11"
click at [1105, 195] on button "不指定" at bounding box center [1118, 201] width 55 height 38
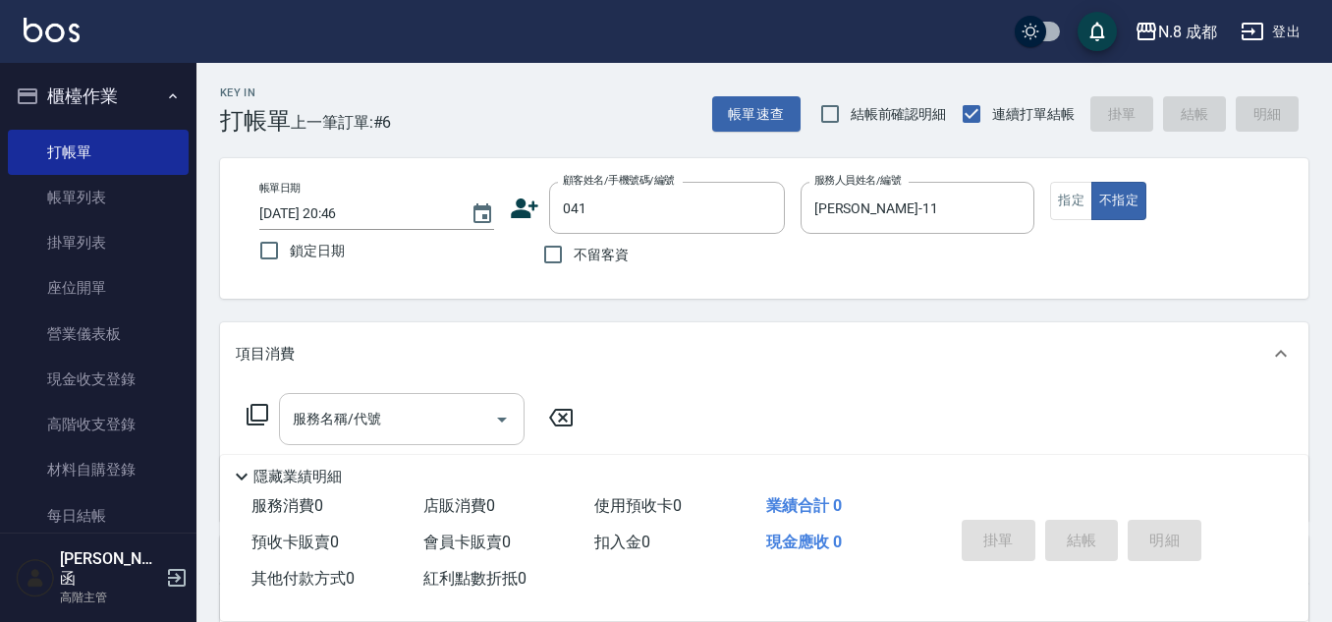
click at [299, 445] on div "服務名稱/代號" at bounding box center [402, 419] width 246 height 52
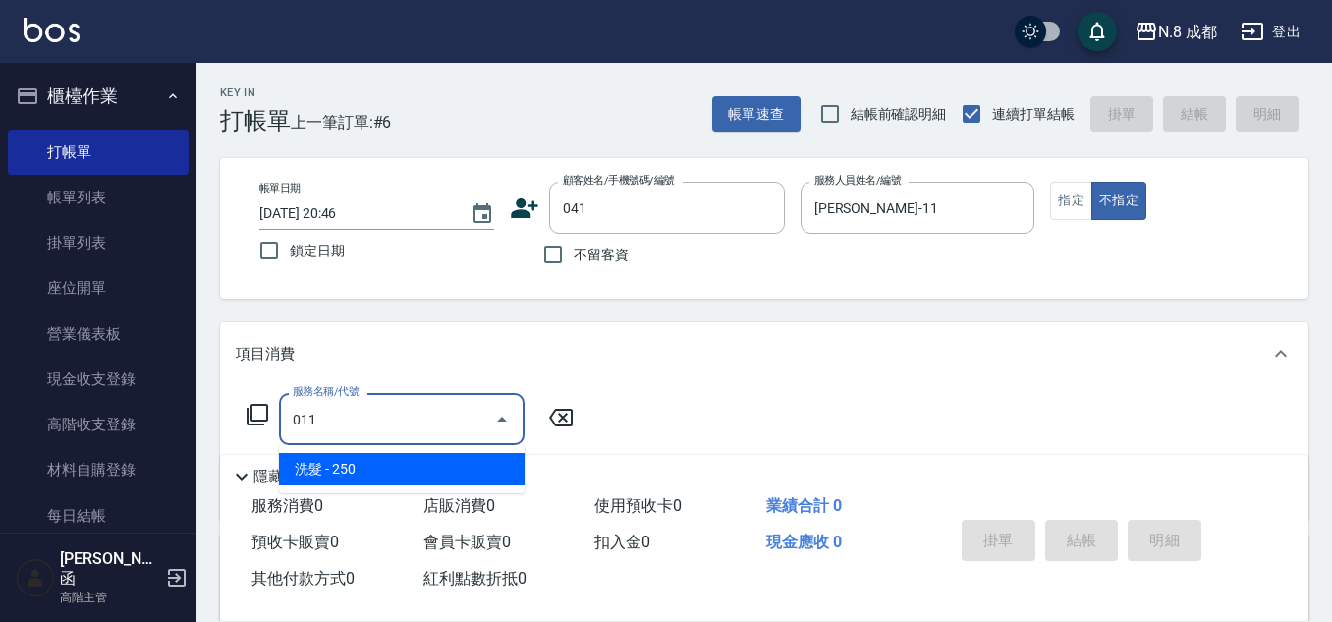
click at [382, 459] on span "洗髮 - 250" at bounding box center [402, 469] width 246 height 32
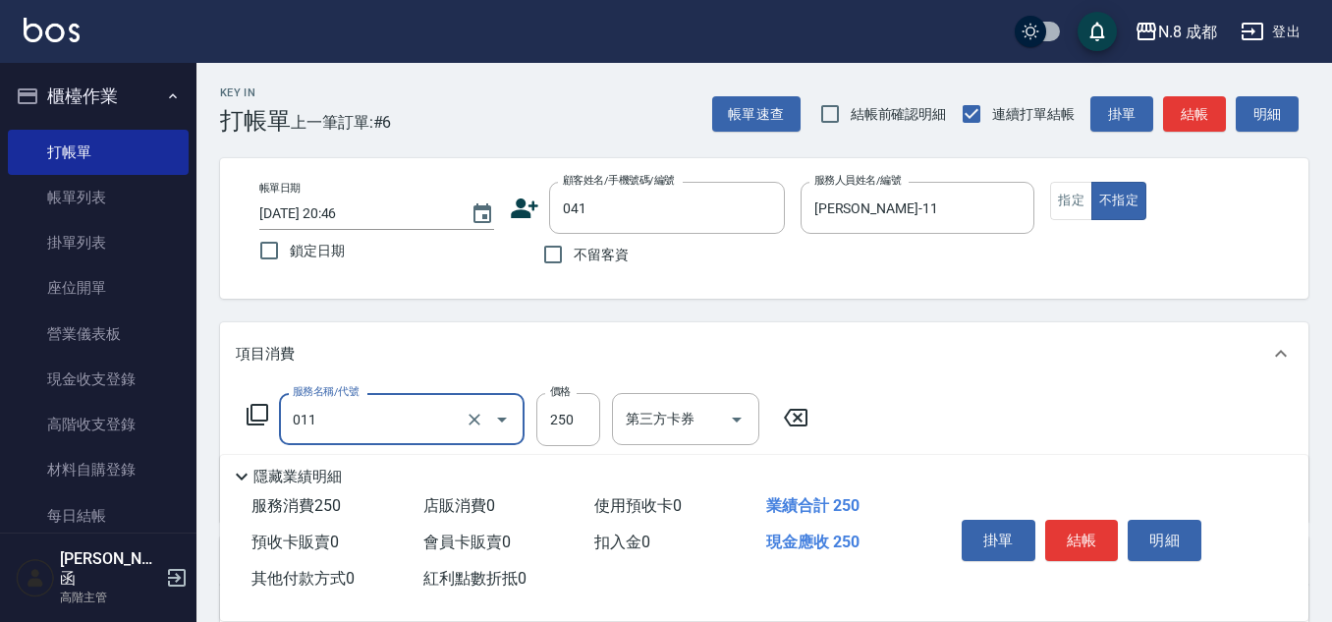
type input "洗髮(011)"
click at [599, 416] on div "服務名稱/代號 洗髮(011) 服務名稱/代號 價格 250 價格 第三方卡券 第三方卡券" at bounding box center [528, 419] width 584 height 53
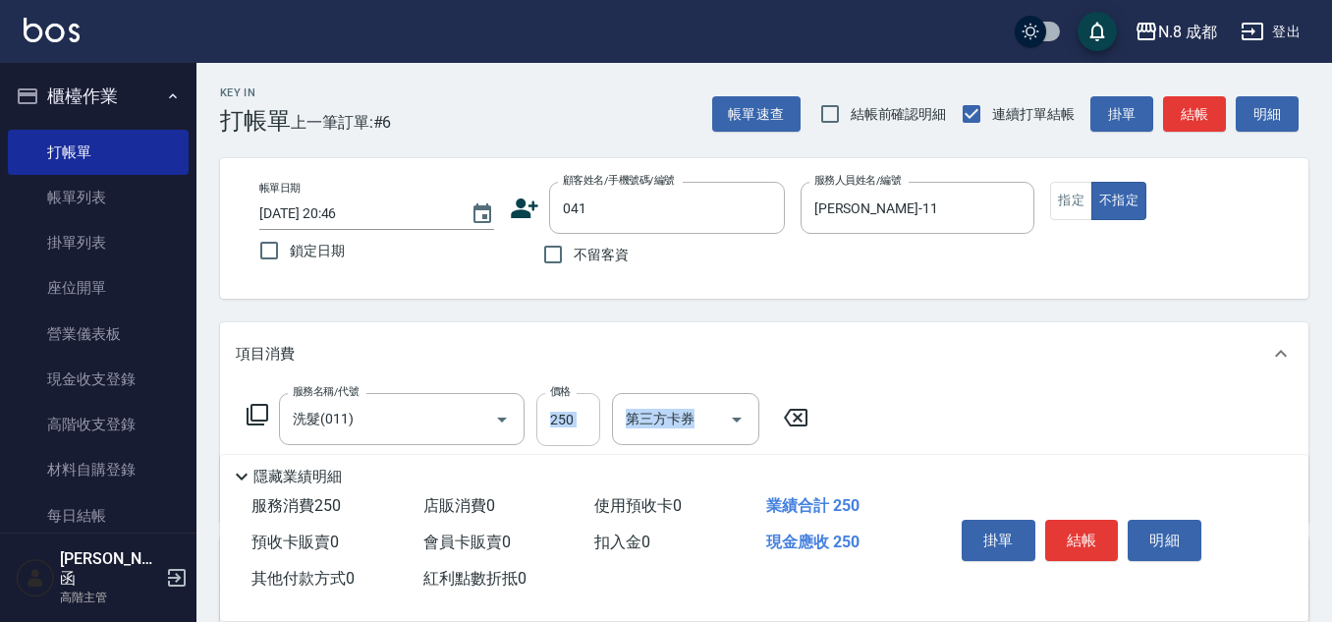
click at [579, 413] on input "250" at bounding box center [568, 419] width 64 height 53
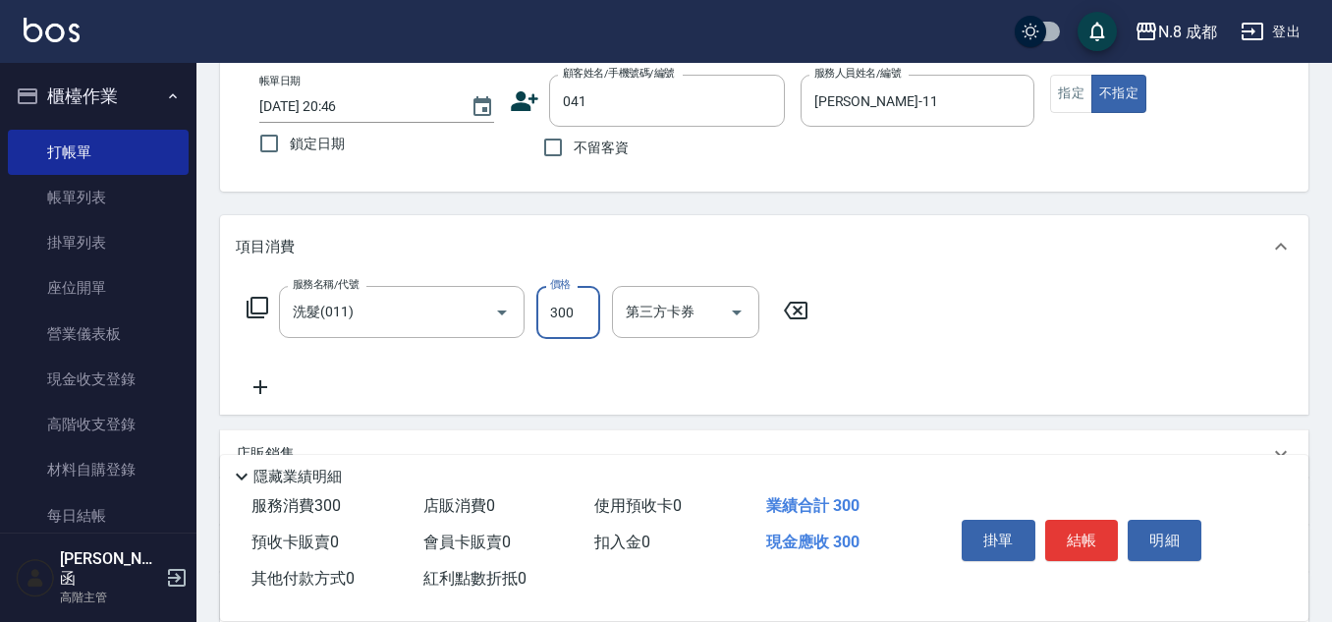
scroll to position [196, 0]
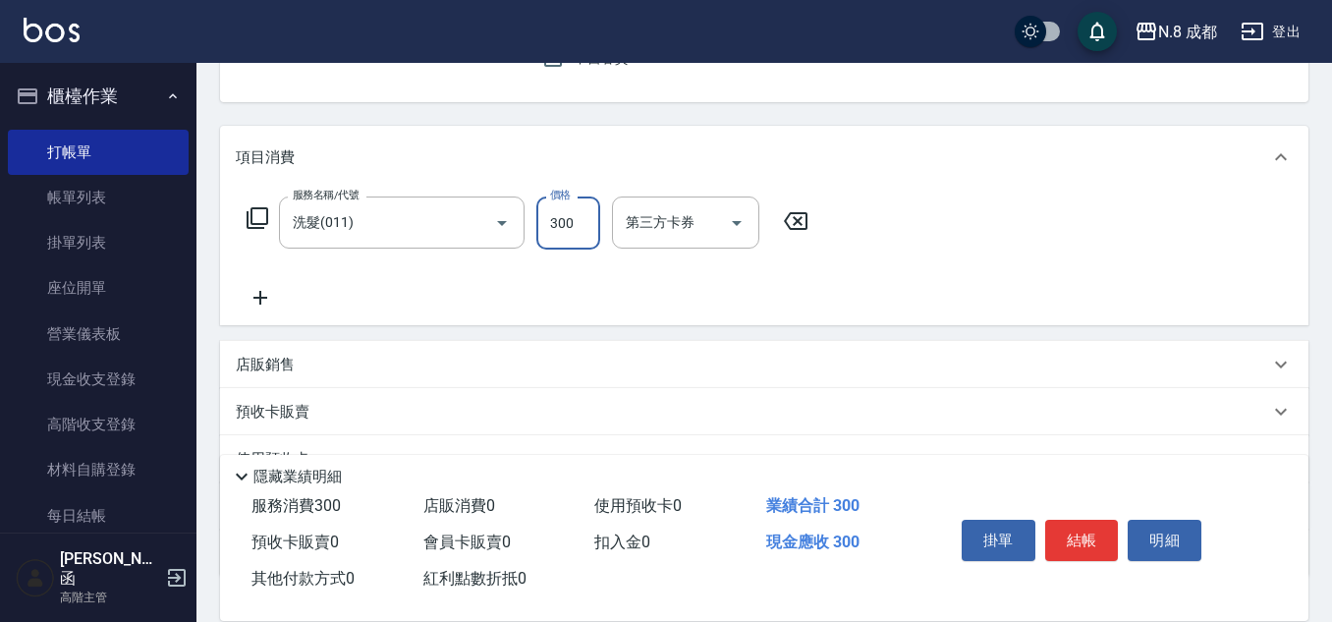
type input "300"
click at [256, 288] on icon at bounding box center [260, 298] width 49 height 24
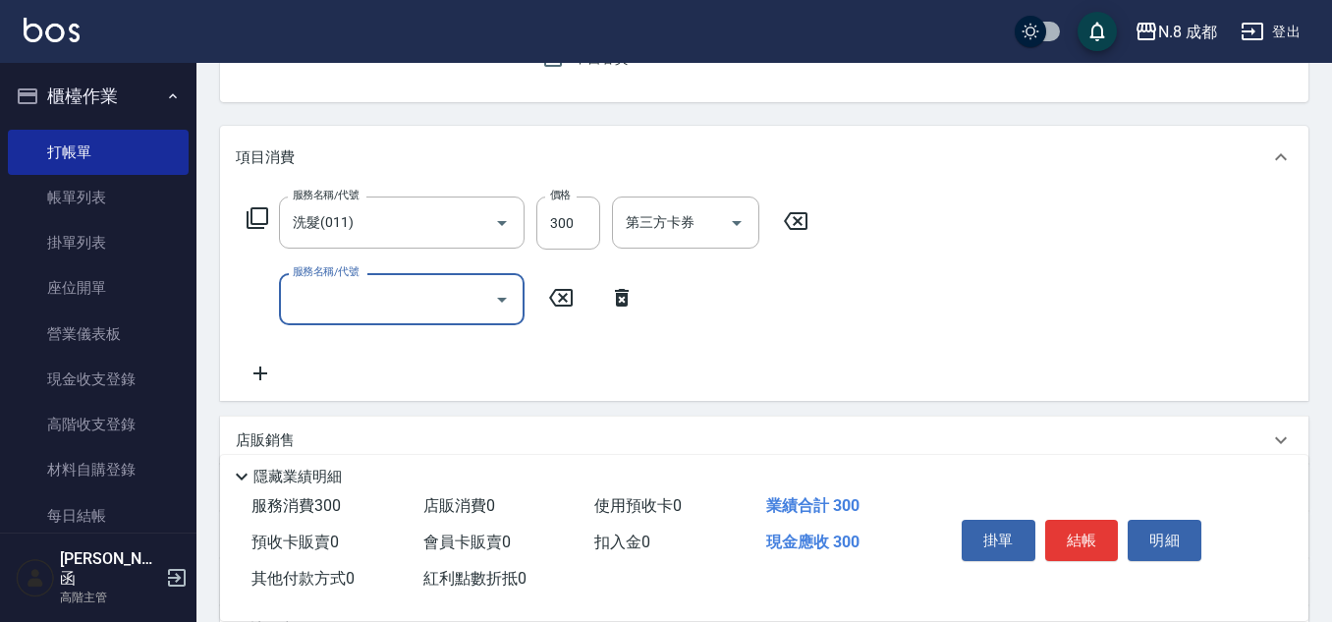
click at [606, 293] on icon at bounding box center [621, 298] width 49 height 24
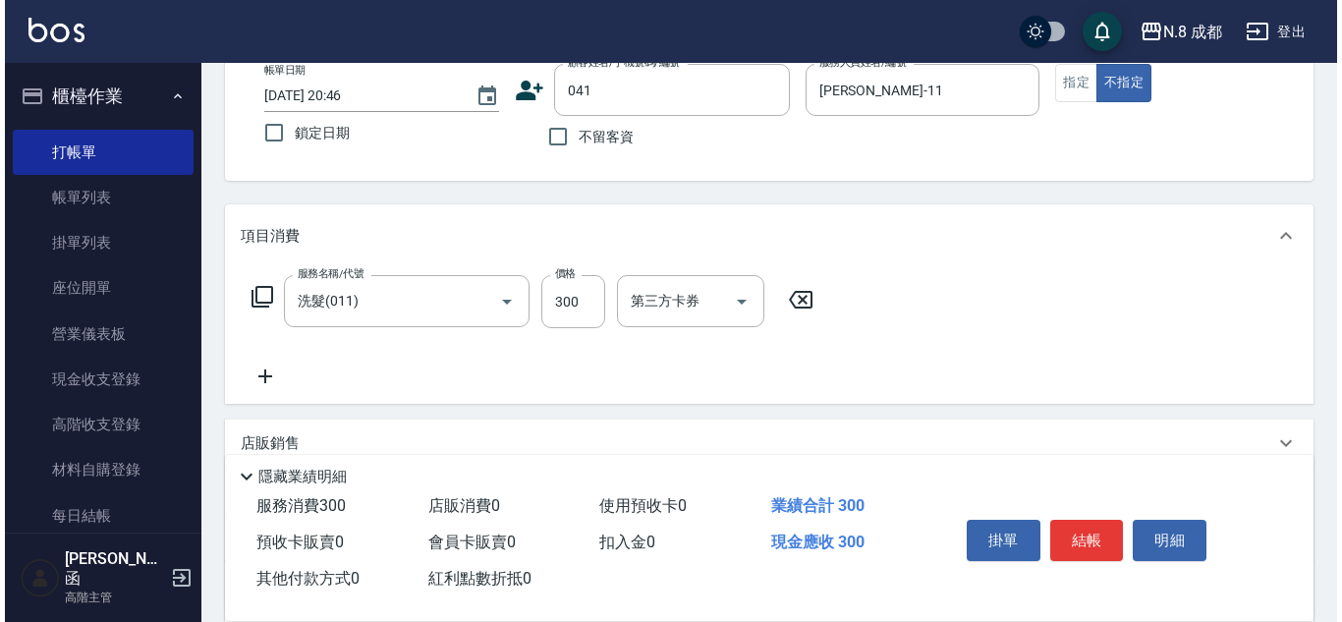
scroll to position [0, 0]
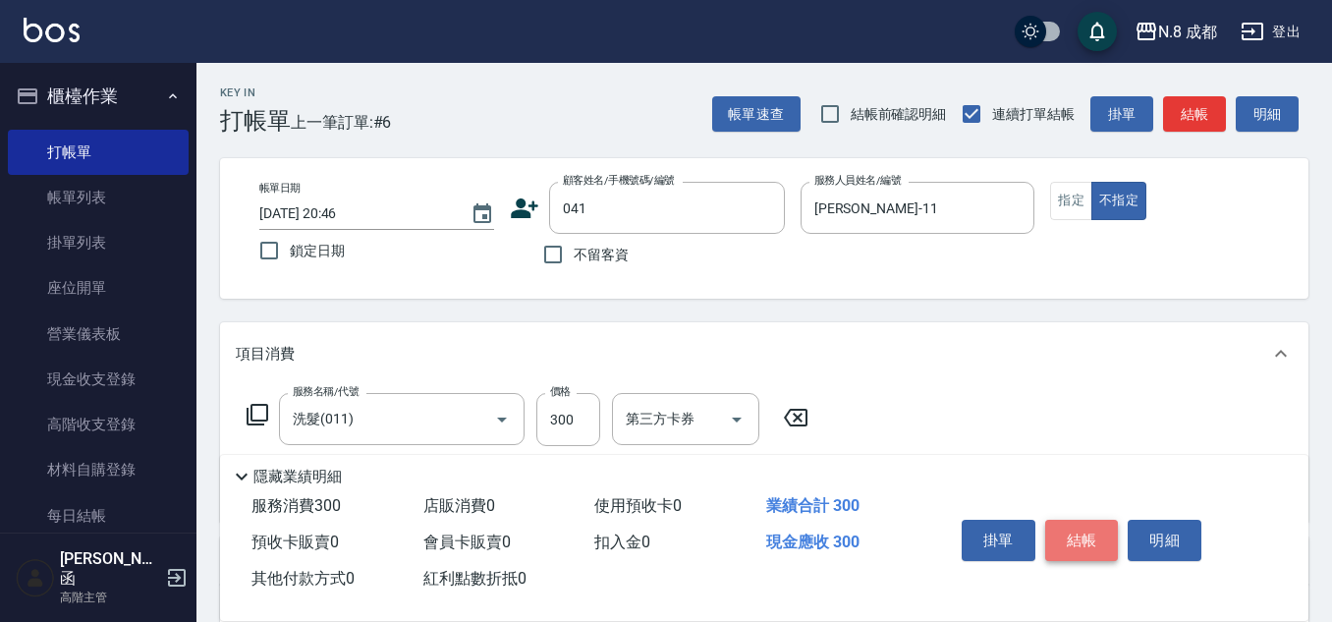
click at [1096, 539] on button "結帳" at bounding box center [1082, 540] width 74 height 41
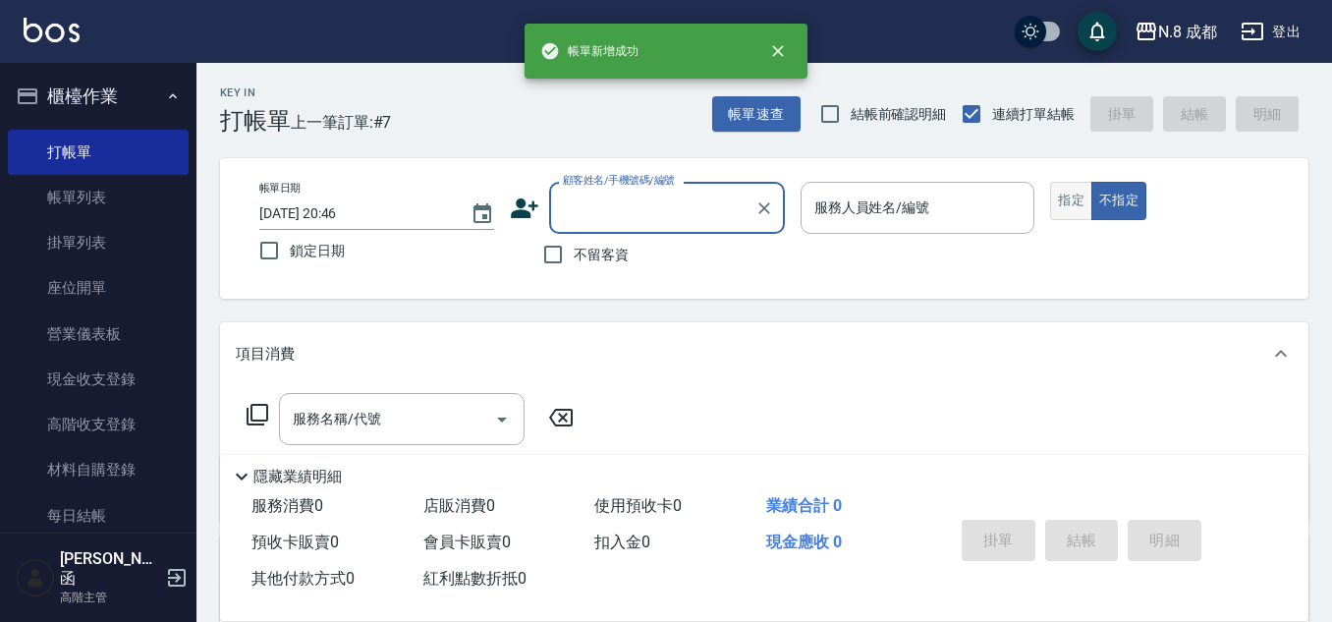
click at [1074, 211] on button "指定" at bounding box center [1071, 201] width 42 height 38
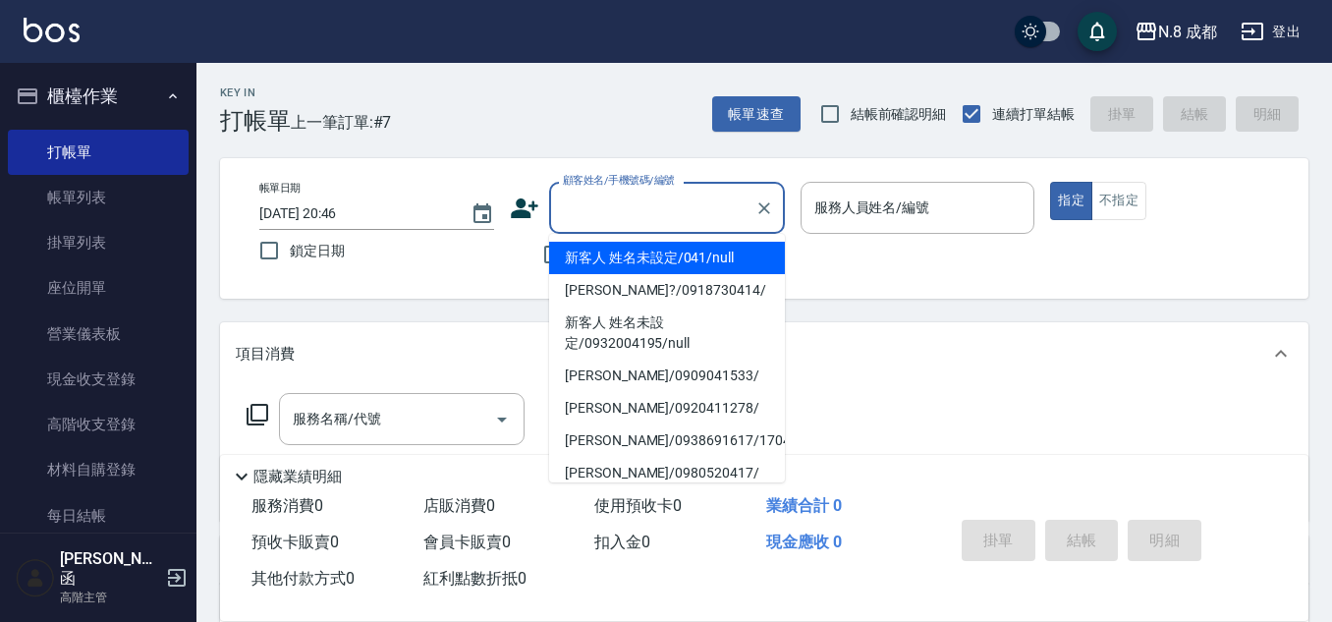
click at [701, 211] on input "顧客姓名/手機號碼/編號" at bounding box center [652, 208] width 189 height 34
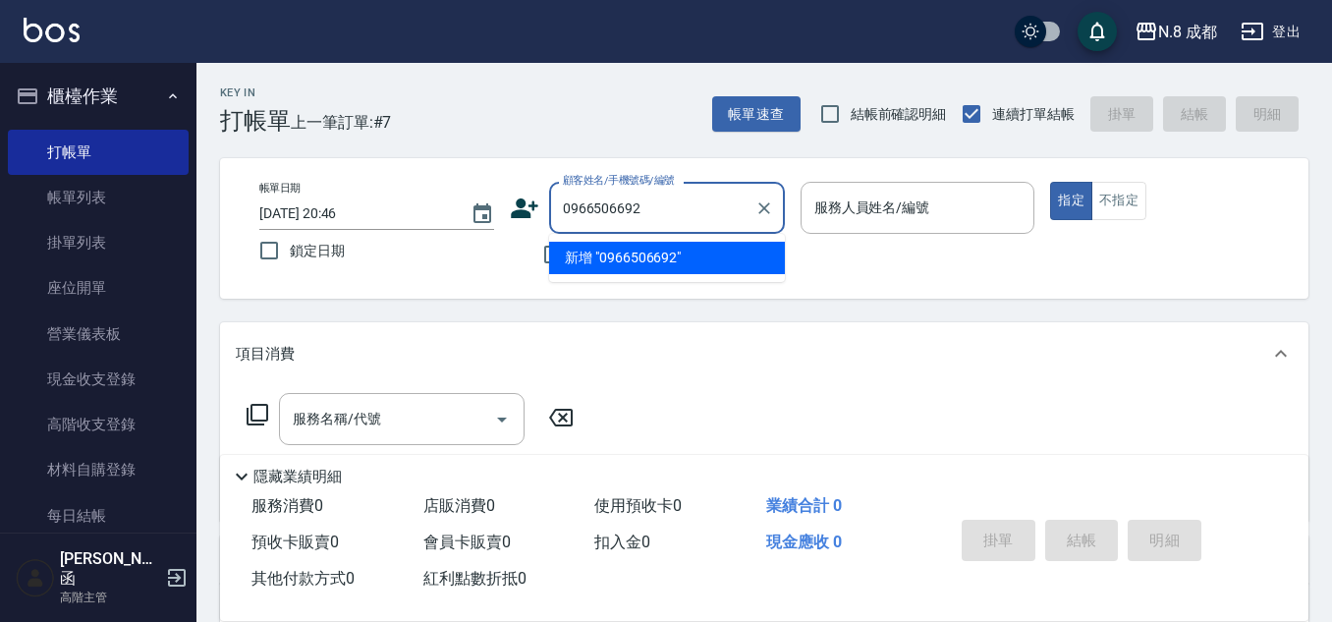
click at [704, 258] on li "新增 "0966506692"" at bounding box center [667, 258] width 236 height 32
type input "0966506692"
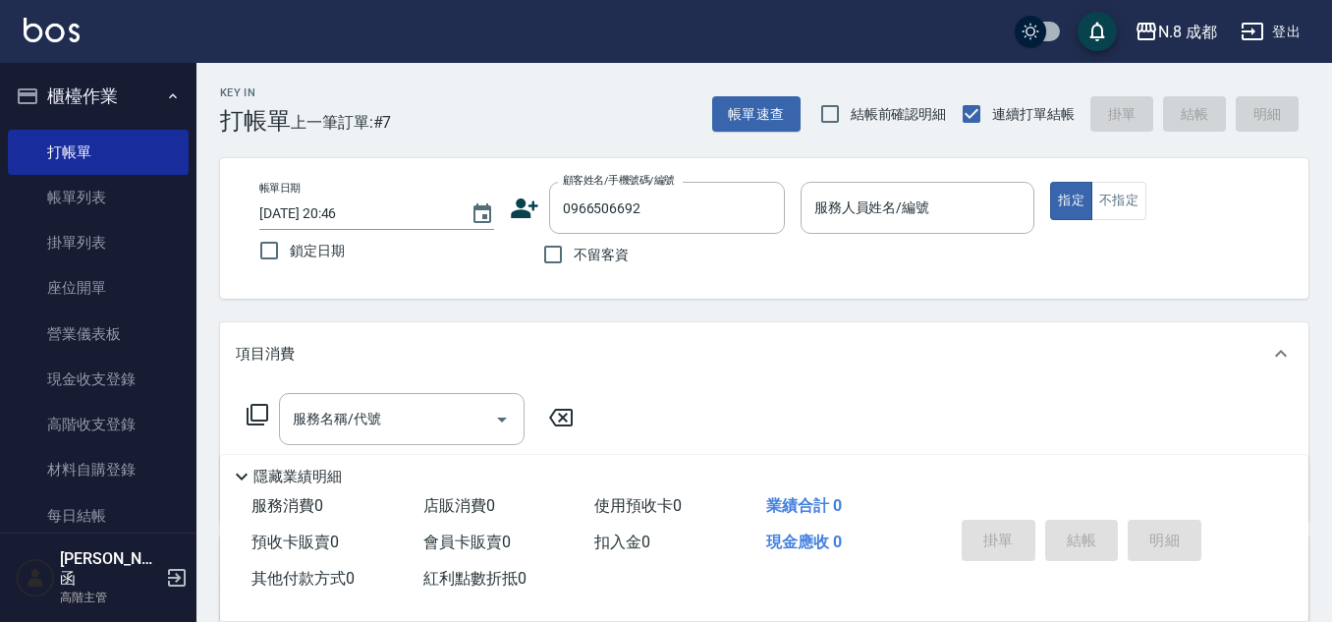
click at [527, 212] on icon at bounding box center [525, 208] width 28 height 20
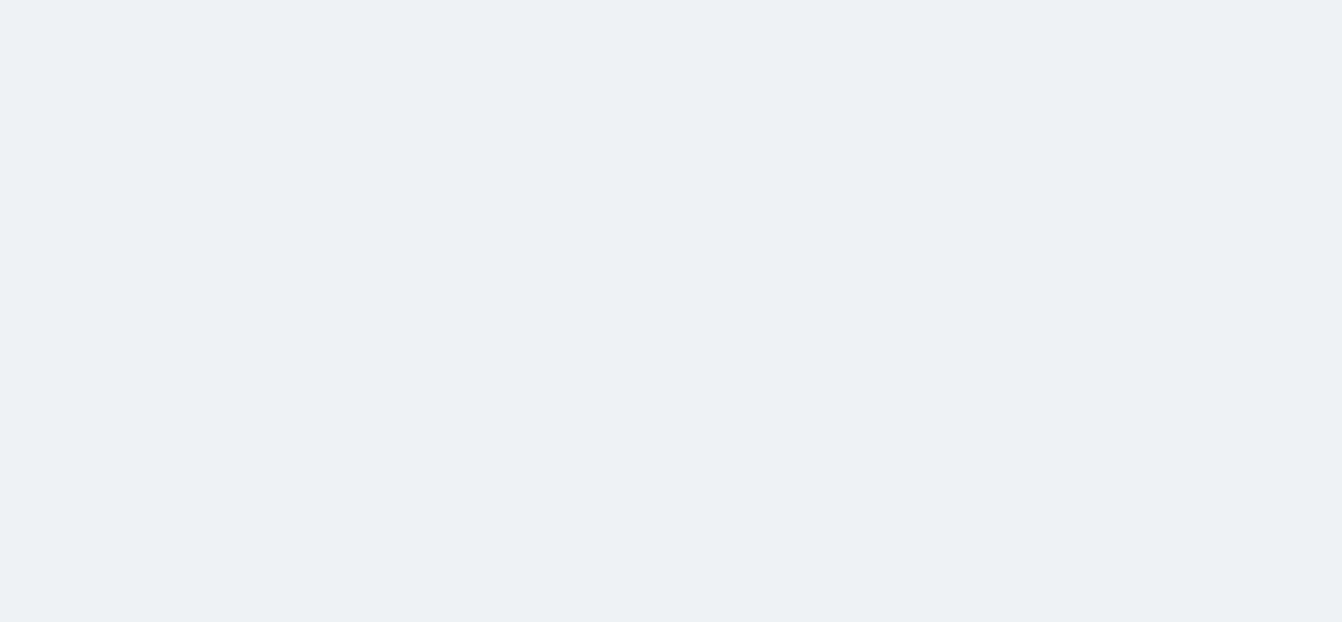
click at [729, 0] on html at bounding box center [671, 0] width 1342 height 0
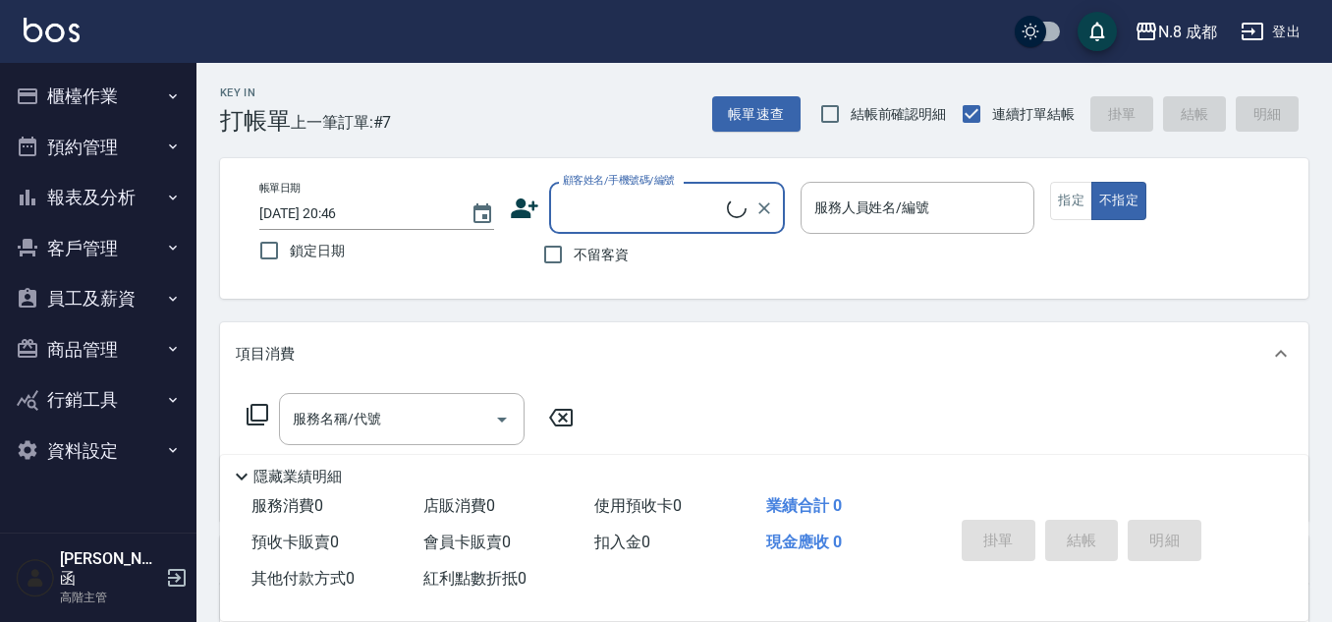
click at [653, 210] on input "顧客姓名/手機號碼/編號" at bounding box center [642, 208] width 169 height 34
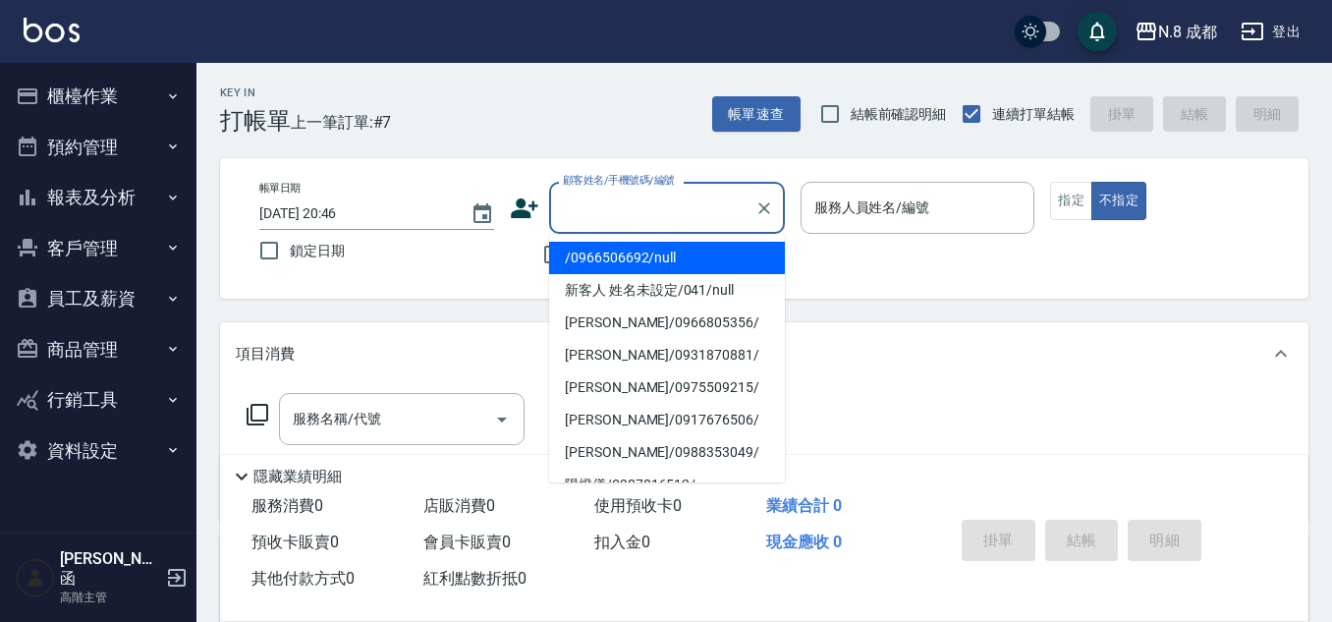
click at [653, 257] on li "/0966506692/null" at bounding box center [667, 258] width 236 height 32
type input "/0966506692/null"
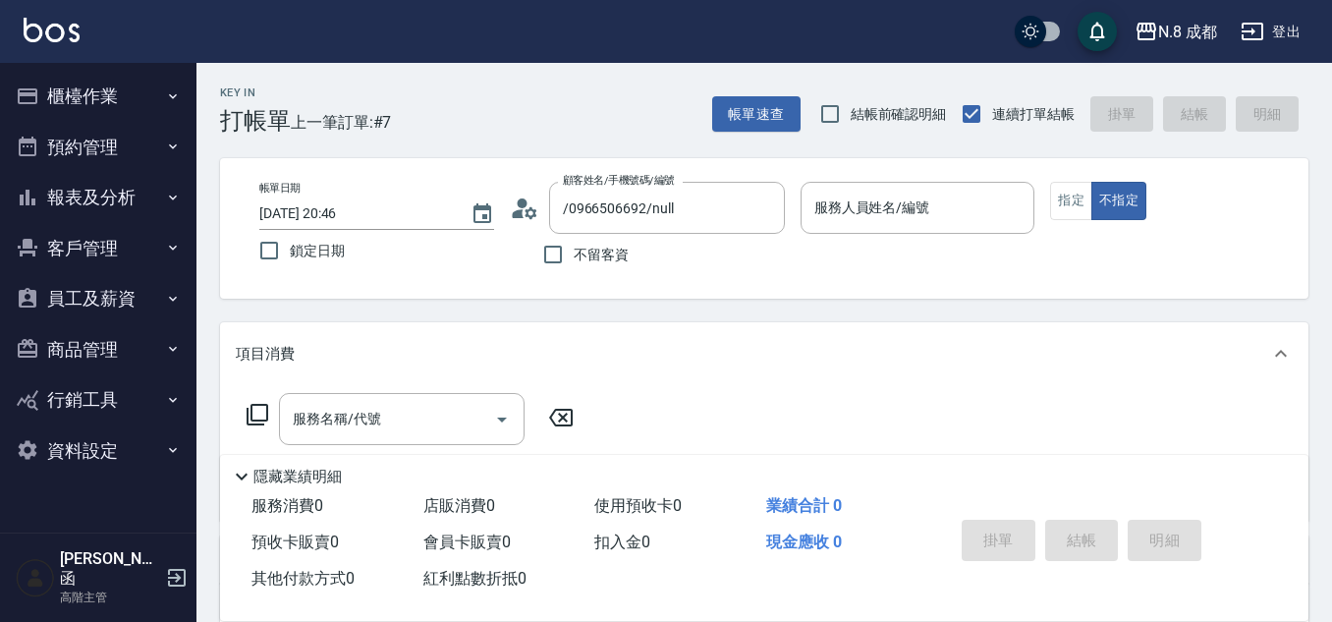
click at [535, 212] on icon at bounding box center [524, 208] width 29 height 29
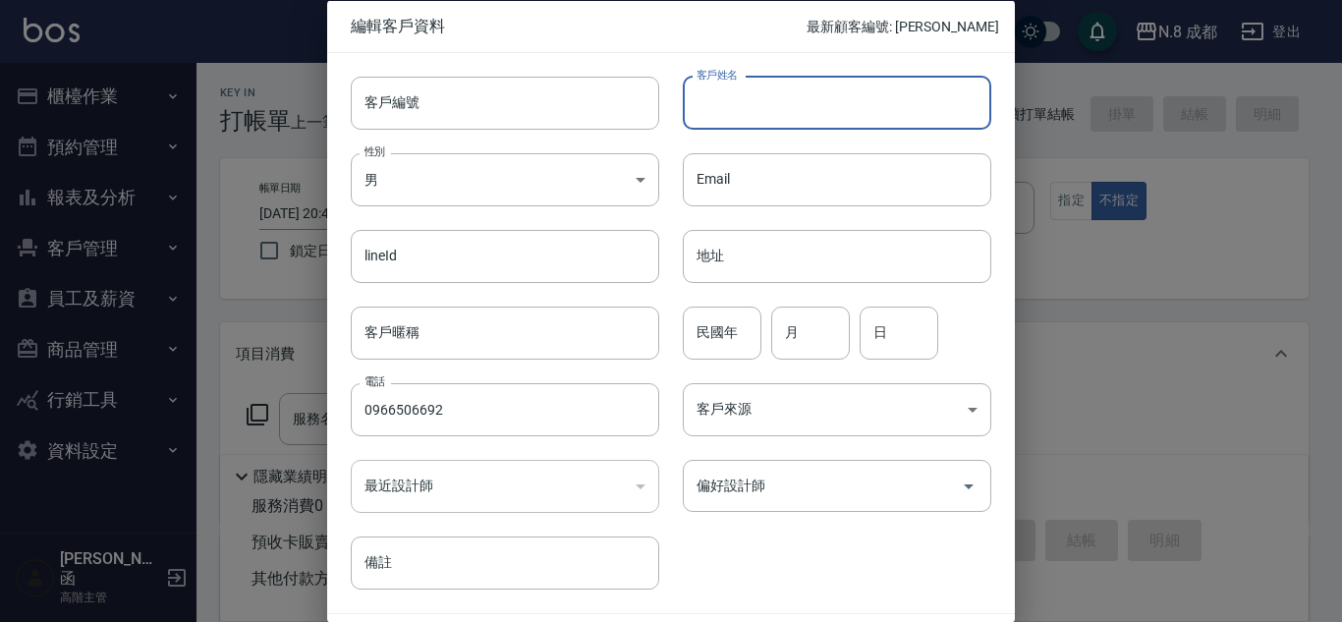
click at [838, 115] on input "客戶姓名" at bounding box center [837, 102] width 308 height 53
type input "胡方鈺"
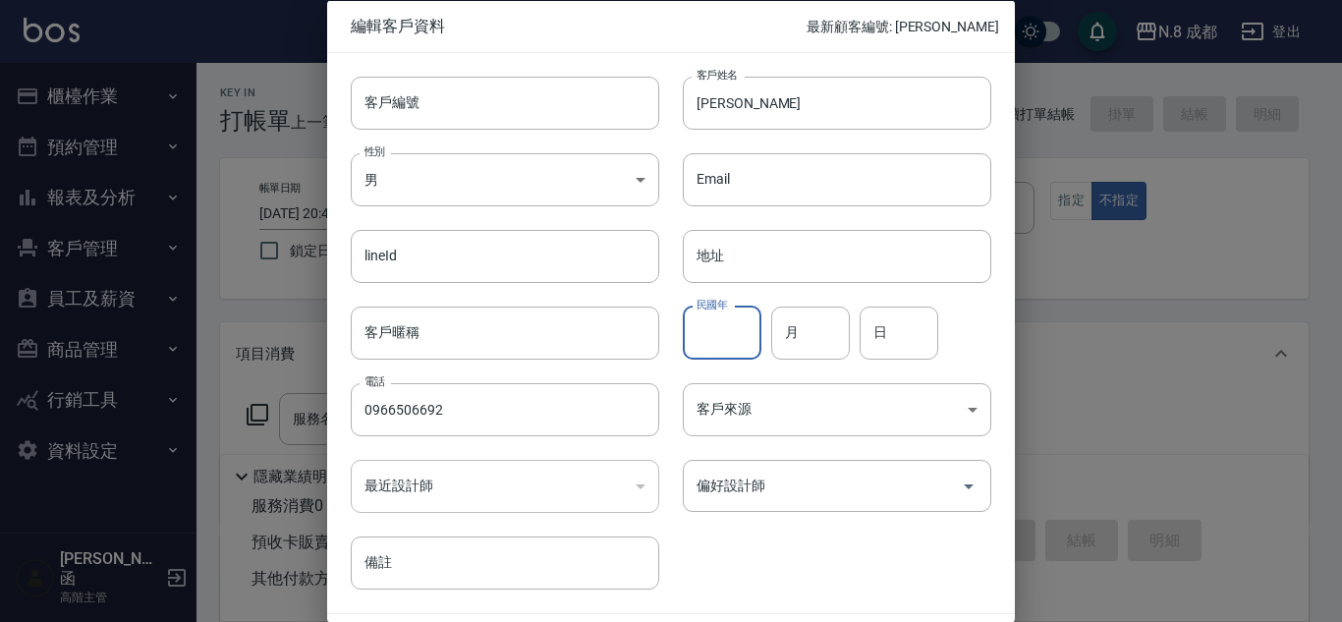
click at [727, 322] on input "民國年" at bounding box center [722, 331] width 79 height 53
type input "94"
click at [813, 335] on input "月" at bounding box center [810, 331] width 79 height 53
type input "11"
click at [884, 321] on input "日" at bounding box center [898, 331] width 79 height 53
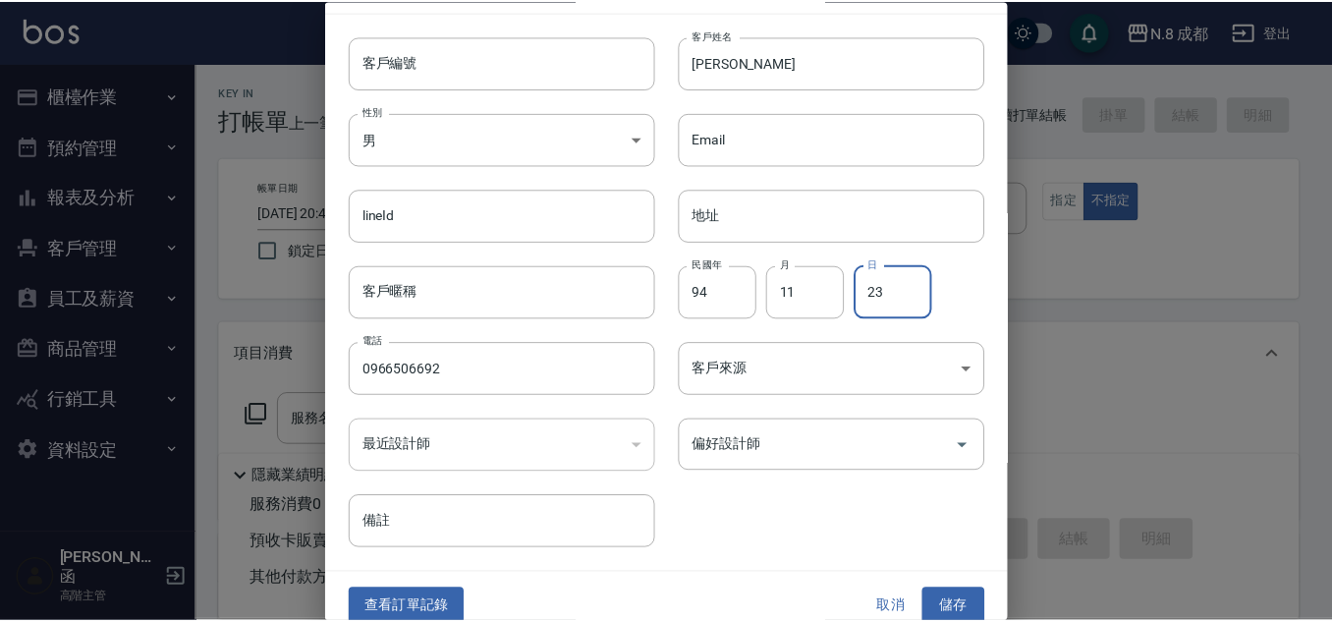
scroll to position [59, 0]
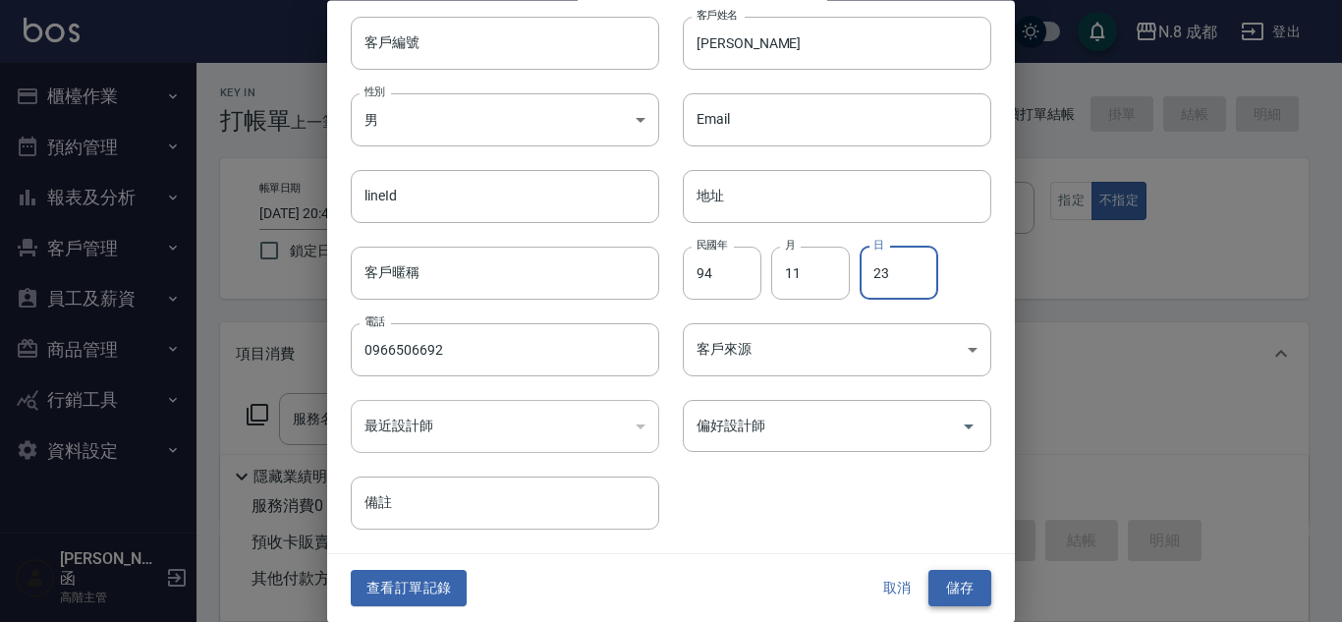
type input "23"
click at [954, 572] on button "儲存" at bounding box center [959, 589] width 63 height 36
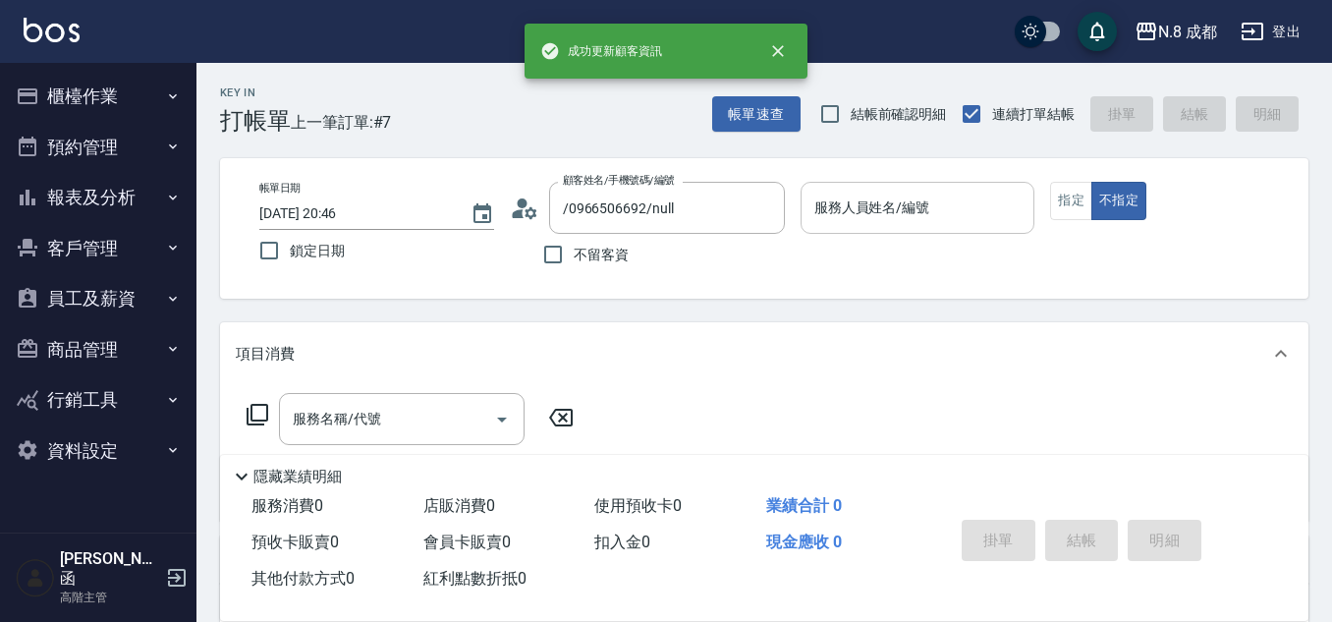
click at [971, 226] on div "服務人員姓名/編號" at bounding box center [918, 208] width 235 height 52
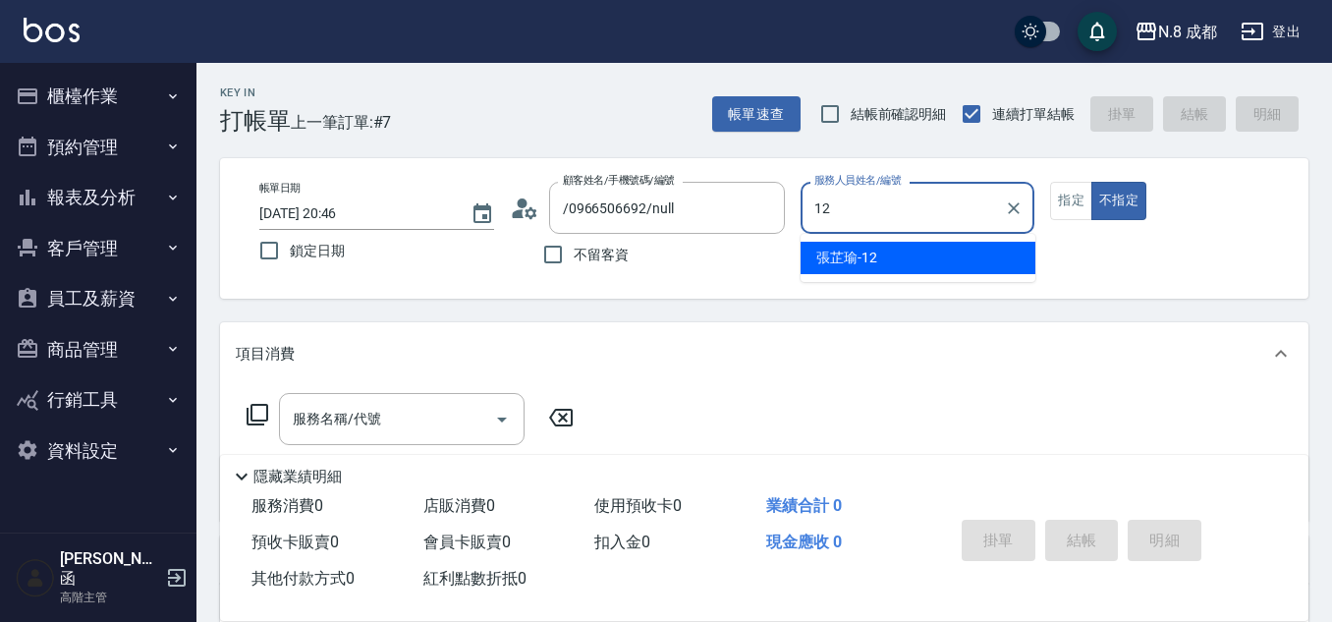
click at [940, 260] on div "張芷瑜 -12" at bounding box center [918, 258] width 235 height 32
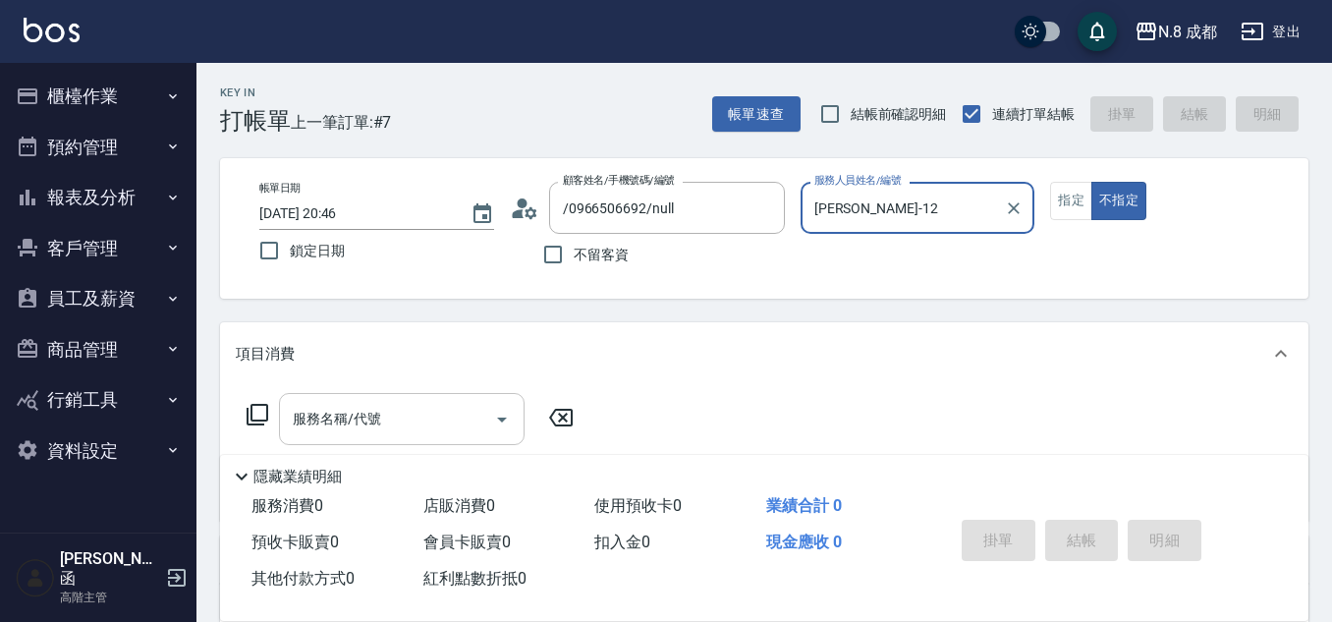
click at [370, 400] on div "服務名稱/代號" at bounding box center [402, 419] width 246 height 52
type input "[PERSON_NAME]-12"
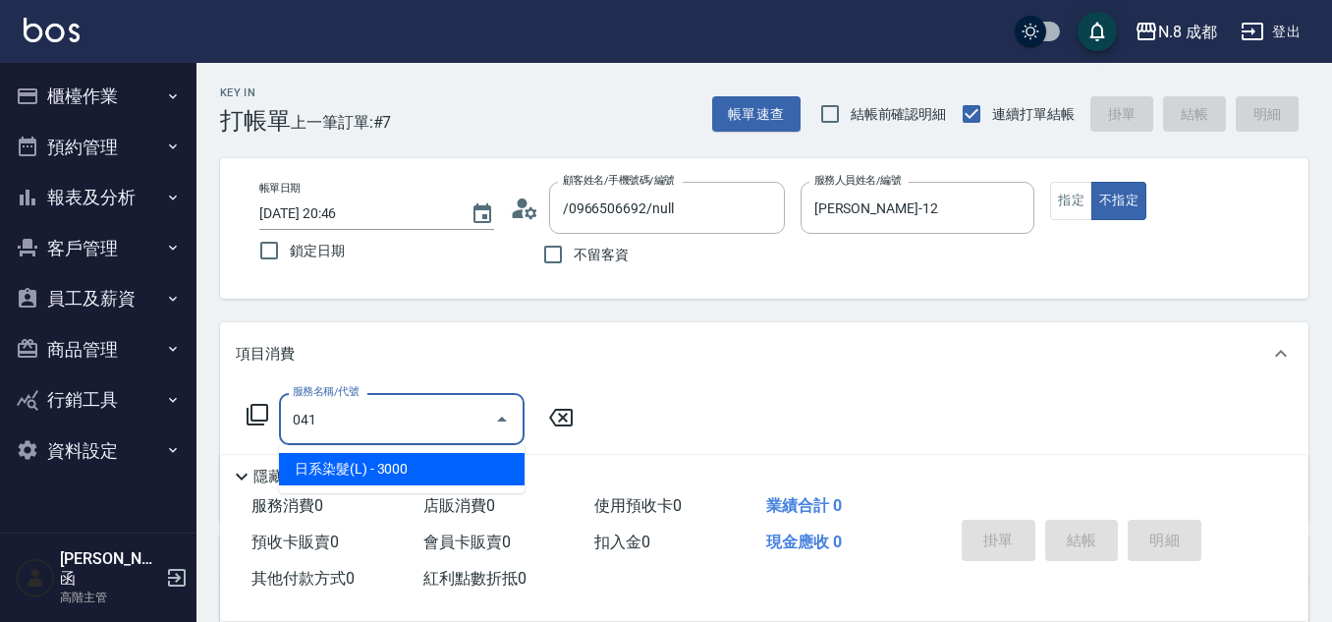
drag, startPoint x: 409, startPoint y: 445, endPoint x: 416, endPoint y: 478, distance: 34.1
click at [416, 478] on span "日系染髮(L) - 3000" at bounding box center [402, 469] width 246 height 32
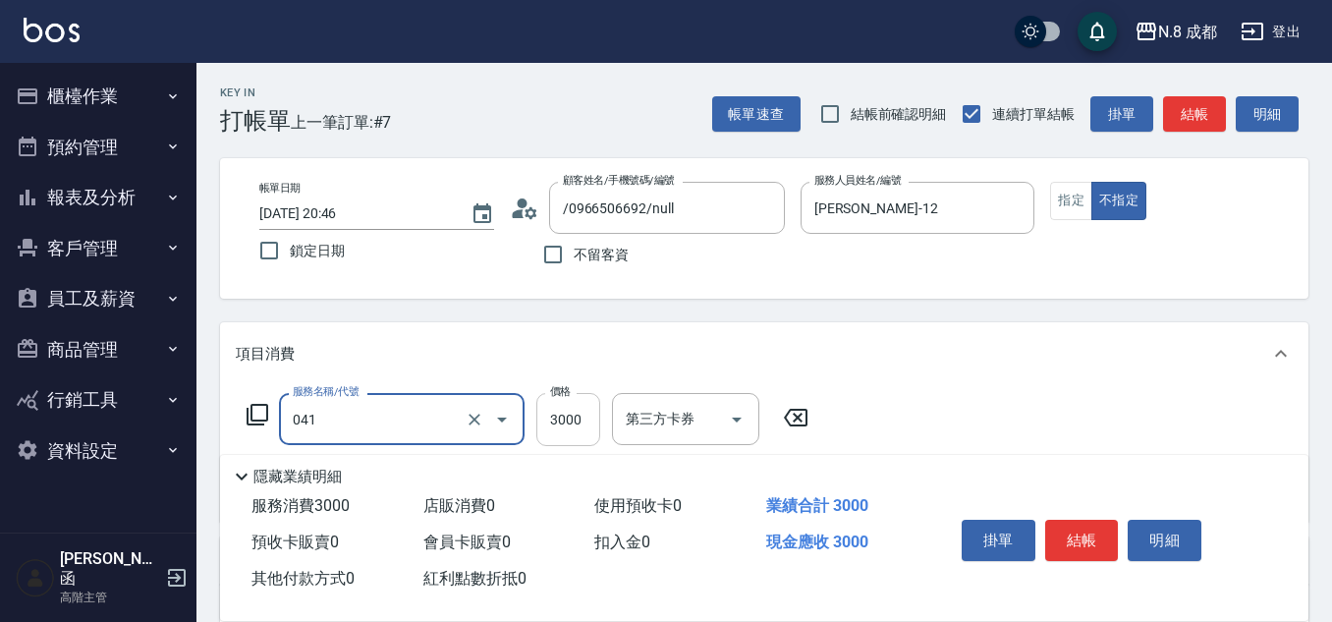
type input "日系染髮(L)(041)"
click at [563, 413] on input "3000" at bounding box center [568, 419] width 64 height 53
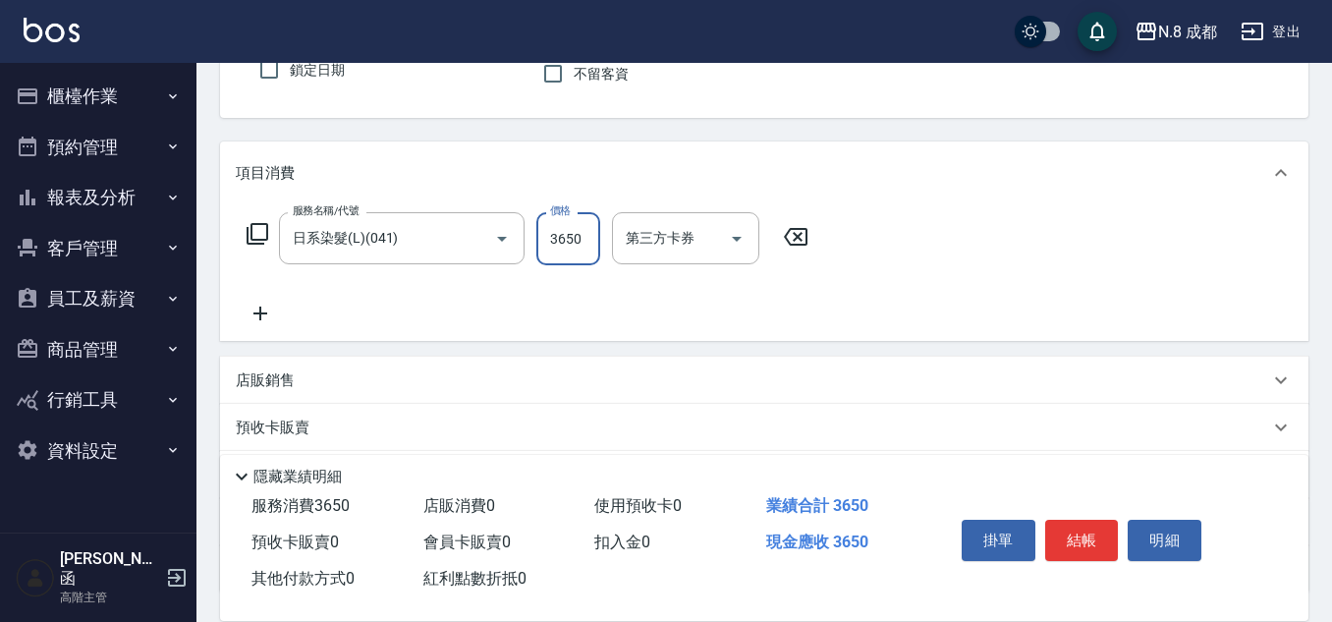
scroll to position [196, 0]
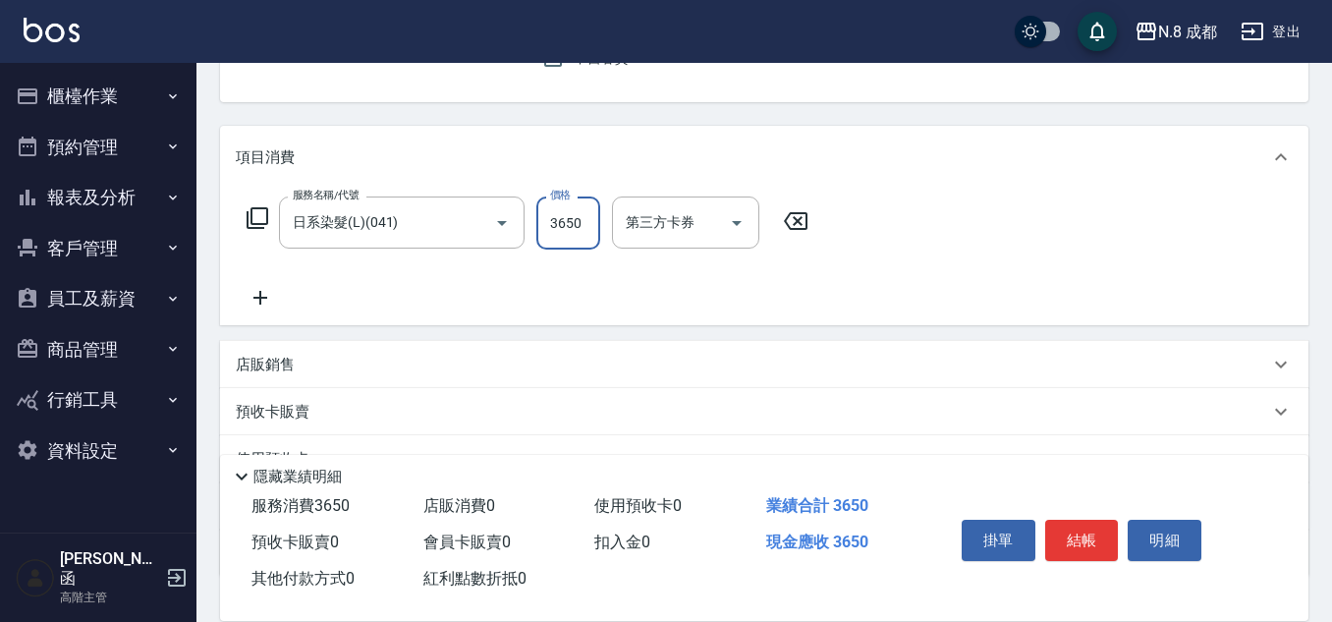
type input "3650"
click at [265, 297] on icon at bounding box center [260, 298] width 49 height 24
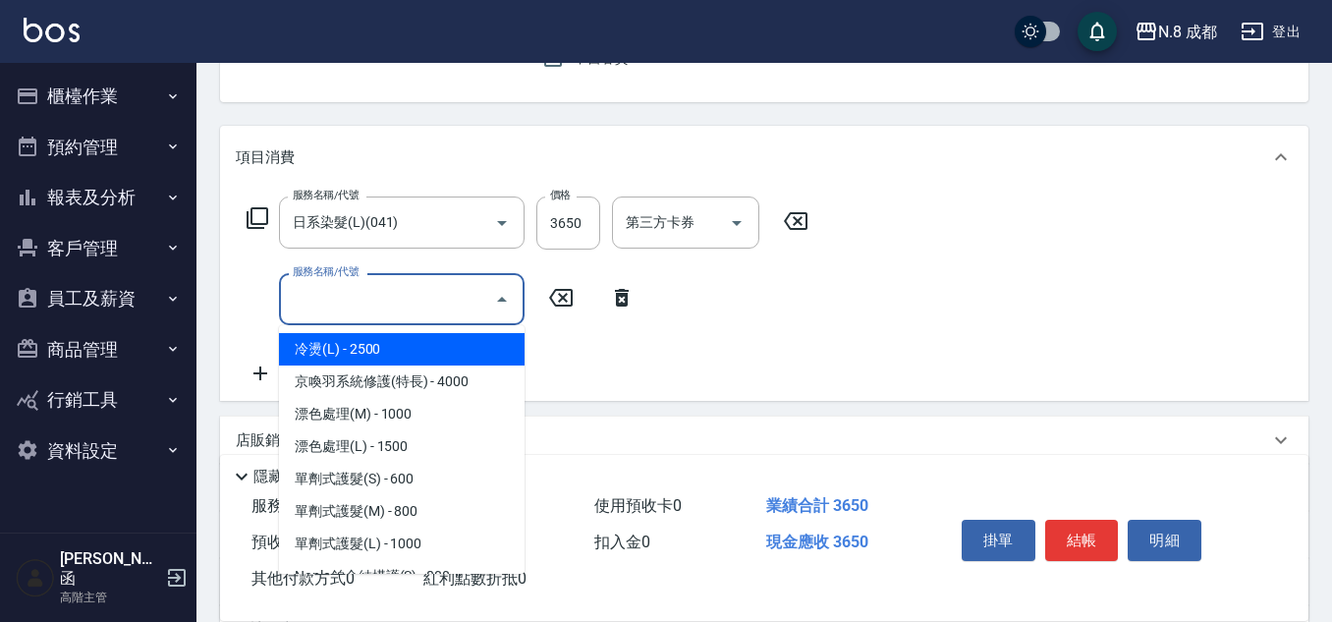
click at [385, 299] on input "服務名稱/代號" at bounding box center [387, 299] width 198 height 34
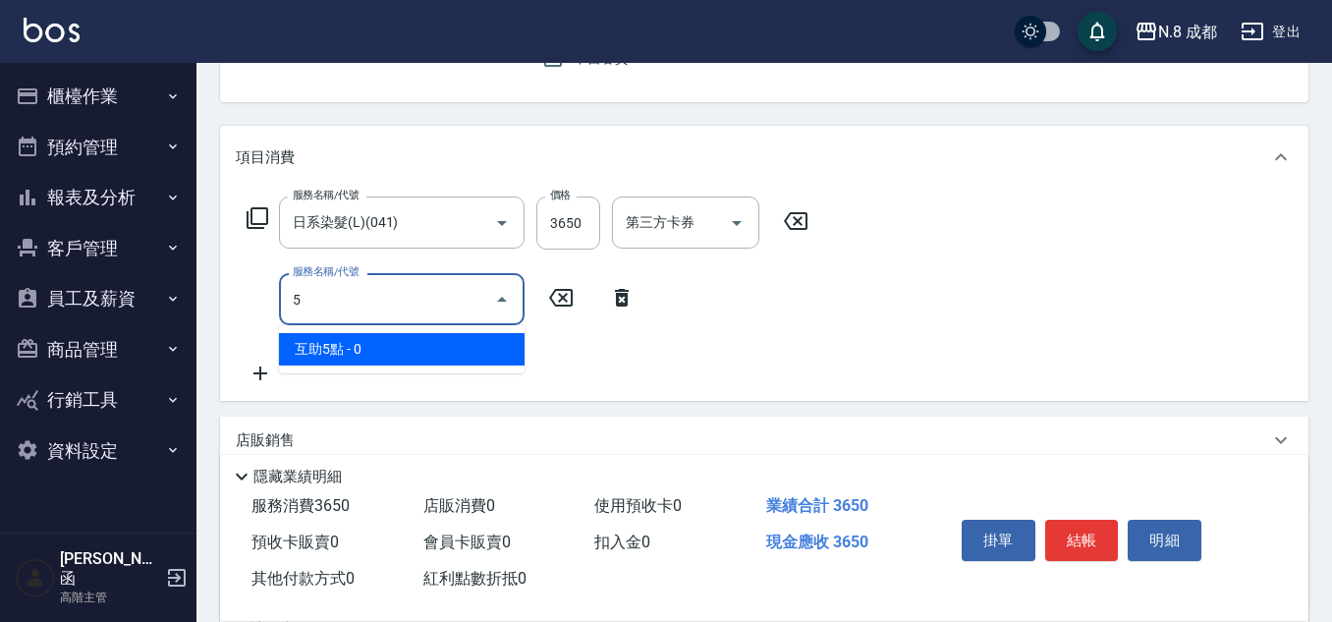
click at [397, 344] on span "互助5點 - 0" at bounding box center [402, 349] width 246 height 32
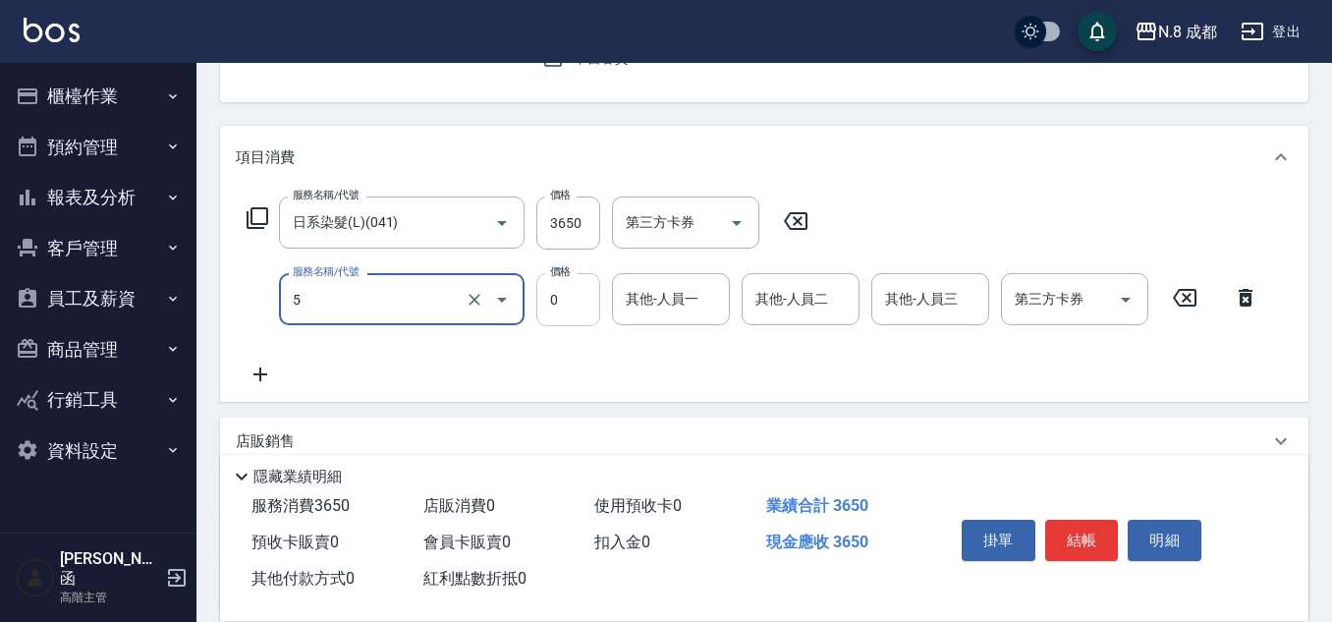
type input "互助5點(5)"
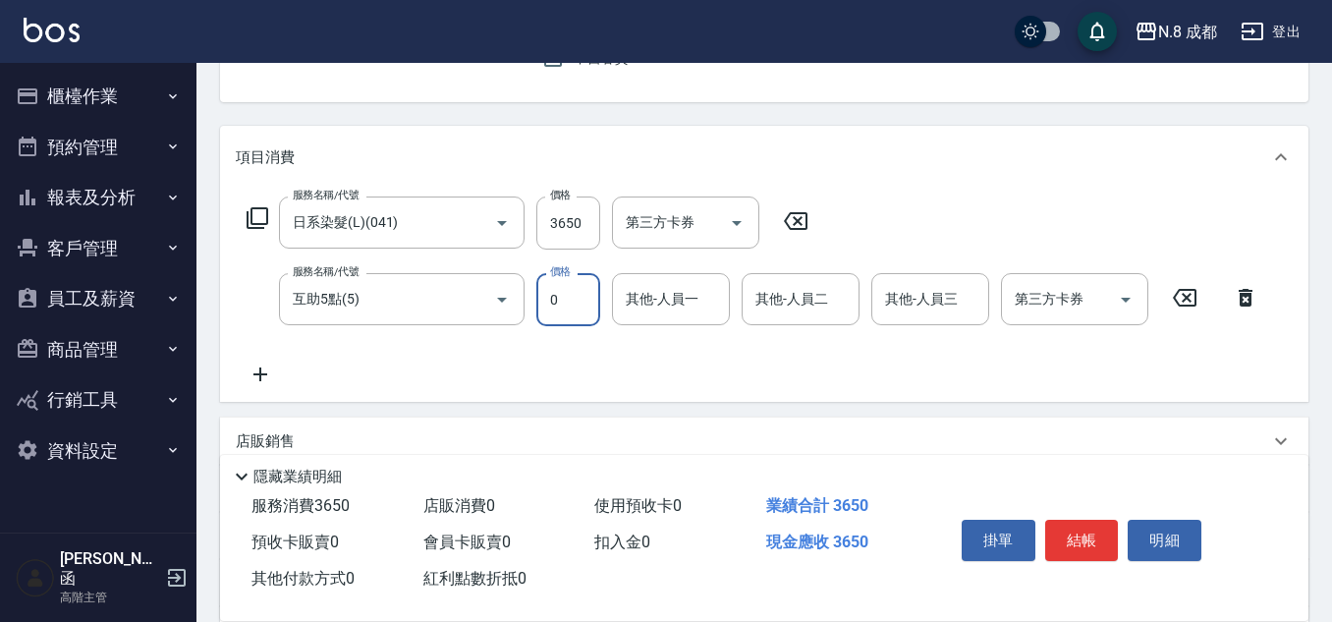
click at [594, 305] on input "0" at bounding box center [568, 299] width 64 height 53
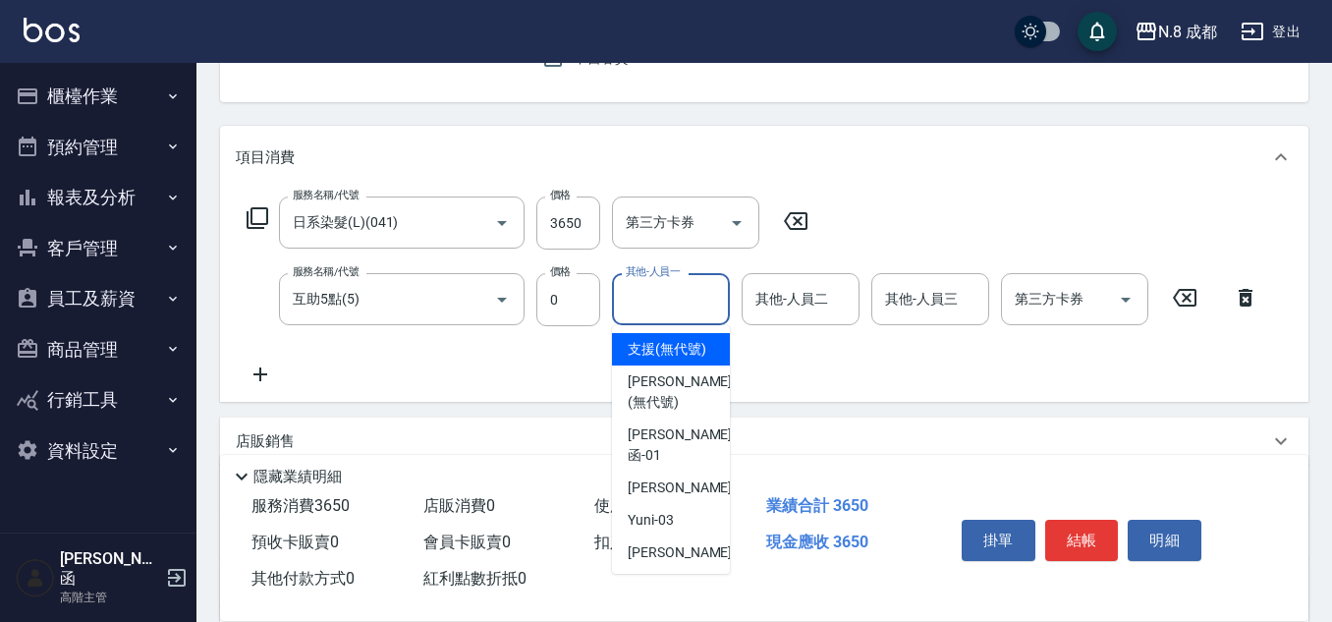
click at [659, 305] on input "其他-人員一" at bounding box center [671, 299] width 100 height 34
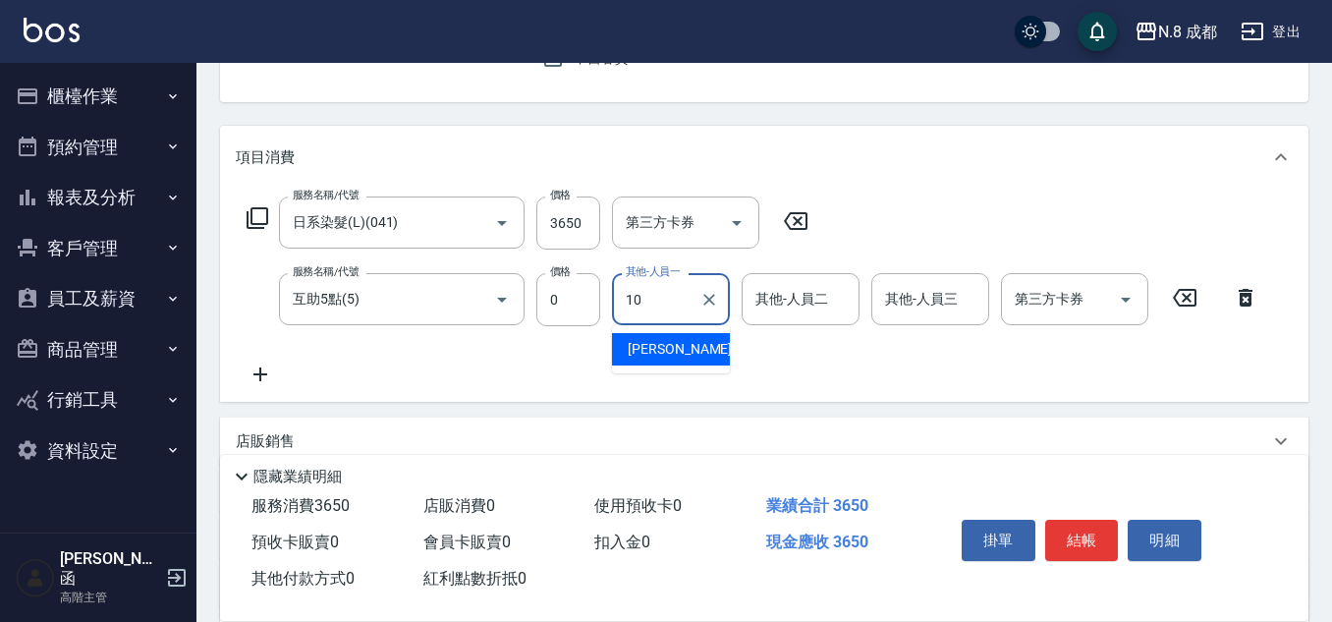
click at [666, 324] on div "10 其他-人員一" at bounding box center [671, 299] width 118 height 52
click at [675, 348] on span "謝宜親 -10" at bounding box center [690, 349] width 124 height 21
type input "[PERSON_NAME]-10"
drag, startPoint x: 1088, startPoint y: 522, endPoint x: 580, endPoint y: 407, distance: 521.6
click at [591, 412] on div "Key In 打帳單 上一筆訂單:#7 帳單速查 結帳前確認明細 連續打單結帳 掛單 結帳 明細 帳單日期 2025/08/19 20:46 鎖定日期 顧客姓…" at bounding box center [764, 353] width 1136 height 975
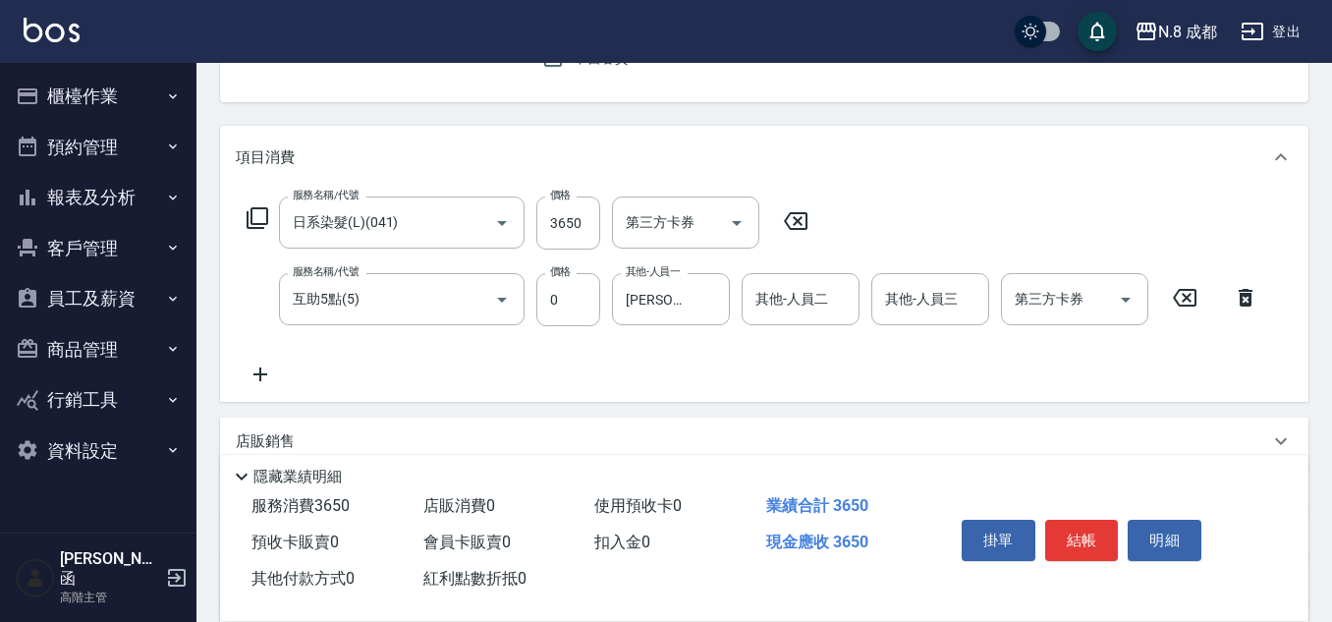
click at [256, 373] on icon at bounding box center [260, 374] width 49 height 24
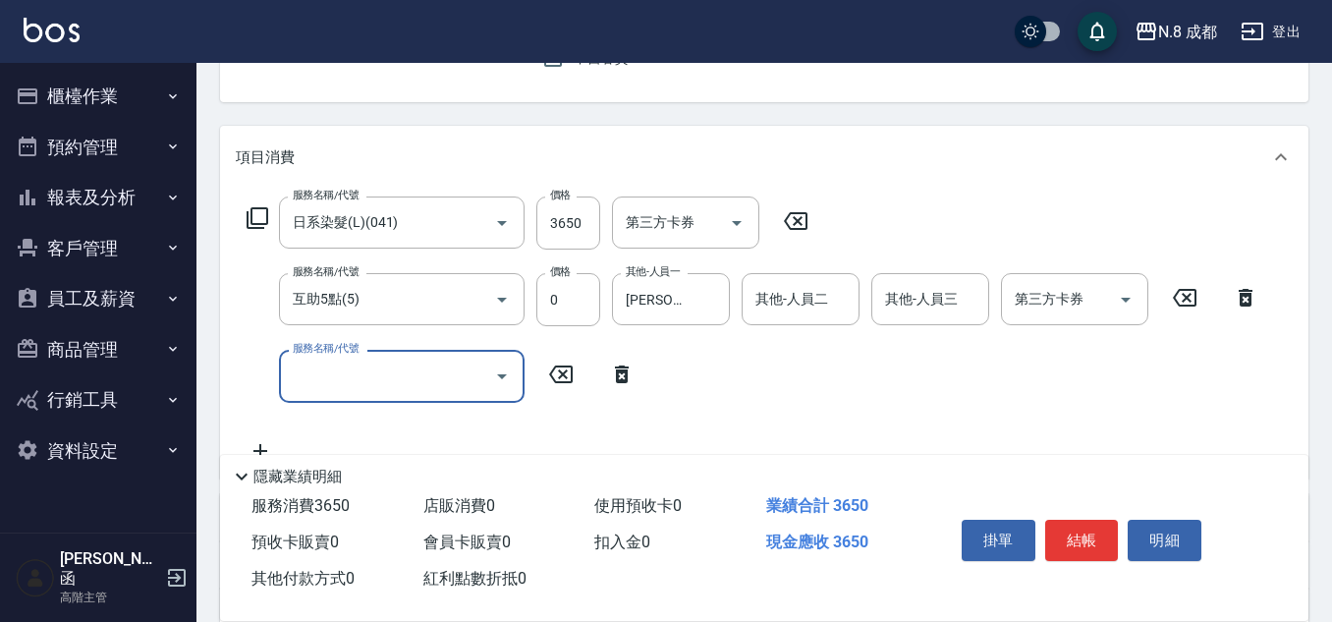
click at [369, 360] on input "服務名稱/代號" at bounding box center [387, 376] width 198 height 34
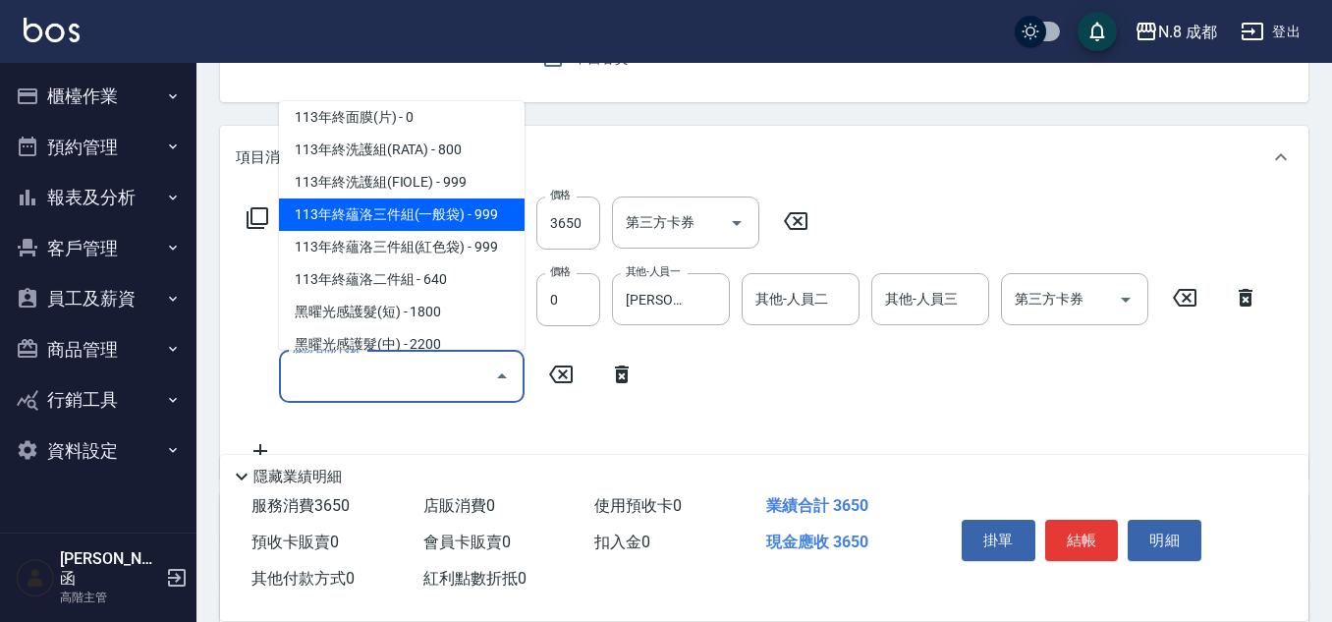
scroll to position [2649, 0]
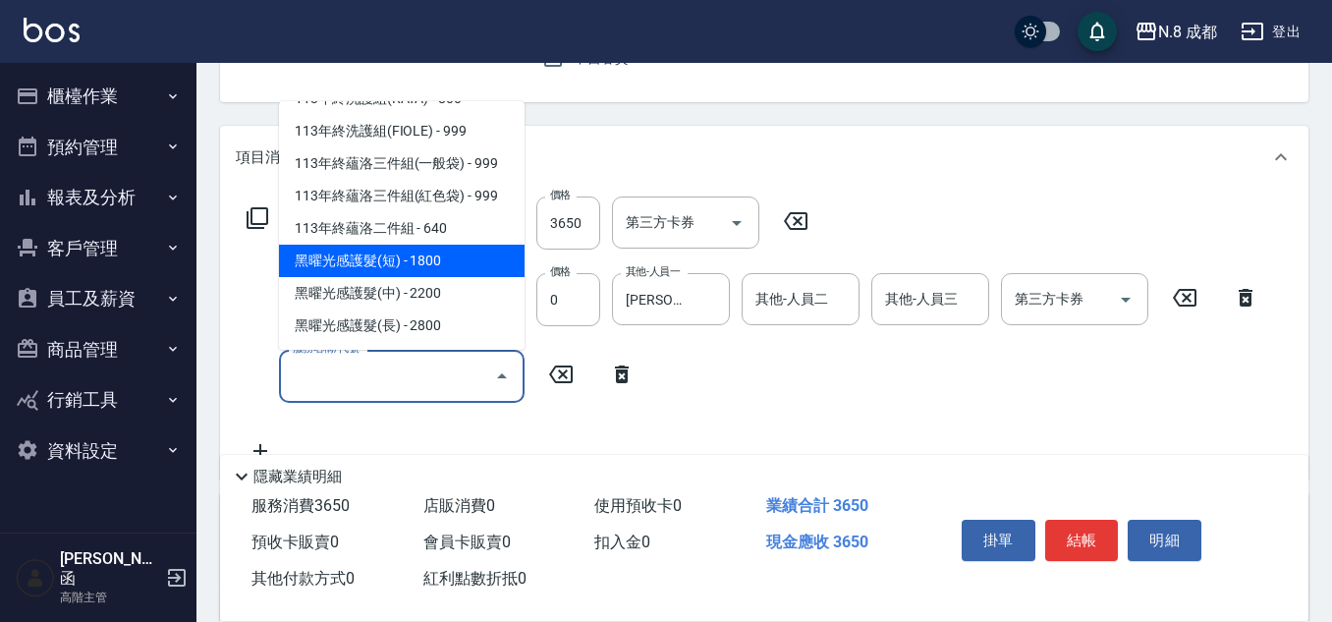
click at [427, 256] on span "黑曜光感護髮(短) - 1800" at bounding box center [402, 261] width 246 height 32
type input "黑曜光感護髮(短)(黑1)"
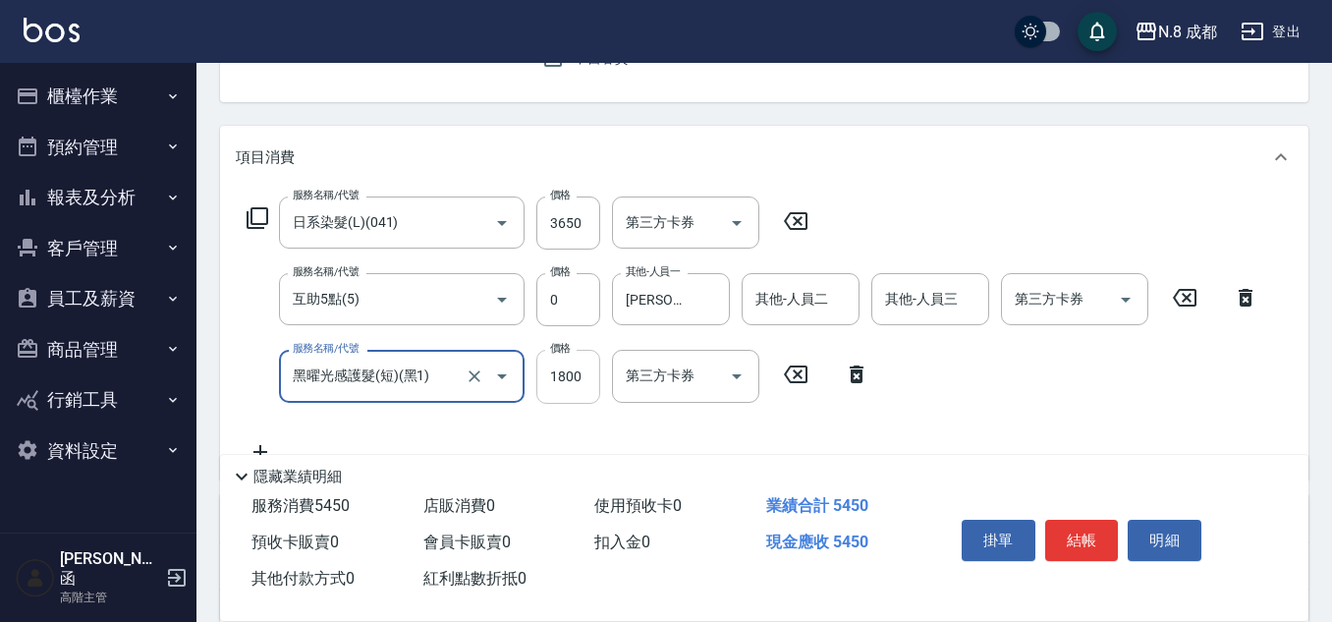
click at [565, 389] on input "1800" at bounding box center [568, 376] width 64 height 53
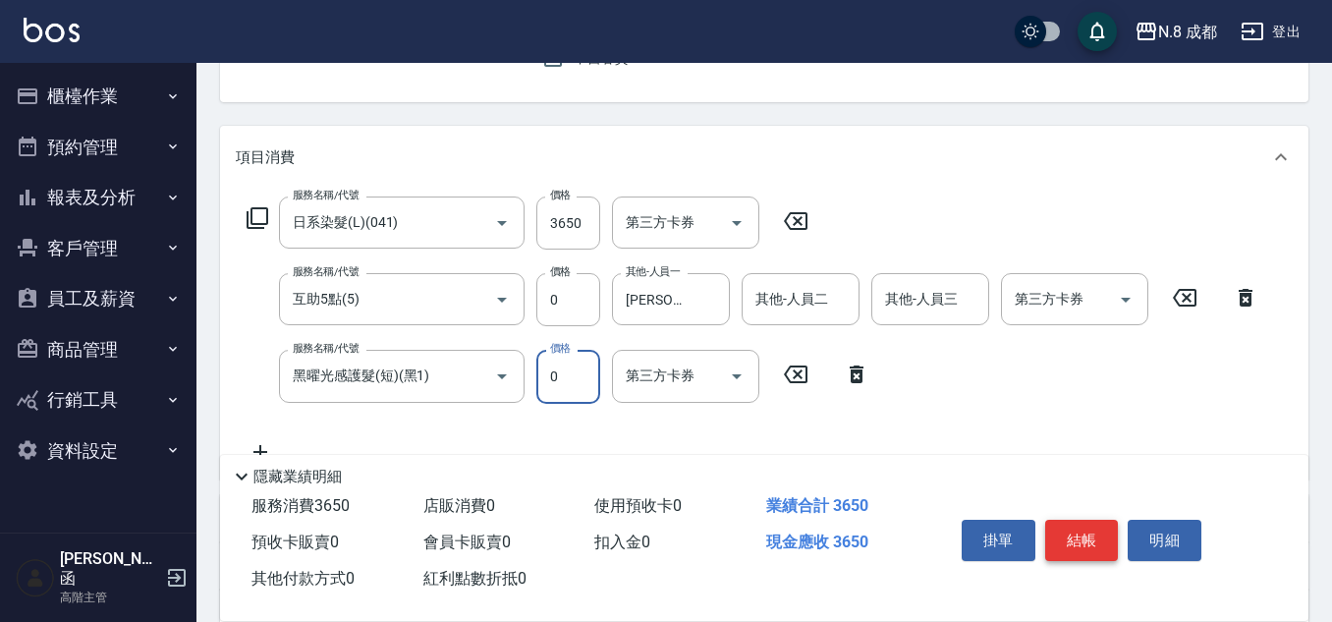
type input "0"
click at [1106, 528] on button "結帳" at bounding box center [1082, 540] width 74 height 41
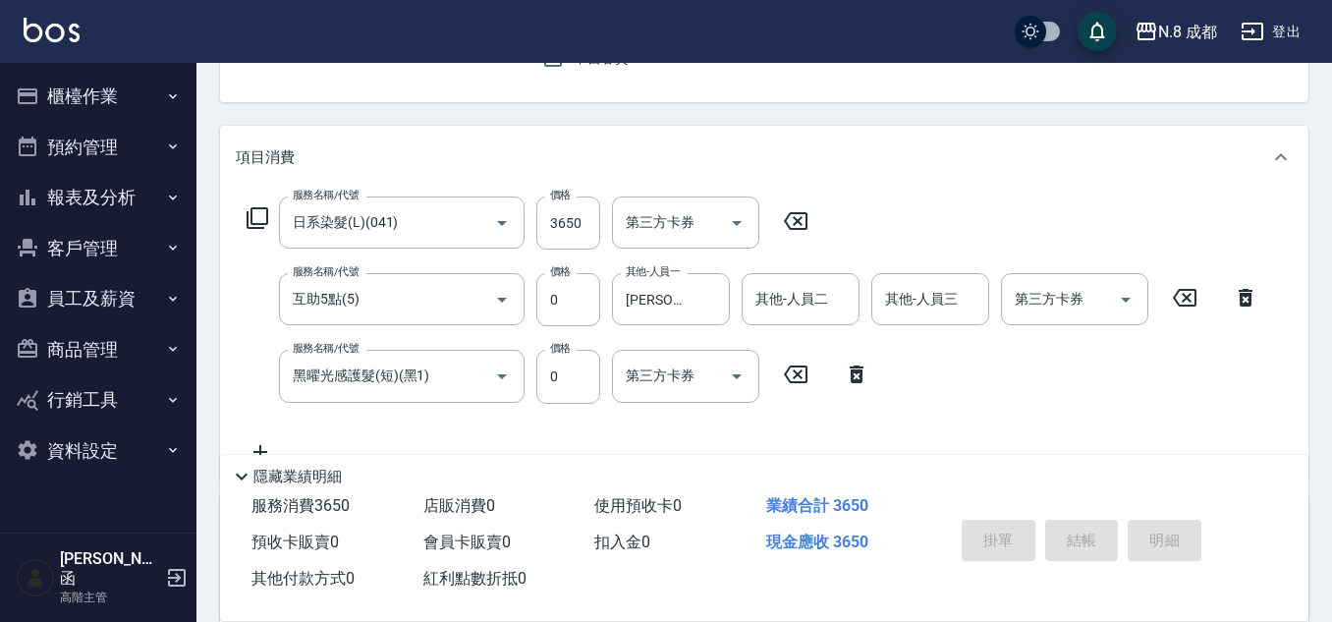
type input "2025/08/19 20:47"
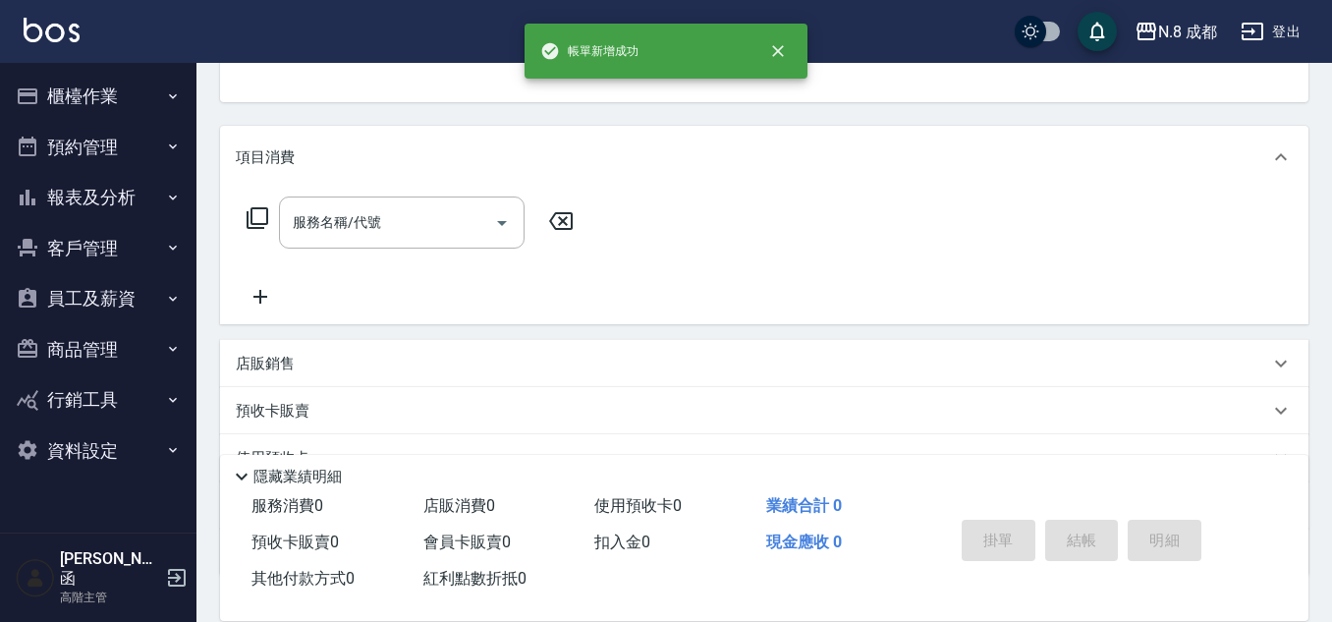
scroll to position [191, 0]
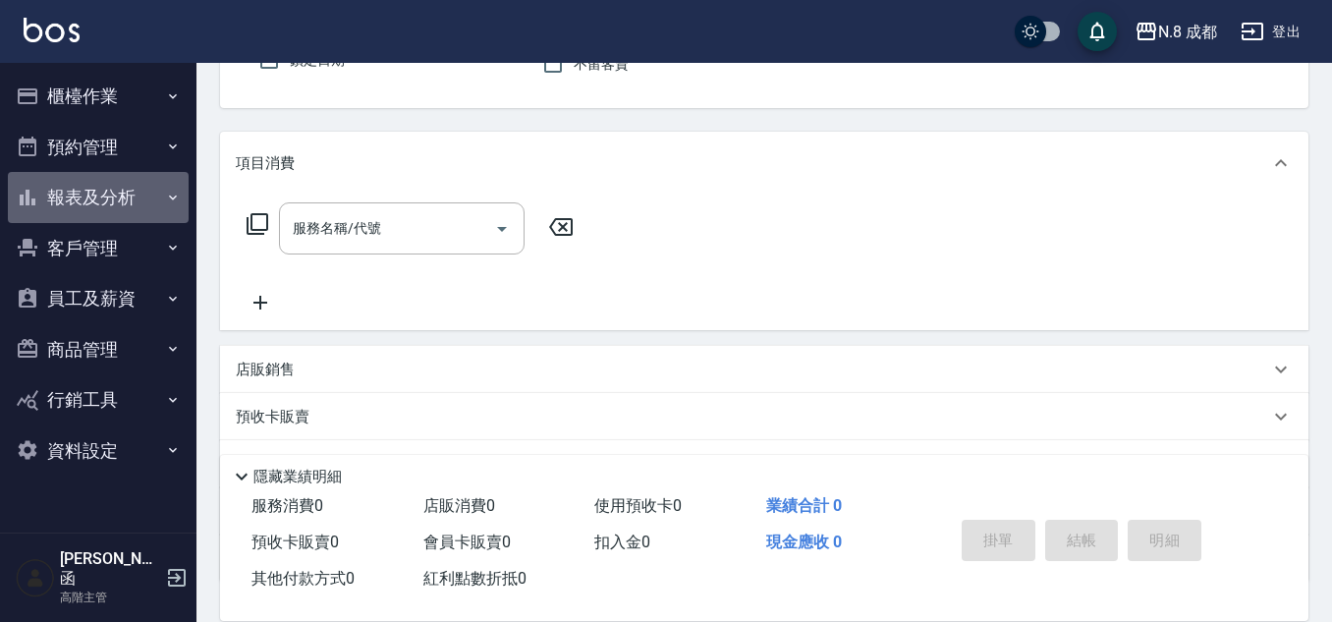
click at [107, 193] on button "報表及分析" at bounding box center [98, 197] width 181 height 51
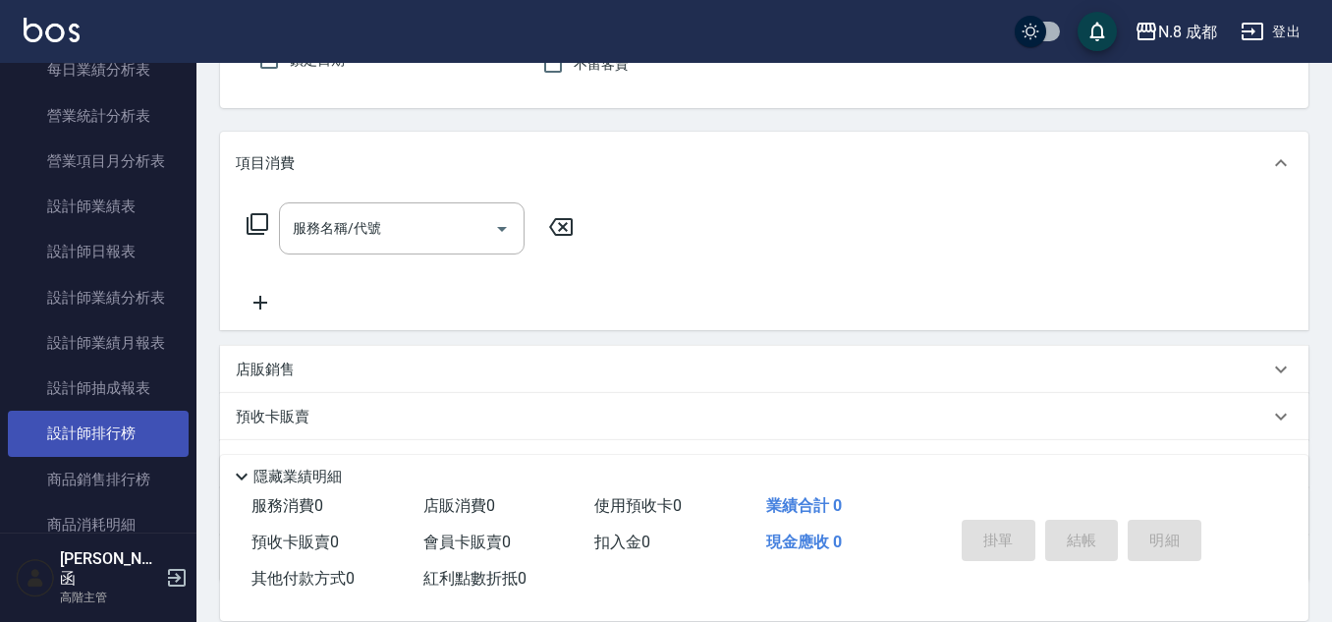
scroll to position [786, 0]
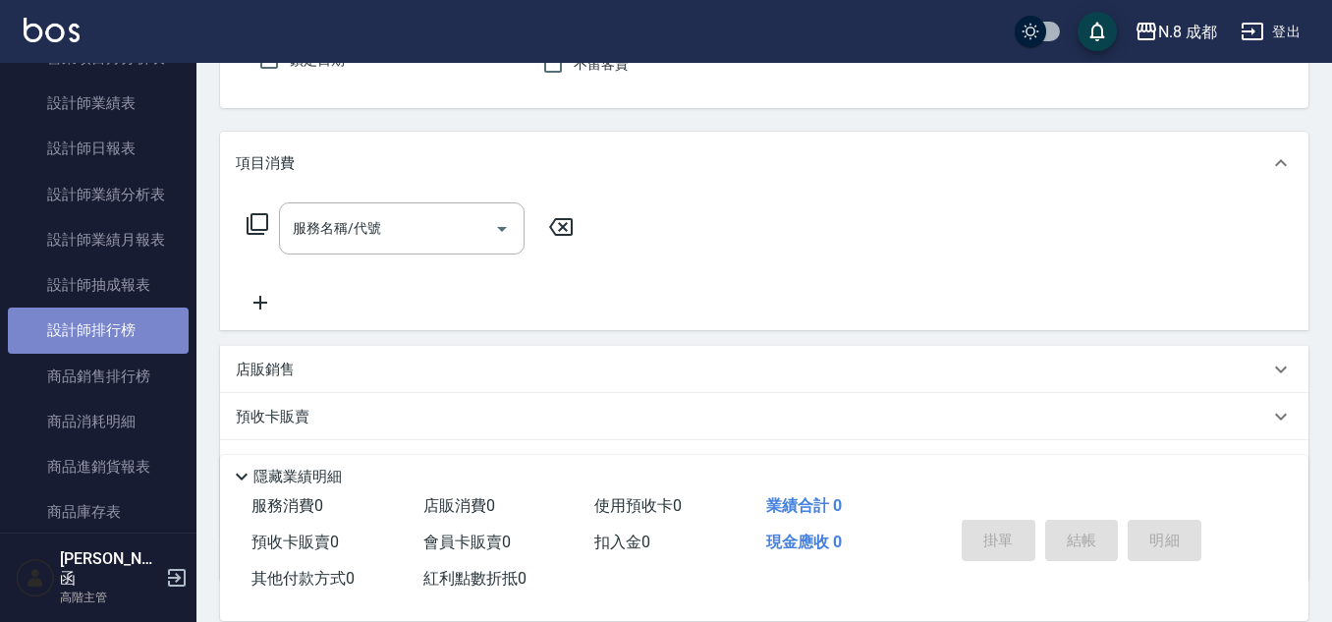
drag, startPoint x: 138, startPoint y: 324, endPoint x: 148, endPoint y: 318, distance: 12.3
click at [139, 324] on link "設計師排行榜" at bounding box center [98, 329] width 181 height 45
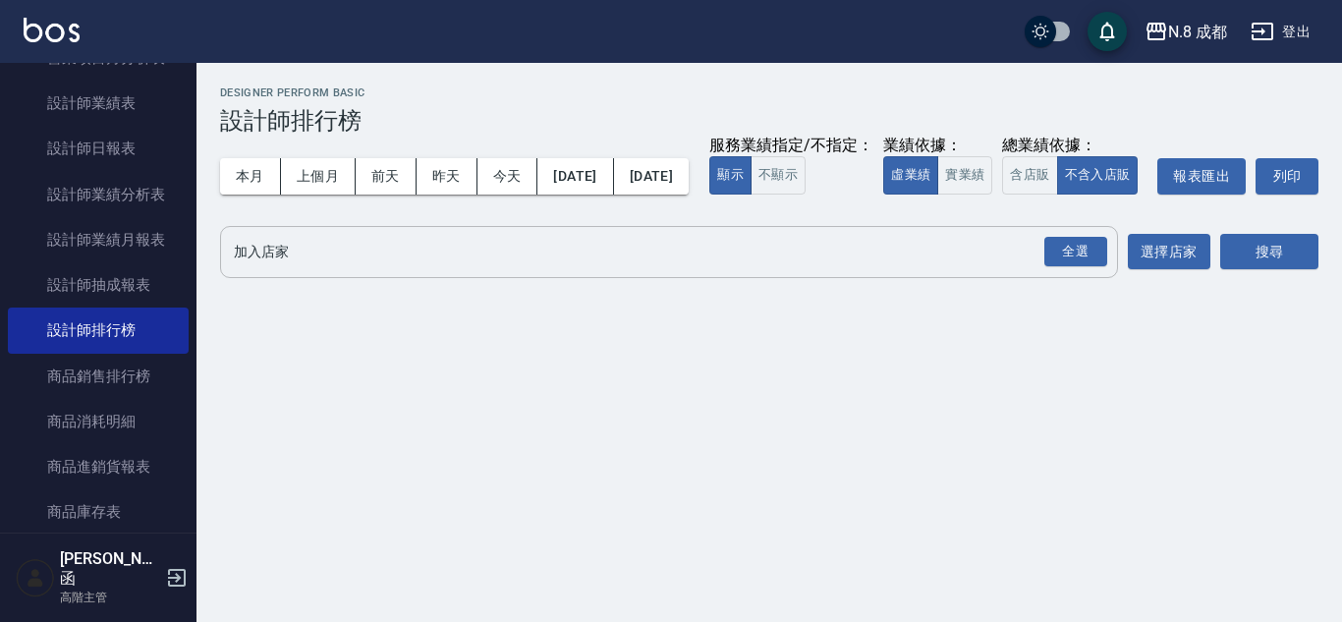
click at [301, 269] on input "加入店家" at bounding box center [654, 252] width 851 height 34
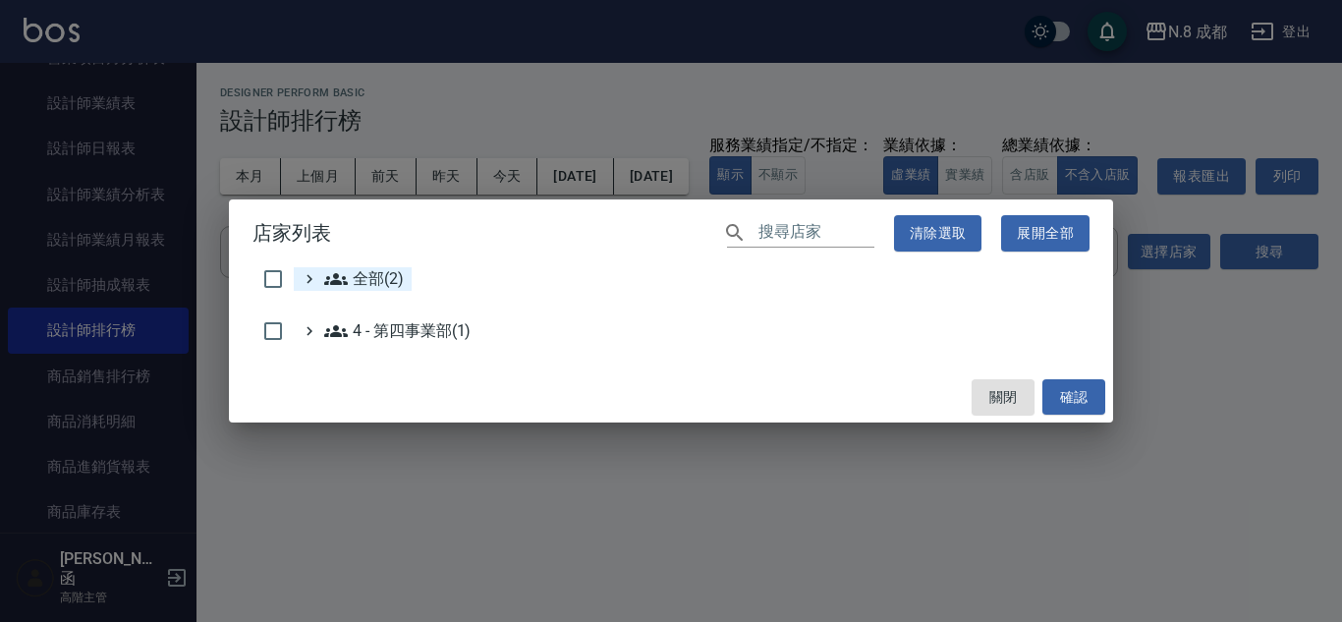
click at [327, 282] on icon at bounding box center [336, 279] width 24 height 12
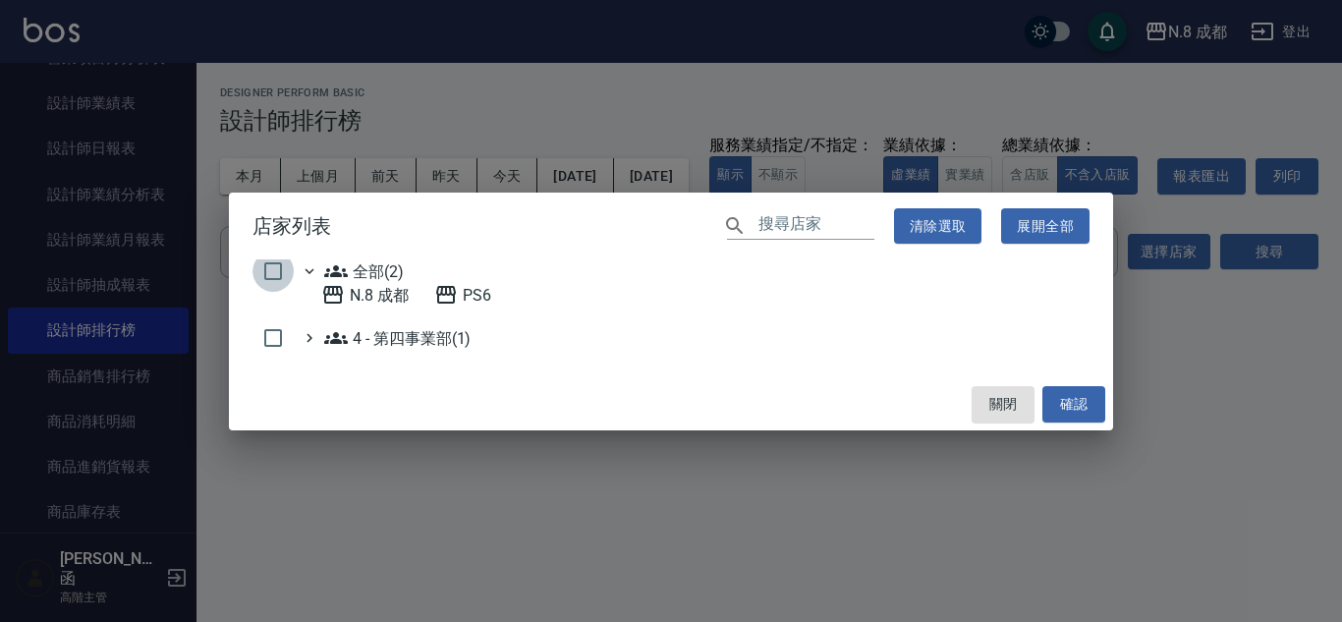
click at [278, 267] on input "checkbox" at bounding box center [272, 270] width 41 height 41
checkbox input "true"
click at [1079, 387] on button "確認" at bounding box center [1073, 404] width 63 height 36
checkbox input "false"
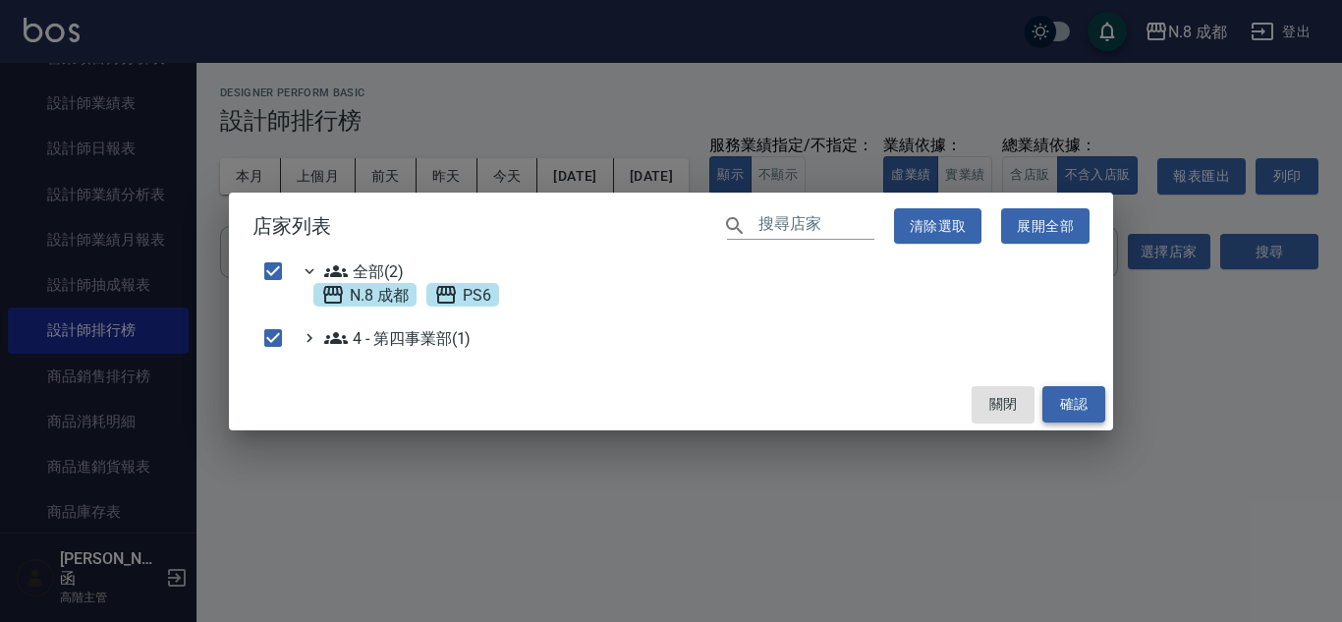
checkbox input "false"
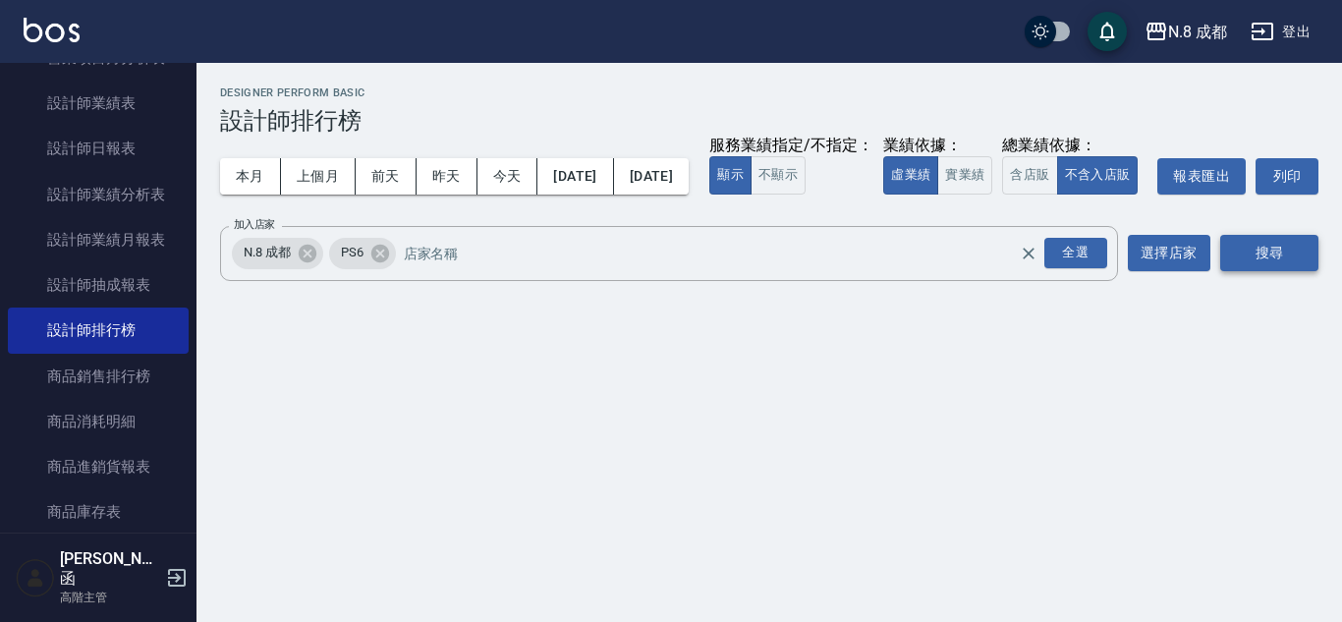
click at [1266, 271] on button "搜尋" at bounding box center [1269, 253] width 98 height 36
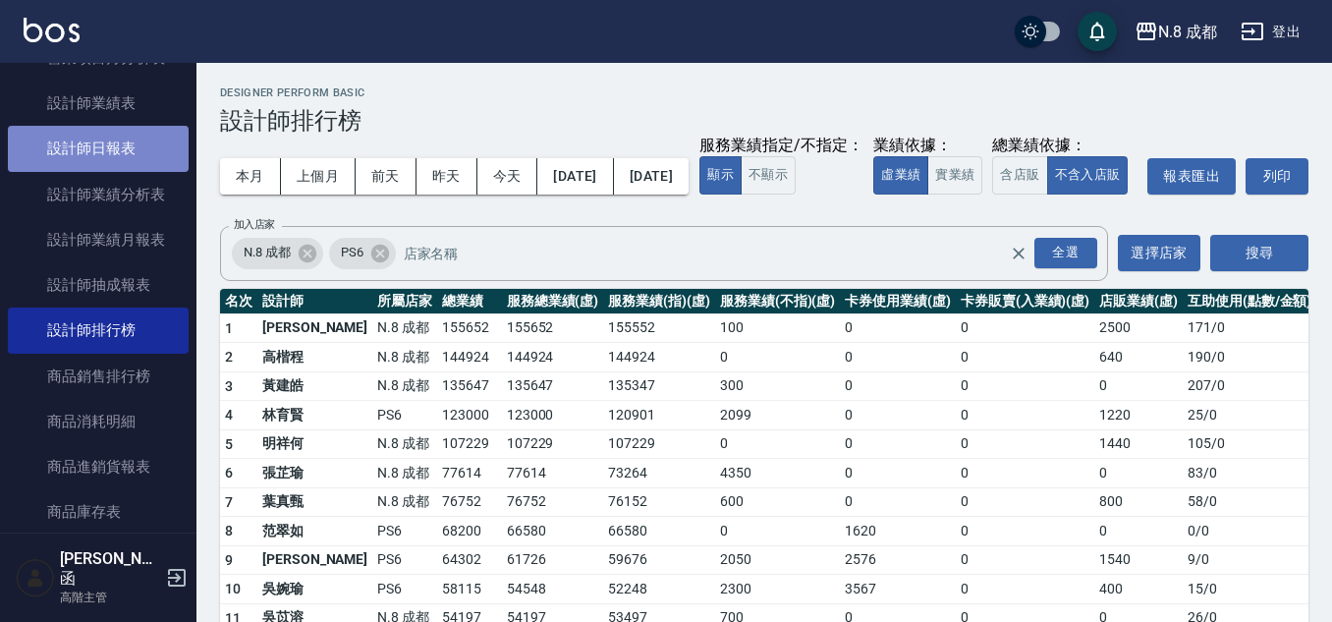
click at [143, 156] on link "設計師日報表" at bounding box center [98, 148] width 181 height 45
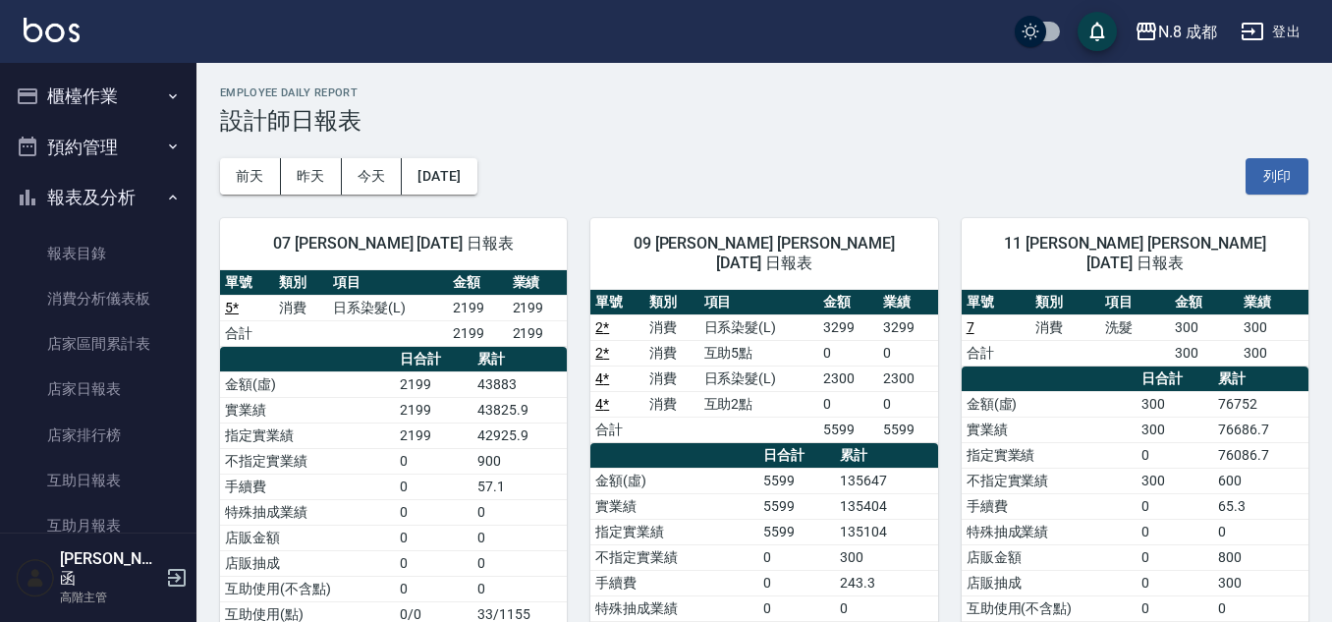
click at [133, 89] on button "櫃檯作業" at bounding box center [98, 96] width 181 height 51
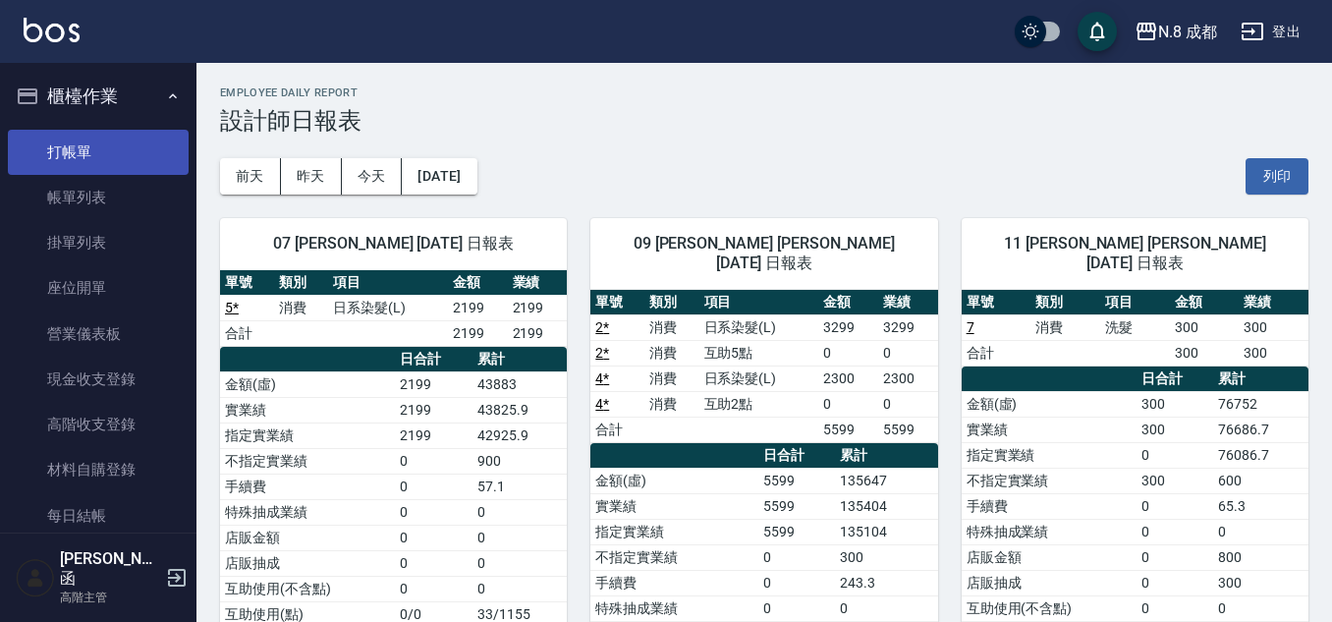
click at [140, 131] on link "打帳單" at bounding box center [98, 152] width 181 height 45
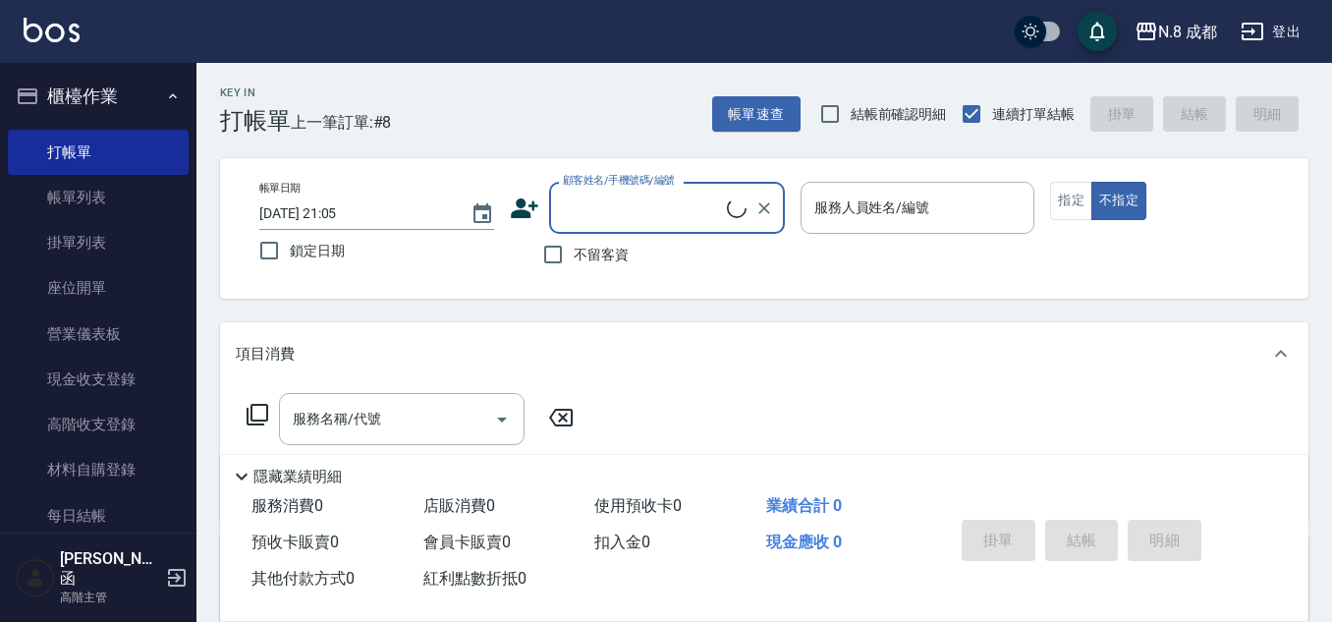
drag, startPoint x: 640, startPoint y: 226, endPoint x: 633, endPoint y: 219, distance: 10.4
click at [637, 225] on div "顧客姓名/手機號碼/編號" at bounding box center [667, 208] width 236 height 52
click at [633, 219] on input "顧客姓名/手機號碼/編號" at bounding box center [652, 208] width 189 height 34
click at [632, 219] on input "顧客姓名/手機號碼/編號" at bounding box center [652, 208] width 189 height 34
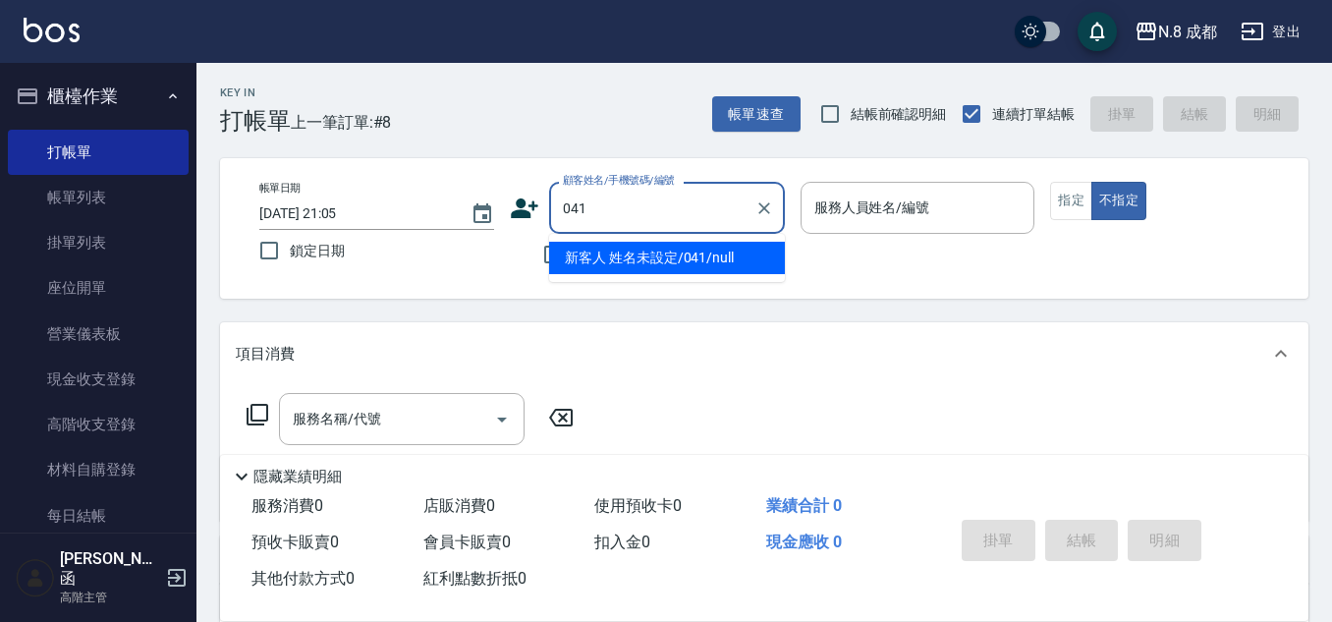
click at [651, 253] on li "新客人 姓名未設定/041/null" at bounding box center [667, 258] width 236 height 32
type input "新客人 姓名未設定/041/null"
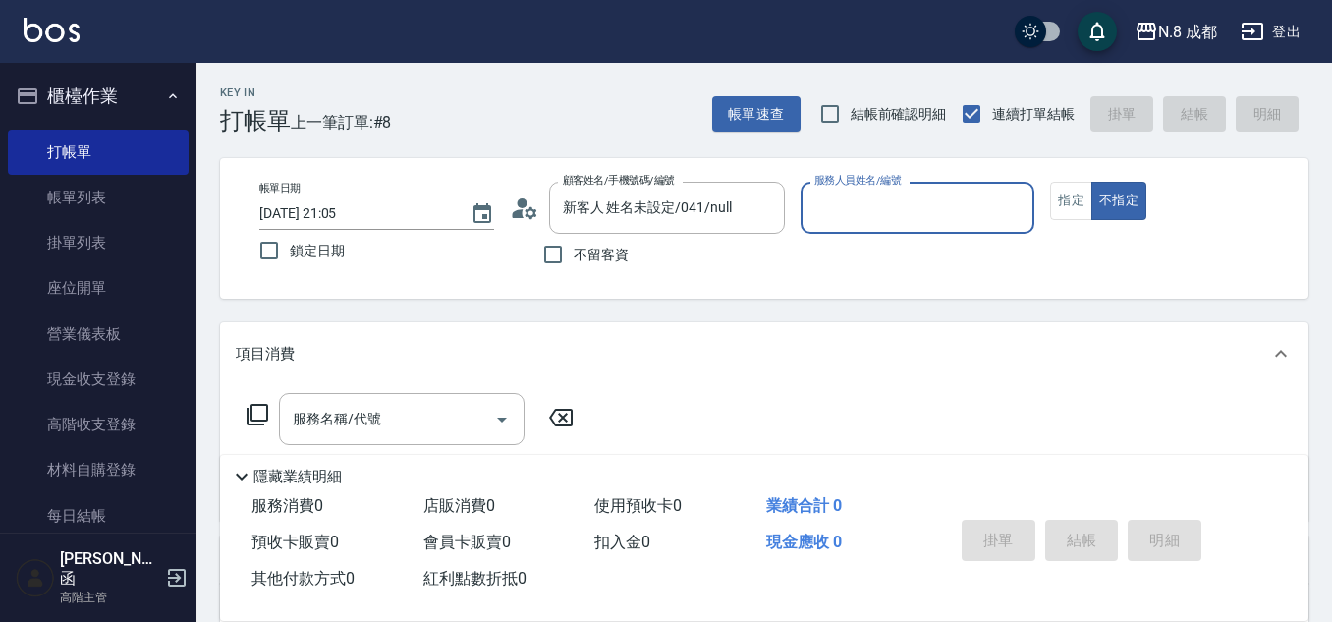
click at [936, 217] on input "服務人員姓名/編號" at bounding box center [917, 208] width 217 height 34
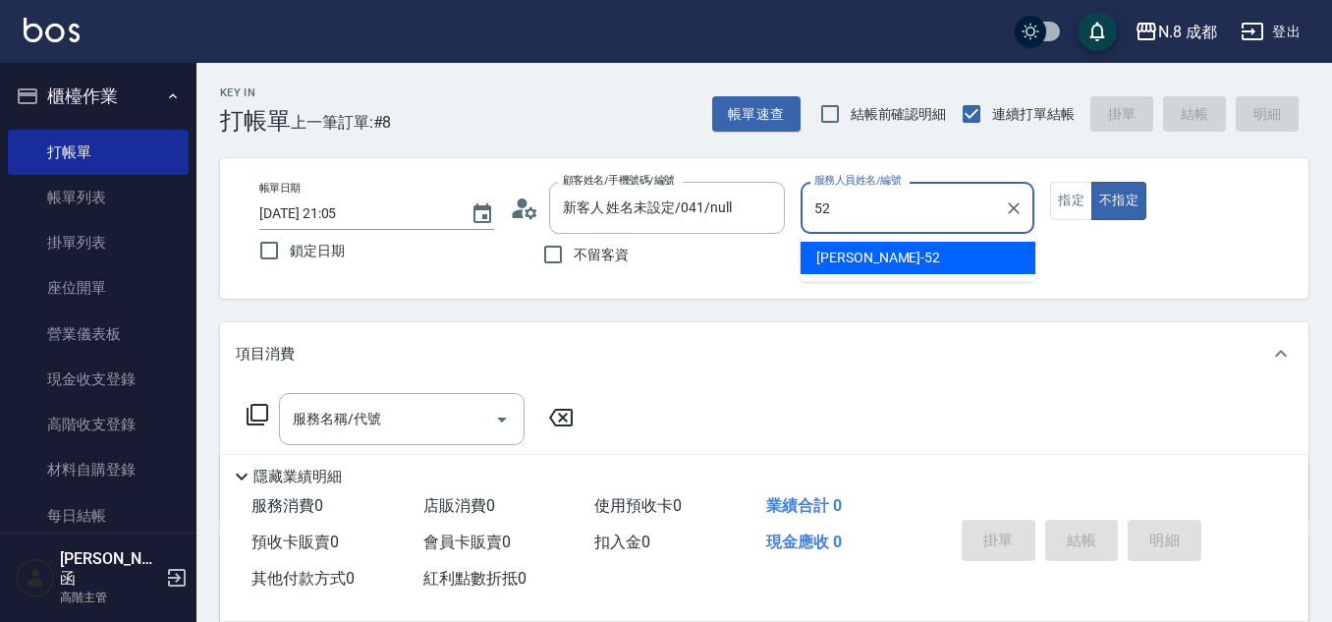
click at [935, 258] on div "[PERSON_NAME]-52" at bounding box center [918, 258] width 235 height 32
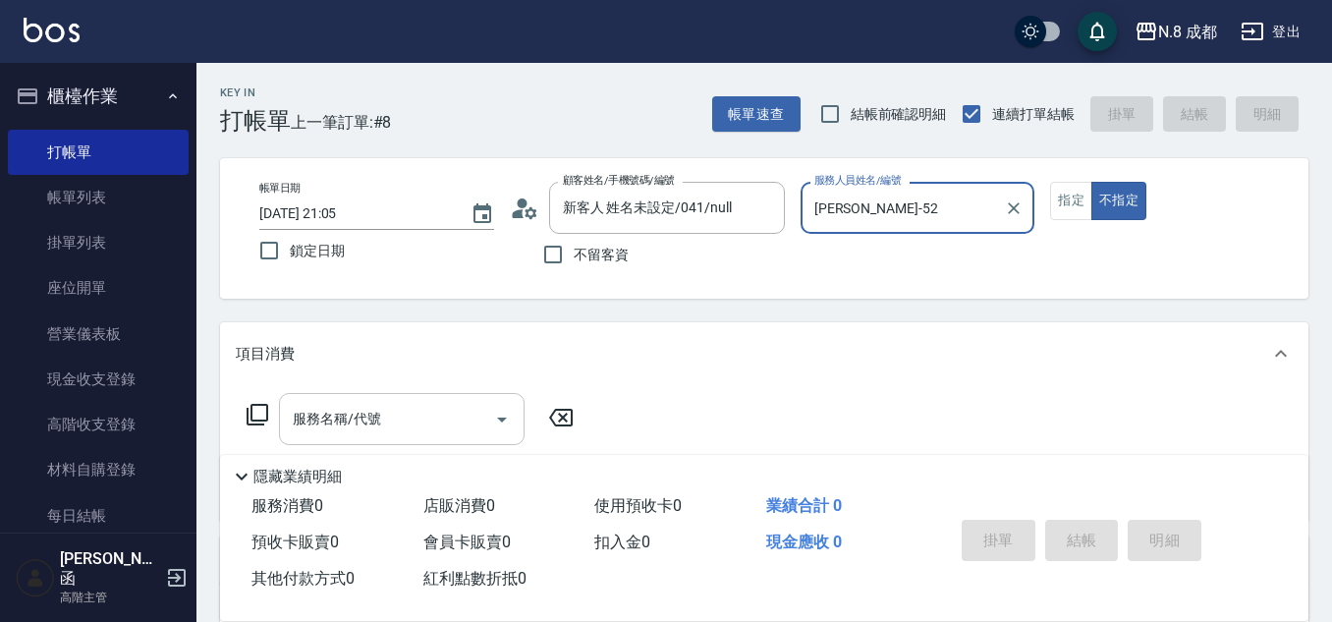
type input "[PERSON_NAME]-52"
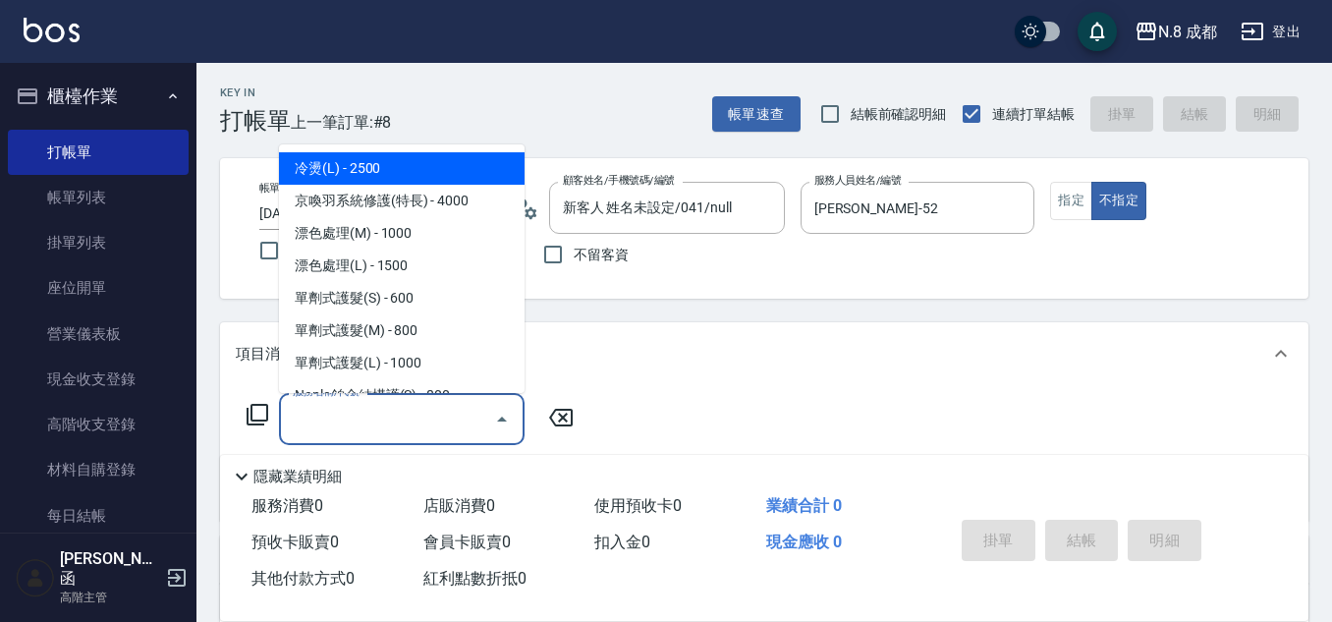
click at [406, 430] on input "服務名稱/代號" at bounding box center [387, 419] width 198 height 34
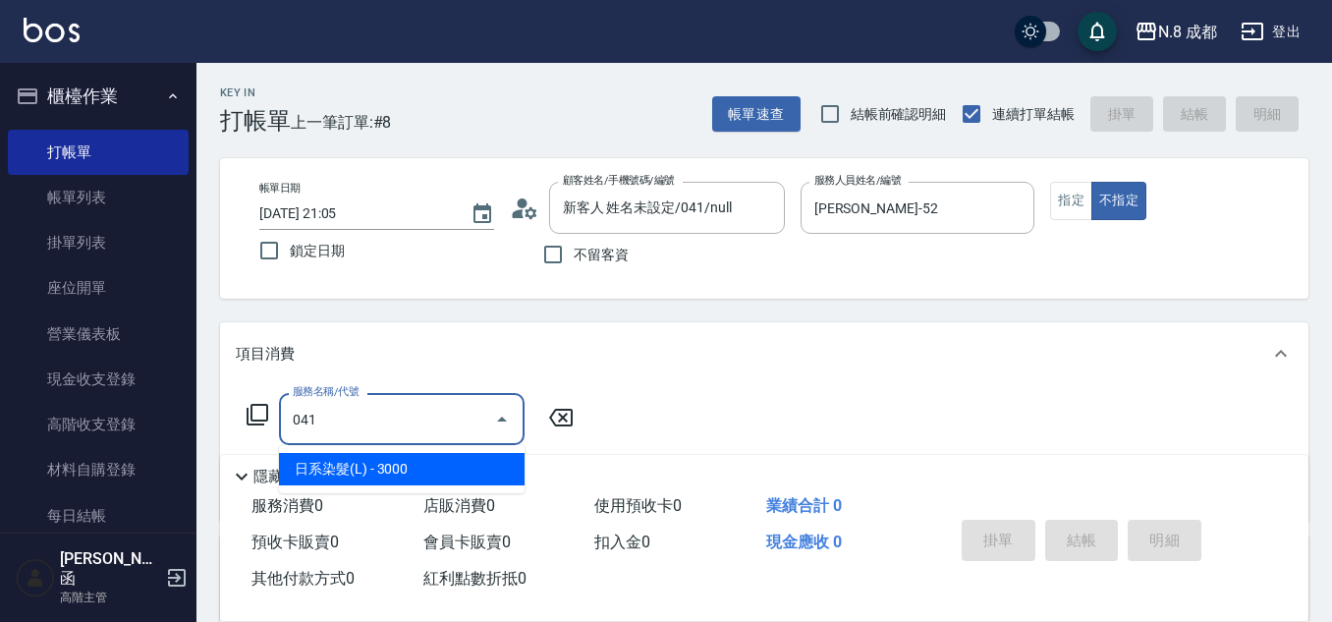
click at [426, 465] on span "日系染髮(L) - 3000" at bounding box center [402, 469] width 246 height 32
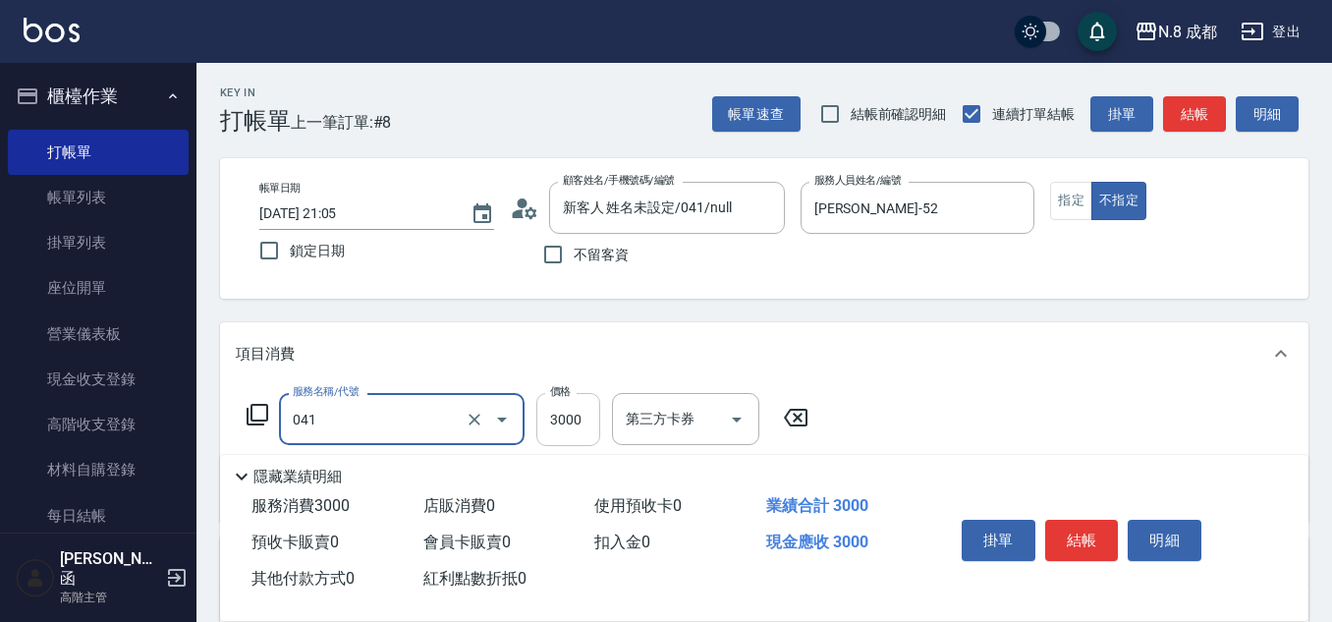
type input "日系染髮(L)(041)"
click at [567, 421] on input "3000" at bounding box center [568, 419] width 64 height 53
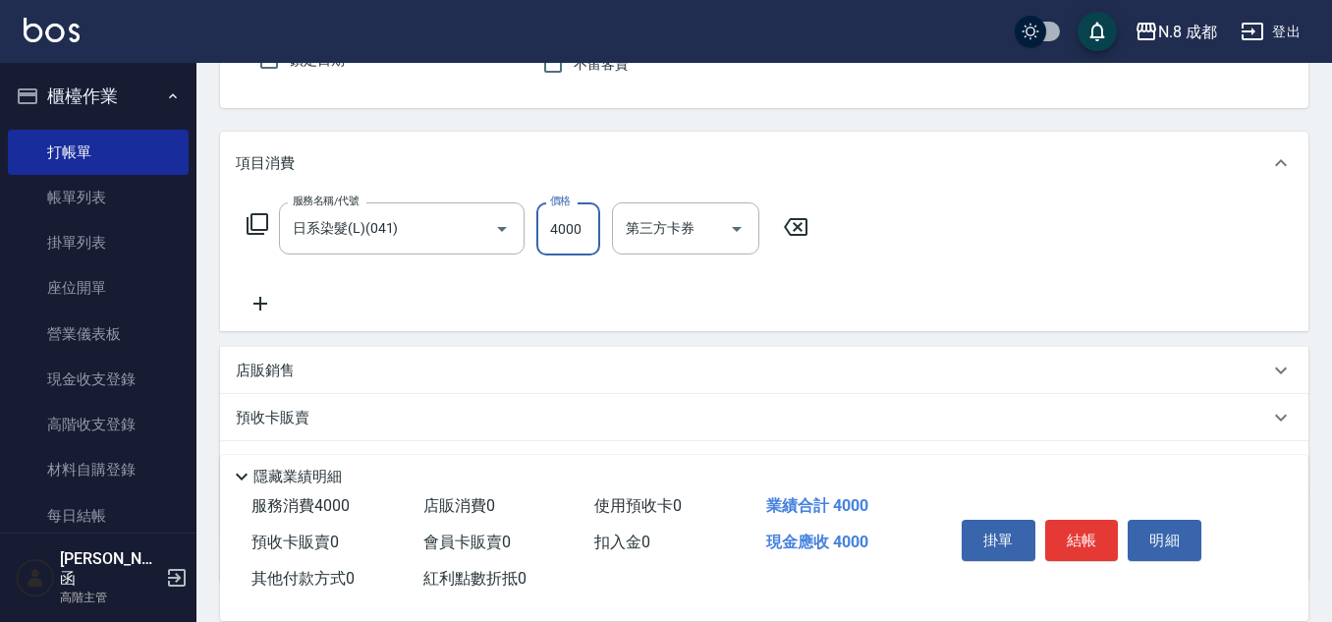
scroll to position [295, 0]
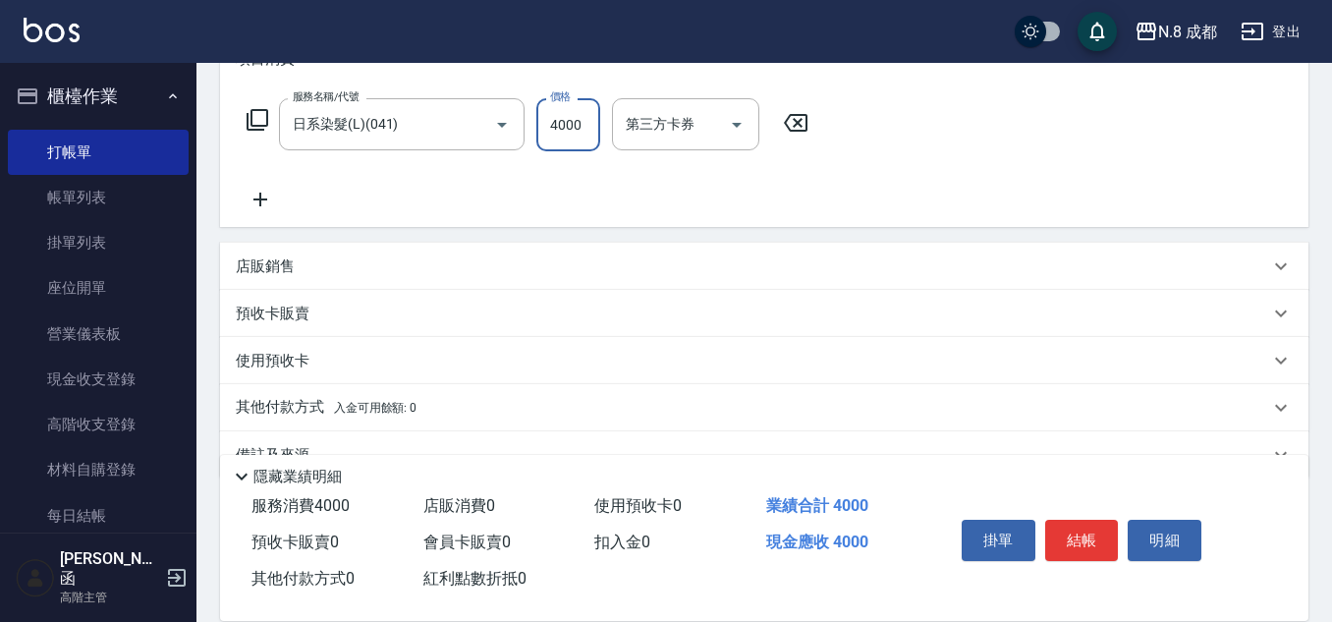
type input "4000"
click at [271, 206] on icon at bounding box center [260, 200] width 49 height 24
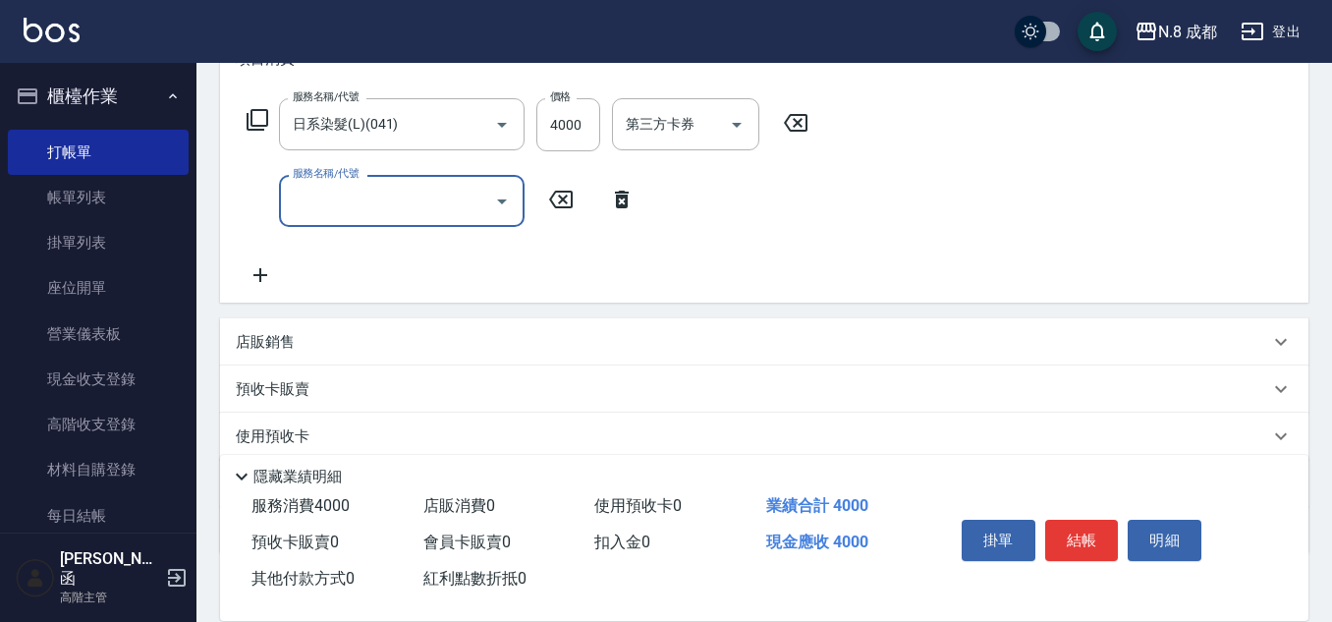
click at [348, 210] on input "服務名稱/代號" at bounding box center [387, 201] width 198 height 34
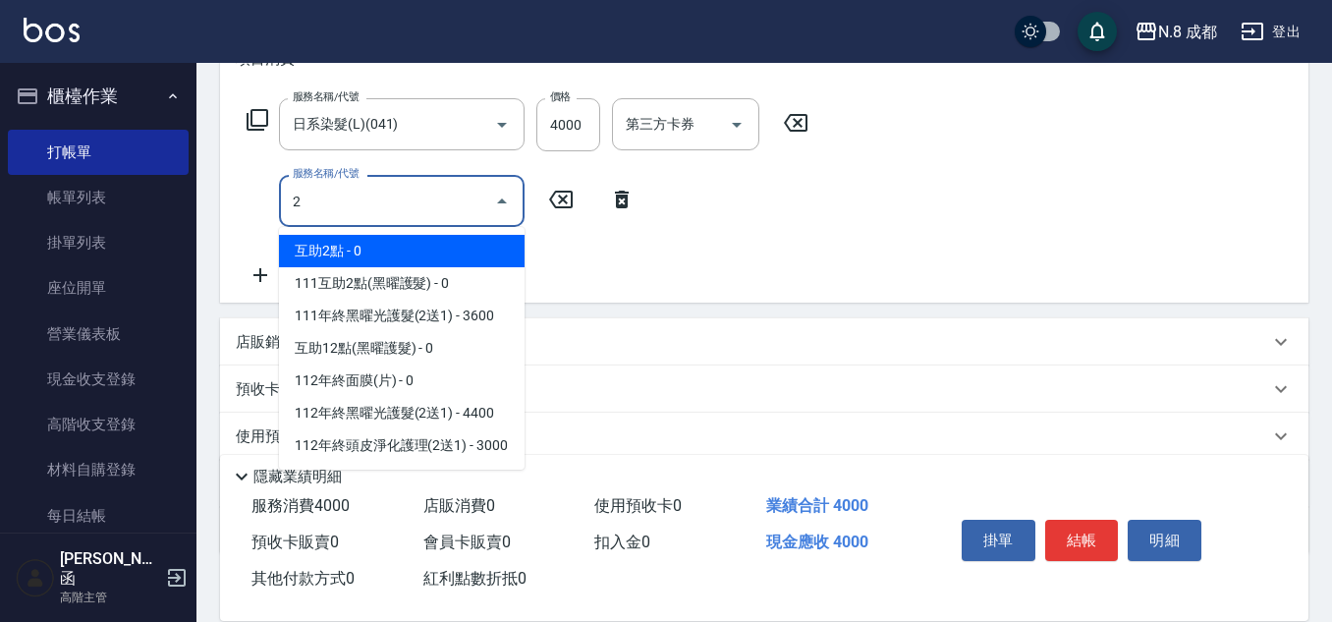
drag, startPoint x: 372, startPoint y: 205, endPoint x: 228, endPoint y: 209, distance: 144.4
click at [228, 209] on div "服務名稱/代號 日系染髮(L)(041) 服務名稱/代號 價格 4000 價格 第三方卡券 第三方卡券 服務名稱/代號 2 服務名稱/代號" at bounding box center [764, 196] width 1088 height 212
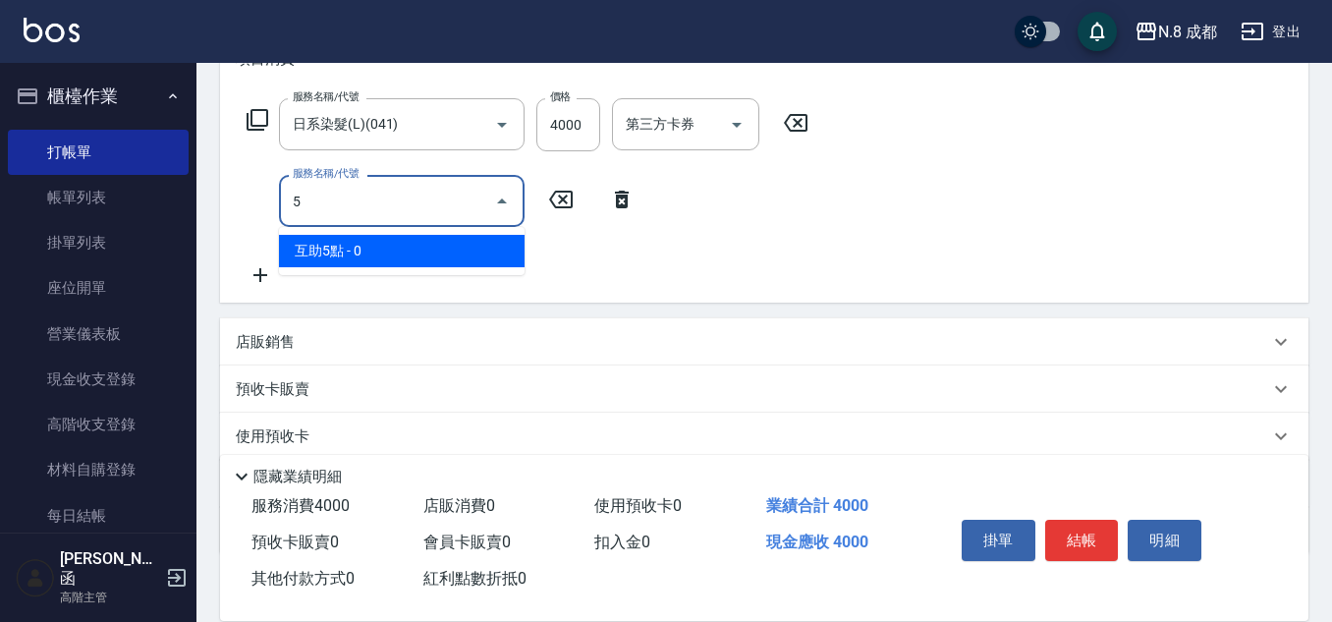
click at [374, 266] on span "互助5點 - 0" at bounding box center [402, 251] width 246 height 32
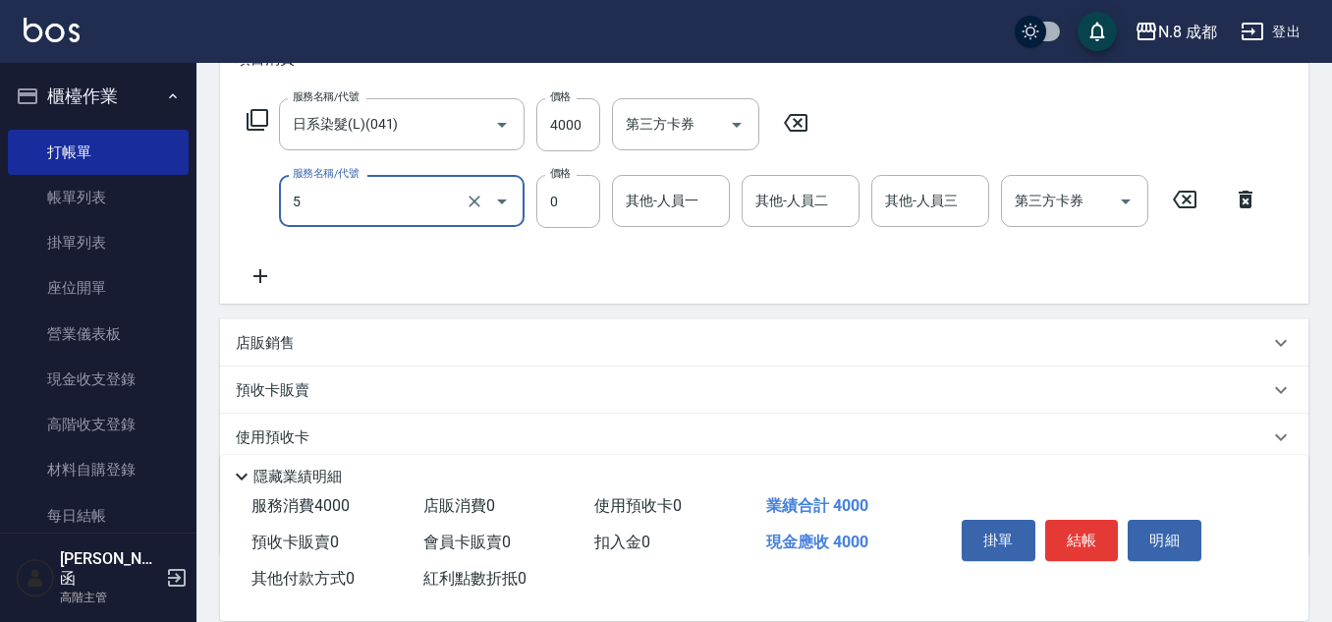
type input "互助5點(5)"
click at [609, 215] on div "服務名稱/代號 互助5點(5) 服務名稱/代號 價格 0 價格 其他-人員一 其他-人員一 其他-人員二 其他-人員二 其他-人員三 其他-人員三 第三方卡券…" at bounding box center [753, 201] width 1034 height 53
click at [651, 214] on input "其他-人員一" at bounding box center [671, 201] width 100 height 34
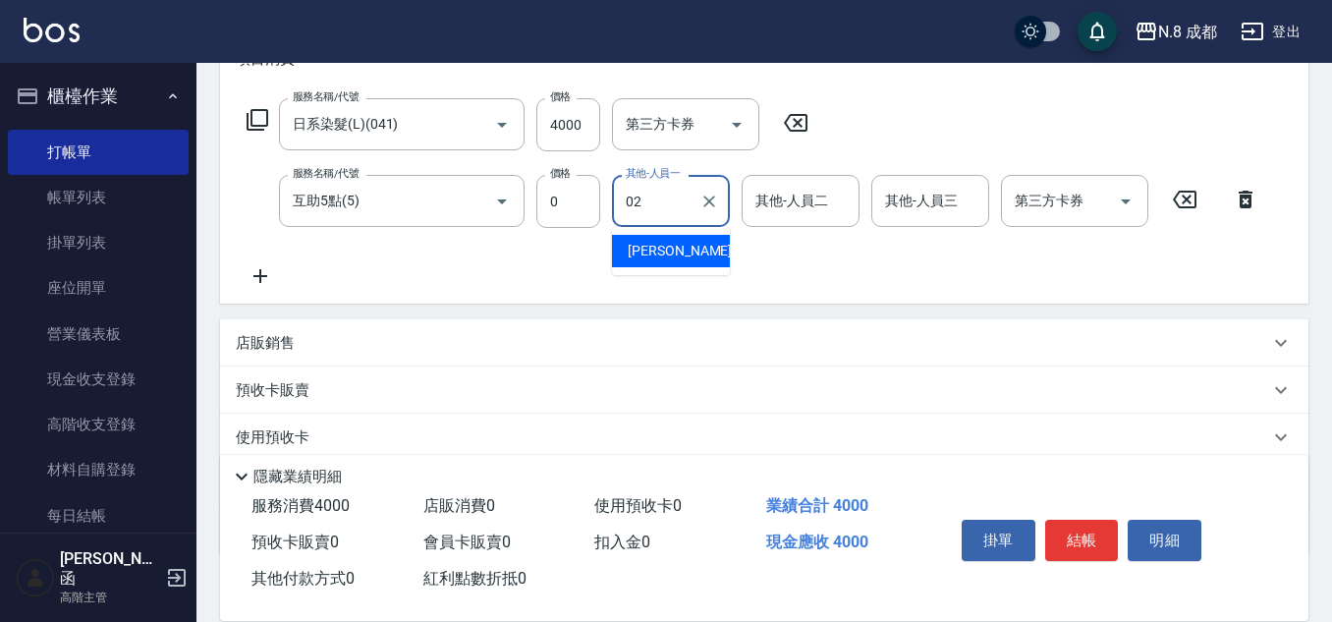
click at [674, 255] on span "[PERSON_NAME]-02" at bounding box center [690, 251] width 124 height 21
type input "[PERSON_NAME]-02"
drag, startPoint x: 1095, startPoint y: 530, endPoint x: 1018, endPoint y: 482, distance: 91.3
click at [1095, 531] on button "結帳" at bounding box center [1082, 540] width 74 height 41
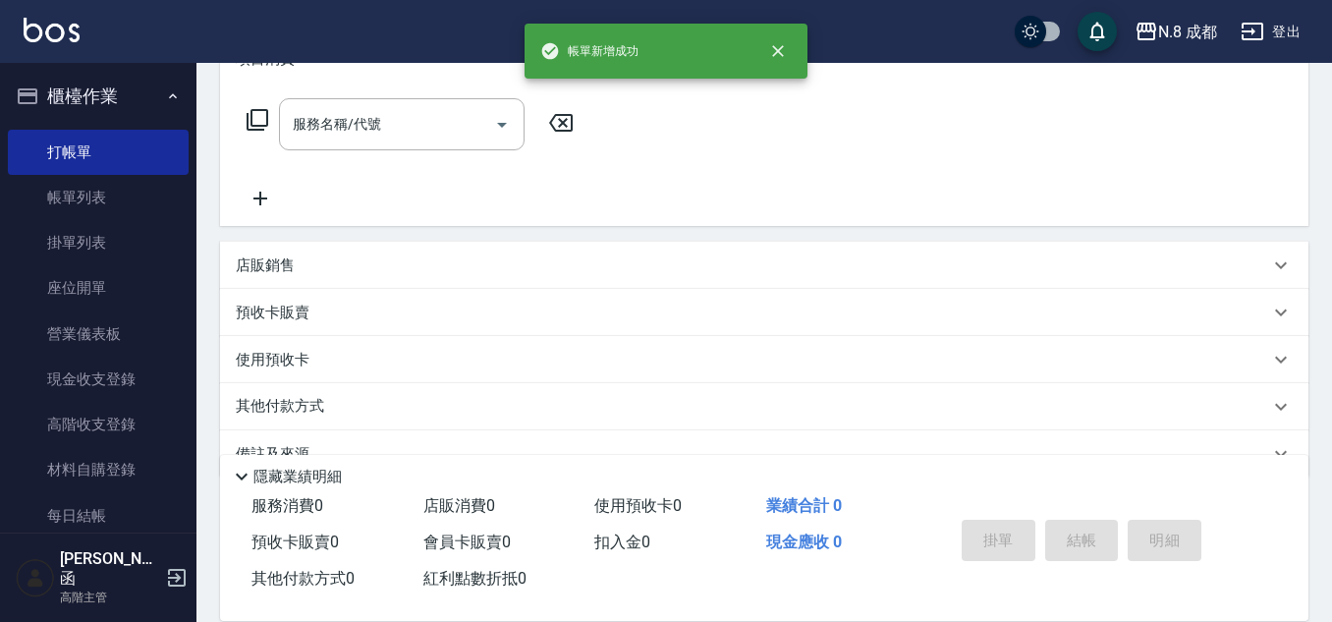
scroll to position [0, 0]
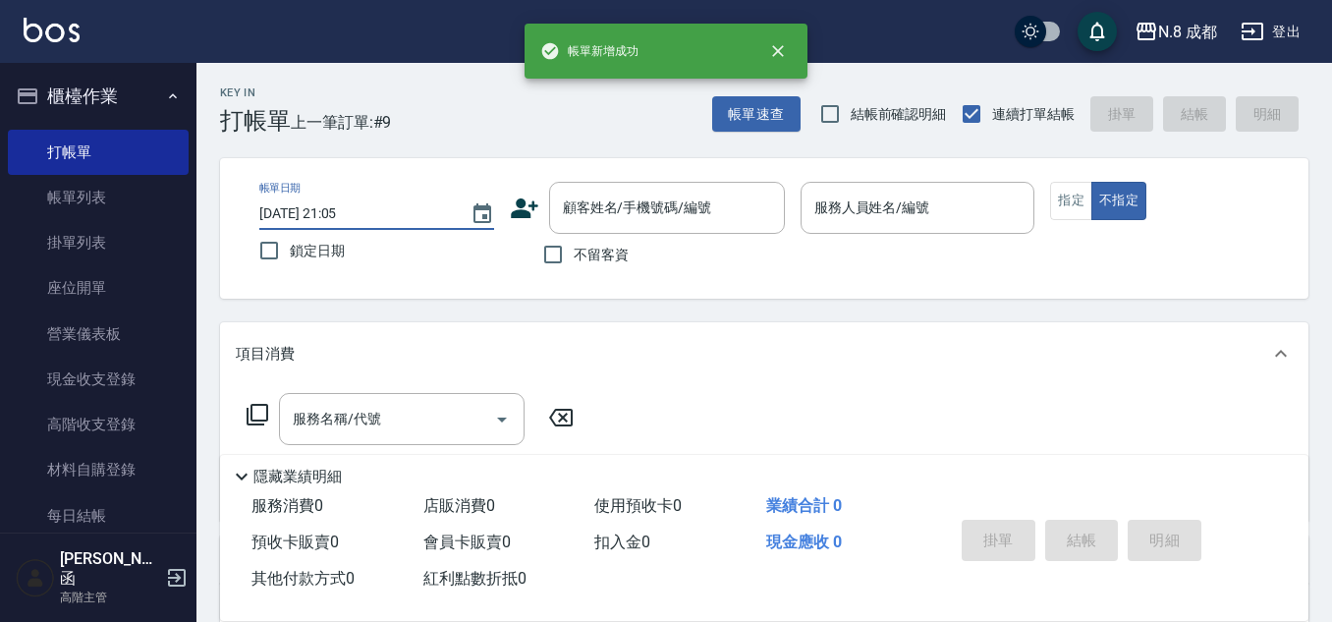
click at [439, 212] on input "2025/08/19 21:05" at bounding box center [355, 213] width 192 height 32
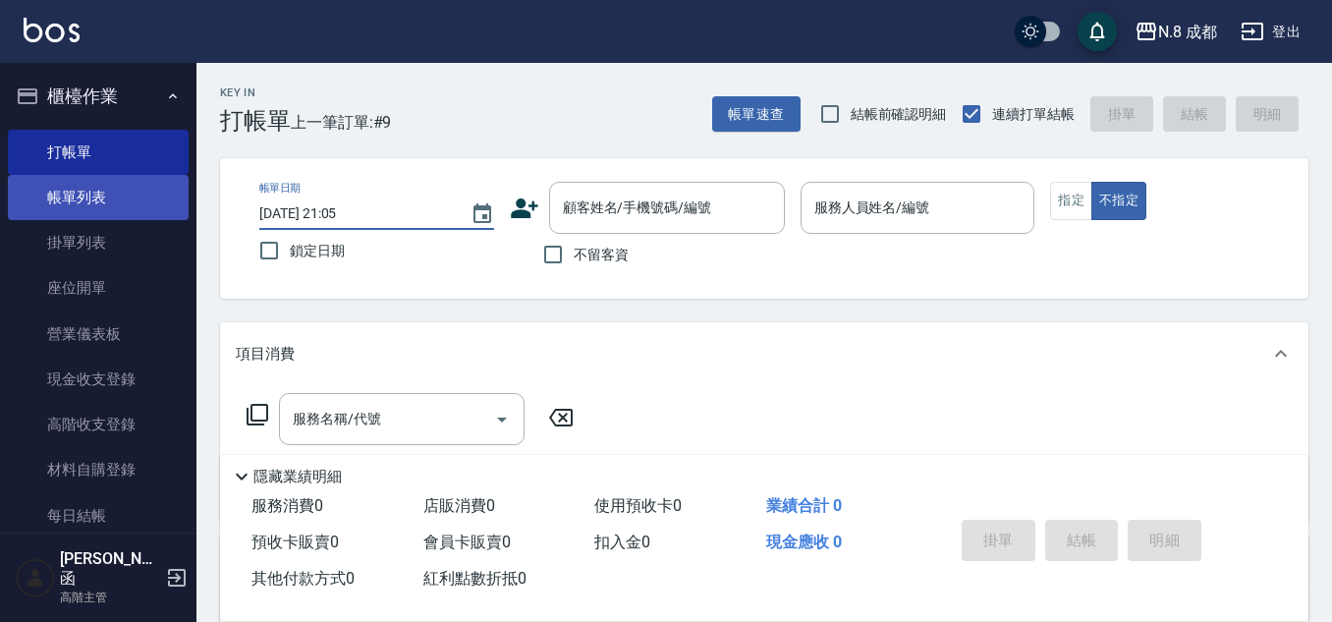
click at [133, 184] on link "帳單列表" at bounding box center [98, 197] width 181 height 45
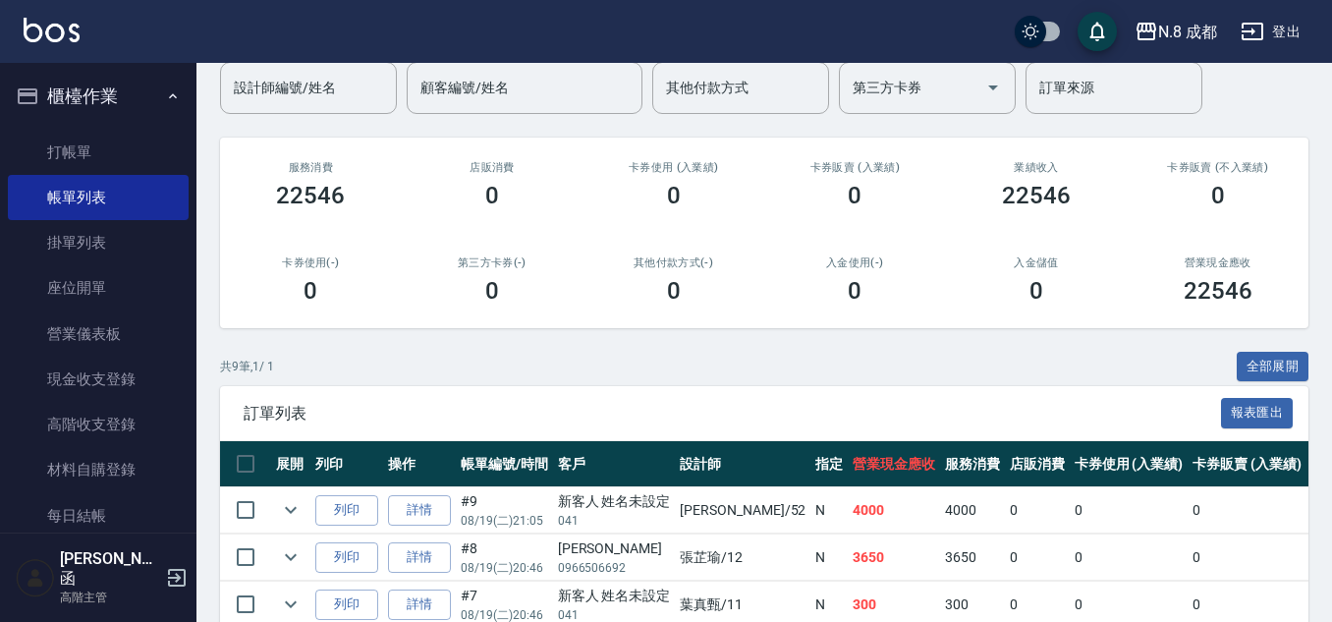
scroll to position [393, 0]
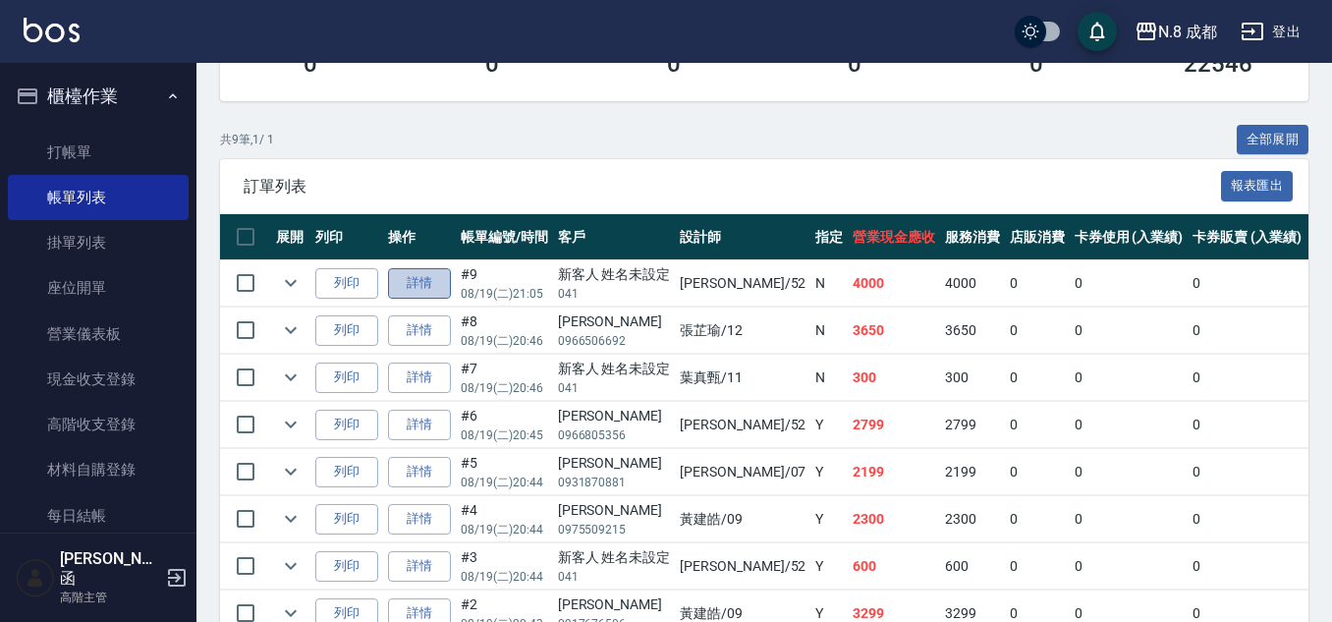
click at [407, 283] on link "詳情" at bounding box center [419, 283] width 63 height 30
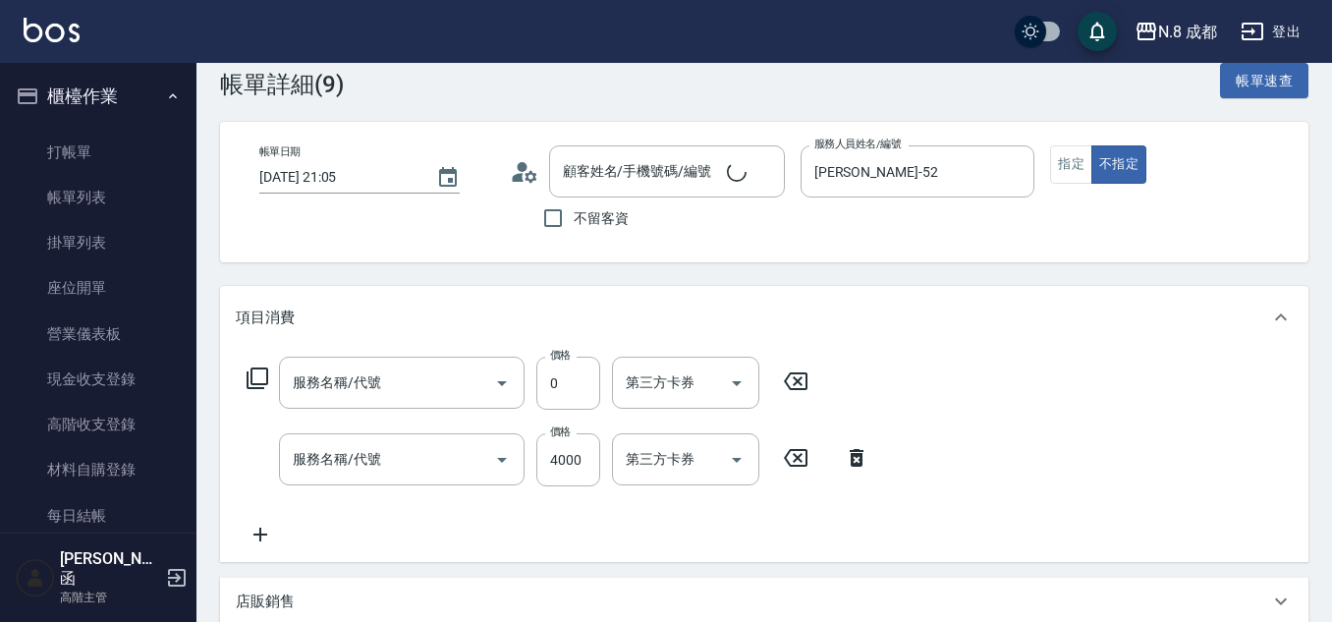
type input "[PERSON_NAME]-52"
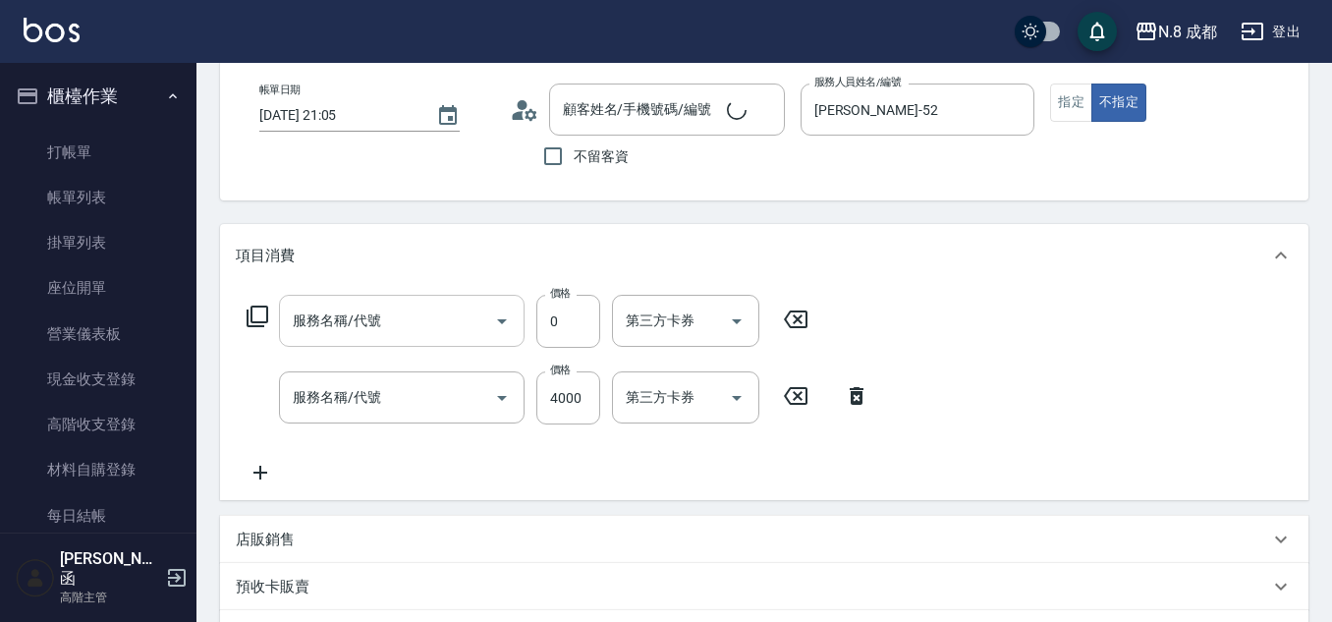
scroll to position [148, 0]
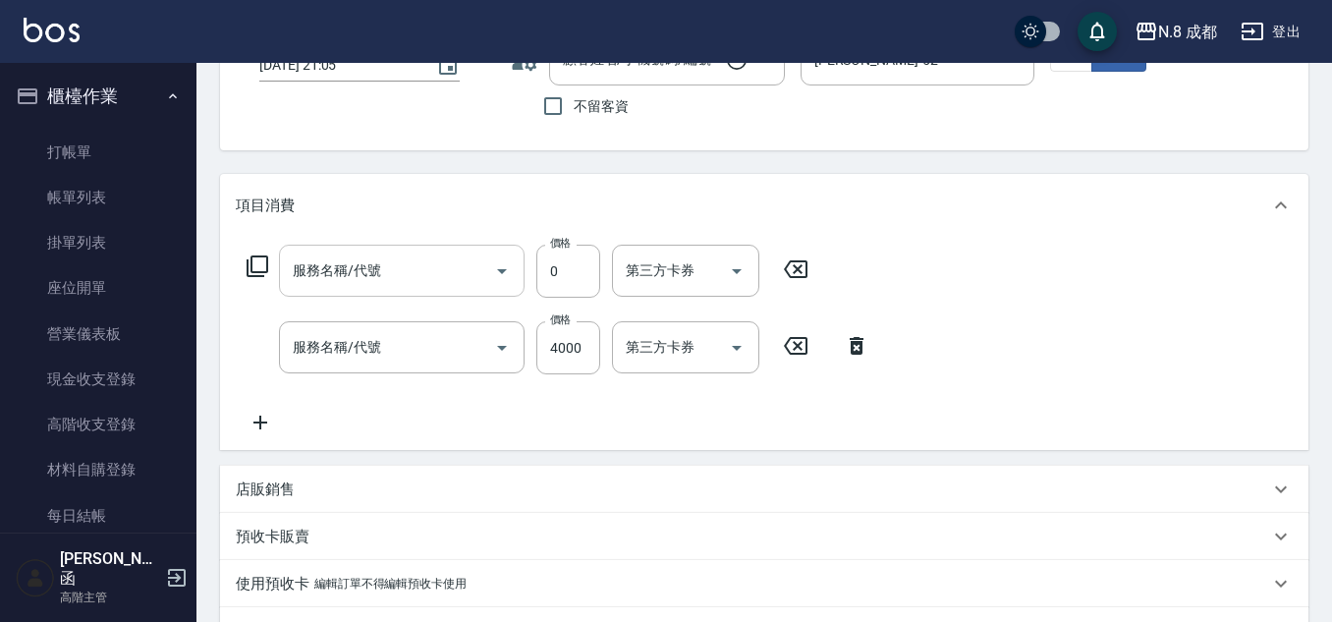
type input "新客人 姓名未設定/041/null"
type input "互助5點(5)"
type input "日系染髮(L)(041)"
click at [867, 350] on icon at bounding box center [856, 346] width 49 height 24
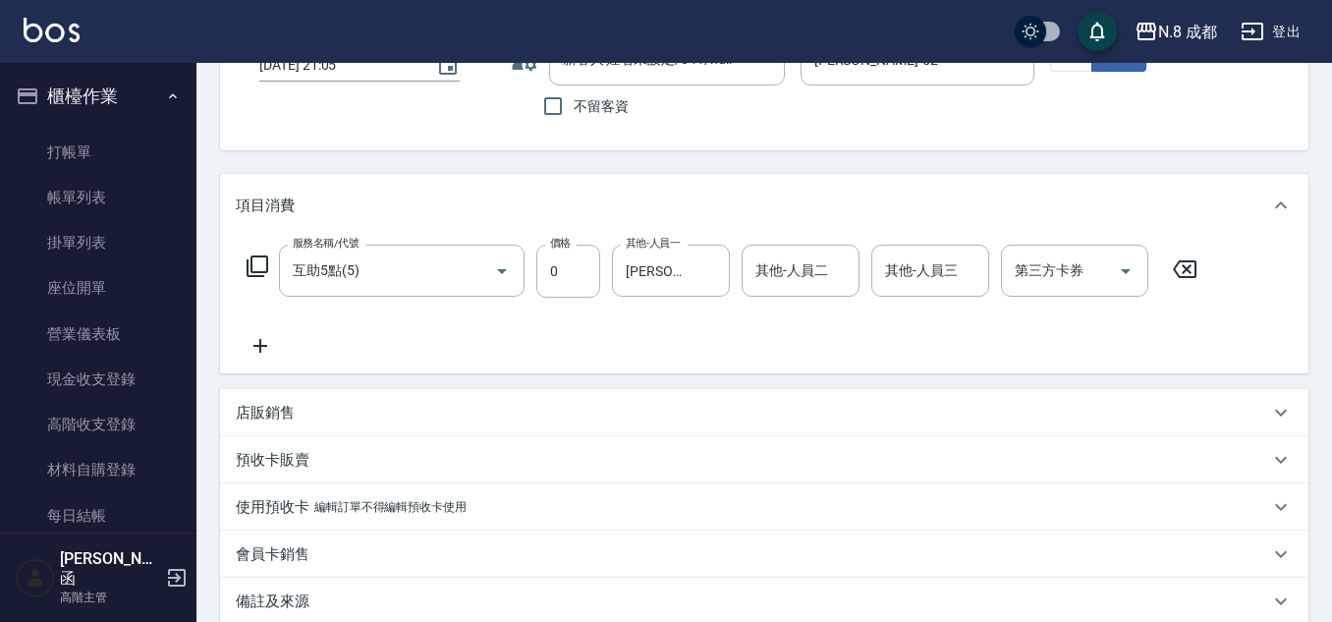
scroll to position [363, 0]
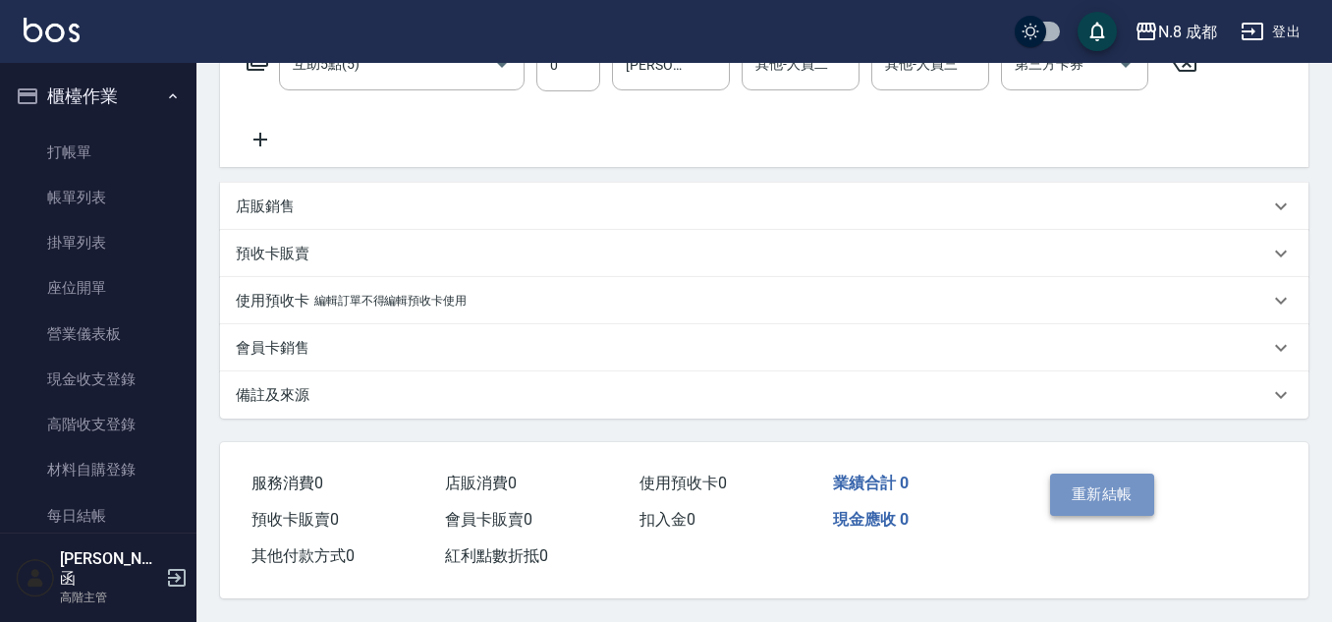
click at [1132, 494] on button "重新結帳" at bounding box center [1102, 493] width 104 height 41
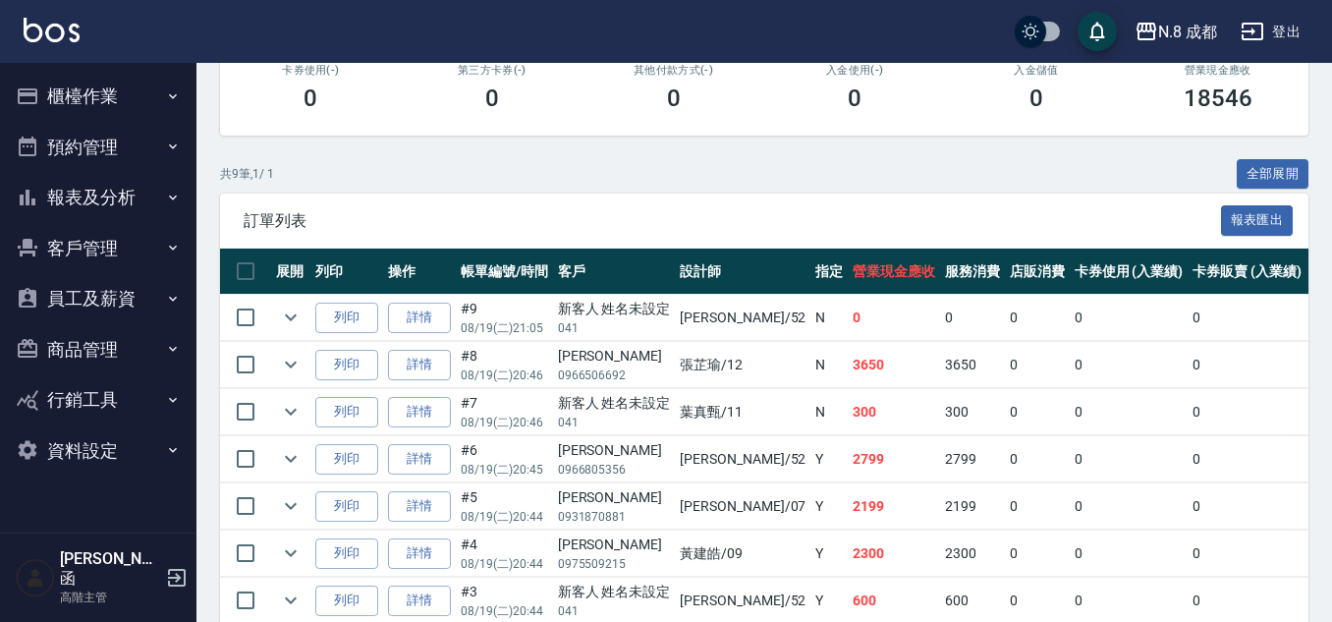
scroll to position [393, 0]
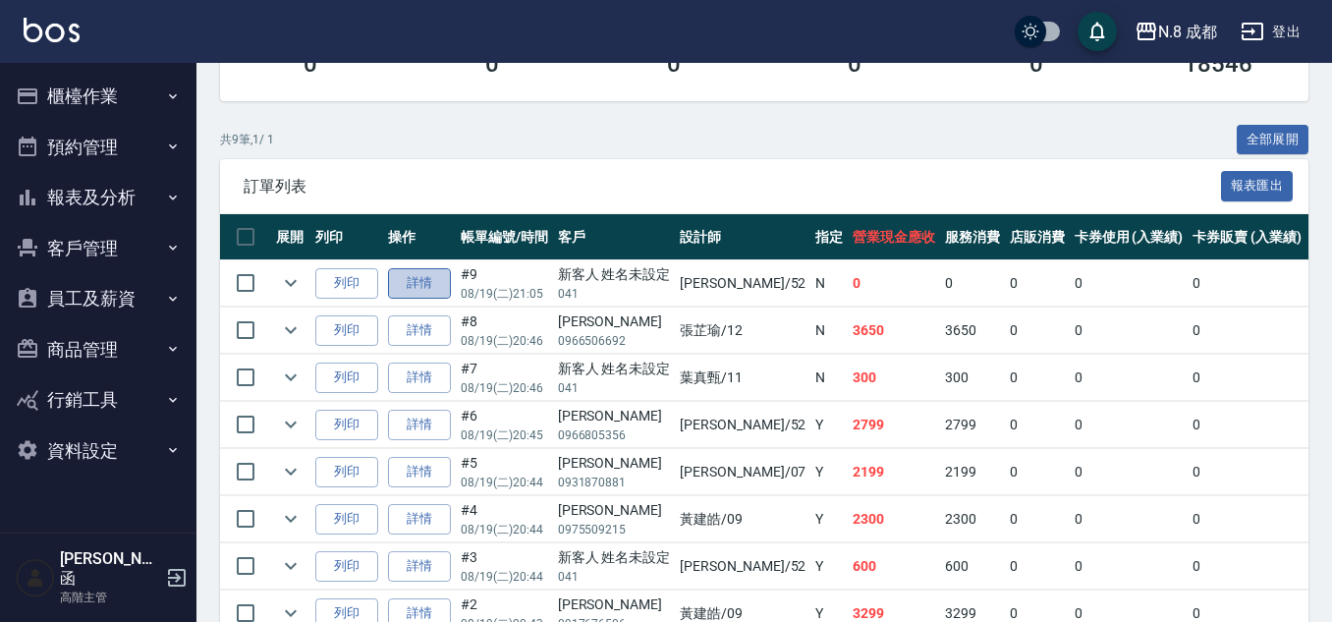
click at [406, 284] on link "詳情" at bounding box center [419, 283] width 63 height 30
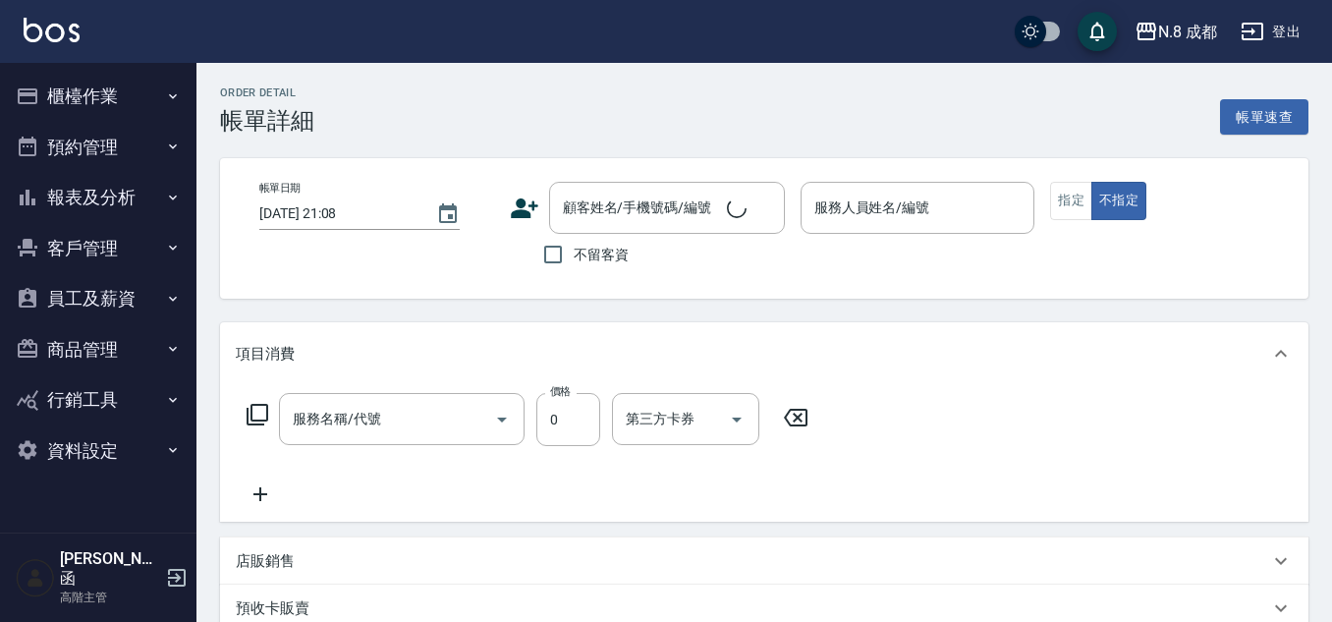
type input "2025/08/19 21:05"
type input "[PERSON_NAME]-52"
type input "互助5點(5)"
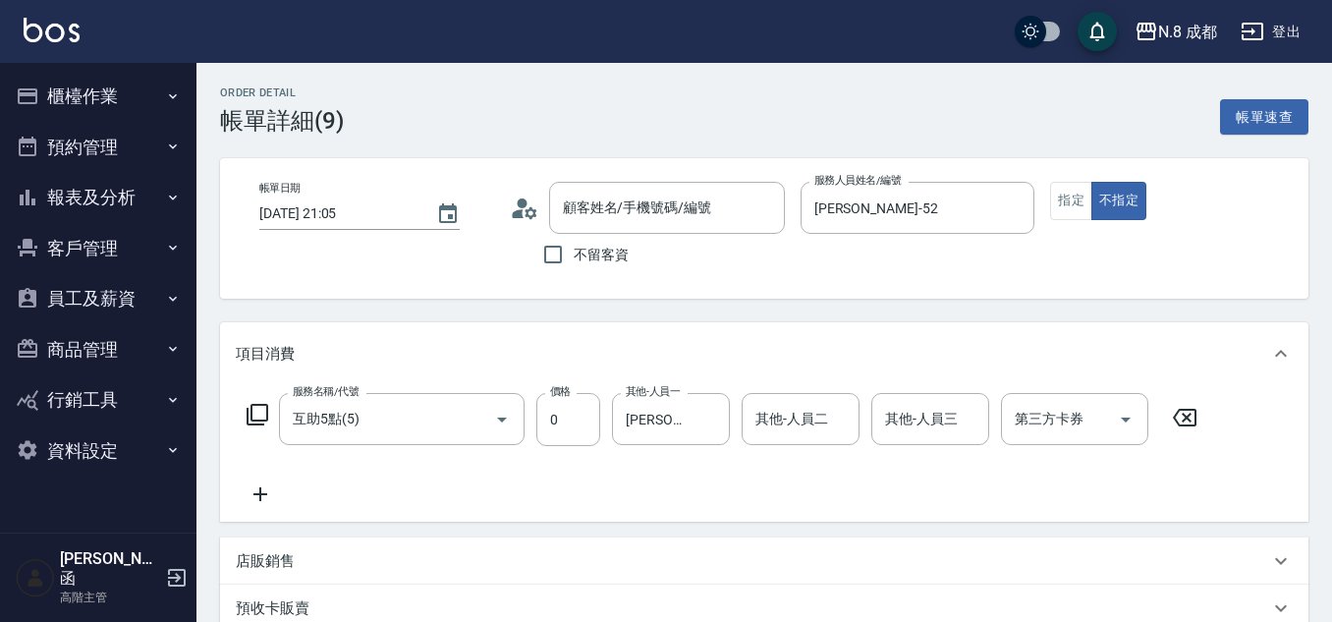
type input "新客人 姓名未設定/041/null"
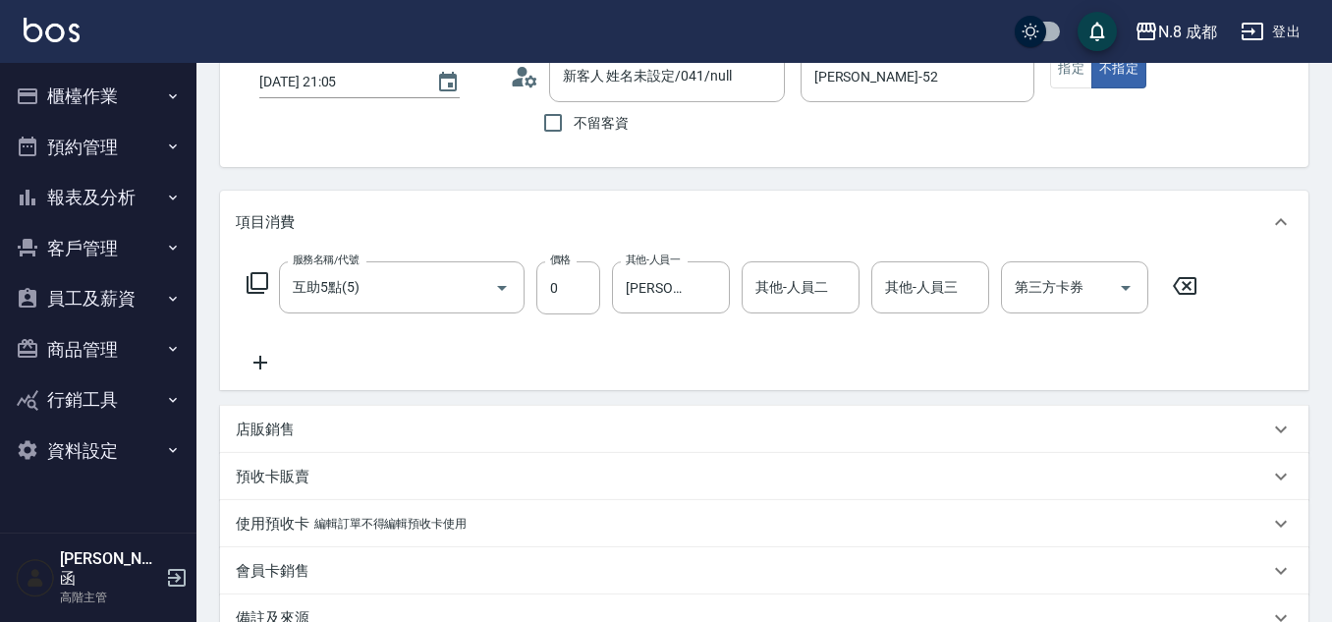
scroll to position [98, 0]
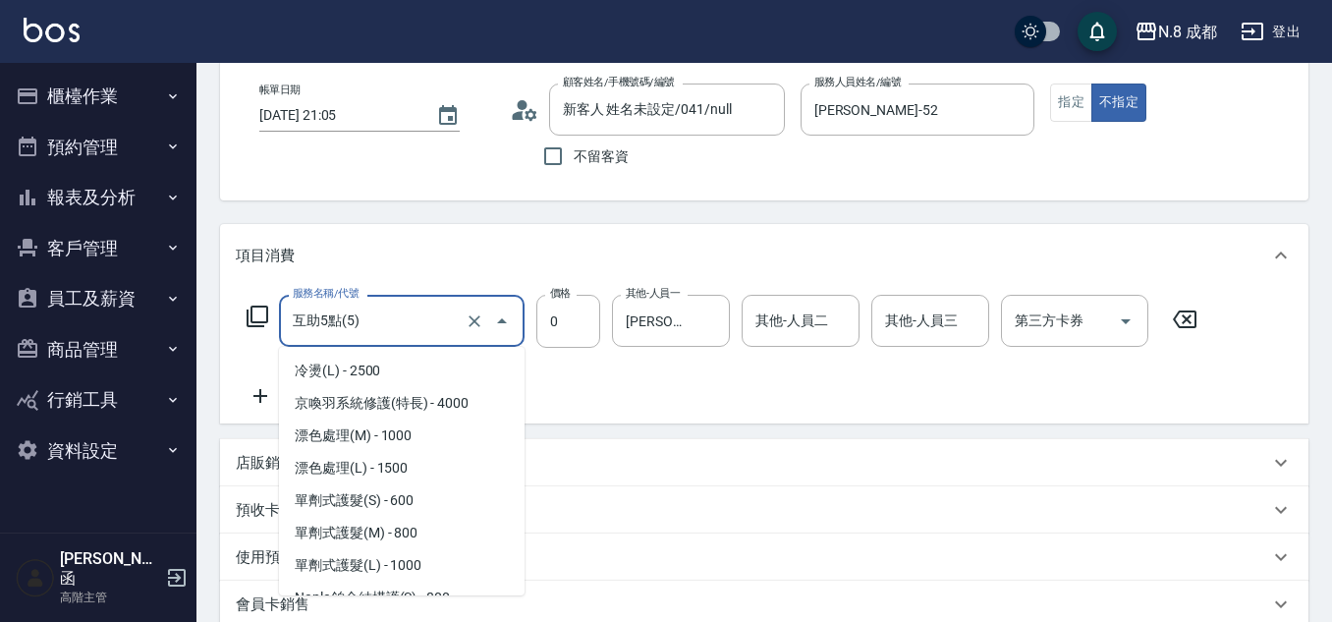
click at [363, 324] on input "互助5點(5)" at bounding box center [374, 321] width 173 height 34
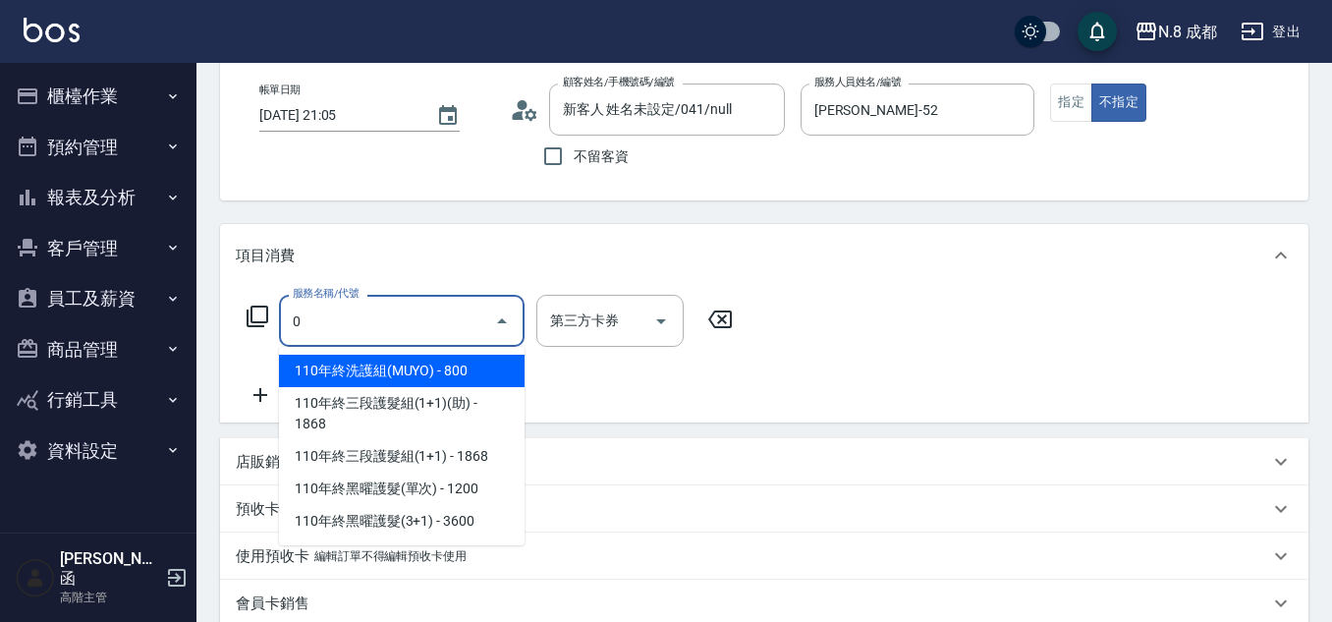
scroll to position [0, 0]
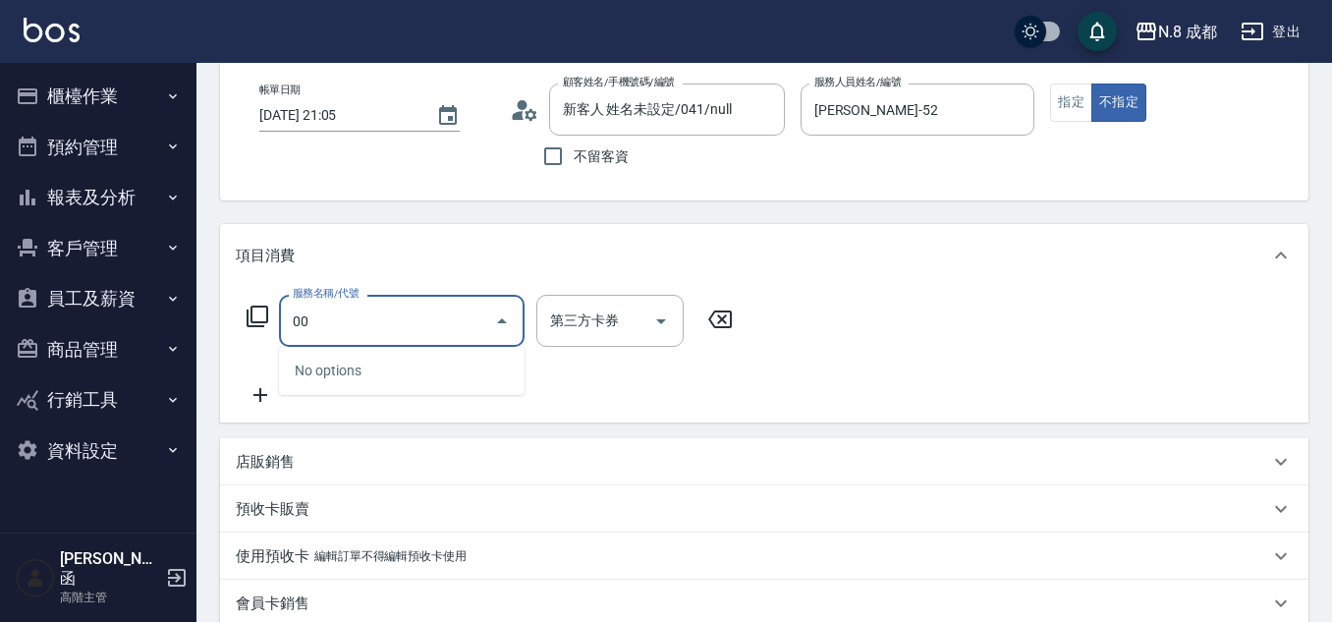
drag, startPoint x: 172, startPoint y: 324, endPoint x: 210, endPoint y: 326, distance: 38.4
click at [170, 326] on div "N.8 成都 登出 櫃檯作業 打帳單 帳單列表 掛單列表 座位開單 營業儀表板 現金收支登錄 高階收支登錄 材料自購登錄 每日結帳 排班表 現場電腦打卡 掃碼…" at bounding box center [666, 389] width 1332 height 975
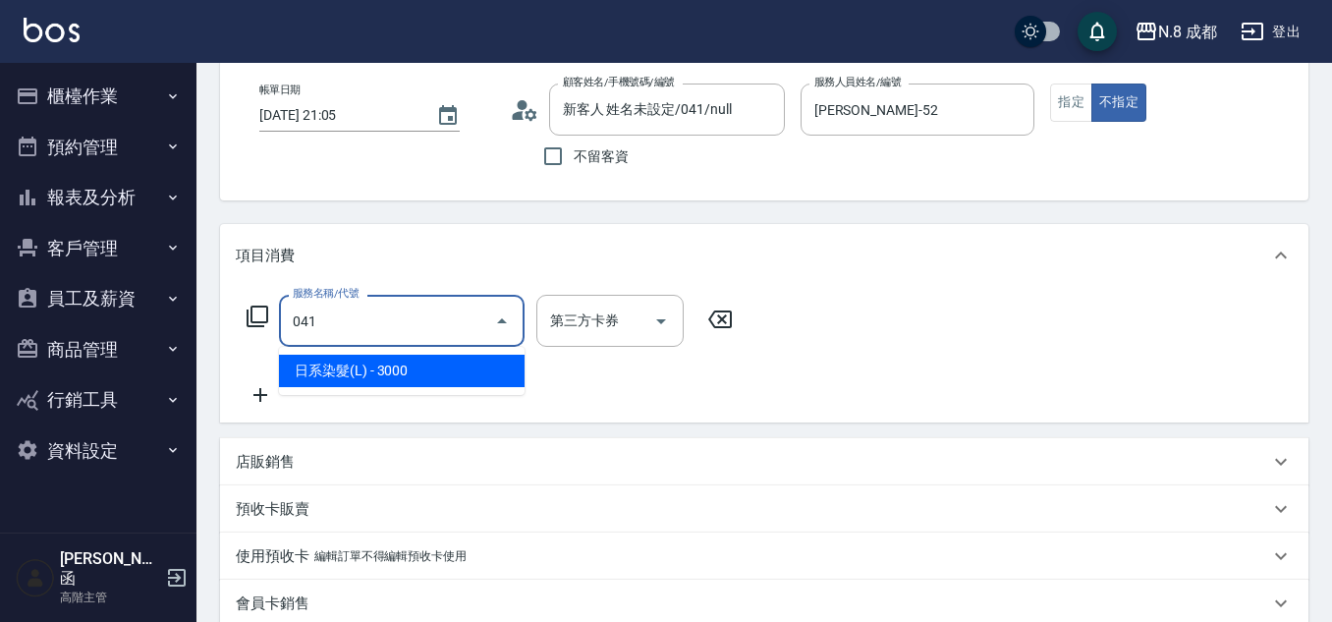
click at [343, 360] on span "日系染髮(L) - 3000" at bounding box center [402, 371] width 246 height 32
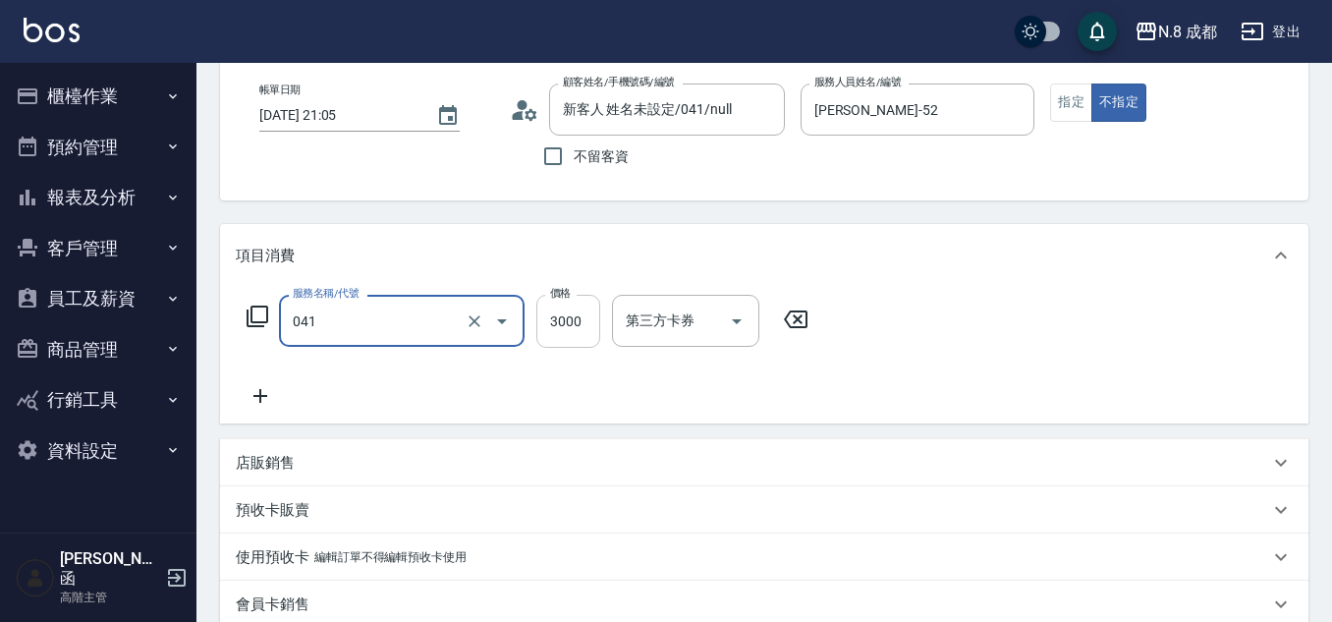
type input "日系染髮(L)(041)"
click at [573, 327] on input "3000" at bounding box center [568, 321] width 64 height 53
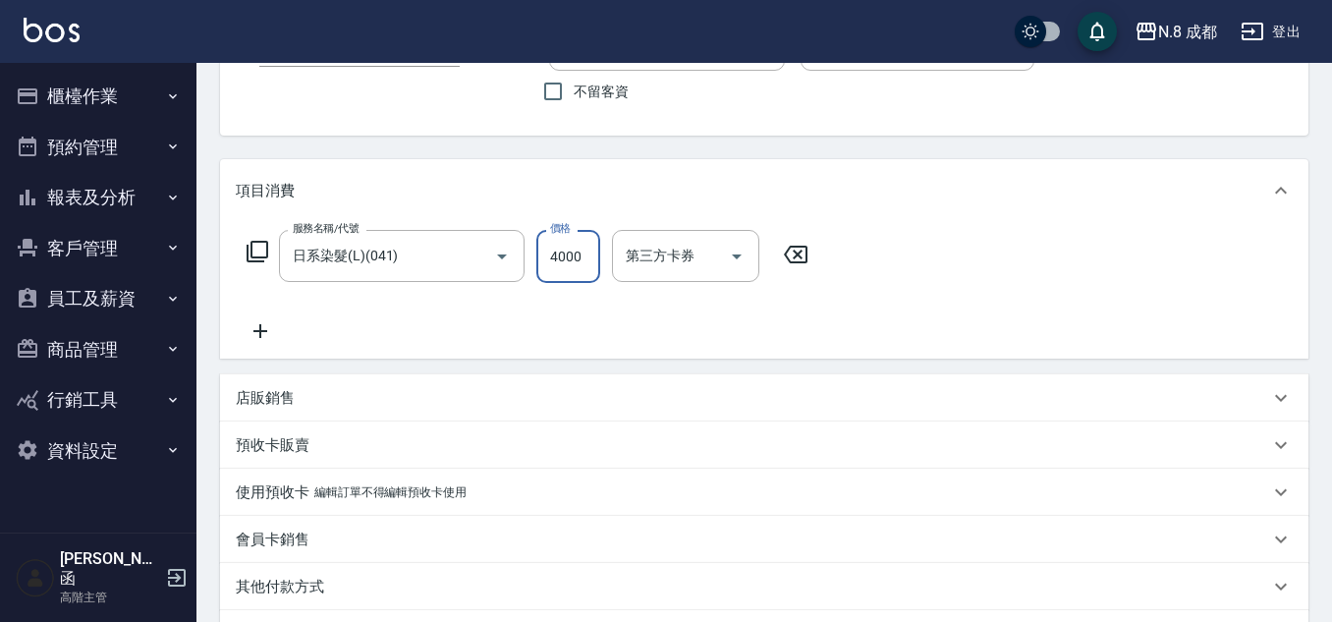
scroll to position [196, 0]
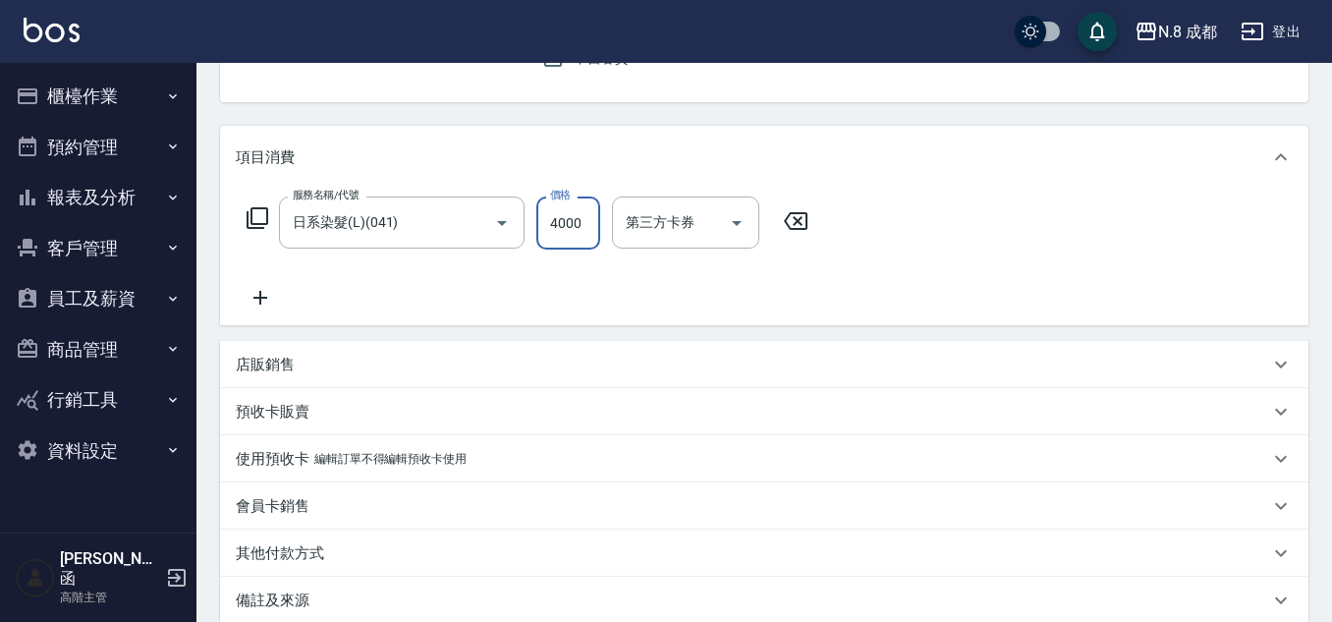
type input "4000"
click at [263, 297] on icon at bounding box center [260, 298] width 49 height 24
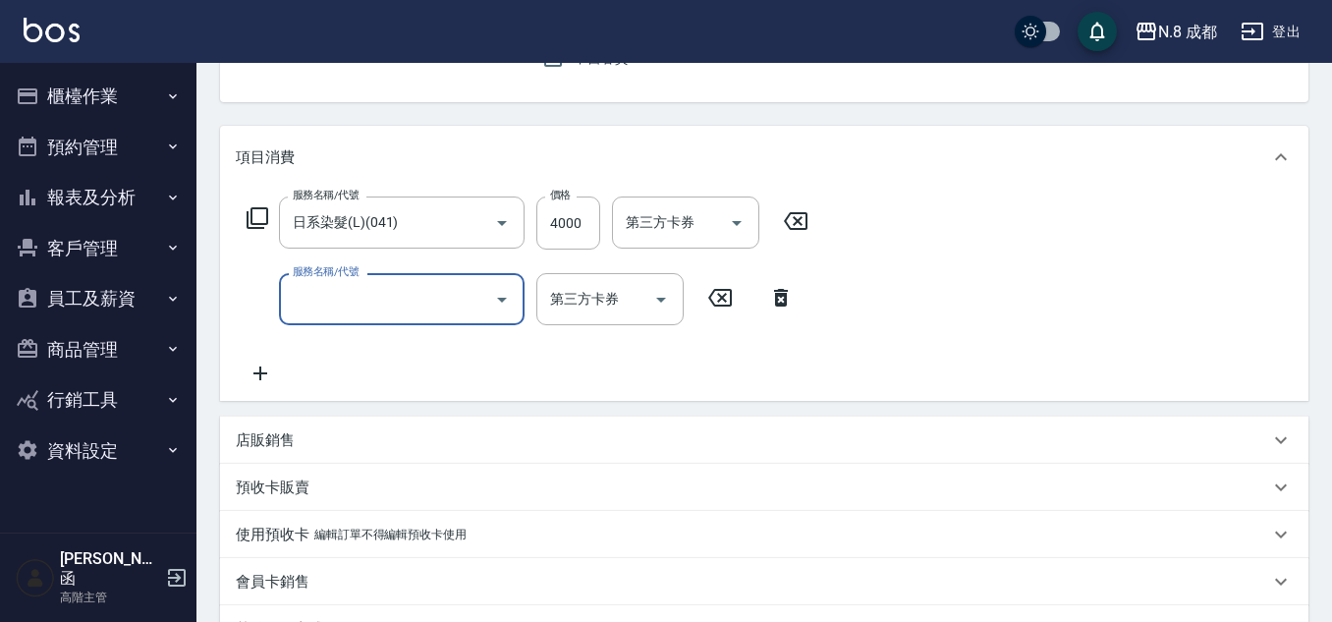
click at [335, 297] on input "服務名稱/代號" at bounding box center [387, 299] width 198 height 34
click at [420, 305] on input "服務名稱/代號" at bounding box center [387, 299] width 198 height 34
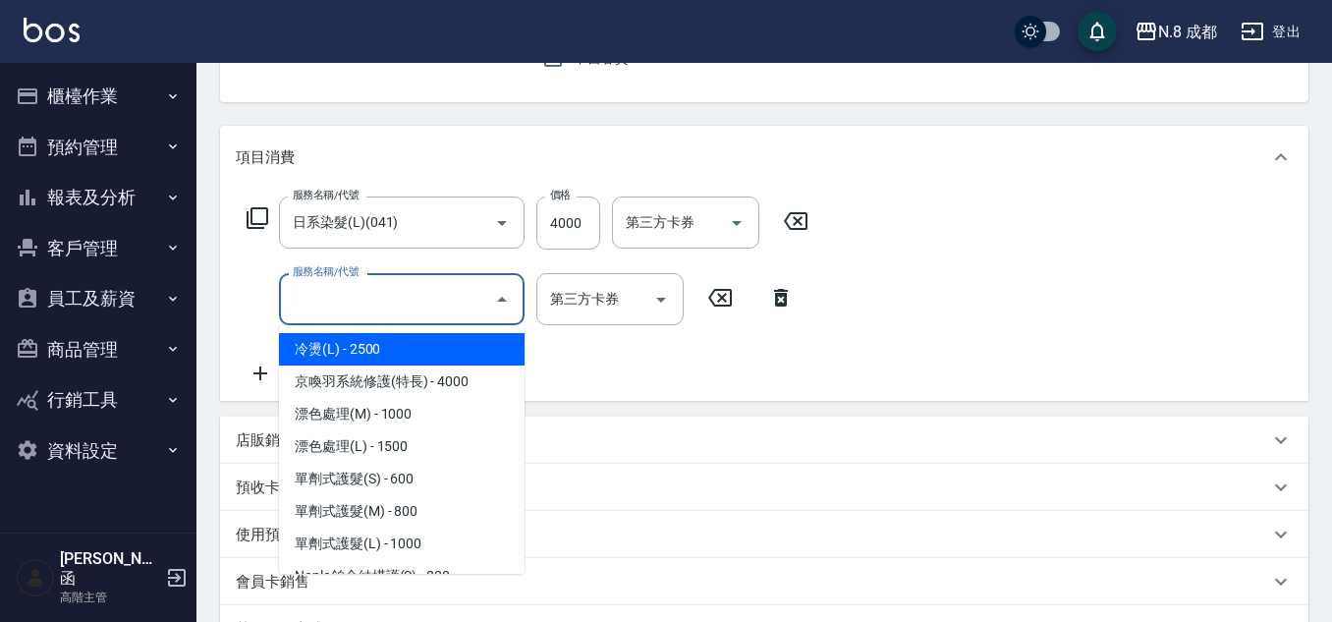
click at [425, 298] on input "服務名稱/代號" at bounding box center [387, 299] width 198 height 34
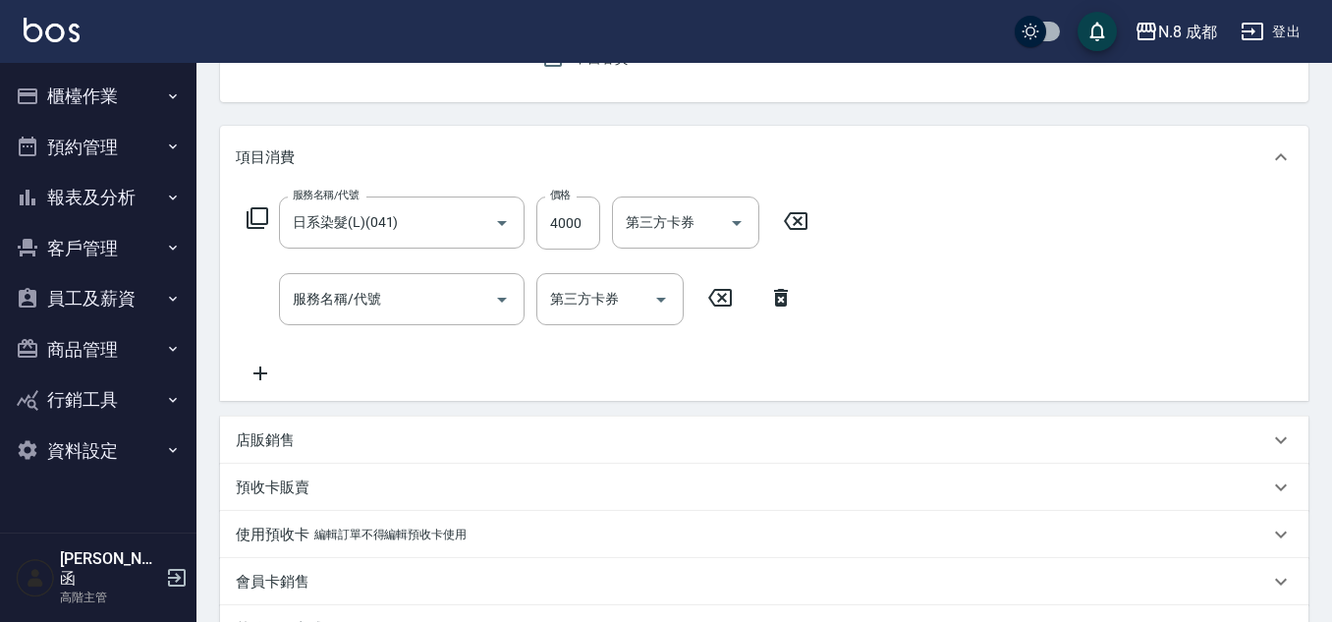
click at [791, 291] on icon at bounding box center [780, 298] width 49 height 24
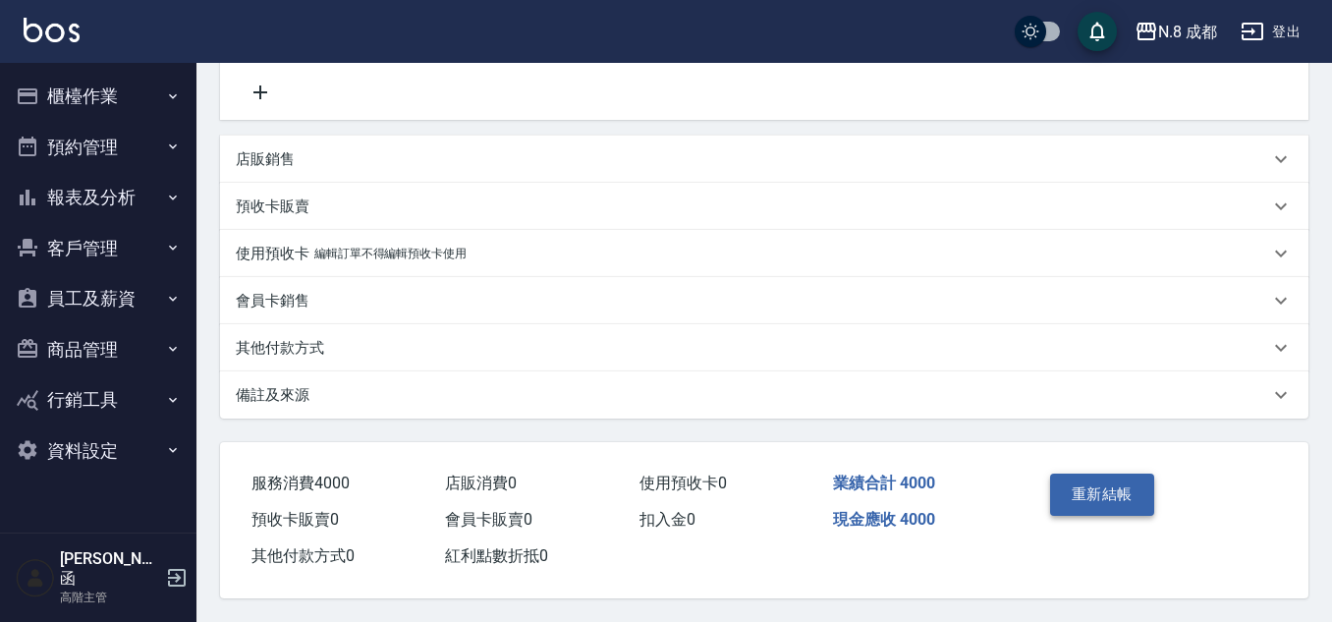
scroll to position [411, 0]
click at [1116, 489] on button "重新結帳" at bounding box center [1102, 493] width 104 height 41
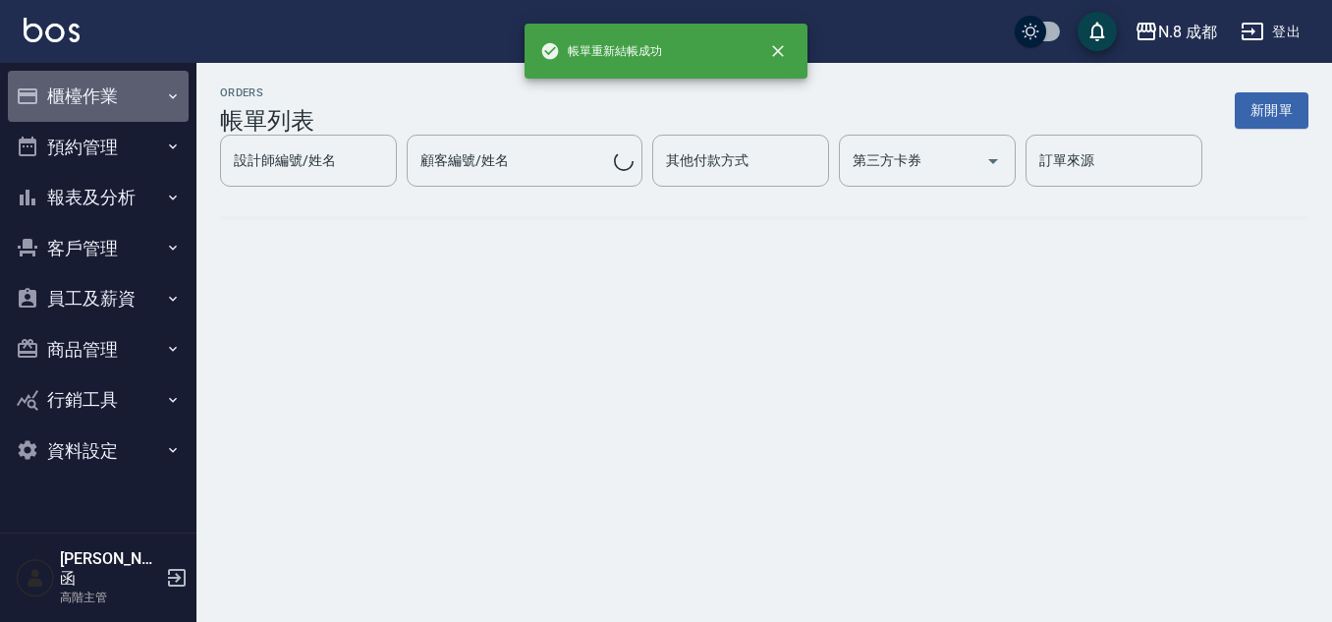
click at [151, 108] on button "櫃檯作業" at bounding box center [98, 96] width 181 height 51
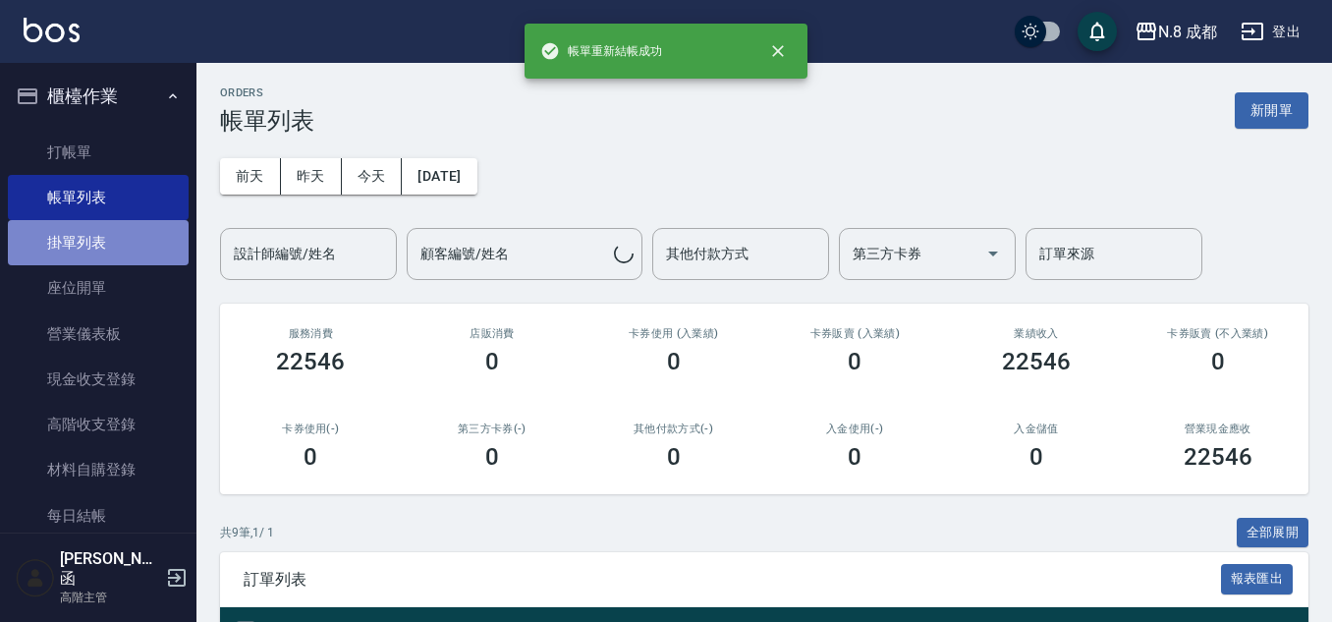
click at [140, 226] on link "掛單列表" at bounding box center [98, 242] width 181 height 45
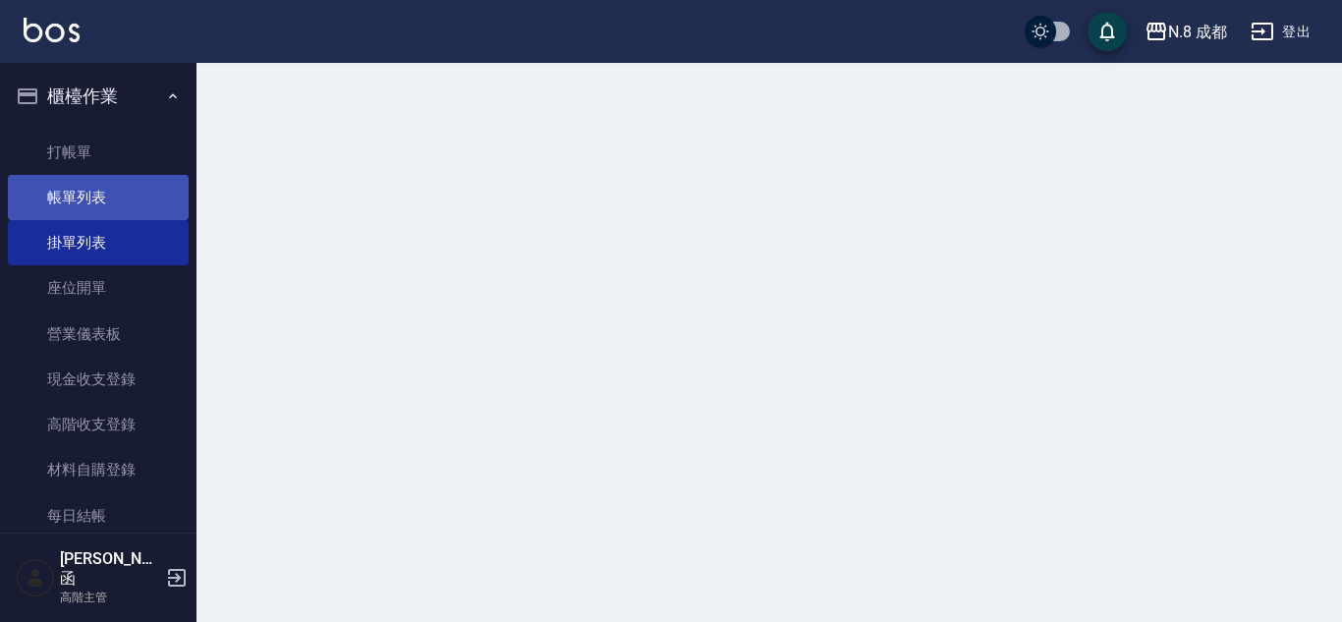
click at [141, 200] on link "帳單列表" at bounding box center [98, 197] width 181 height 45
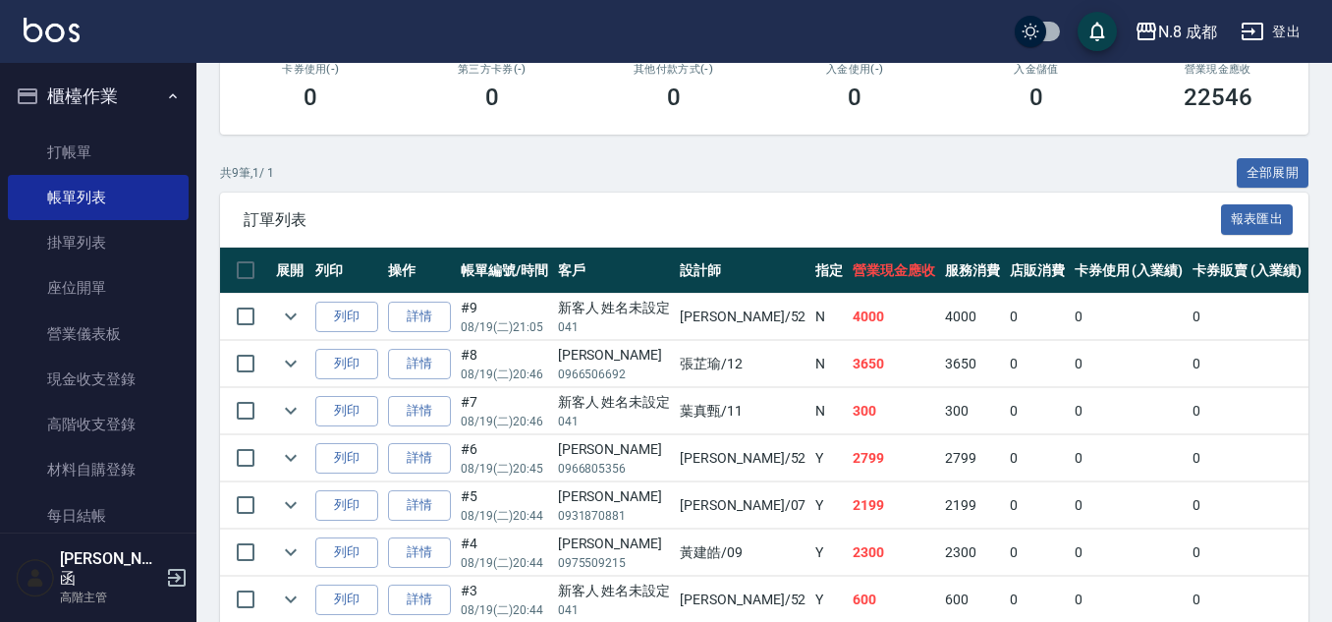
scroll to position [154, 0]
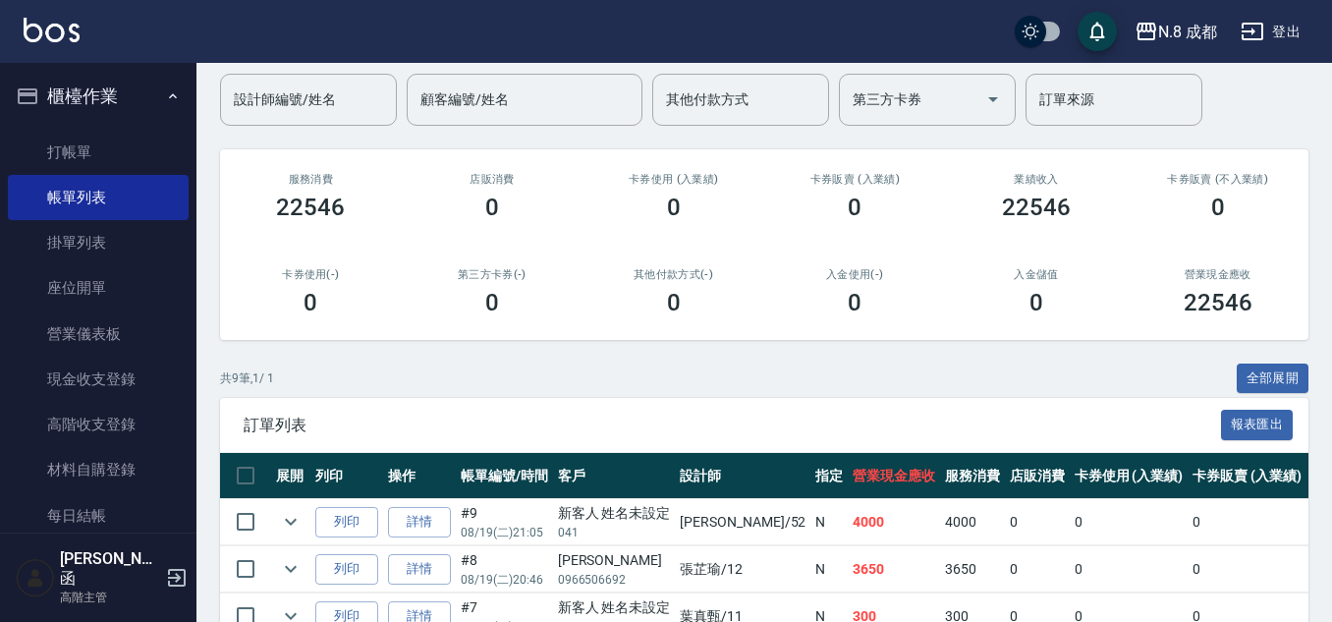
click at [571, 249] on div "第三方卡券(-) 0" at bounding box center [493, 292] width 182 height 95
click at [88, 182] on link "帳單列表" at bounding box center [98, 197] width 181 height 45
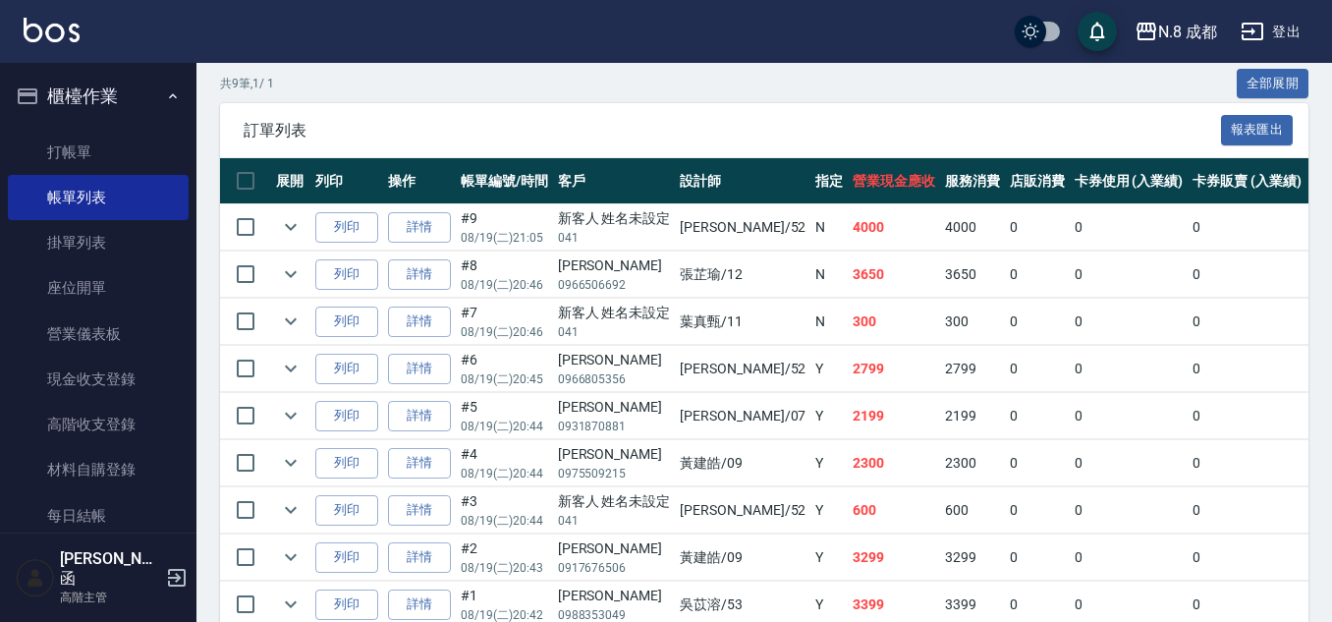
click at [807, 135] on span "訂單列表" at bounding box center [732, 131] width 977 height 20
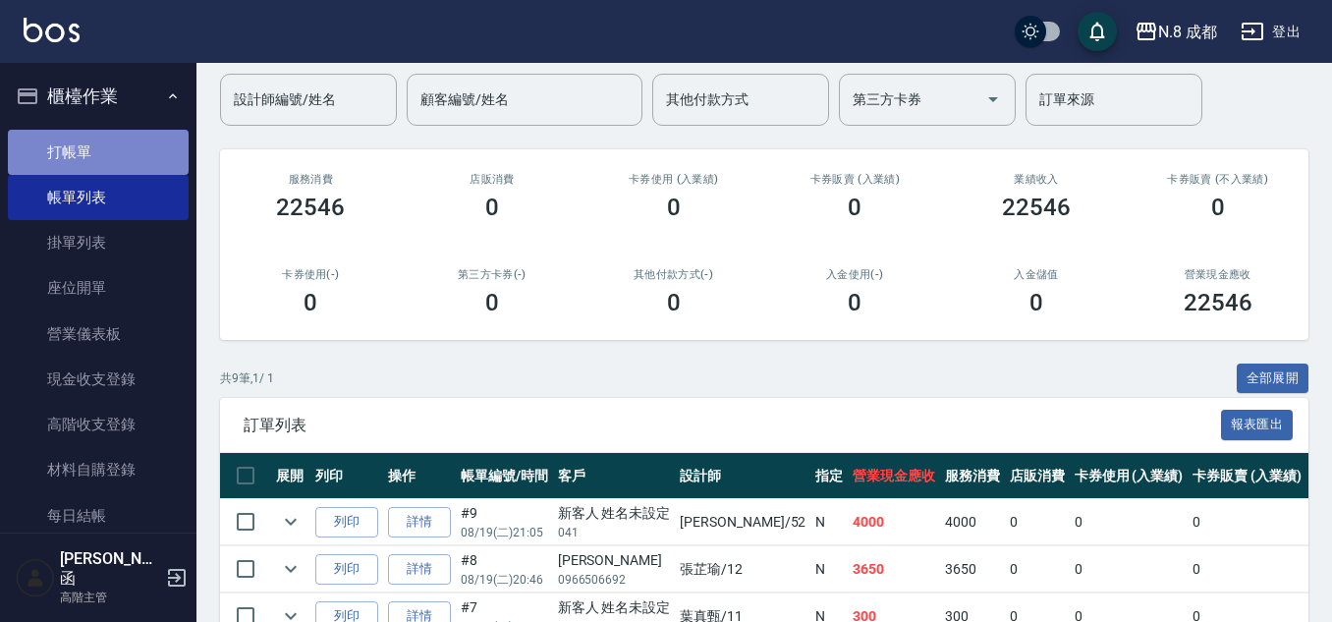
click at [137, 150] on link "打帳單" at bounding box center [98, 152] width 181 height 45
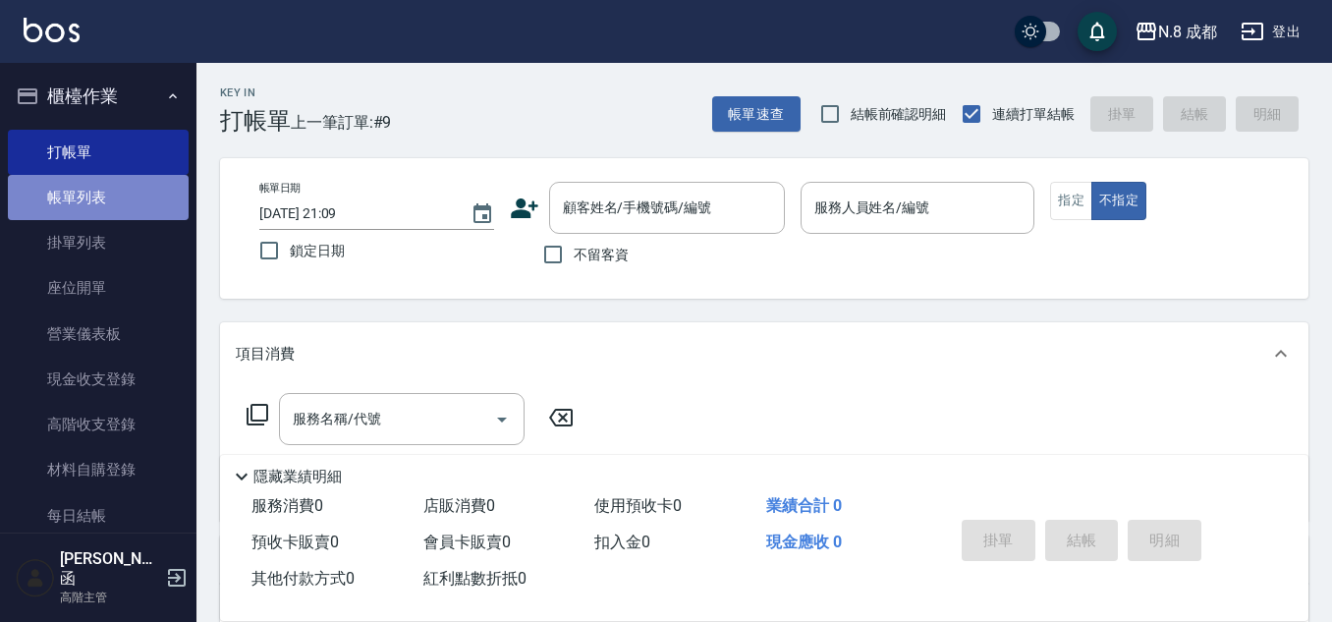
click at [144, 186] on link "帳單列表" at bounding box center [98, 197] width 181 height 45
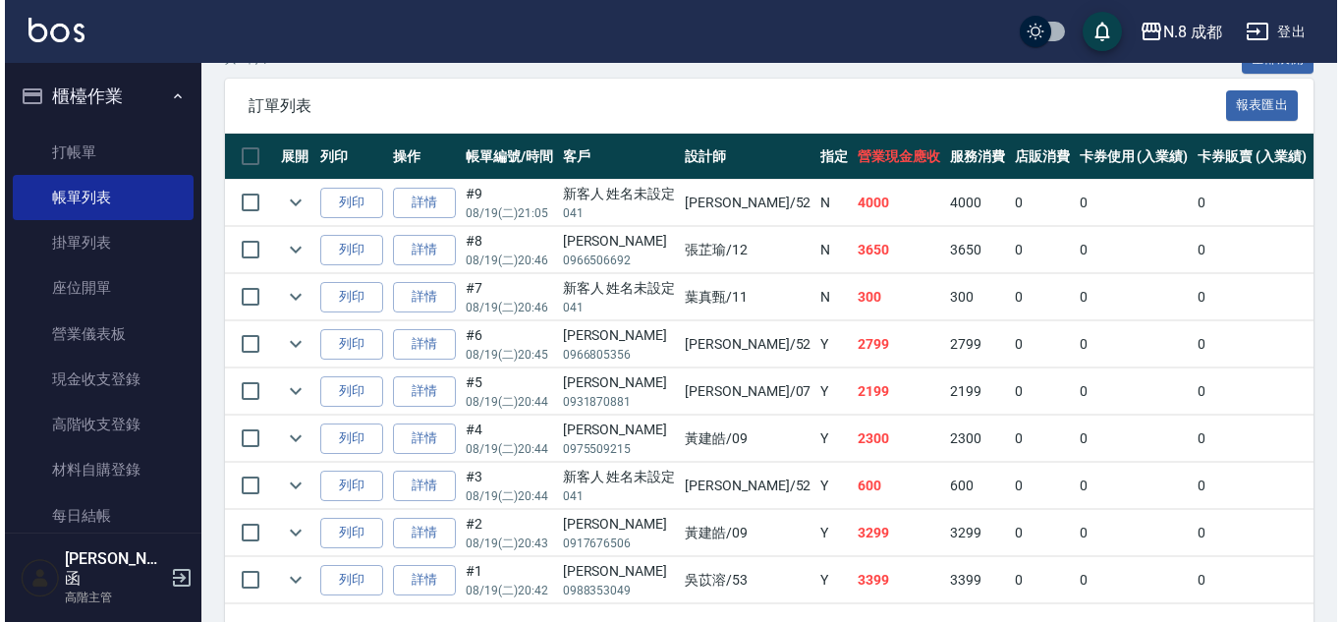
scroll to position [547, 0]
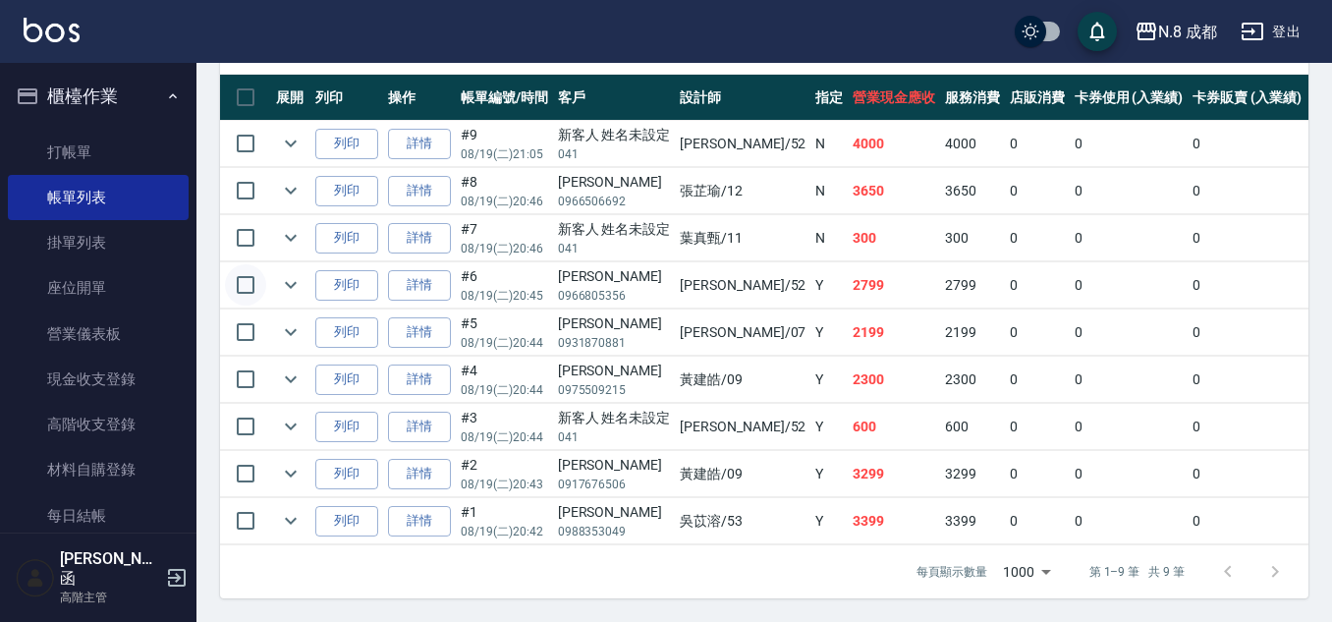
click at [247, 268] on input "checkbox" at bounding box center [245, 284] width 41 height 41
checkbox input "true"
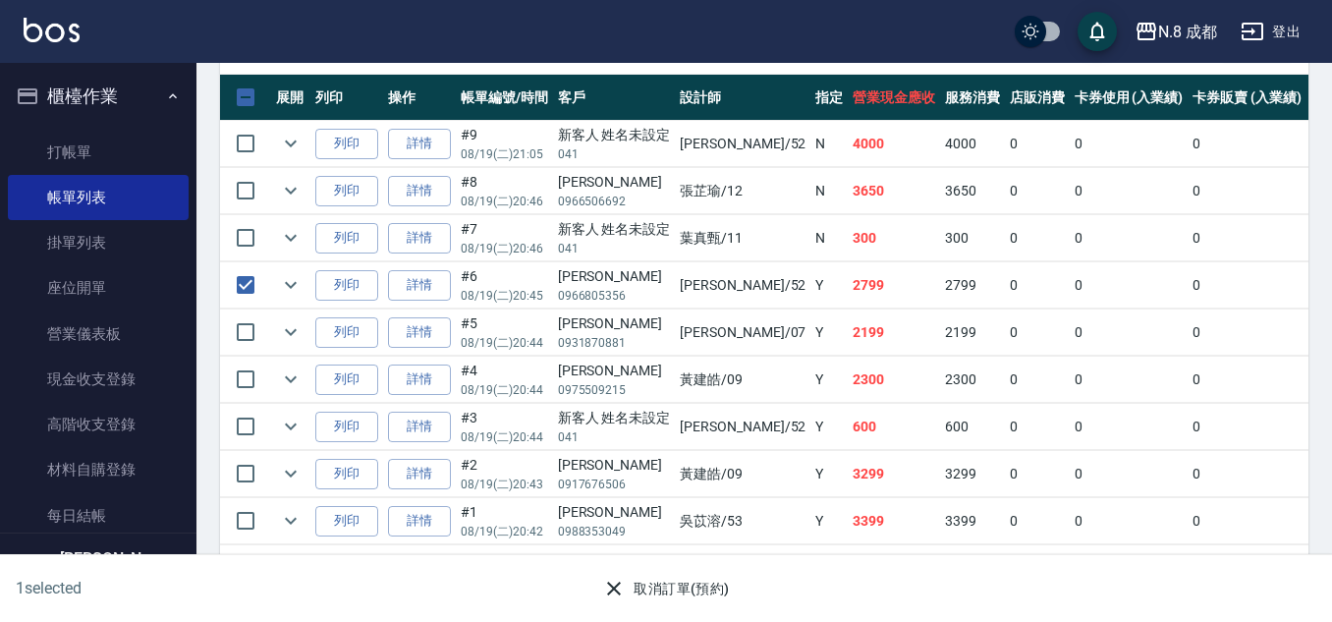
click at [681, 578] on button "取消訂單(預約)" at bounding box center [665, 589] width 142 height 36
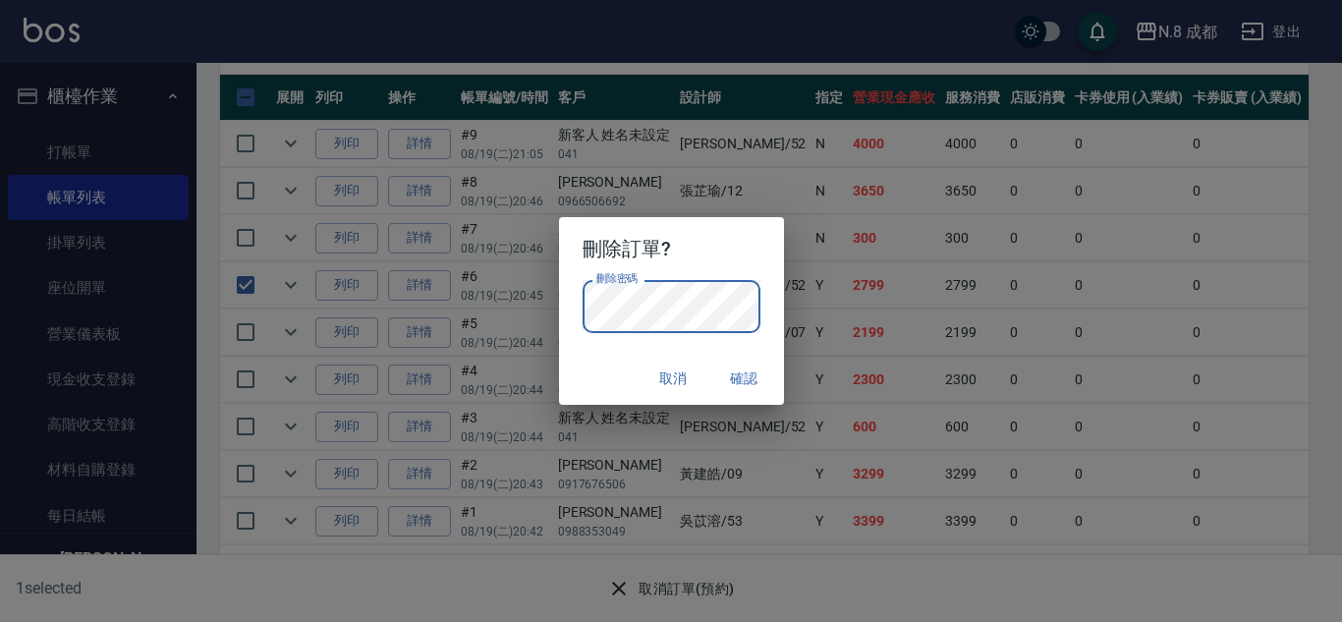
click at [745, 375] on button "確認" at bounding box center [744, 378] width 63 height 36
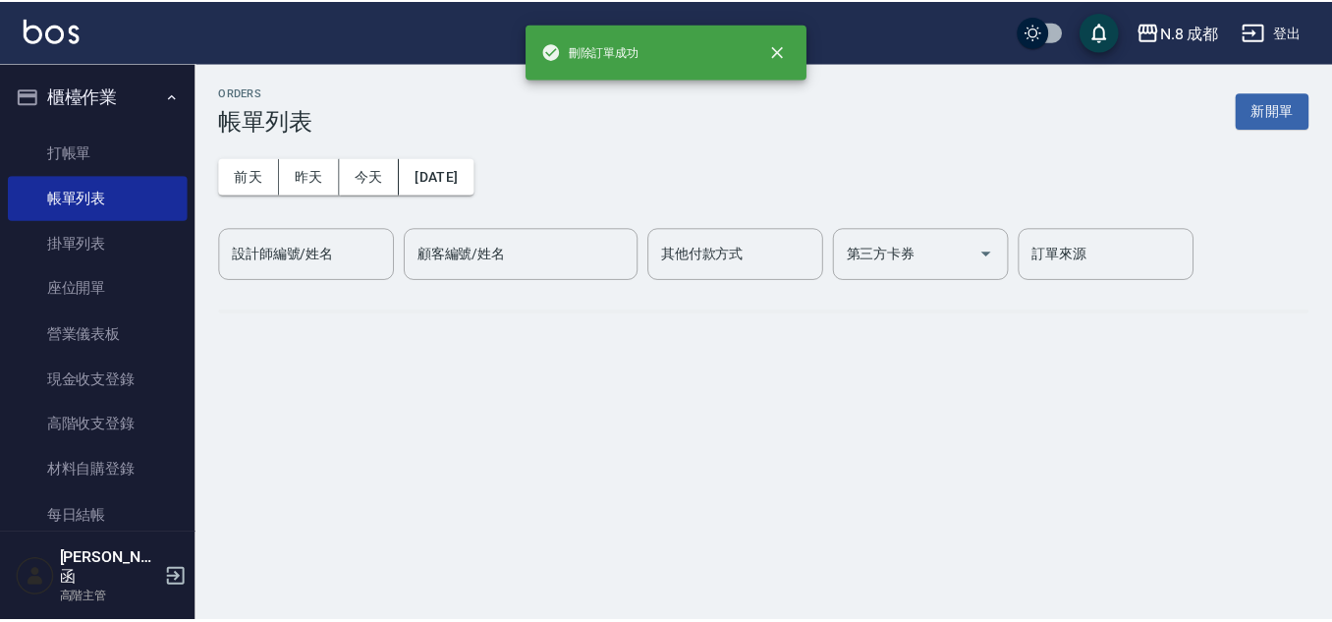
scroll to position [0, 0]
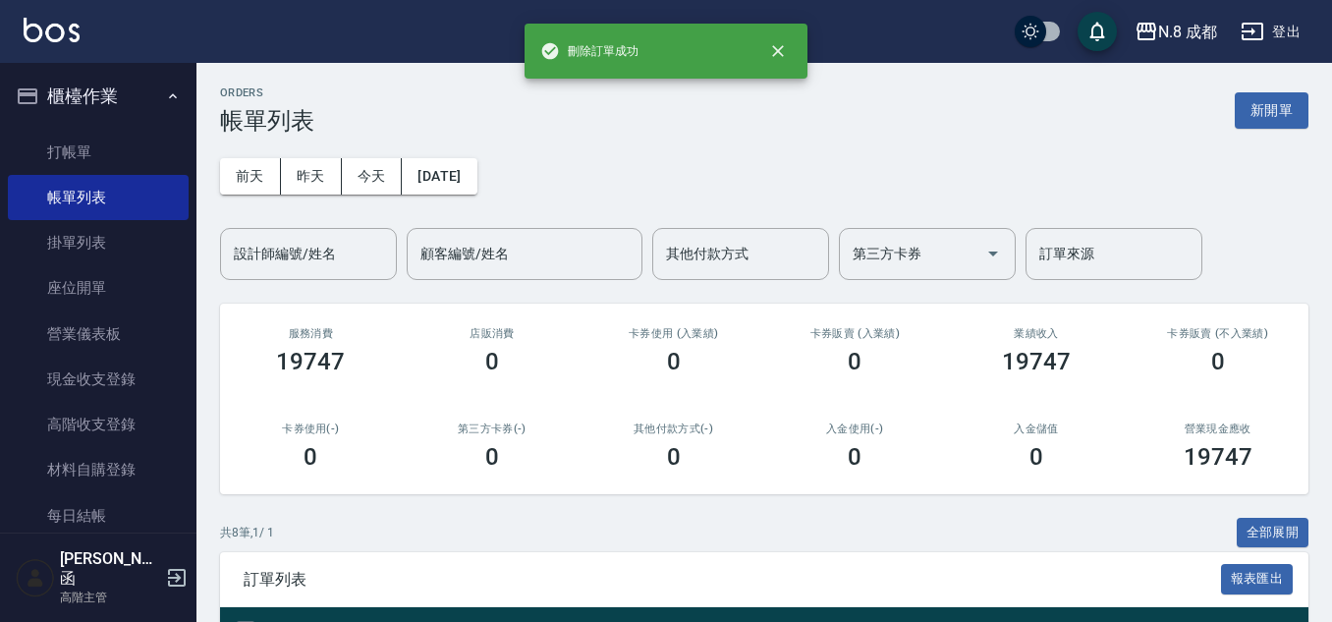
click at [869, 185] on div "前天 昨天 今天 2025/08/19 設計師編號/姓名 設計師編號/姓名 顧客編號/姓名 顧客編號/姓名 其他付款方式 其他付款方式 第三方卡券 第三方卡券…" at bounding box center [764, 207] width 1088 height 145
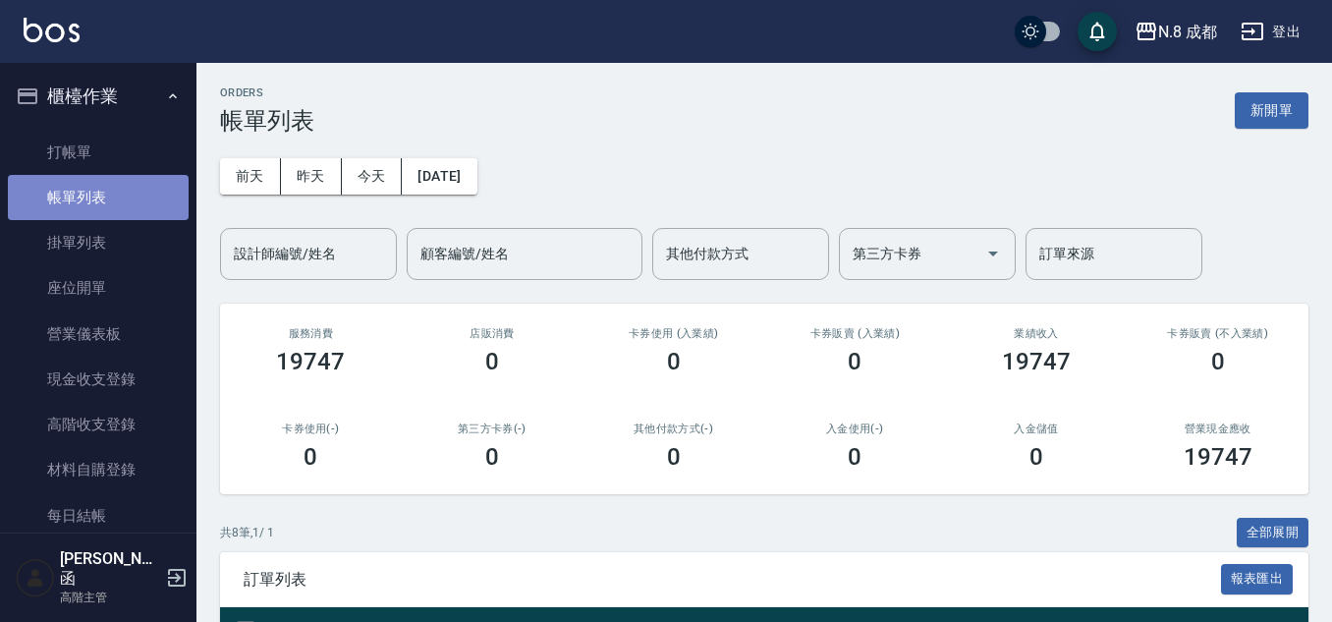
click at [113, 203] on link "帳單列表" at bounding box center [98, 197] width 181 height 45
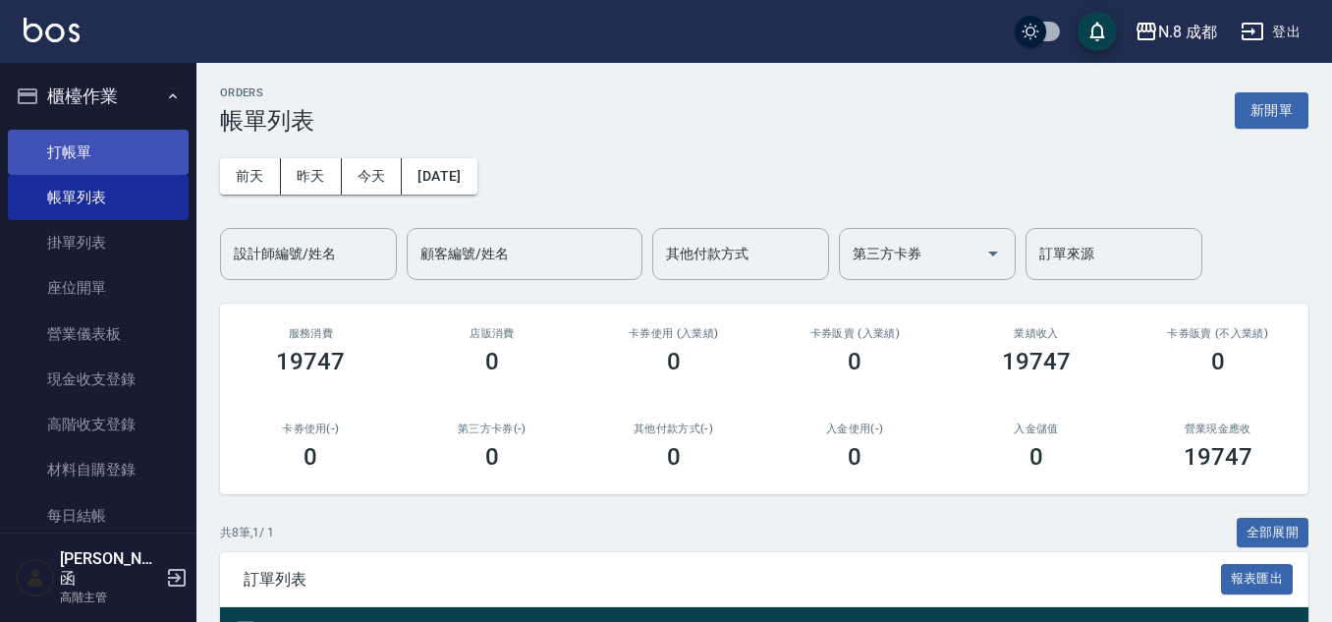
click at [123, 156] on link "打帳單" at bounding box center [98, 152] width 181 height 45
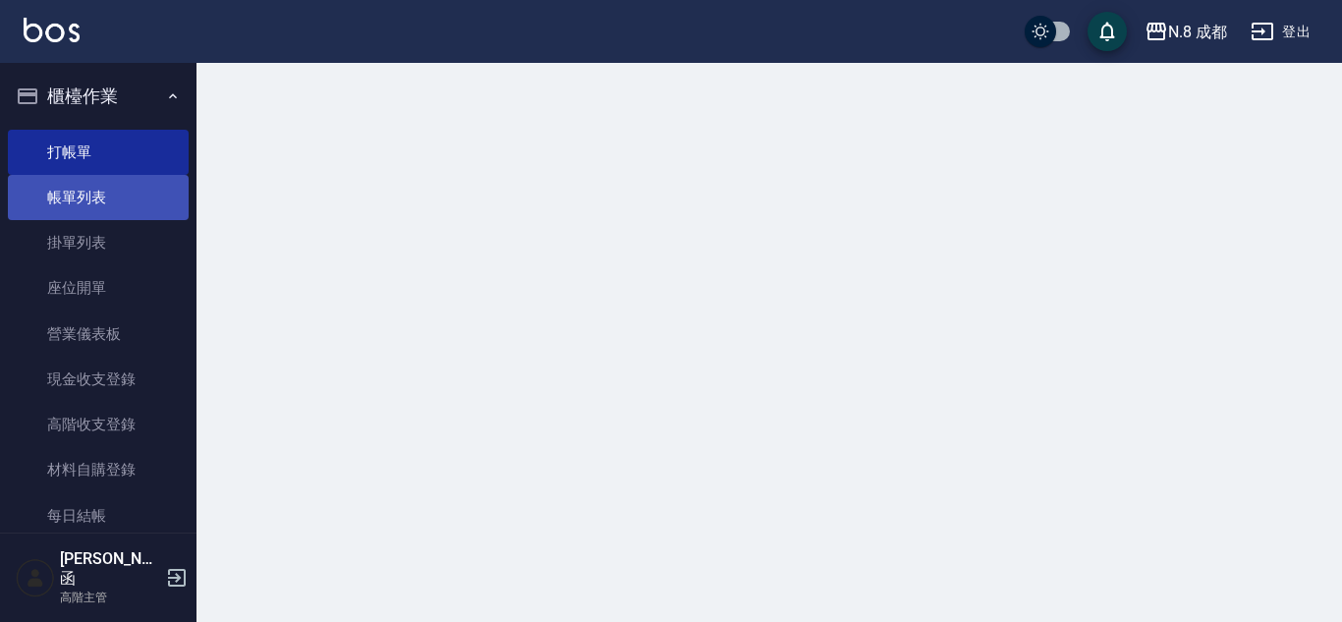
click at [121, 194] on link "帳單列表" at bounding box center [98, 197] width 181 height 45
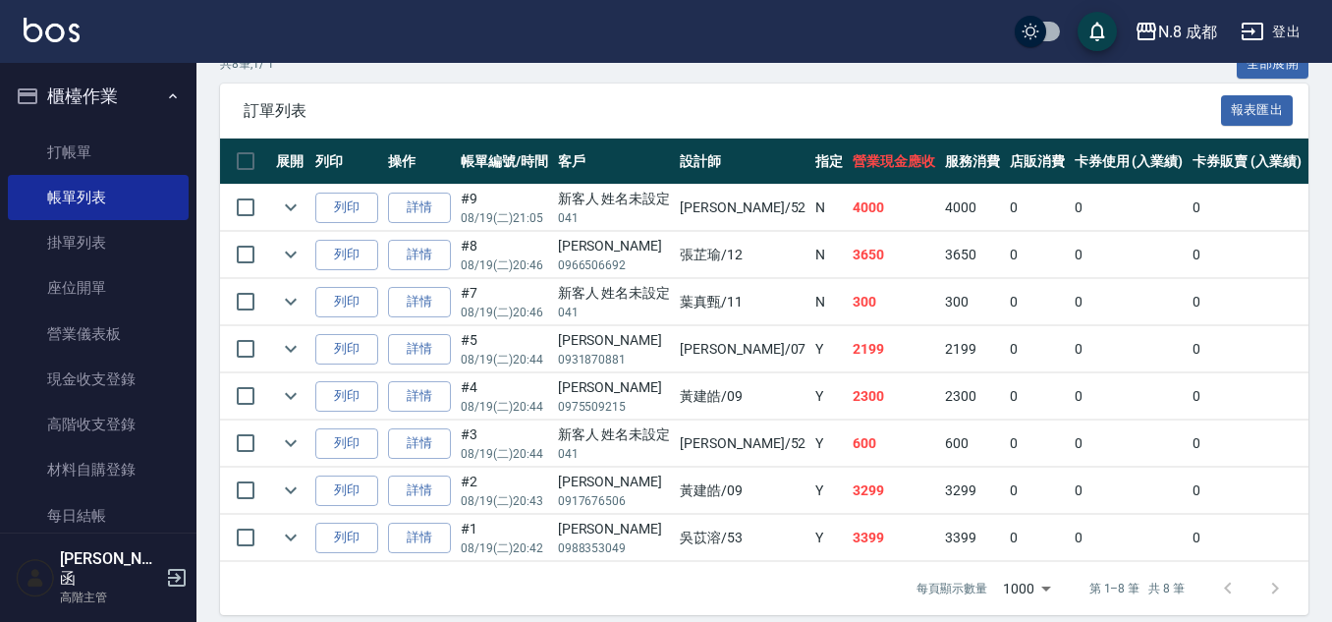
scroll to position [491, 0]
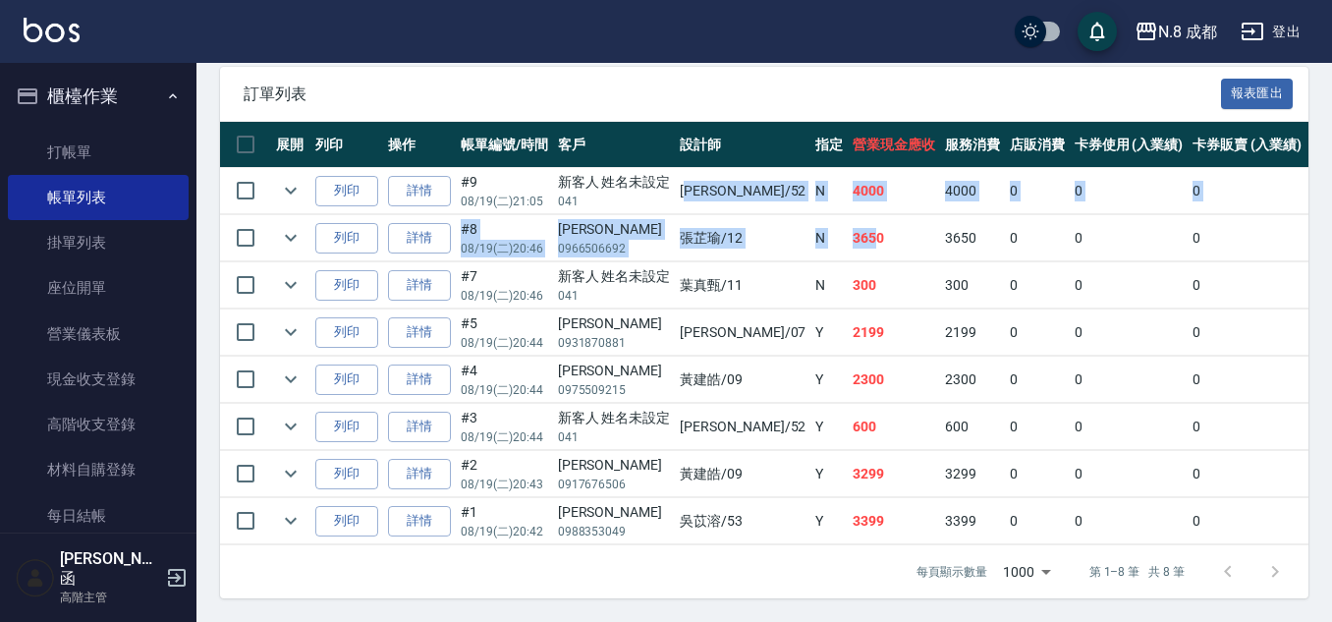
drag, startPoint x: 694, startPoint y: 178, endPoint x: 817, endPoint y: 223, distance: 130.8
click at [816, 222] on tbody "列印 詳情 #9 08/19 (二) 21:05 新客人 姓名未設定 041 楊博舜 /52 N 4000 4000 0 0 0 4000 0 0 0 0 0…" at bounding box center [1093, 356] width 1746 height 377
click at [848, 238] on td "3650" at bounding box center [894, 238] width 92 height 46
drag, startPoint x: 854, startPoint y: 207, endPoint x: 878, endPoint y: 210, distance: 24.7
click at [878, 210] on tbody "列印 詳情 #9 08/19 (二) 21:05 新客人 姓名未設定 041 楊博舜 /52 N 4000 4000 0 0 0 4000 0 0 0 0 0…" at bounding box center [1093, 356] width 1746 height 377
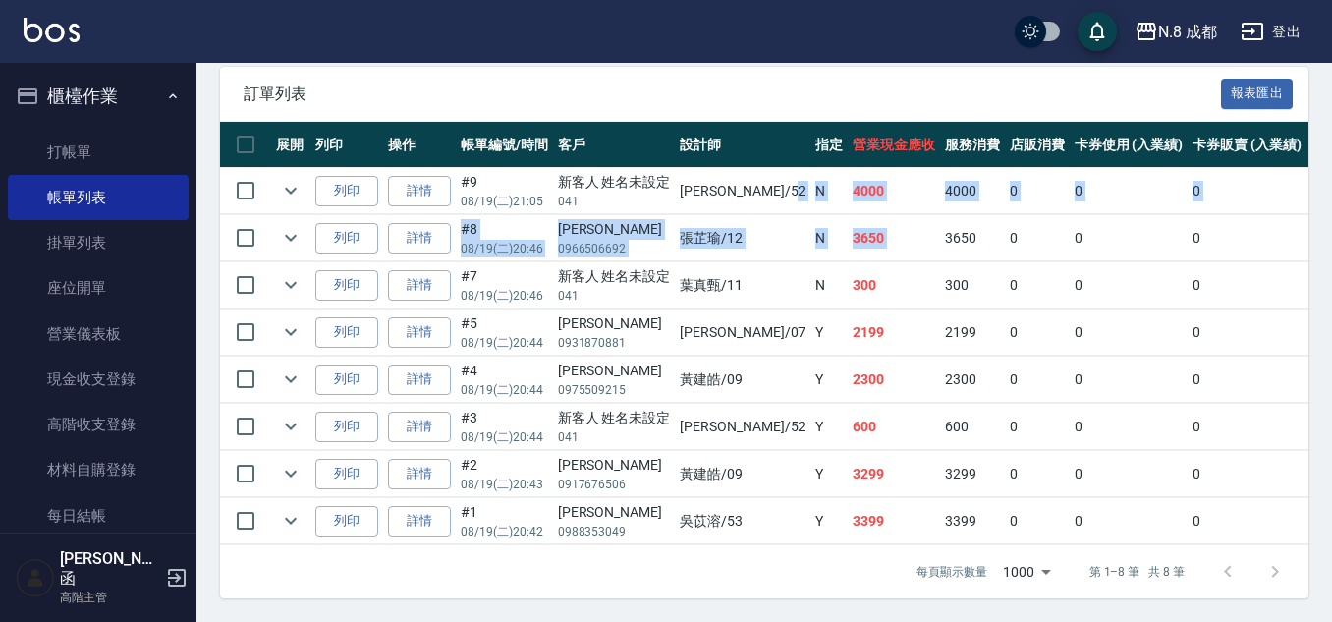
drag, startPoint x: 879, startPoint y: 210, endPoint x: 843, endPoint y: 274, distance: 73.5
click at [940, 215] on td "3650" at bounding box center [972, 238] width 65 height 46
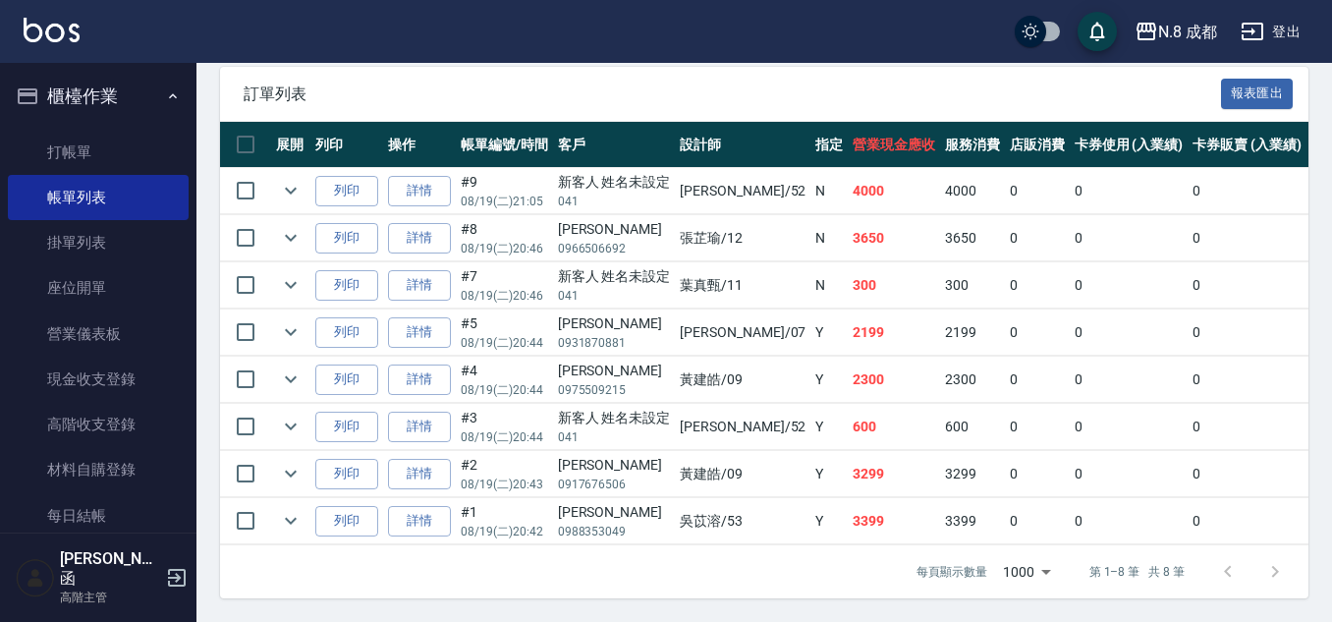
click at [848, 275] on td "300" at bounding box center [894, 285] width 92 height 46
click at [859, 285] on td "300" at bounding box center [894, 285] width 92 height 46
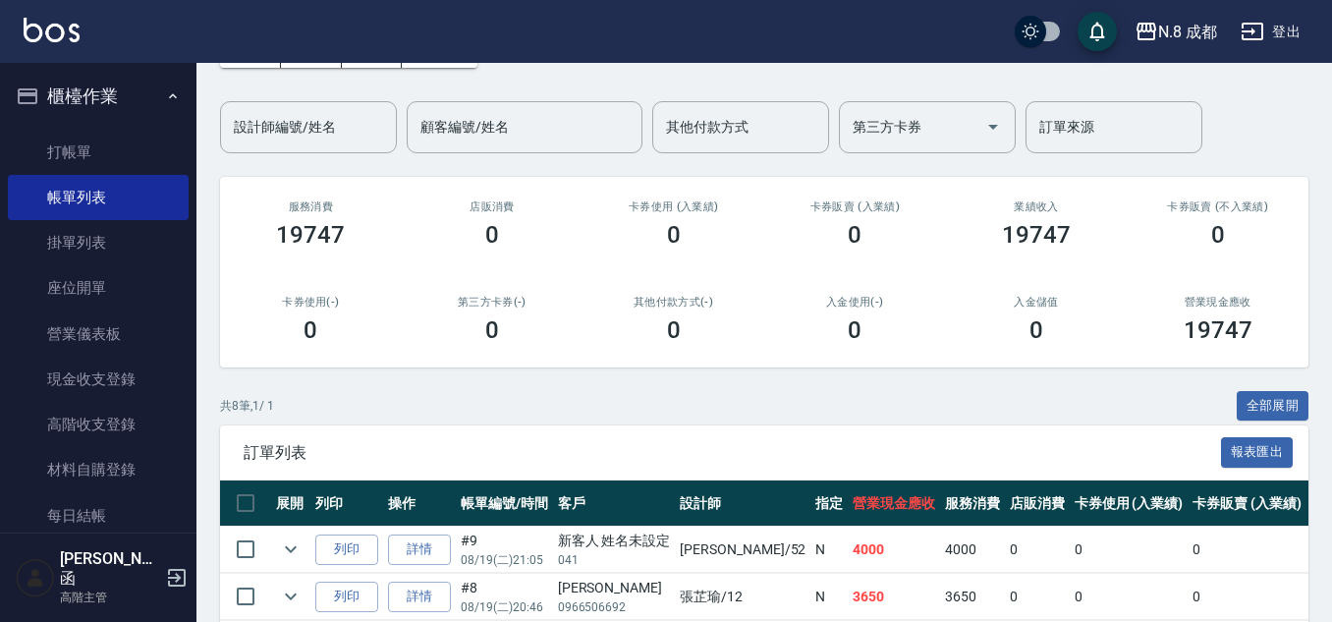
scroll to position [98, 0]
